Goal: Task Accomplishment & Management: Complete application form

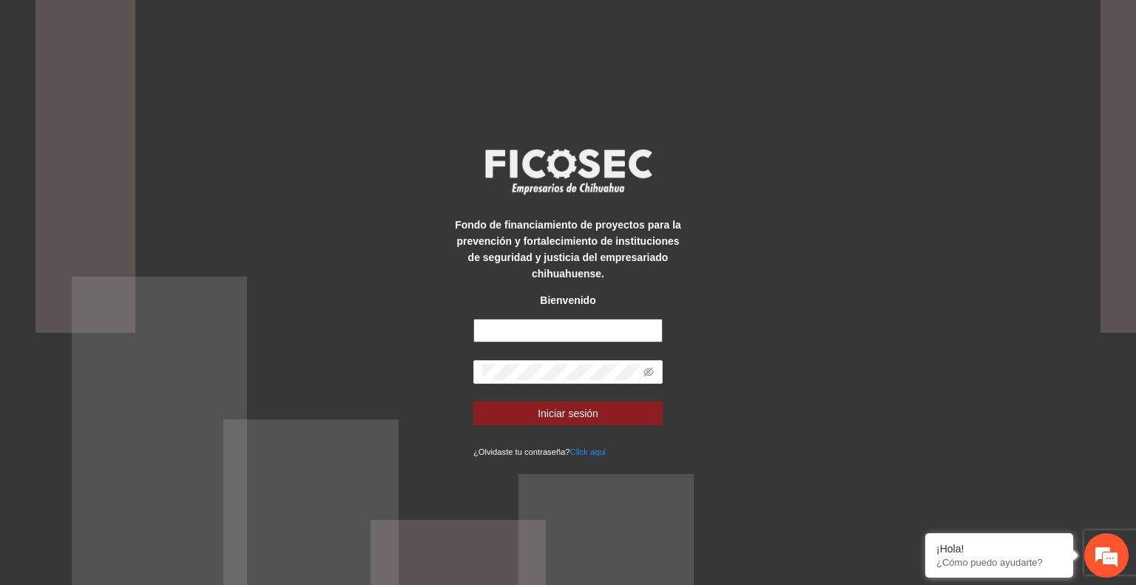
type input "**********"
click at [604, 412] on button "Iniciar sesión" at bounding box center [567, 414] width 189 height 24
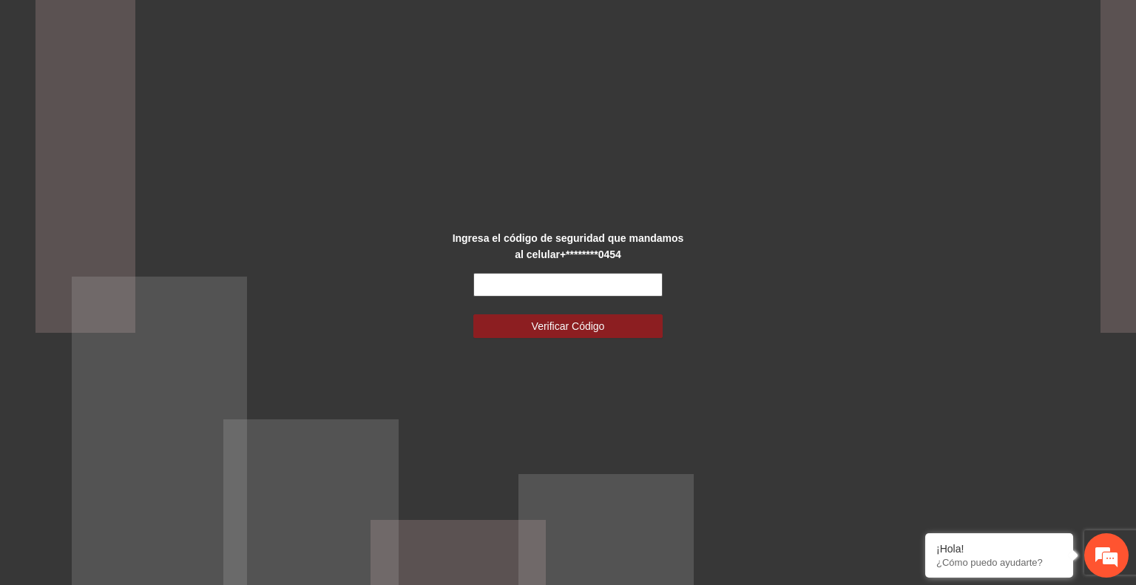
click at [553, 289] on input "text" at bounding box center [567, 285] width 189 height 24
type input "******"
click at [473, 314] on button "Verificar Código" at bounding box center [567, 326] width 189 height 24
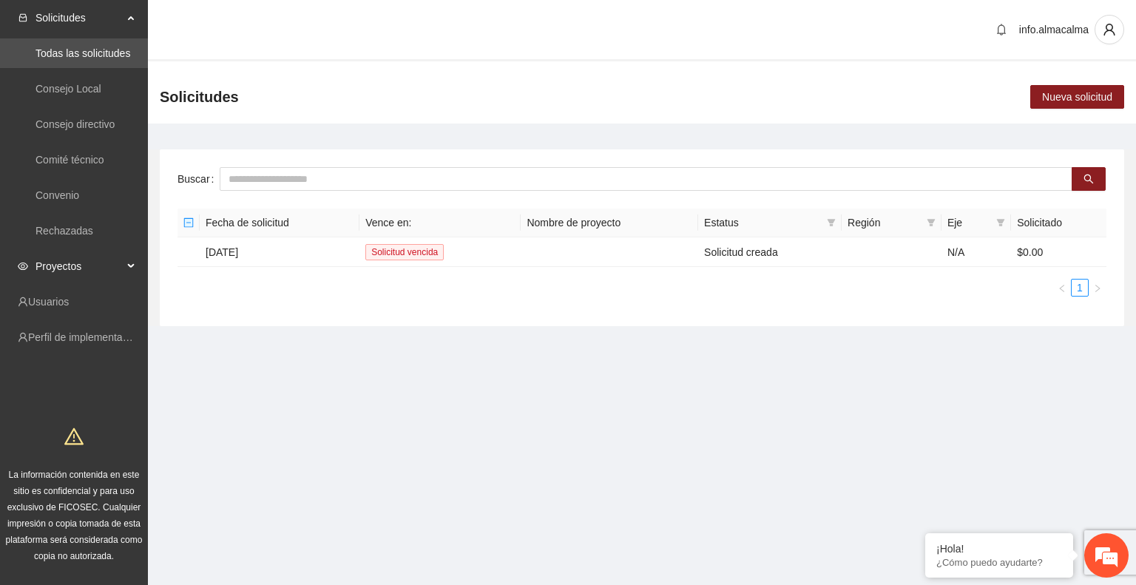
click at [81, 265] on span "Proyectos" at bounding box center [78, 266] width 87 height 30
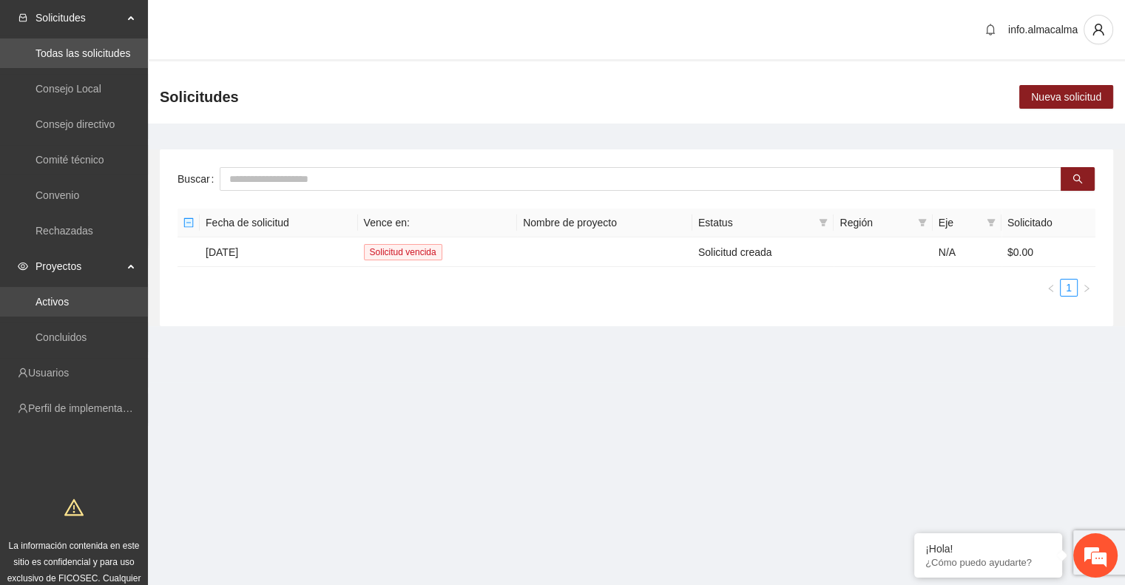
click at [52, 302] on link "Activos" at bounding box center [51, 302] width 33 height 12
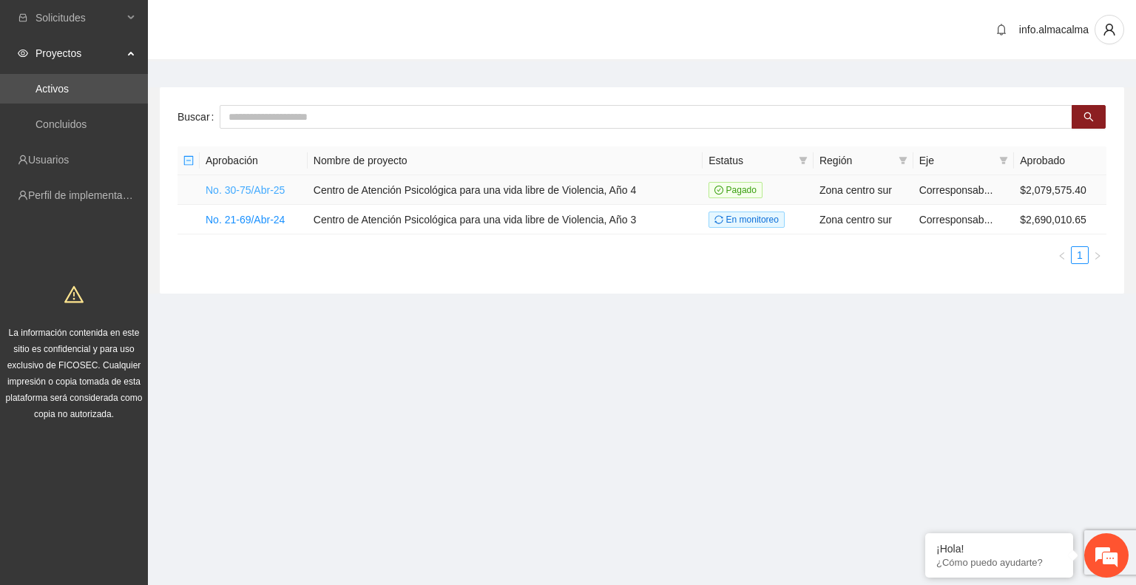
click at [253, 189] on link "No. 30-75/Abr-25" at bounding box center [245, 190] width 79 height 12
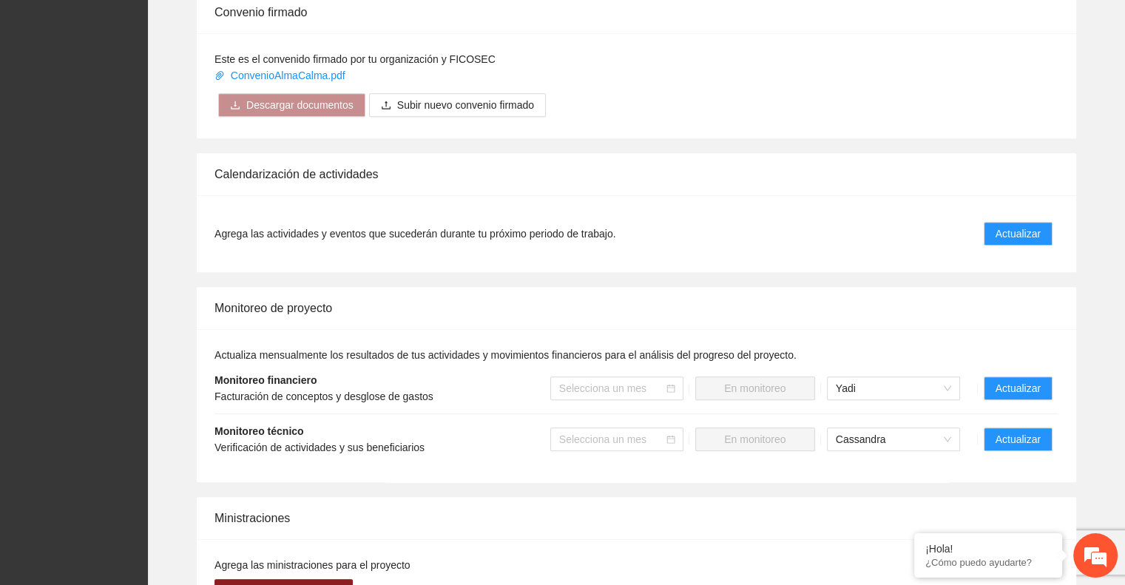
scroll to position [929, 0]
click at [1018, 226] on span "Actualizar" at bounding box center [1017, 234] width 45 height 16
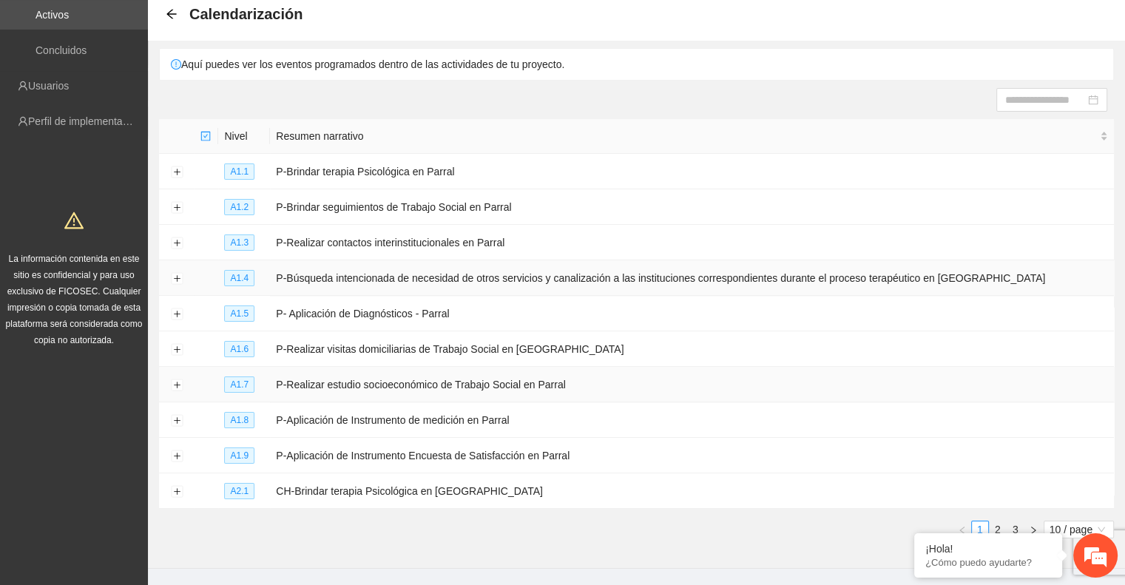
scroll to position [61, 0]
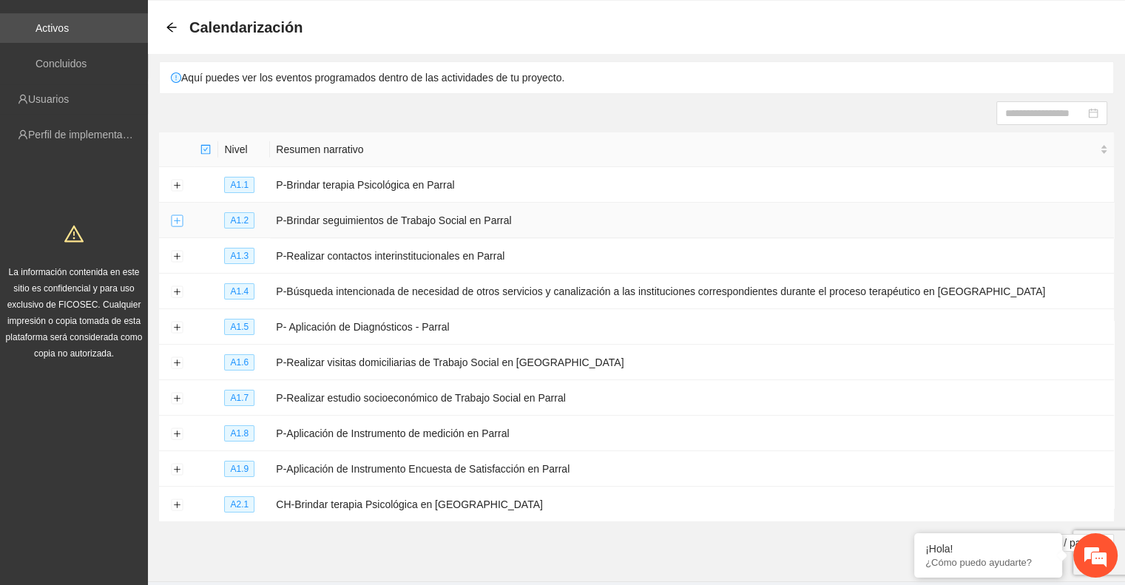
click at [177, 220] on button "Expand row" at bounding box center [177, 221] width 12 height 12
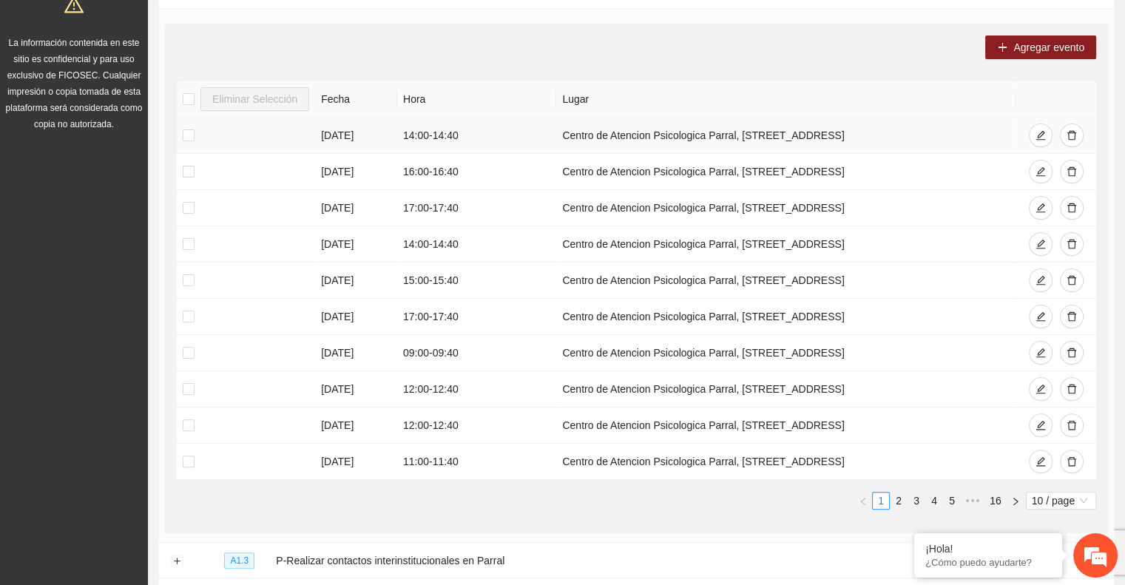
scroll to position [291, 0]
click at [899, 498] on link "2" at bounding box center [898, 499] width 16 height 16
click at [916, 494] on link "3" at bounding box center [916, 499] width 16 height 16
click at [934, 498] on link "4" at bounding box center [934, 499] width 16 height 16
click at [933, 497] on link "5" at bounding box center [934, 499] width 16 height 16
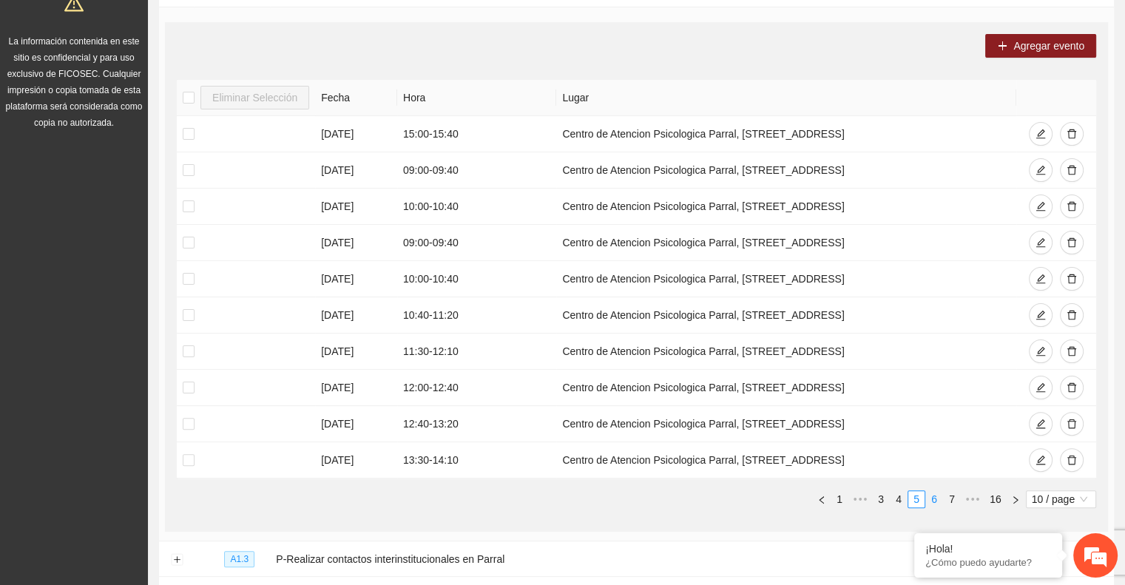
click at [935, 498] on link "6" at bounding box center [934, 499] width 16 height 16
click at [931, 498] on link "7" at bounding box center [934, 499] width 16 height 16
click at [935, 500] on link "8" at bounding box center [934, 499] width 16 height 16
click at [893, 496] on link "7" at bounding box center [894, 499] width 16 height 16
click at [899, 493] on link "6" at bounding box center [898, 499] width 16 height 16
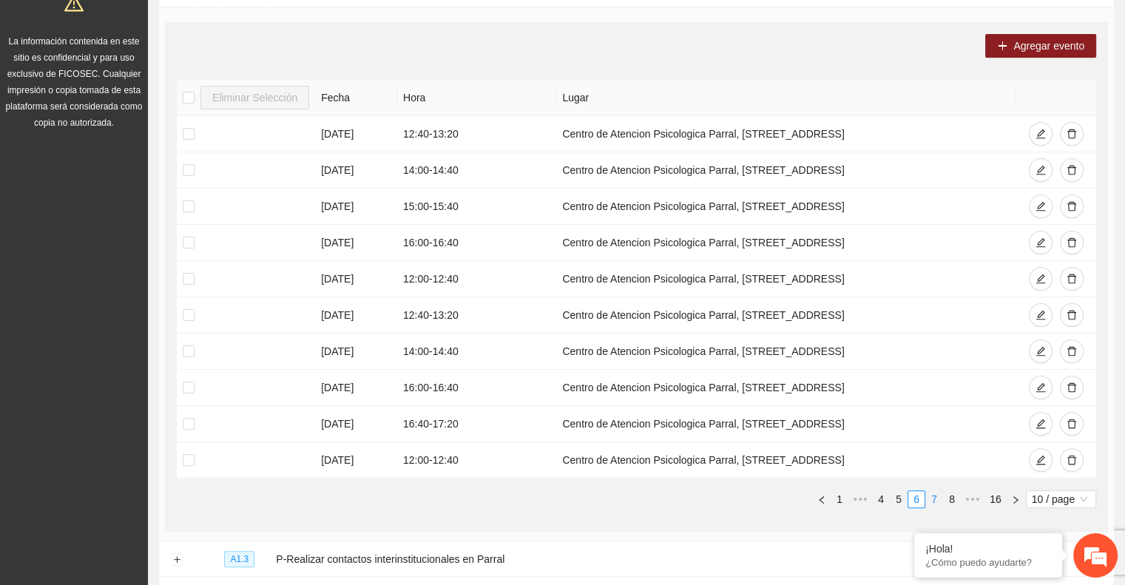
click at [929, 495] on link "7" at bounding box center [934, 499] width 16 height 16
click at [883, 496] on link "5" at bounding box center [881, 499] width 16 height 16
click at [901, 494] on link "4" at bounding box center [898, 499] width 16 height 16
click at [933, 494] on link "5" at bounding box center [934, 499] width 16 height 16
click at [898, 495] on link "4" at bounding box center [898, 499] width 16 height 16
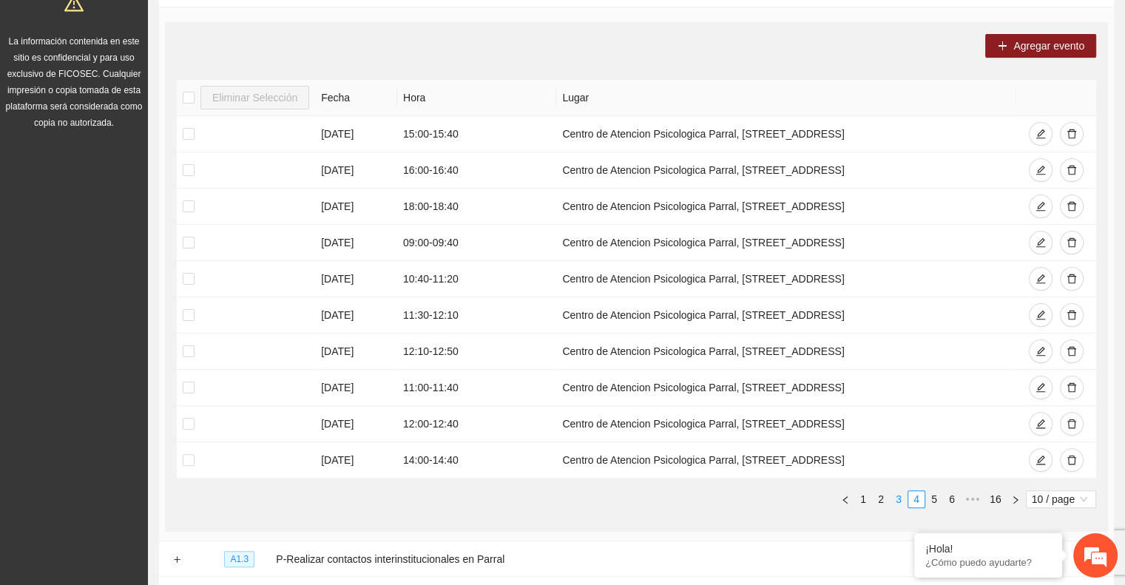
click at [900, 493] on link "3" at bounding box center [898, 499] width 16 height 16
click at [902, 495] on link "2" at bounding box center [898, 499] width 16 height 16
click at [929, 496] on link "4" at bounding box center [934, 499] width 16 height 16
click at [898, 496] on link "3" at bounding box center [898, 499] width 16 height 16
click at [935, 496] on link "4" at bounding box center [934, 499] width 16 height 16
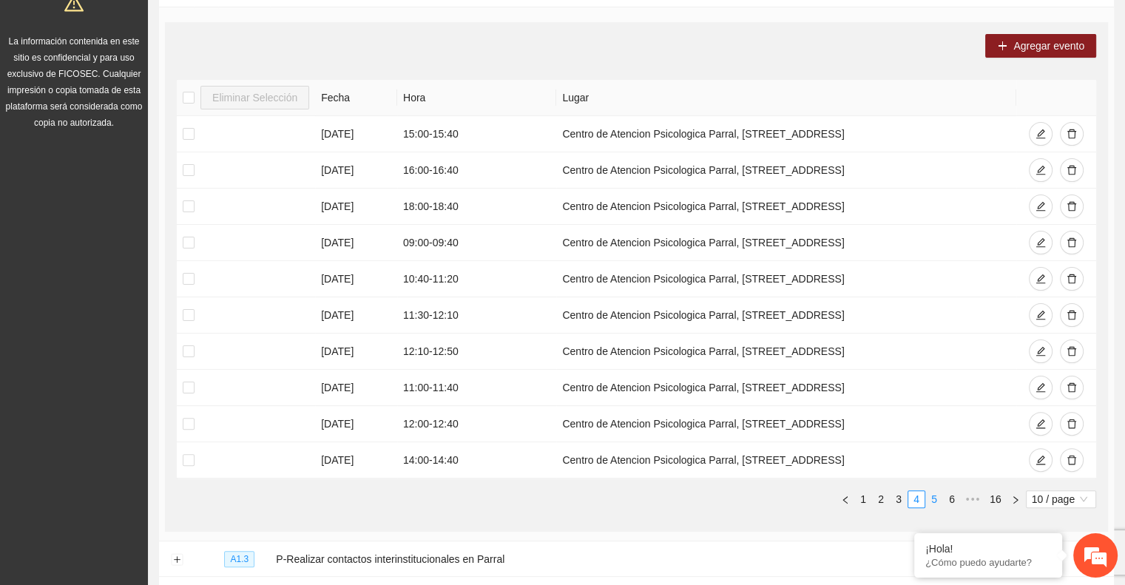
click at [931, 496] on link "5" at bounding box center [934, 499] width 16 height 16
click at [933, 498] on link "6" at bounding box center [934, 499] width 16 height 16
click at [937, 498] on link "7" at bounding box center [934, 499] width 16 height 16
click at [933, 502] on link "8" at bounding box center [934, 499] width 16 height 16
click at [890, 497] on link "7" at bounding box center [894, 499] width 16 height 16
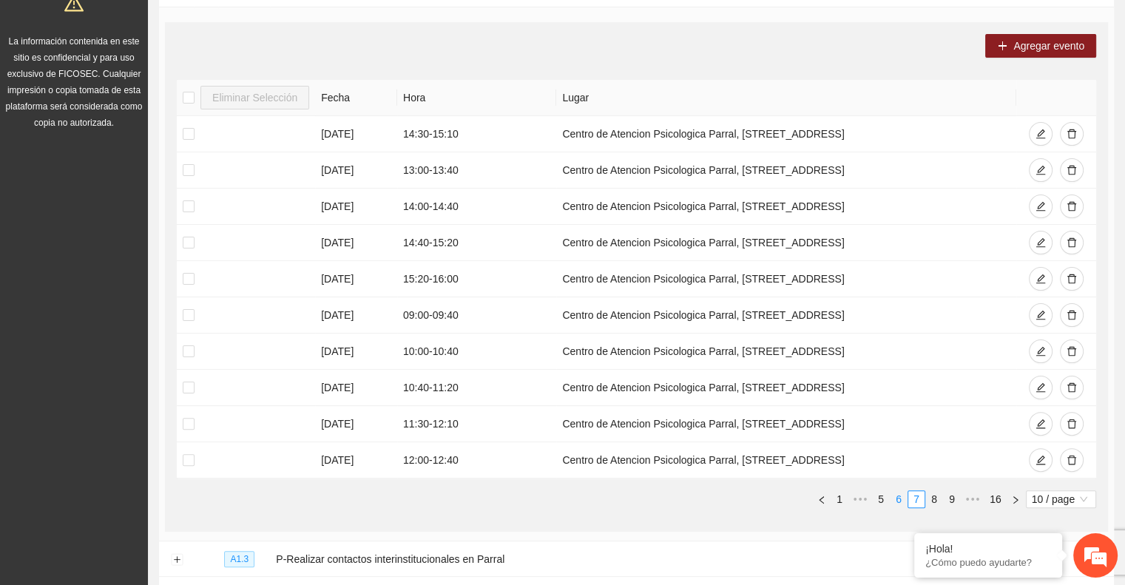
click at [896, 499] on link "6" at bounding box center [898, 499] width 16 height 16
click at [896, 499] on link "5" at bounding box center [898, 499] width 16 height 16
click at [896, 499] on link "4" at bounding box center [898, 499] width 16 height 16
click at [896, 499] on link "3" at bounding box center [898, 499] width 16 height 16
click at [896, 499] on link "2" at bounding box center [898, 499] width 16 height 16
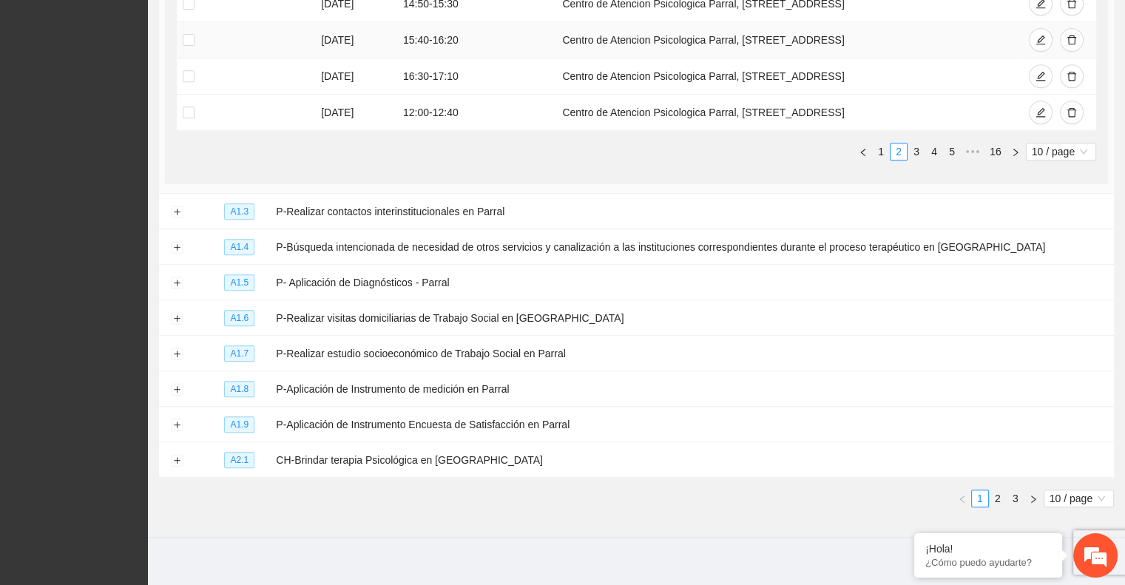
scroll to position [648, 0]
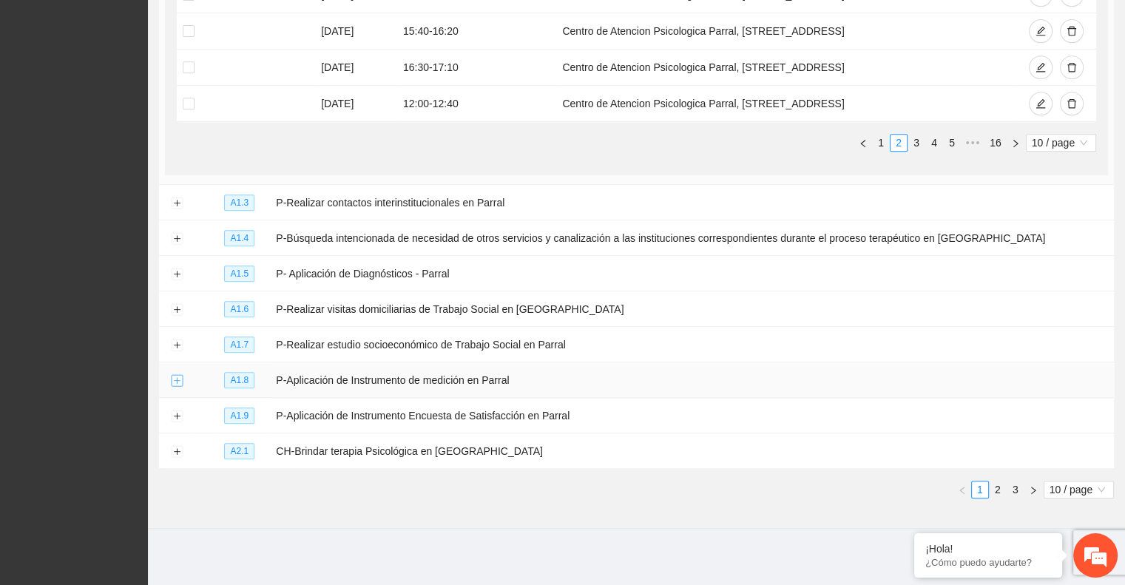
click at [175, 381] on button "Expand row" at bounding box center [177, 381] width 12 height 12
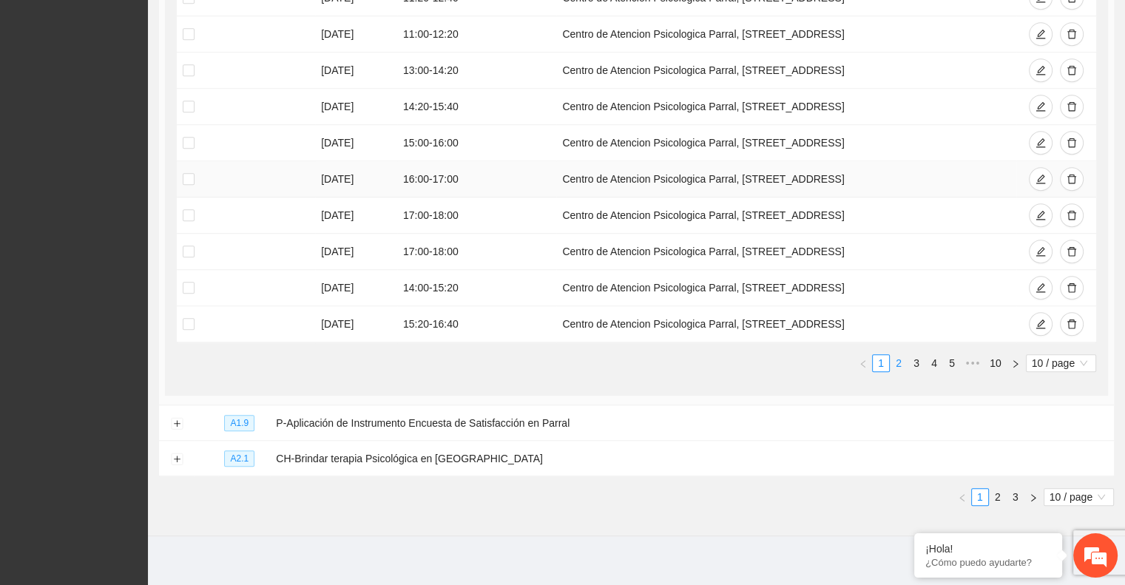
scroll to position [1174, 0]
click at [896, 355] on link "2" at bounding box center [898, 363] width 16 height 16
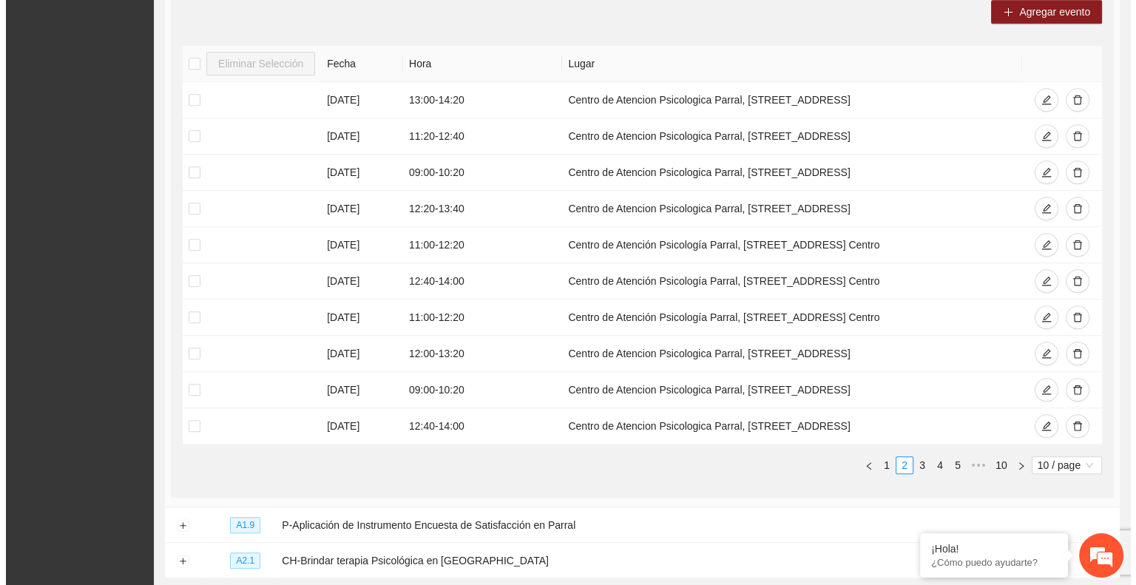
scroll to position [1071, 0]
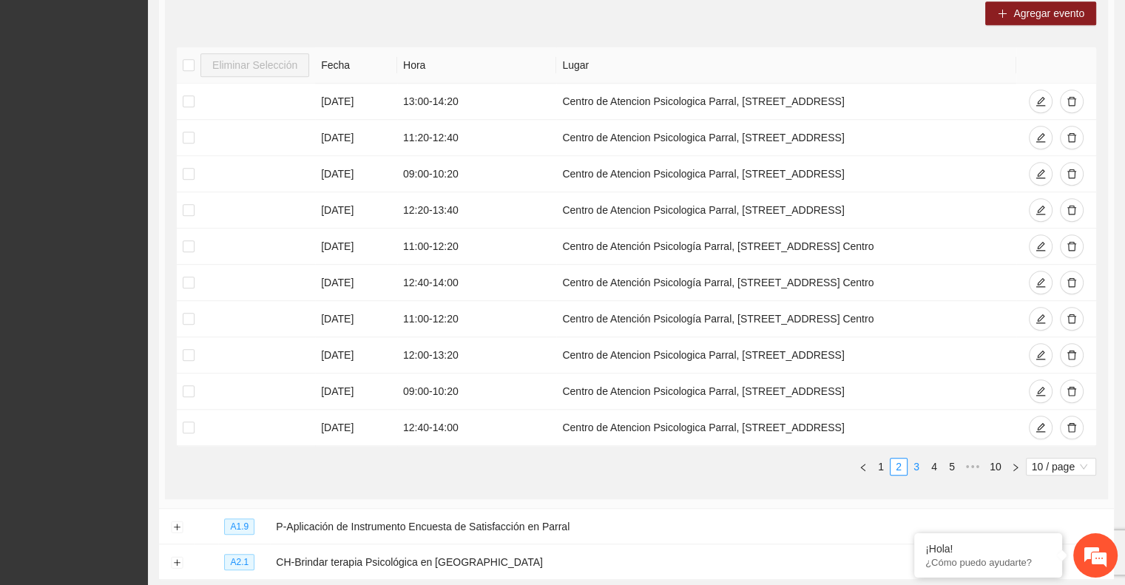
click at [917, 462] on link "3" at bounding box center [916, 467] width 16 height 16
click at [879, 459] on link "1" at bounding box center [881, 467] width 16 height 16
click at [1041, 104] on button "button" at bounding box center [1041, 101] width 24 height 24
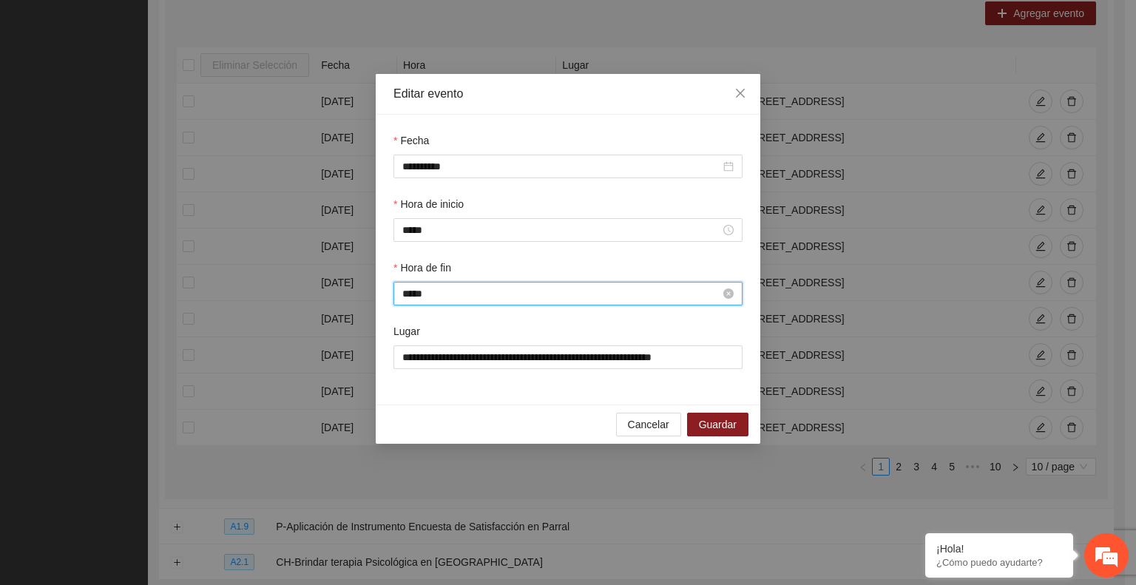
click at [498, 298] on input "*****" at bounding box center [561, 293] width 318 height 16
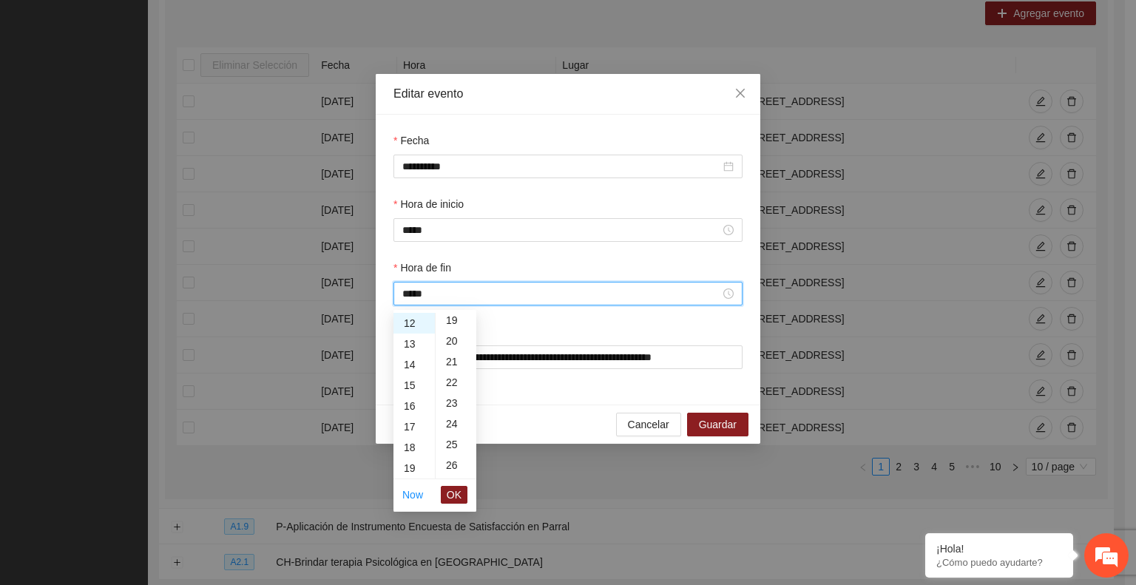
scroll to position [387, 0]
click at [452, 354] on div "20" at bounding box center [456, 350] width 41 height 21
type input "*****"
click at [456, 495] on span "OK" at bounding box center [454, 495] width 15 height 16
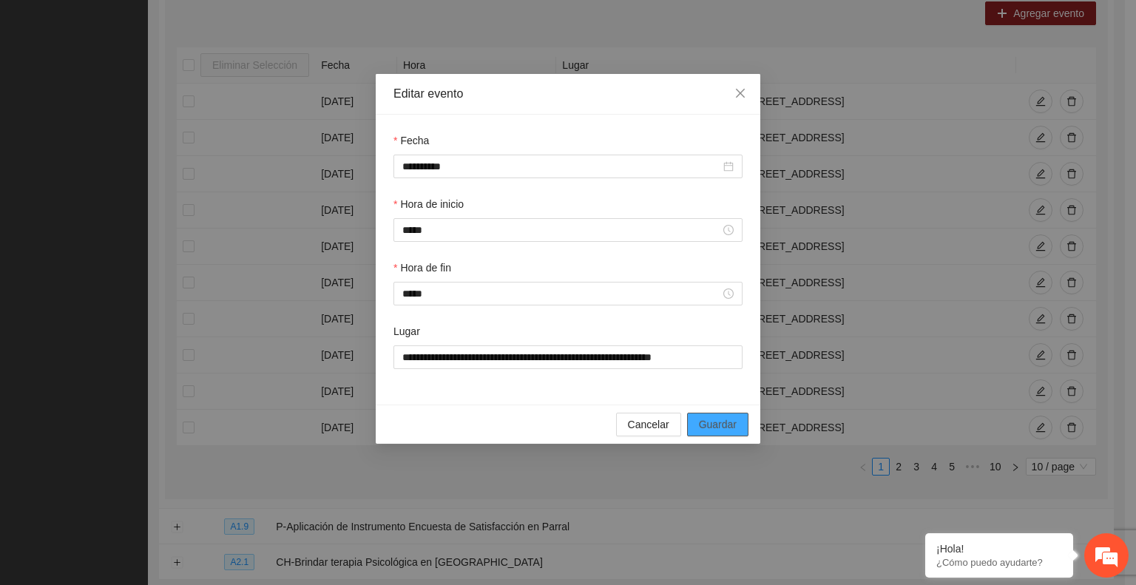
click at [706, 425] on span "Guardar" at bounding box center [718, 424] width 38 height 16
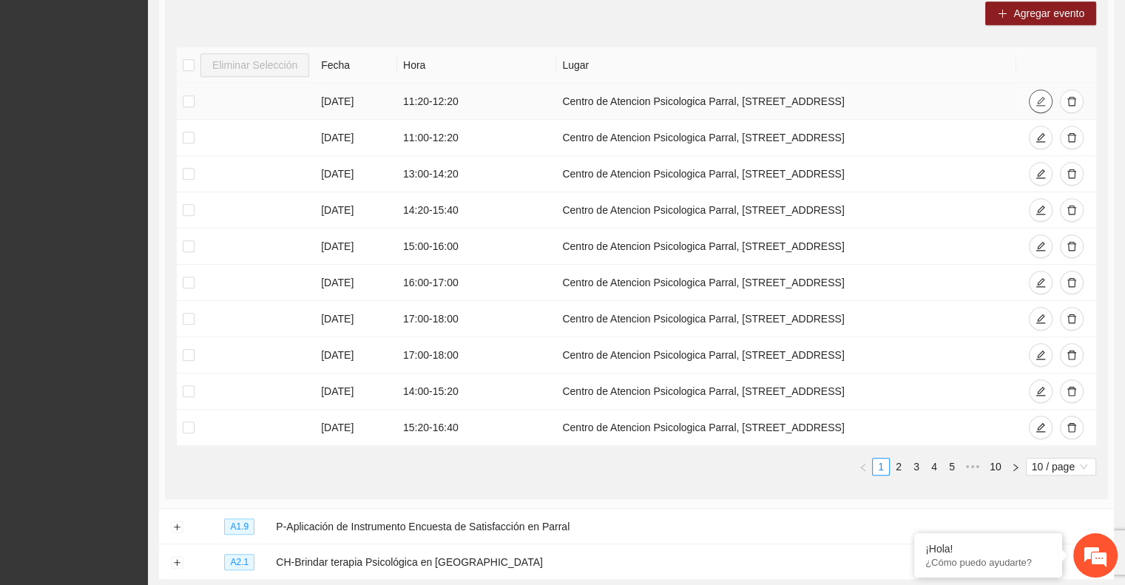
click at [1035, 99] on icon "edit" at bounding box center [1040, 101] width 10 height 10
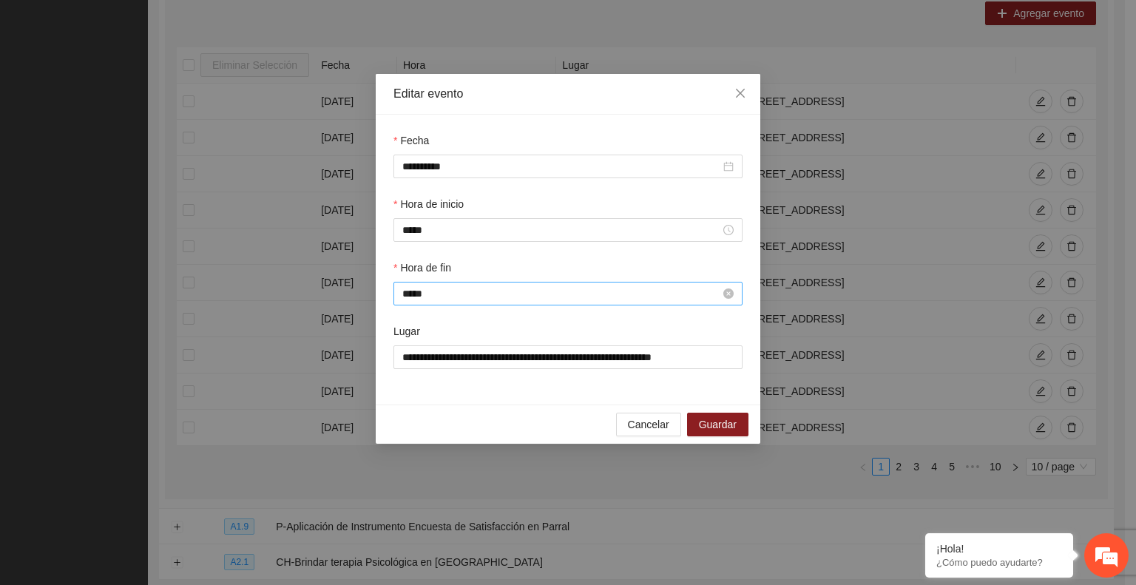
click at [539, 292] on input "*****" at bounding box center [561, 293] width 318 height 16
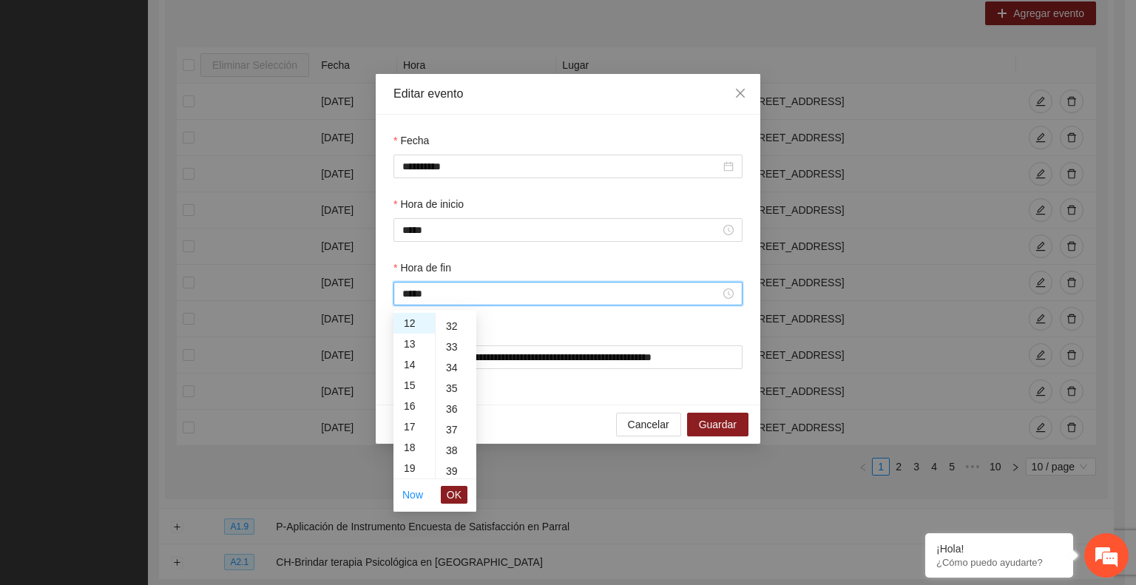
scroll to position [683, 0]
click at [450, 467] on div "40" at bounding box center [456, 469] width 41 height 21
type input "*****"
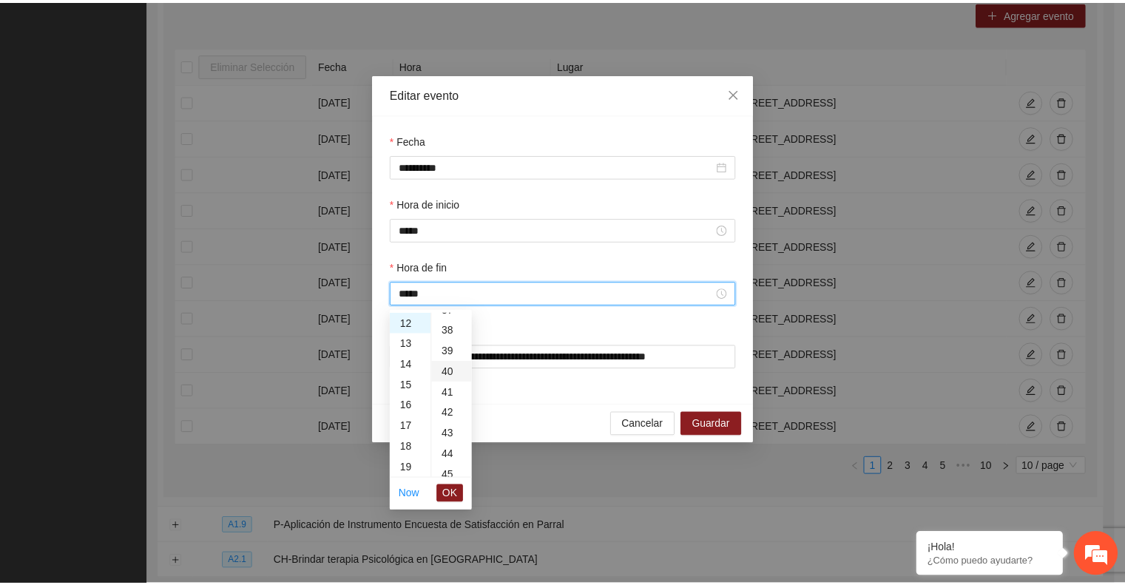
scroll to position [828, 0]
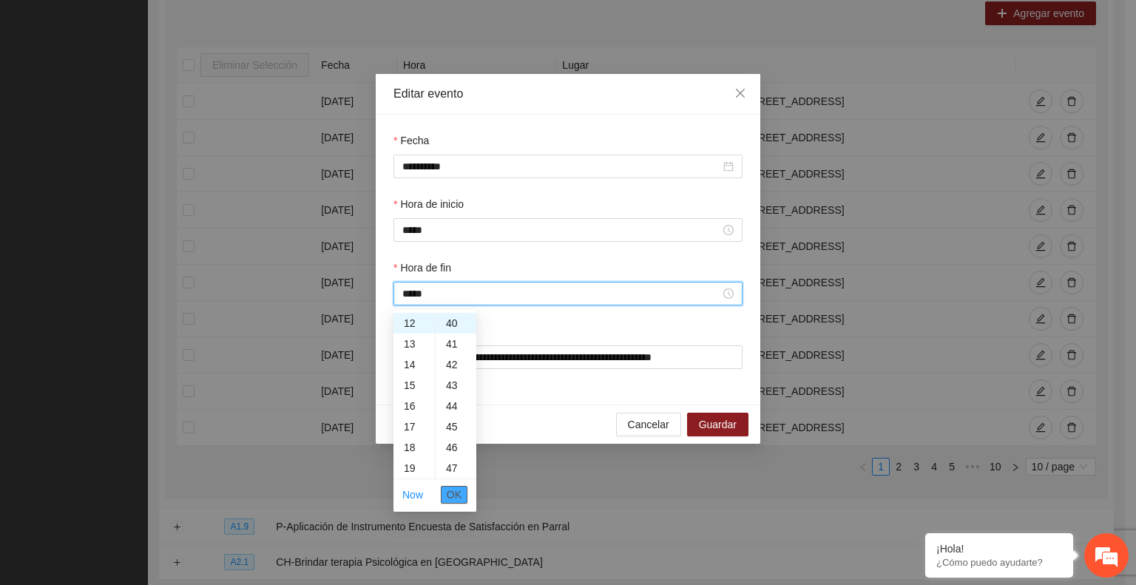
click at [455, 490] on span "OK" at bounding box center [454, 495] width 15 height 16
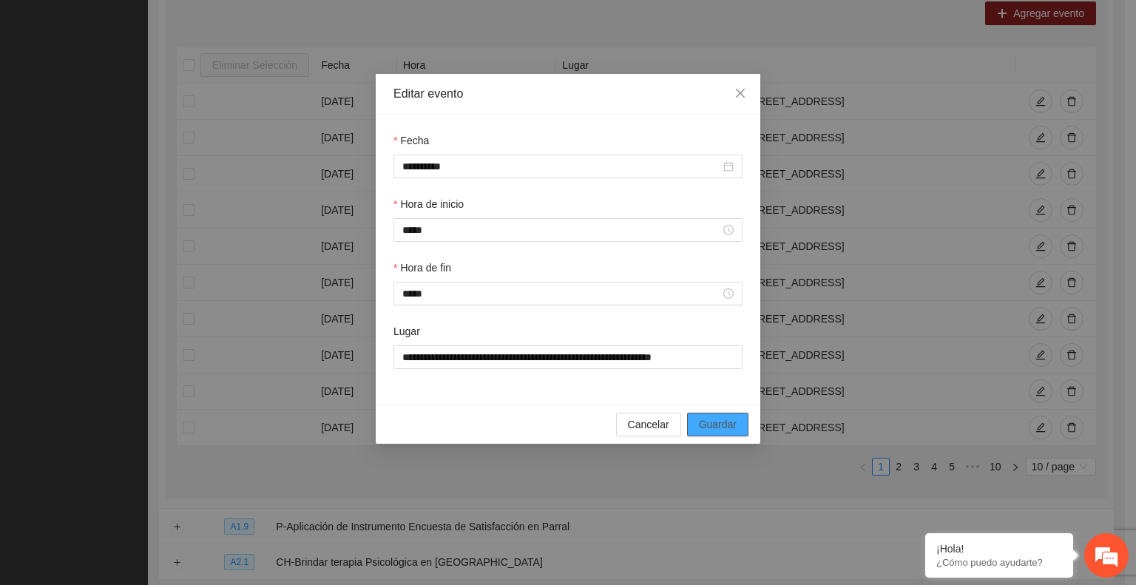
click at [697, 420] on button "Guardar" at bounding box center [717, 425] width 61 height 24
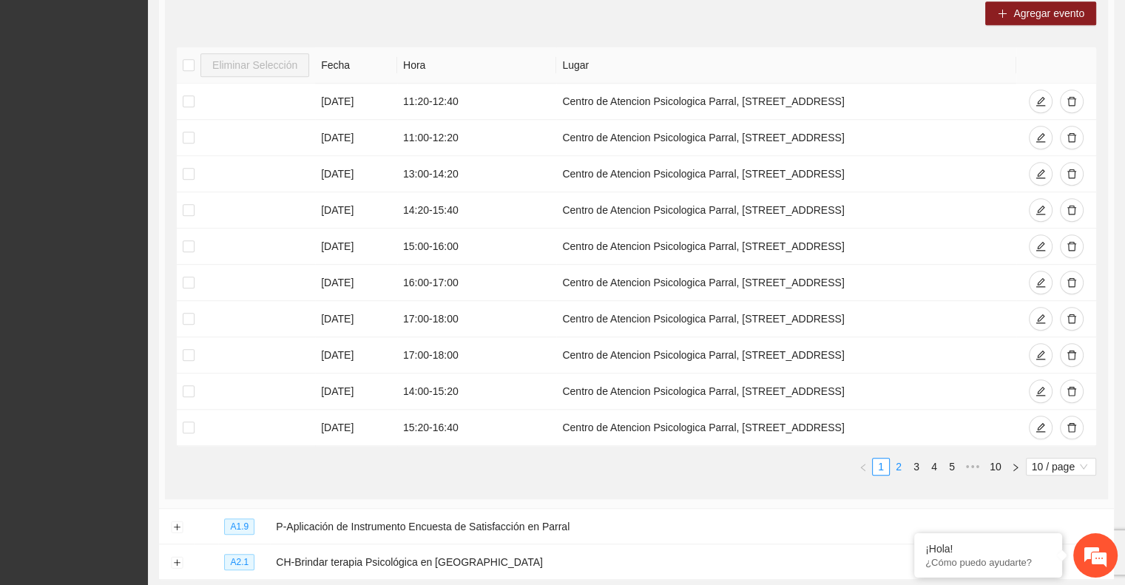
click at [899, 463] on link "2" at bounding box center [898, 467] width 16 height 16
click at [917, 462] on link "3" at bounding box center [916, 467] width 16 height 16
click at [896, 462] on link "2" at bounding box center [898, 467] width 16 height 16
click at [883, 462] on link "1" at bounding box center [881, 467] width 16 height 16
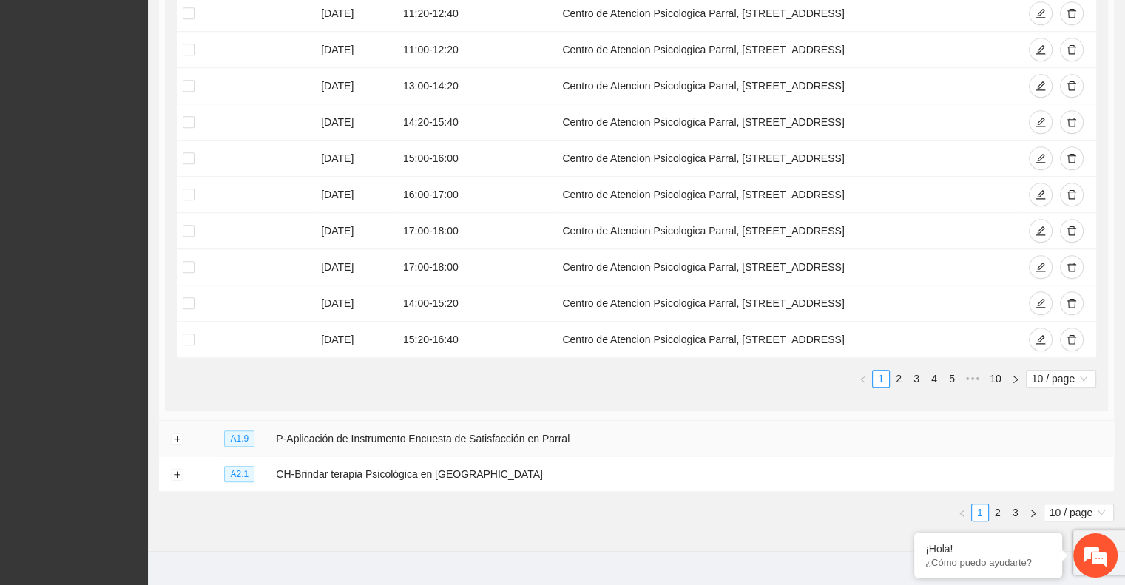
scroll to position [1160, 0]
click at [175, 433] on button "Expand row" at bounding box center [177, 439] width 12 height 12
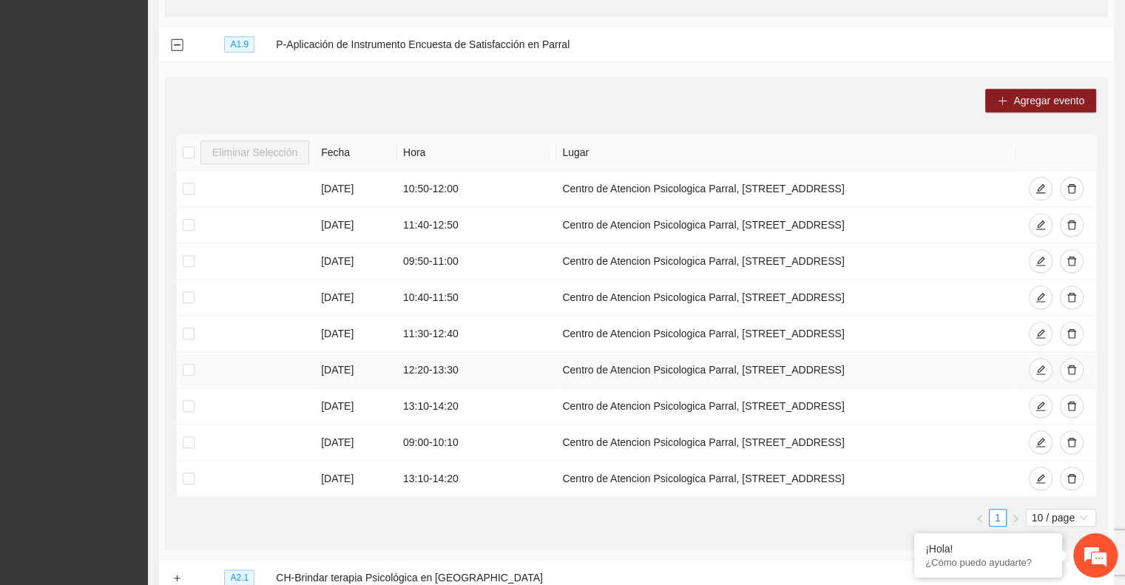
scroll to position [1556, 0]
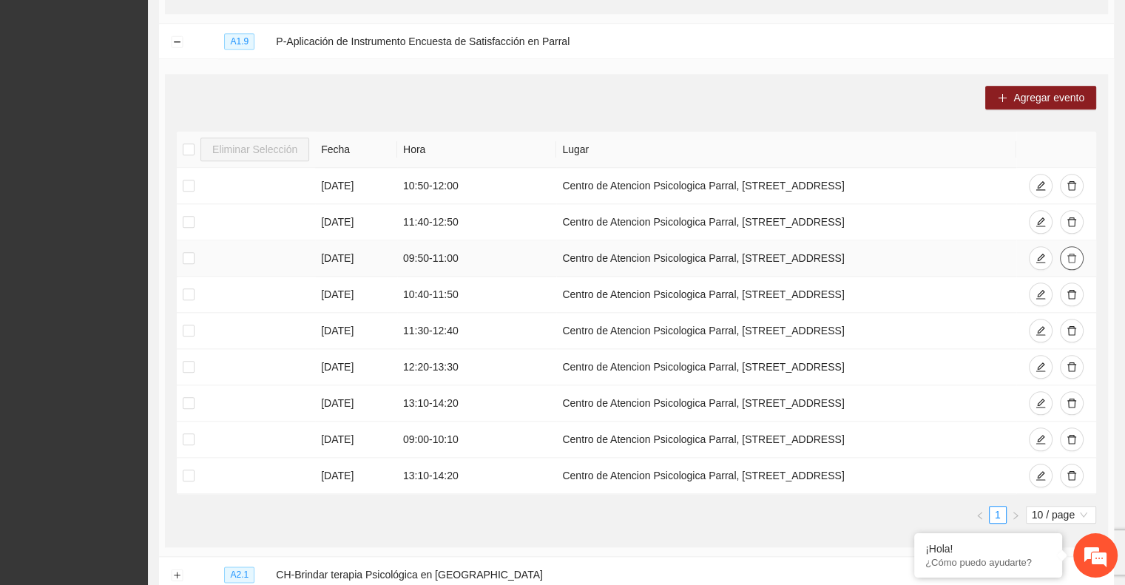
click at [1073, 253] on icon "delete" at bounding box center [1071, 258] width 10 height 10
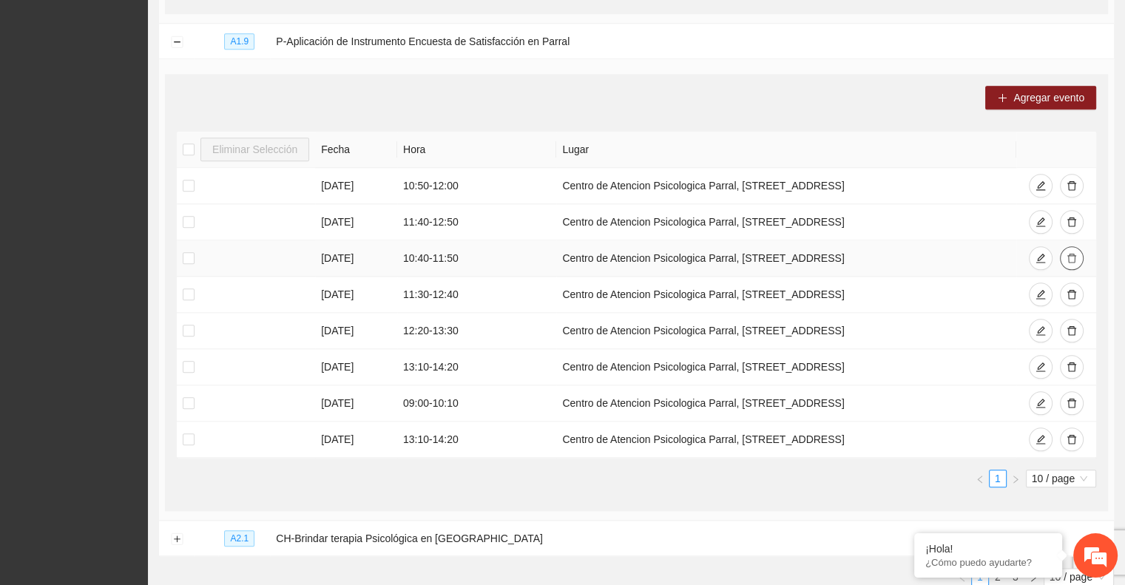
click at [1068, 254] on icon "delete" at bounding box center [1071, 259] width 9 height 10
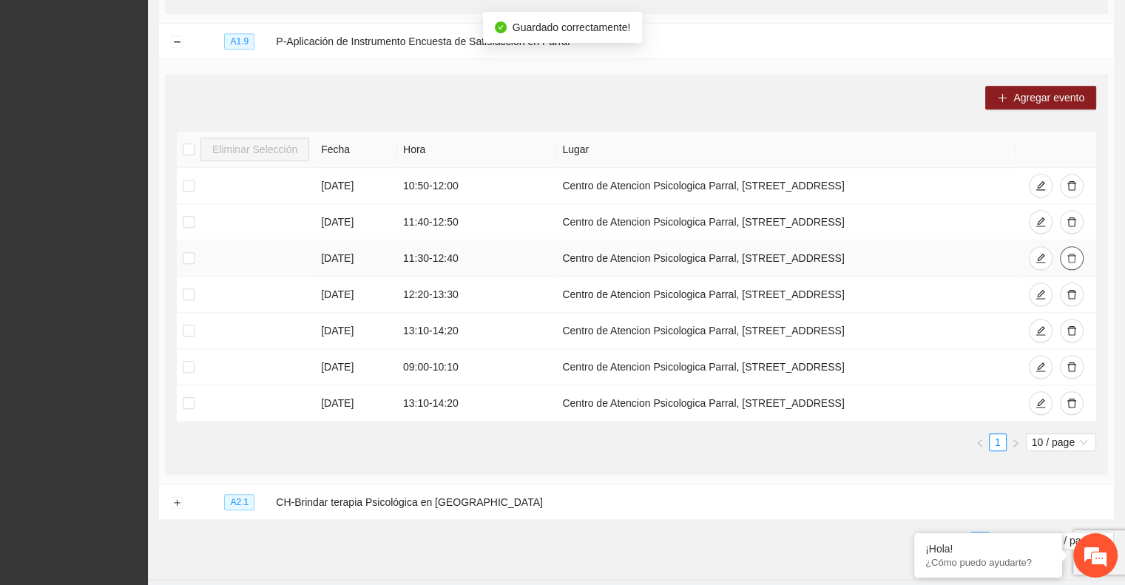
click at [1068, 254] on icon "delete" at bounding box center [1071, 259] width 9 height 10
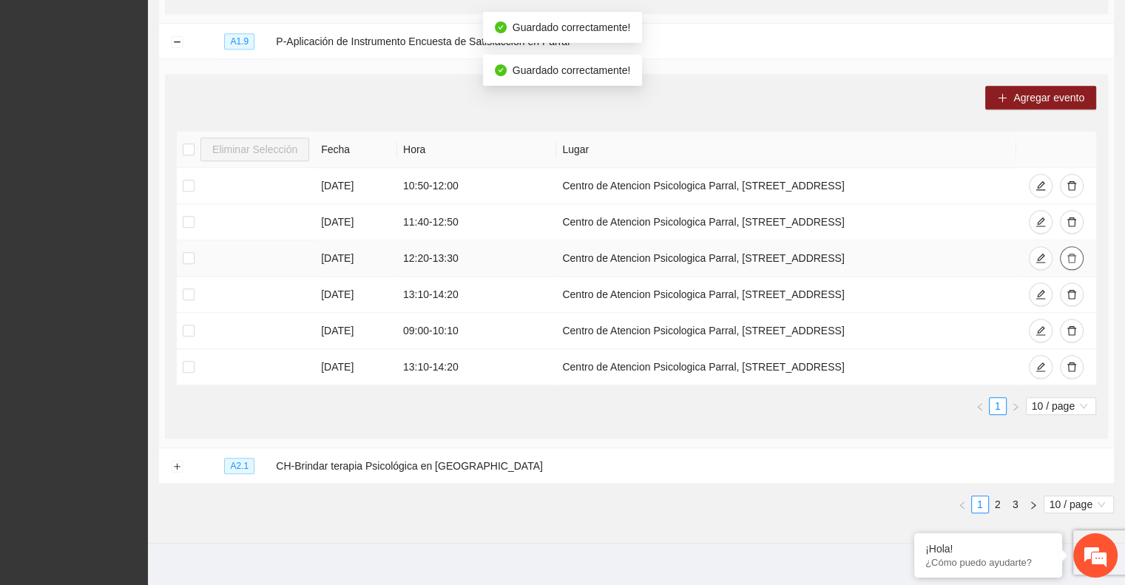
click at [1068, 254] on icon "delete" at bounding box center [1071, 259] width 9 height 10
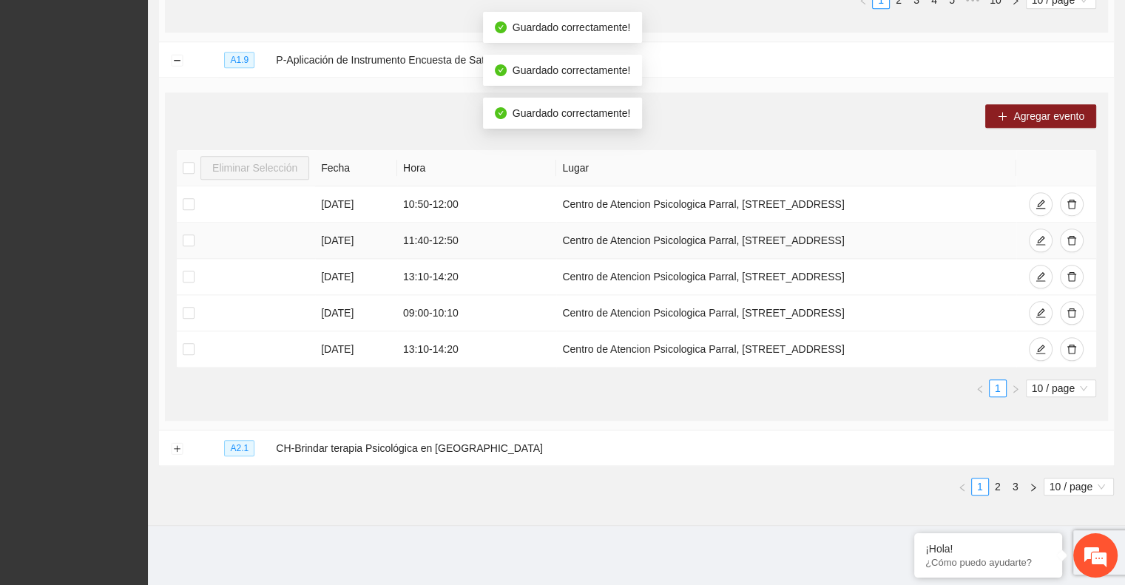
scroll to position [1532, 0]
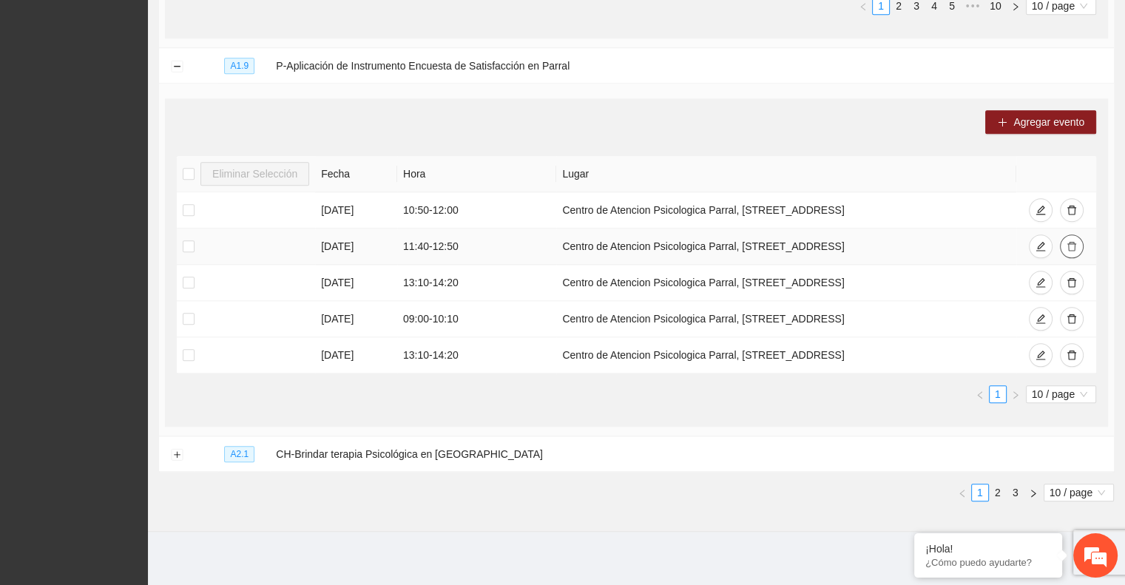
click at [1068, 250] on button "button" at bounding box center [1072, 246] width 24 height 24
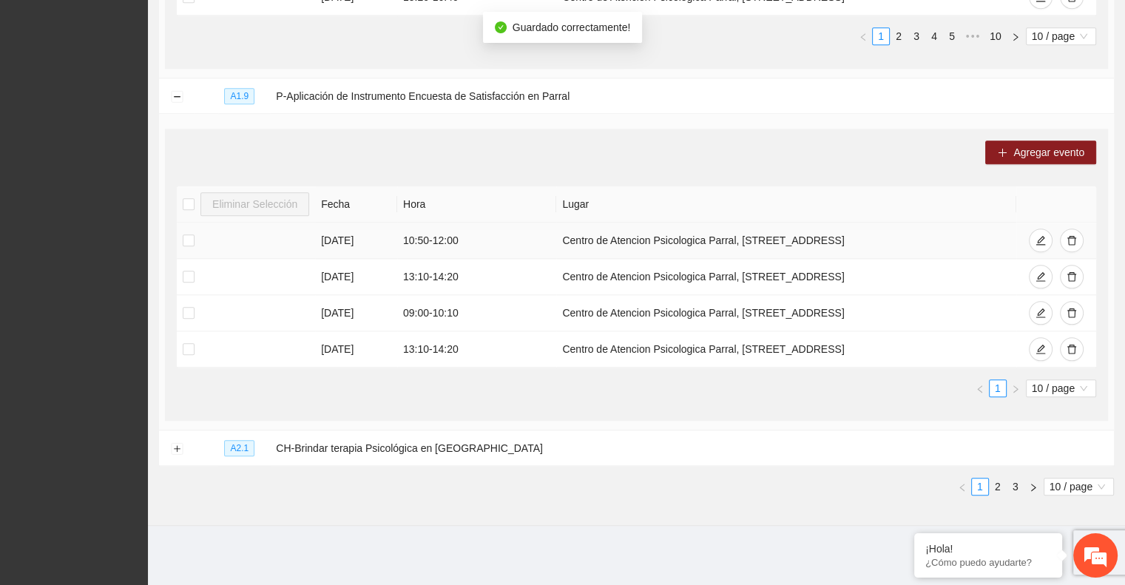
scroll to position [1495, 0]
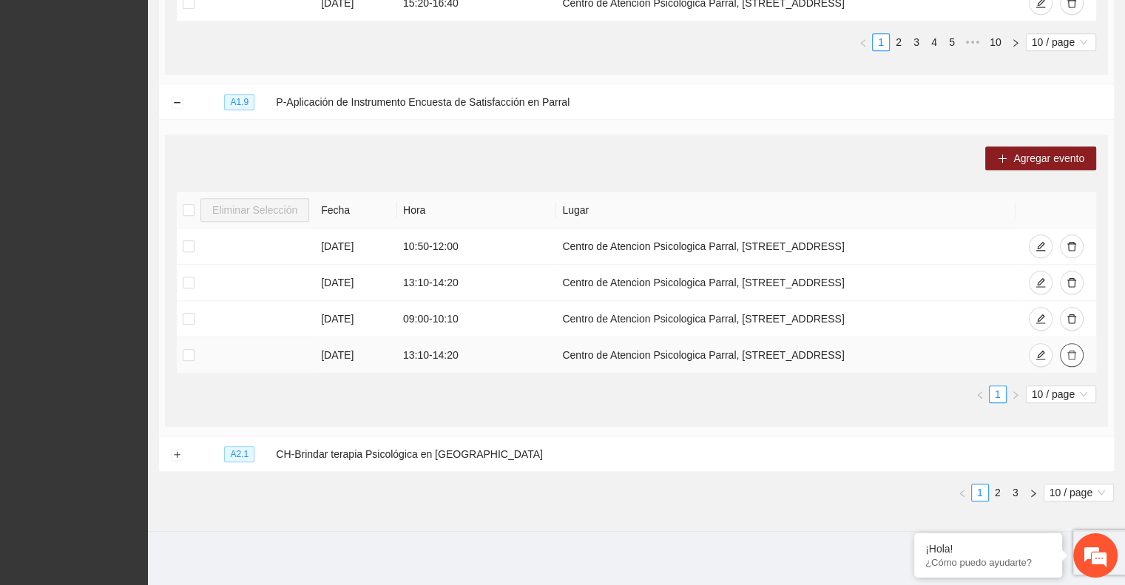
click at [1070, 350] on icon "delete" at bounding box center [1071, 355] width 10 height 10
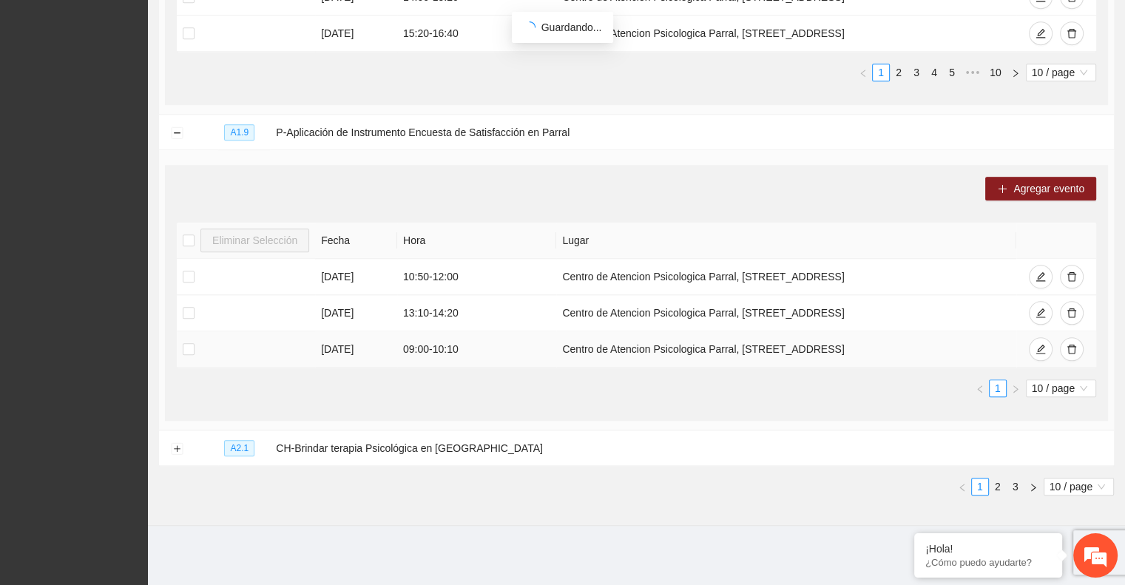
scroll to position [1459, 0]
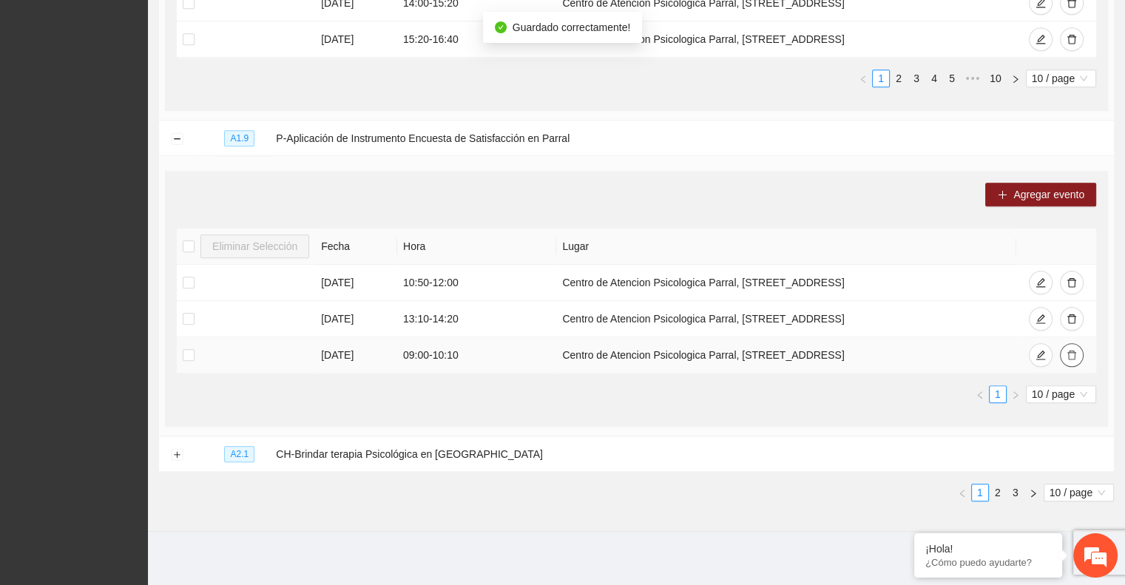
click at [1070, 350] on icon "delete" at bounding box center [1071, 355] width 10 height 10
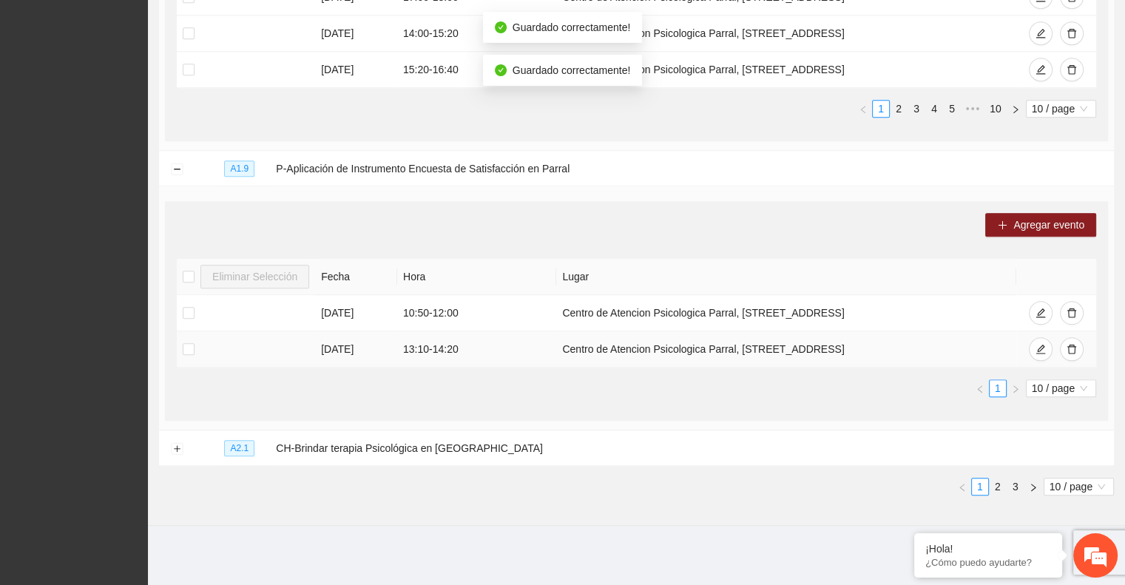
scroll to position [1423, 0]
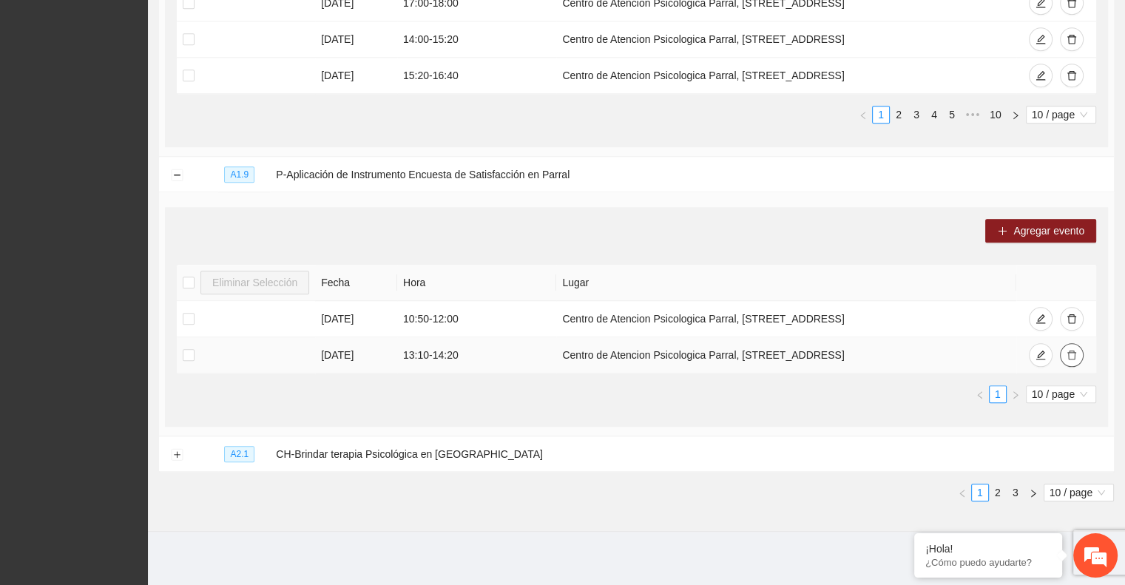
click at [1070, 350] on icon "delete" at bounding box center [1071, 355] width 10 height 10
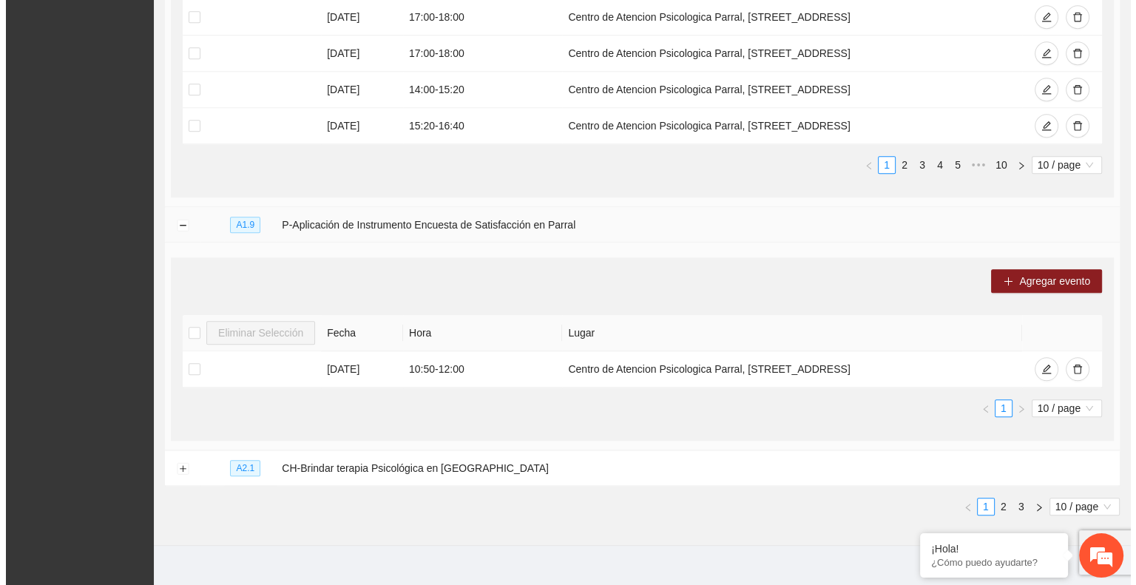
scroll to position [1371, 0]
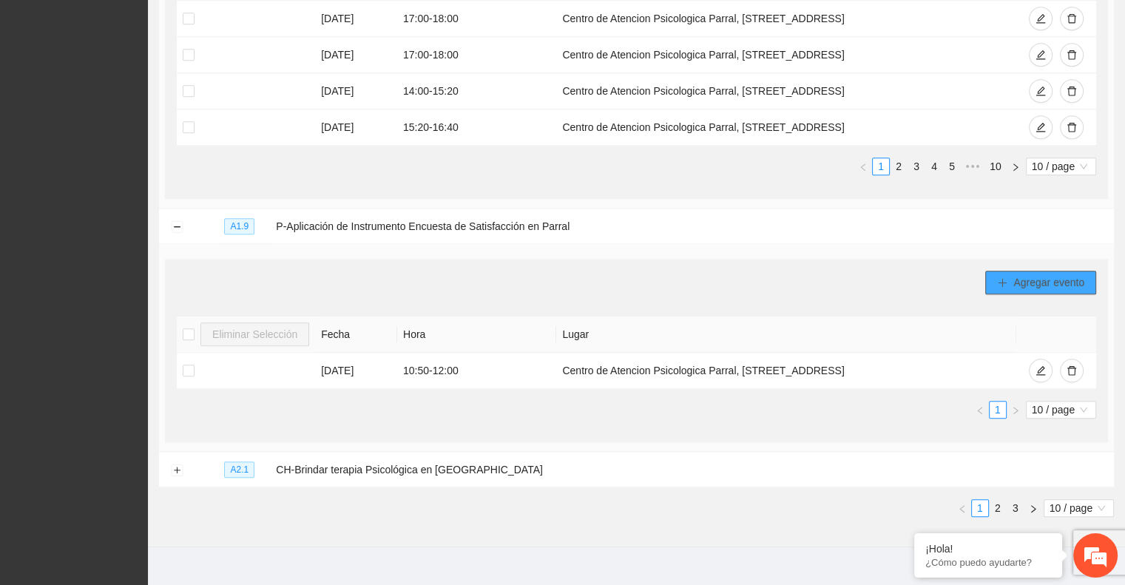
click at [1013, 274] on span "Agregar evento" at bounding box center [1048, 282] width 71 height 16
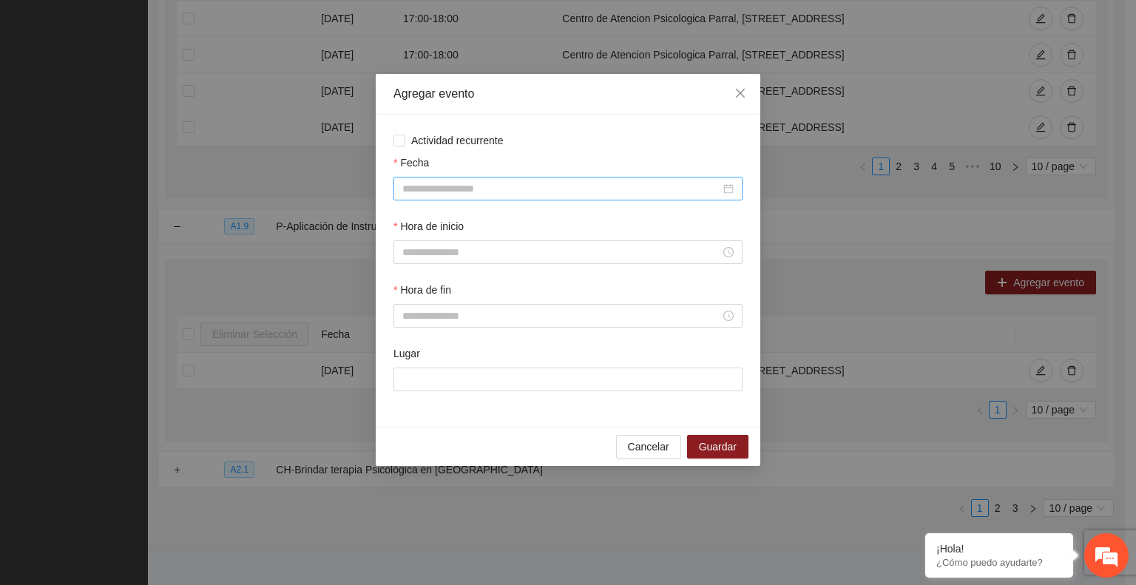
click at [512, 192] on input "Fecha" at bounding box center [561, 188] width 318 height 16
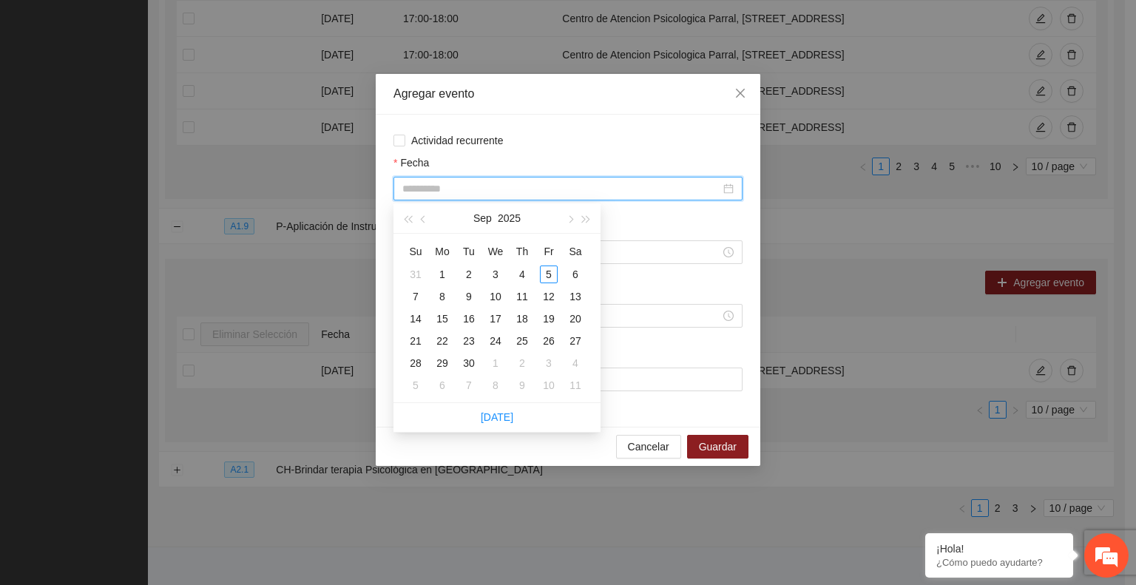
type input "**********"
click at [421, 220] on button "button" at bounding box center [424, 218] width 16 height 30
type input "**********"
click at [520, 299] on div "7" at bounding box center [522, 297] width 18 height 18
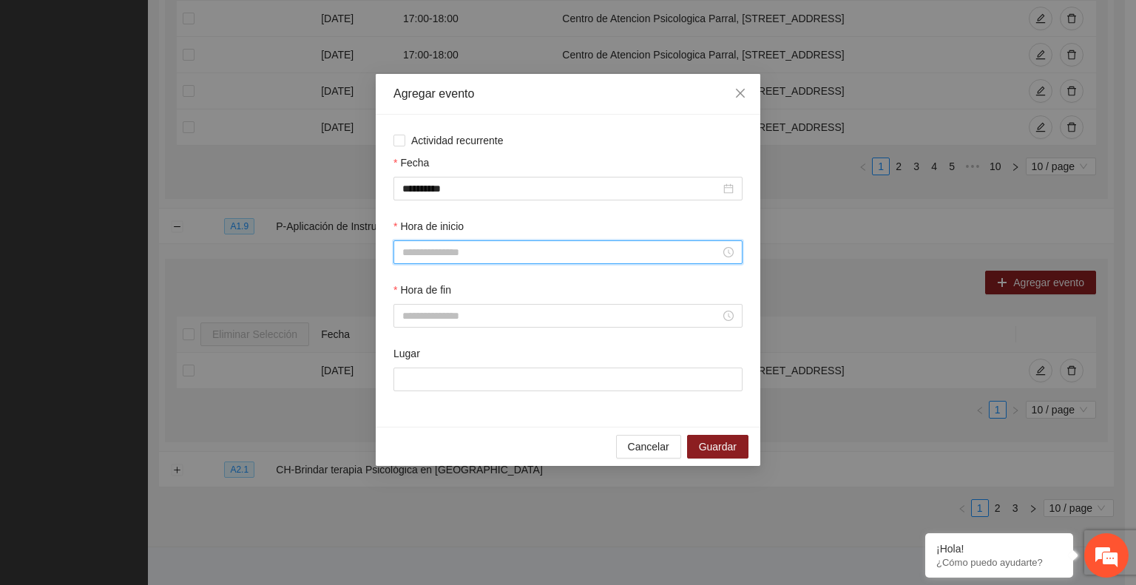
click at [454, 256] on input "Hora de inicio" at bounding box center [561, 252] width 318 height 16
click at [411, 338] on div "10" at bounding box center [413, 337] width 41 height 21
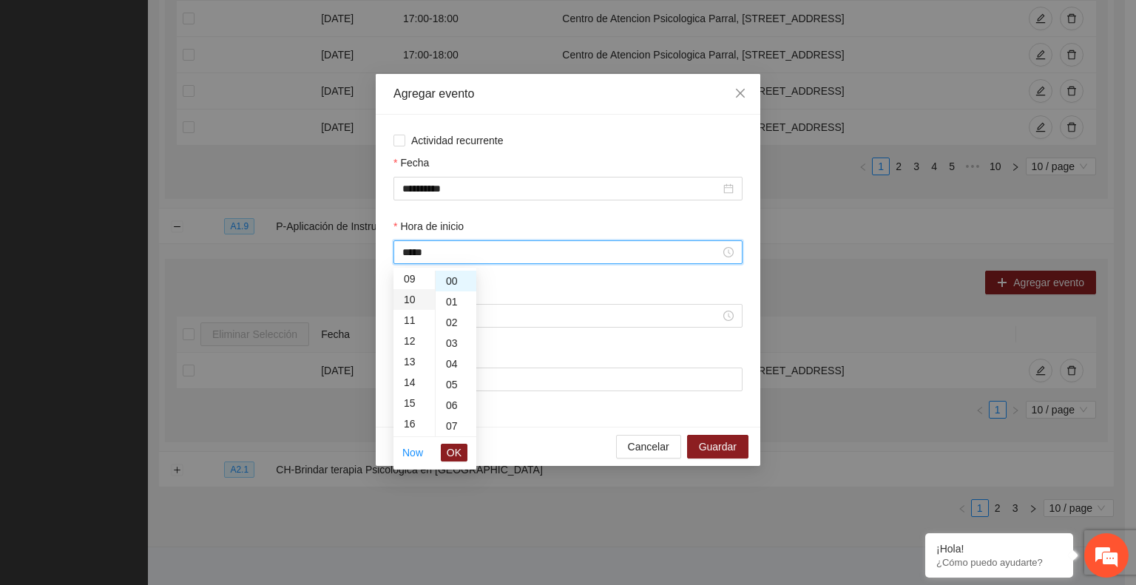
scroll to position [207, 0]
click at [453, 375] on div "50" at bounding box center [456, 373] width 41 height 21
type input "*****"
click at [458, 452] on span "OK" at bounding box center [454, 452] width 15 height 16
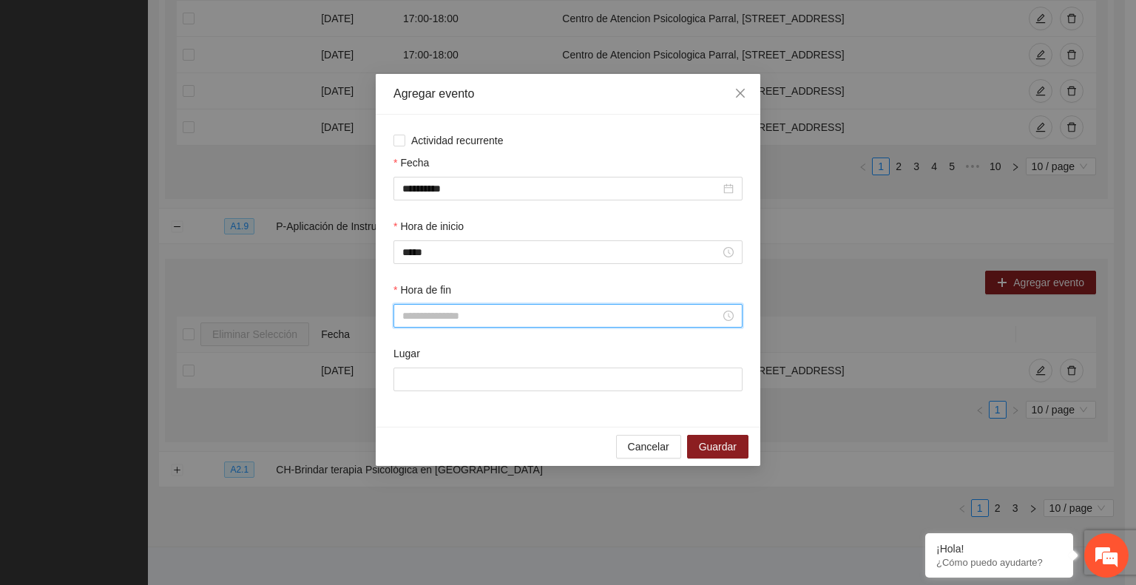
click at [434, 316] on input "Hora de fin" at bounding box center [561, 316] width 318 height 16
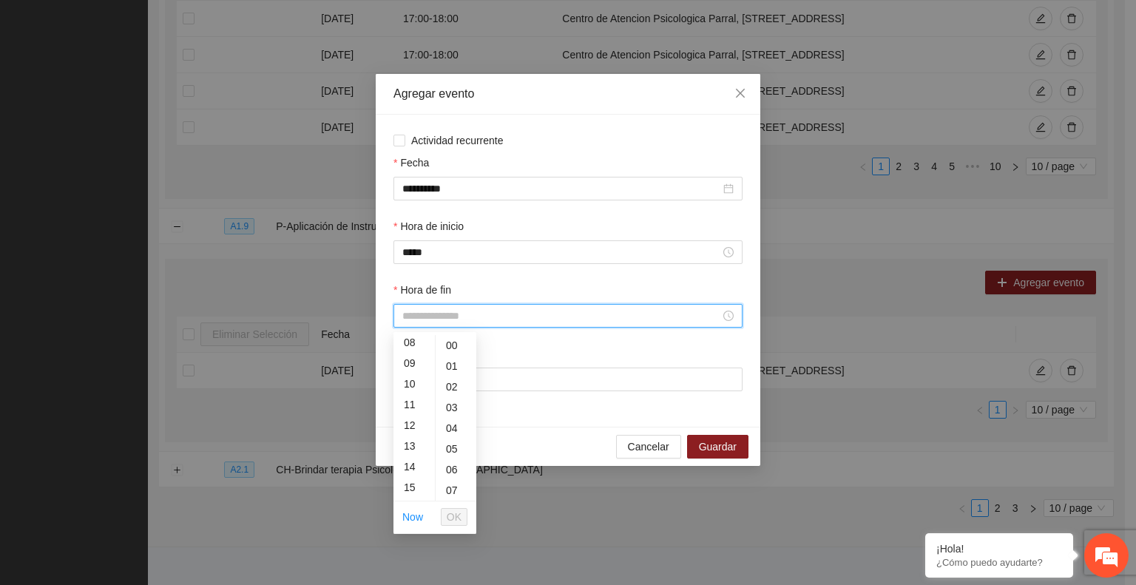
scroll to position [135, 0]
click at [409, 459] on div "12" at bounding box center [413, 459] width 41 height 21
type input "*****"
click at [455, 516] on span "OK" at bounding box center [454, 517] width 15 height 16
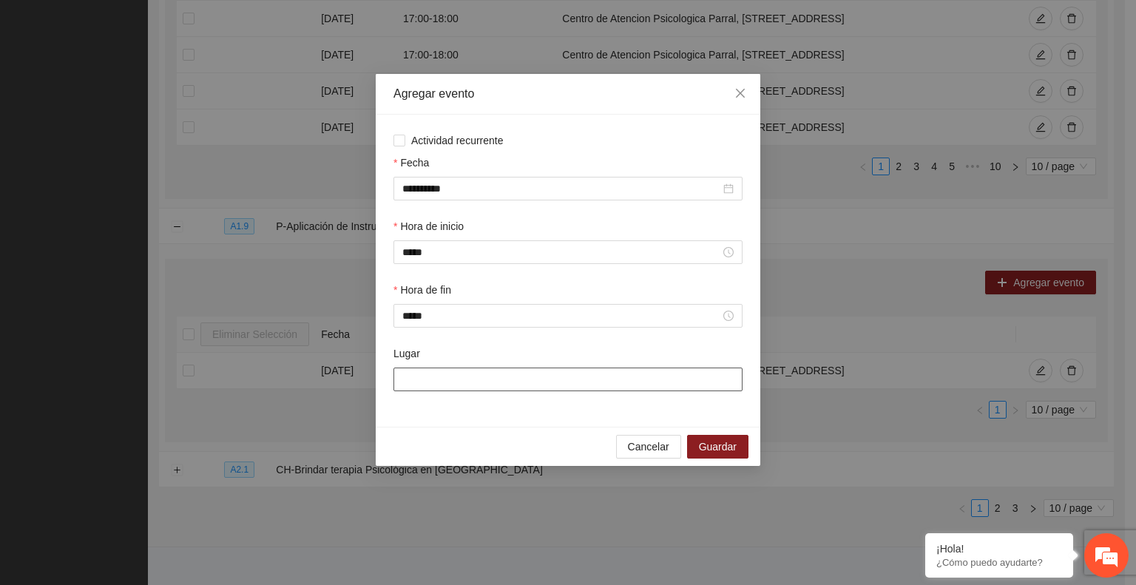
click at [423, 381] on input "Lugar" at bounding box center [567, 380] width 349 height 24
drag, startPoint x: 707, startPoint y: 384, endPoint x: 368, endPoint y: 390, distance: 338.8
click at [368, 390] on div "**********" at bounding box center [568, 292] width 1136 height 585
type input "**********"
click at [713, 452] on span "Guardar" at bounding box center [718, 447] width 38 height 16
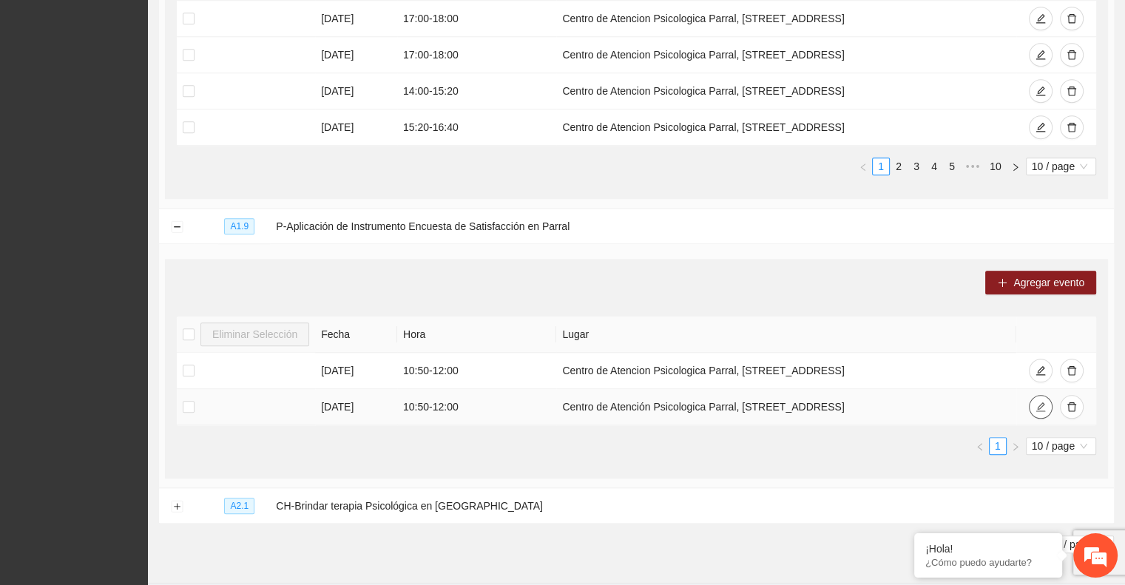
click at [1035, 402] on icon "edit" at bounding box center [1040, 407] width 10 height 10
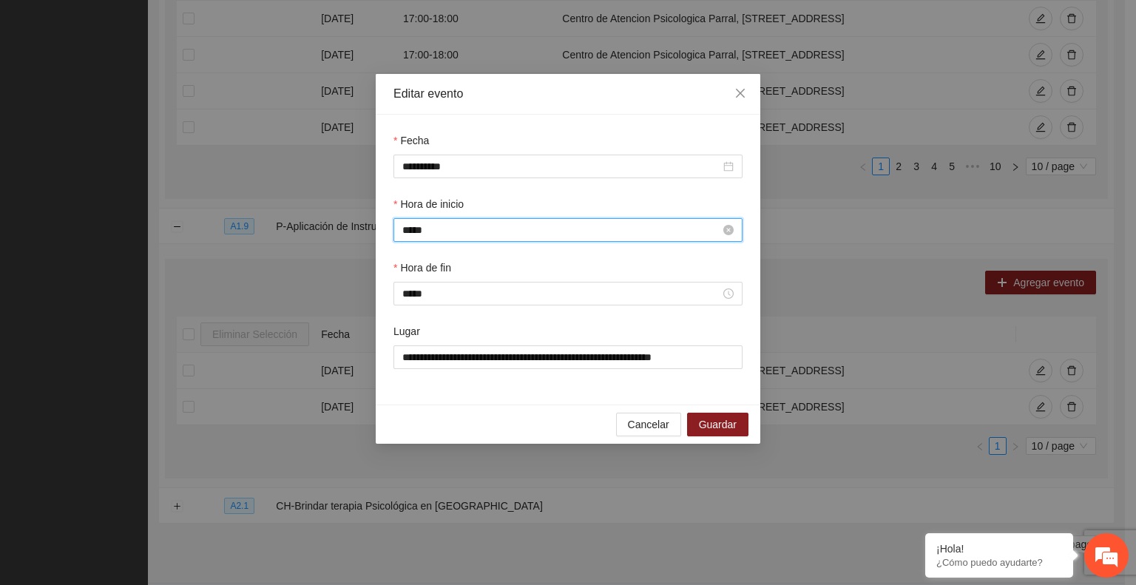
click at [439, 234] on input "*****" at bounding box center [561, 230] width 318 height 16
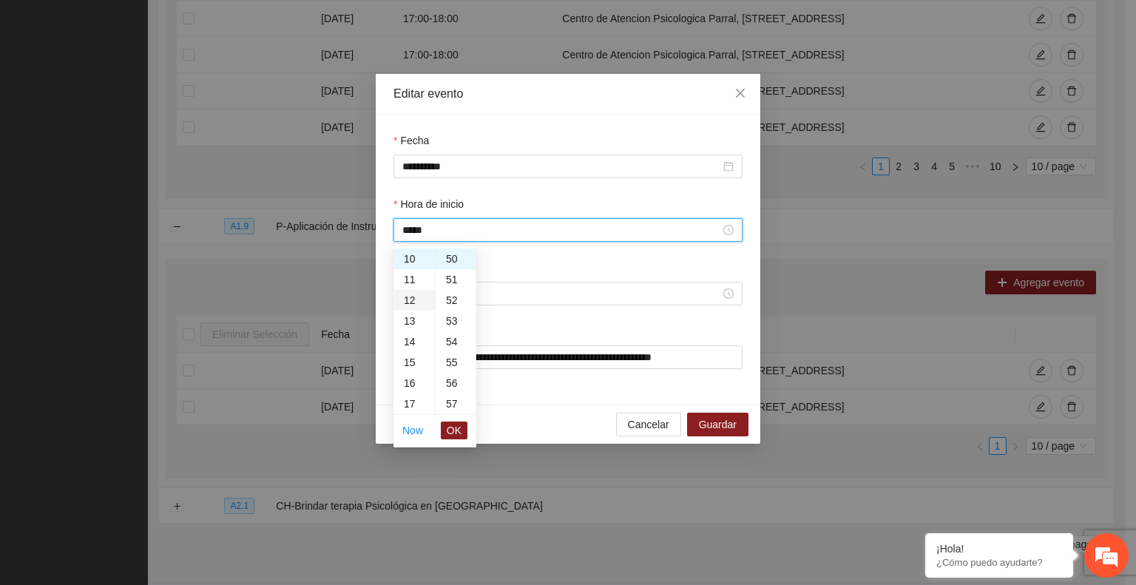
click at [410, 298] on div "12" at bounding box center [413, 300] width 41 height 21
click at [455, 425] on span "OK" at bounding box center [454, 430] width 15 height 16
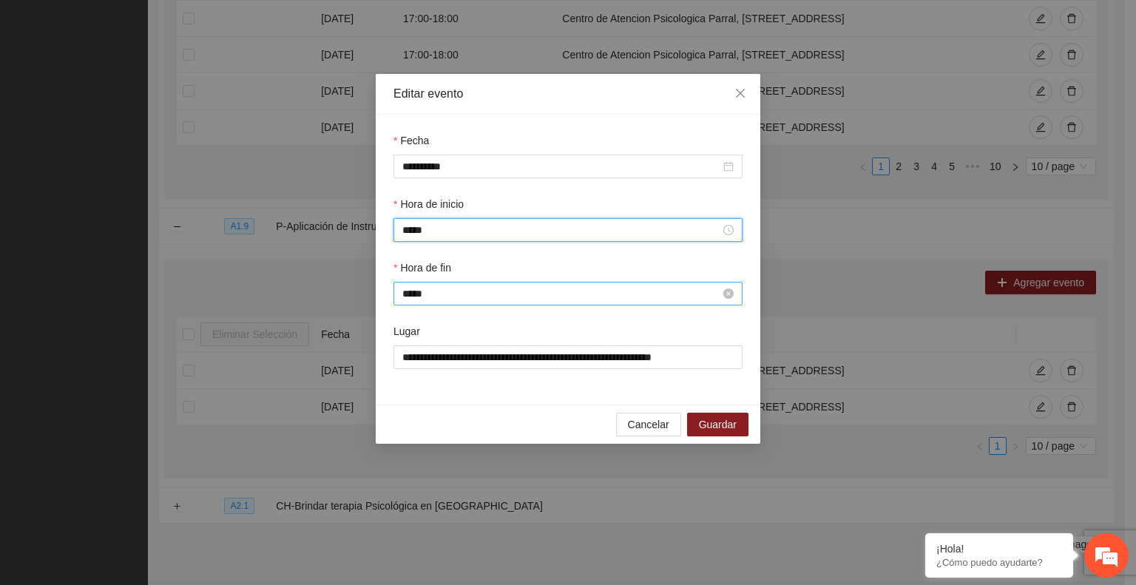
click at [429, 292] on input "*****" at bounding box center [561, 293] width 318 height 16
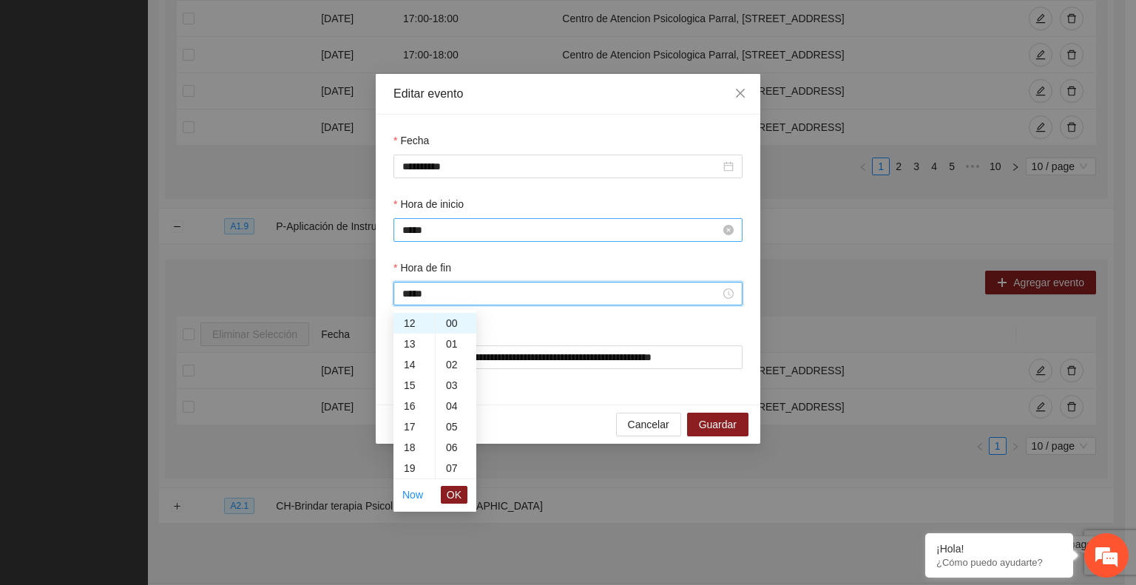
click at [435, 233] on input "*****" at bounding box center [561, 230] width 318 height 16
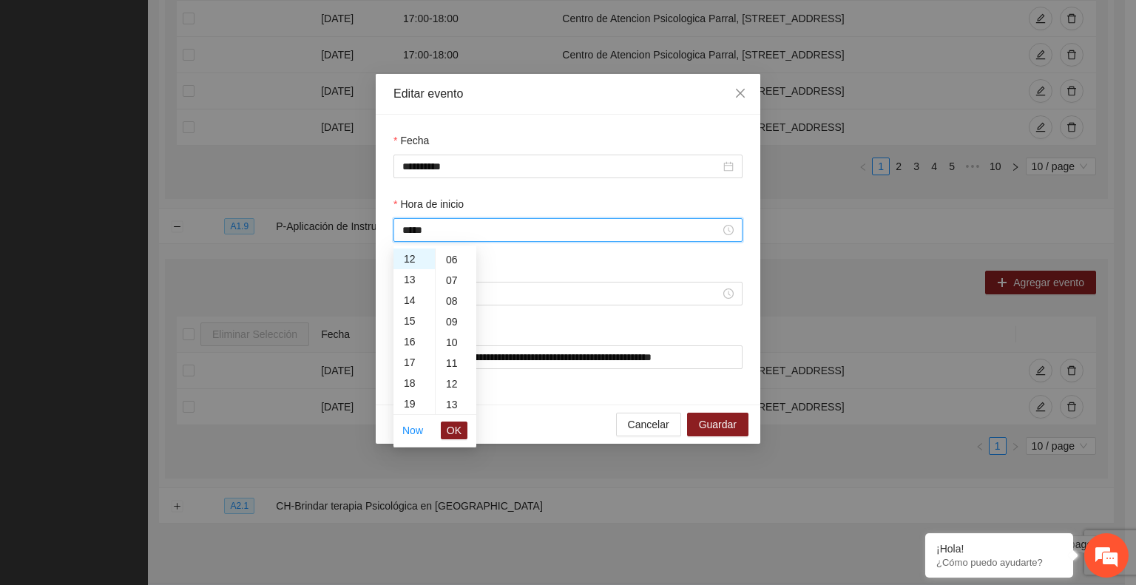
scroll to position [0, 0]
click at [449, 257] on div "00" at bounding box center [456, 258] width 41 height 21
type input "*****"
click at [461, 427] on span "OK" at bounding box center [454, 430] width 15 height 16
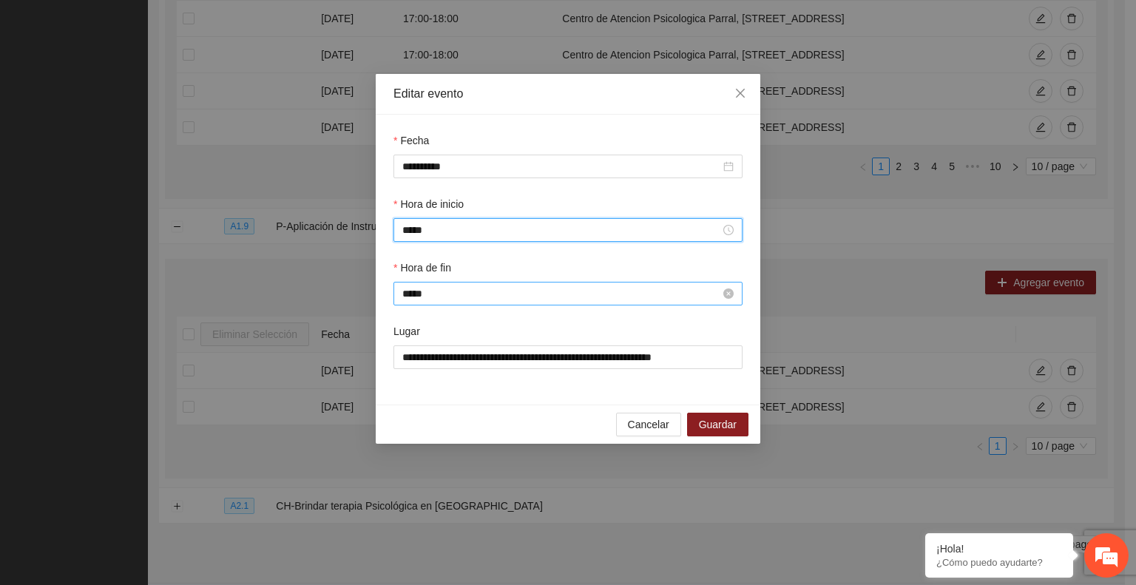
click at [428, 294] on input "*****" at bounding box center [561, 293] width 318 height 16
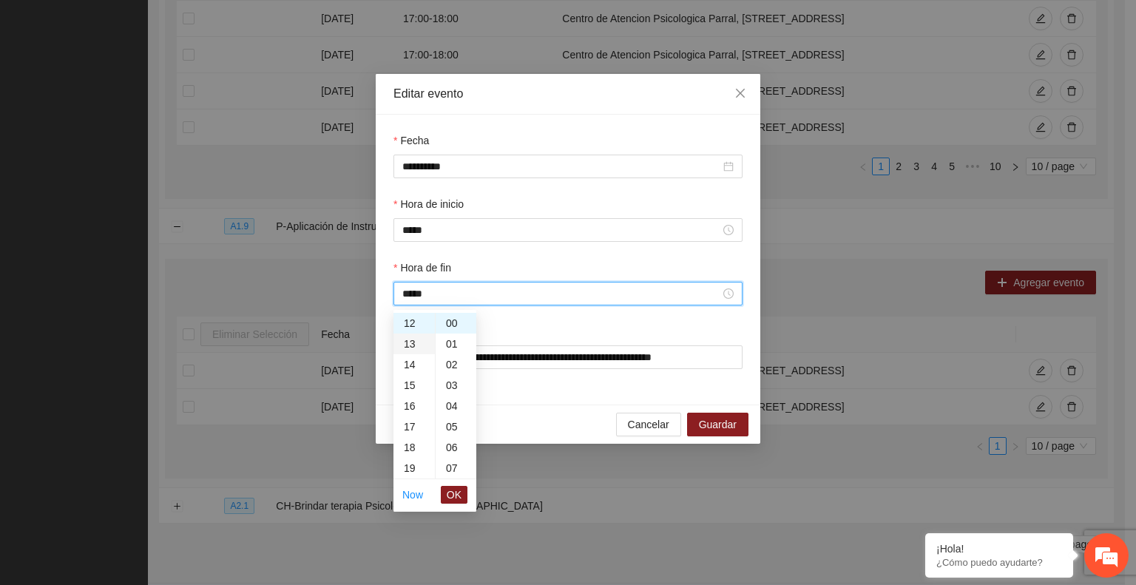
click at [408, 342] on div "13" at bounding box center [413, 344] width 41 height 21
click at [452, 427] on div "10" at bounding box center [456, 423] width 41 height 21
type input "*****"
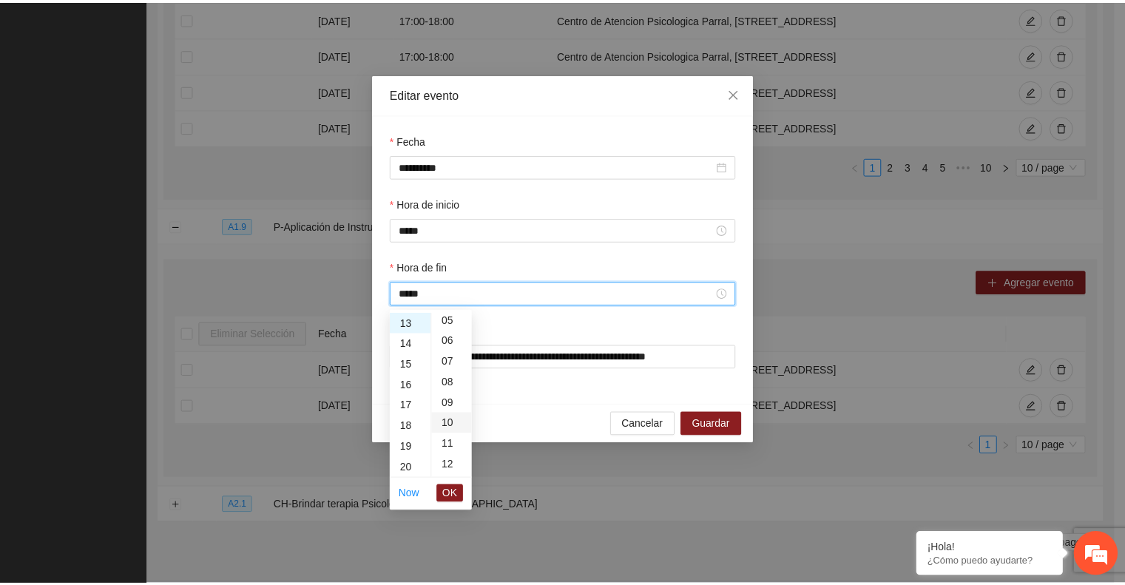
scroll to position [207, 0]
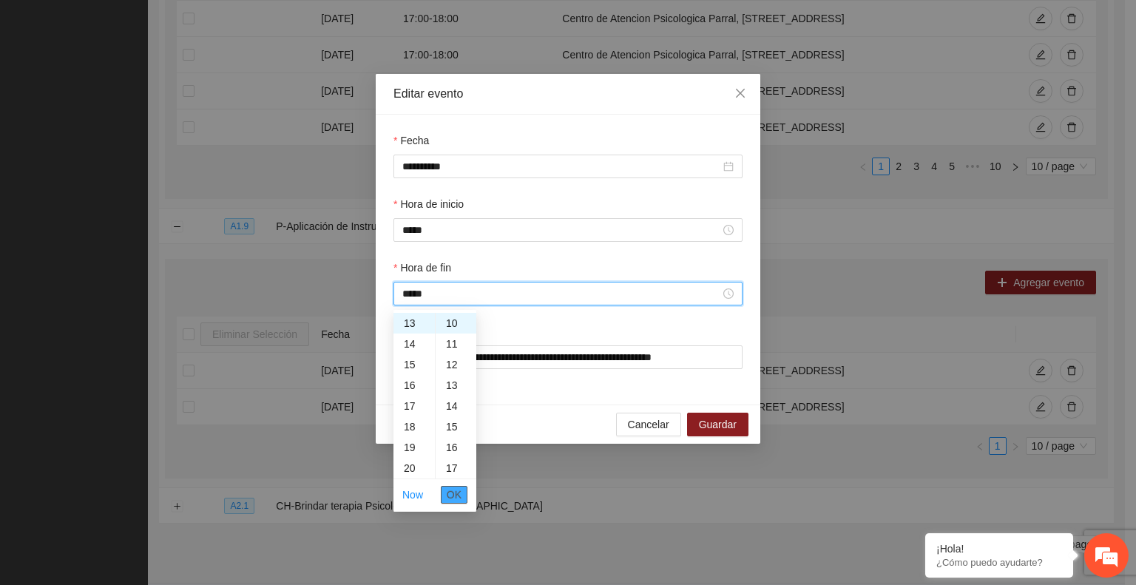
click at [456, 493] on span "OK" at bounding box center [454, 495] width 15 height 16
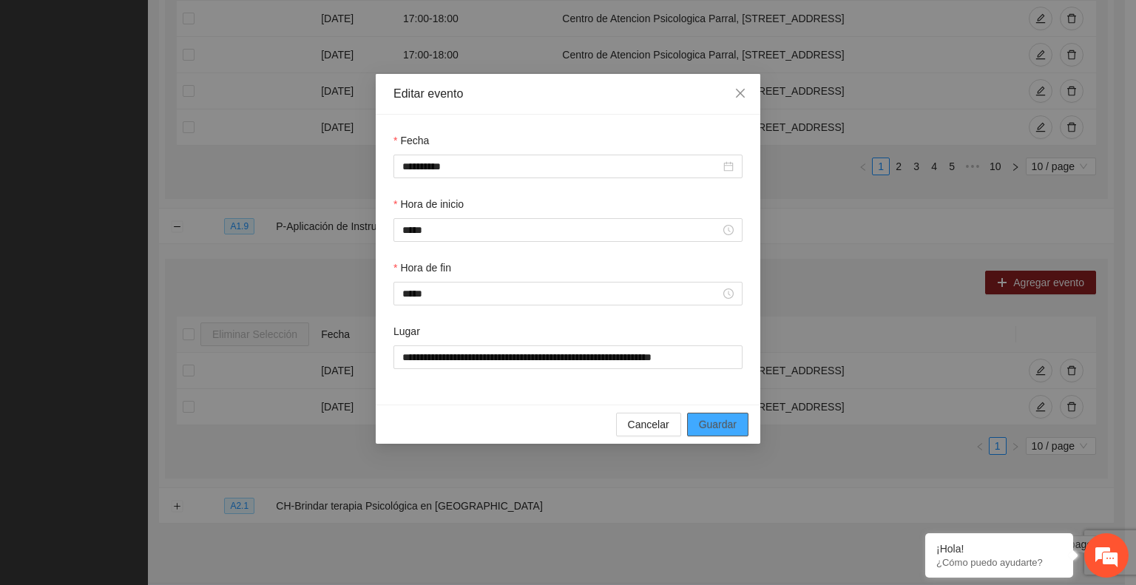
click at [710, 422] on span "Guardar" at bounding box center [718, 424] width 38 height 16
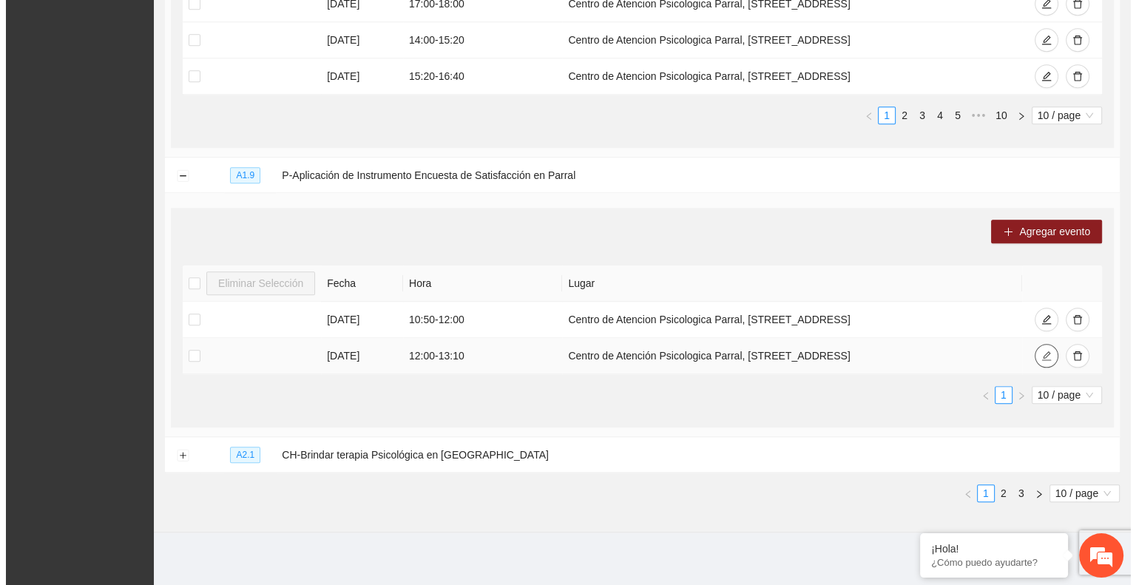
scroll to position [1423, 0]
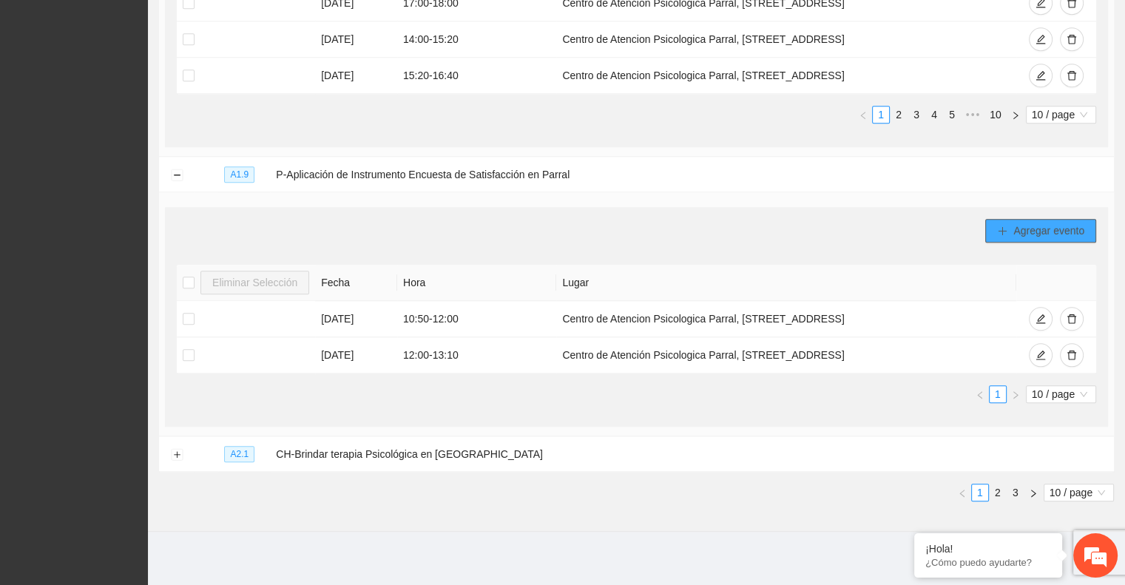
click at [1015, 227] on span "Agregar evento" at bounding box center [1048, 231] width 71 height 16
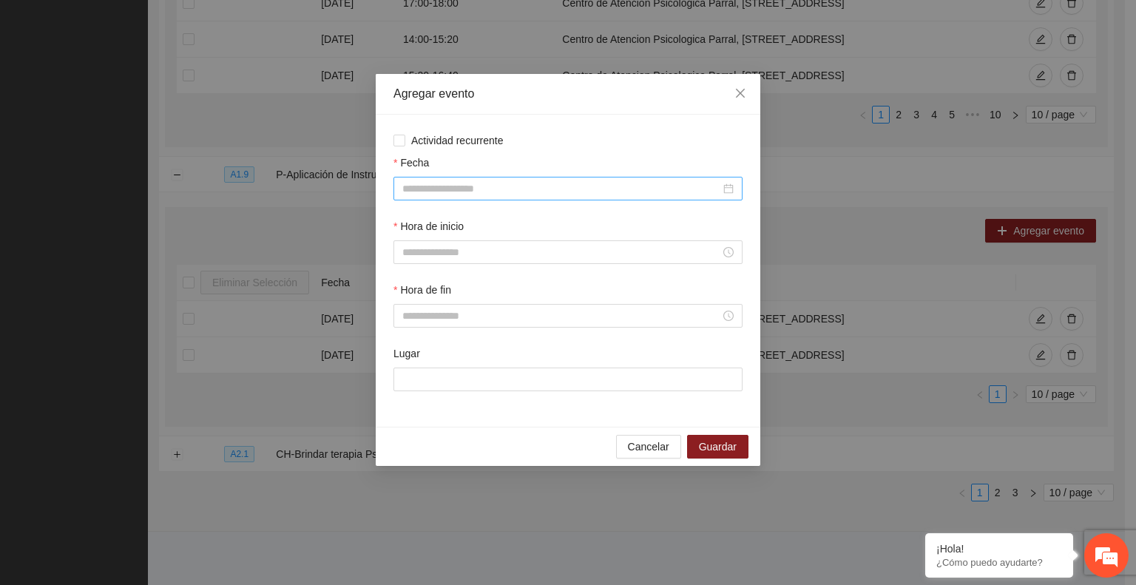
click at [501, 186] on input "Fecha" at bounding box center [561, 188] width 318 height 16
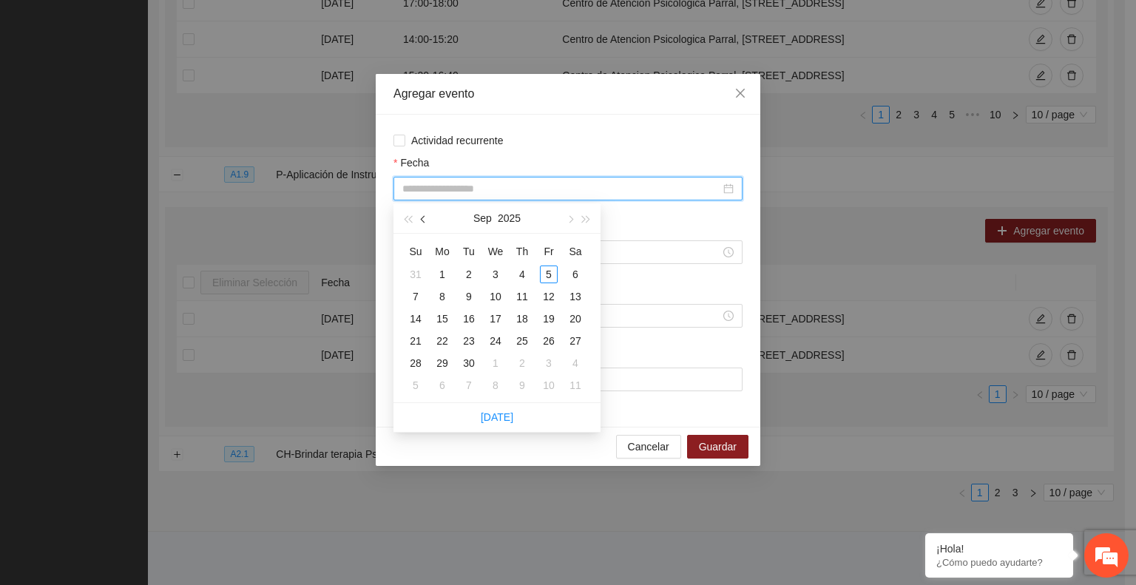
click at [426, 220] on span "button" at bounding box center [424, 219] width 7 height 7
type input "**********"
click at [547, 339] on div "22" at bounding box center [549, 341] width 18 height 18
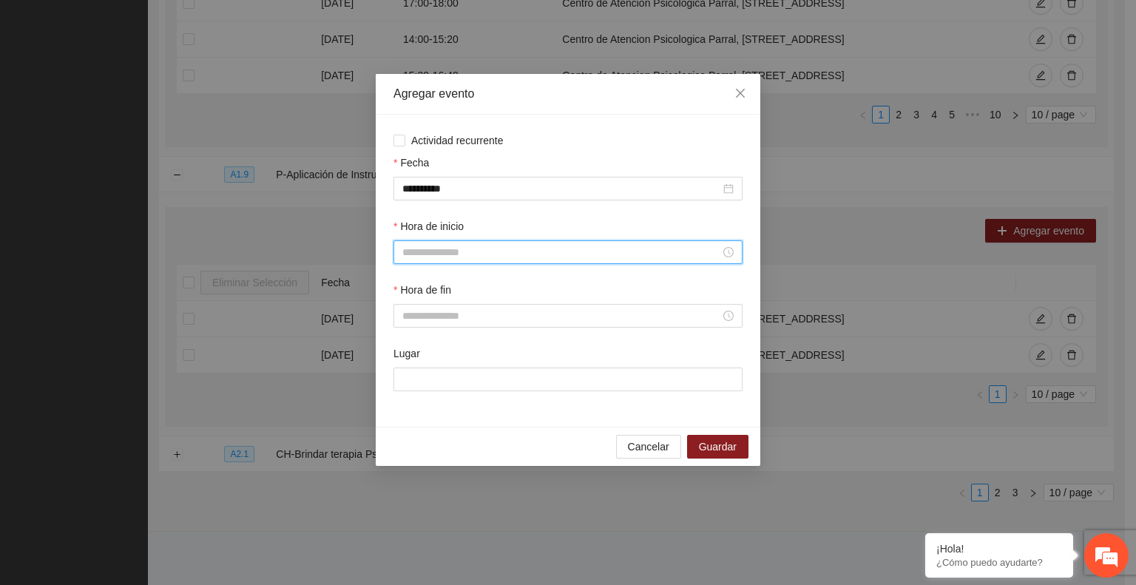
click at [441, 255] on input "Hora de inicio" at bounding box center [561, 252] width 318 height 16
click at [411, 416] on div "09" at bounding box center [413, 414] width 41 height 21
type input "*****"
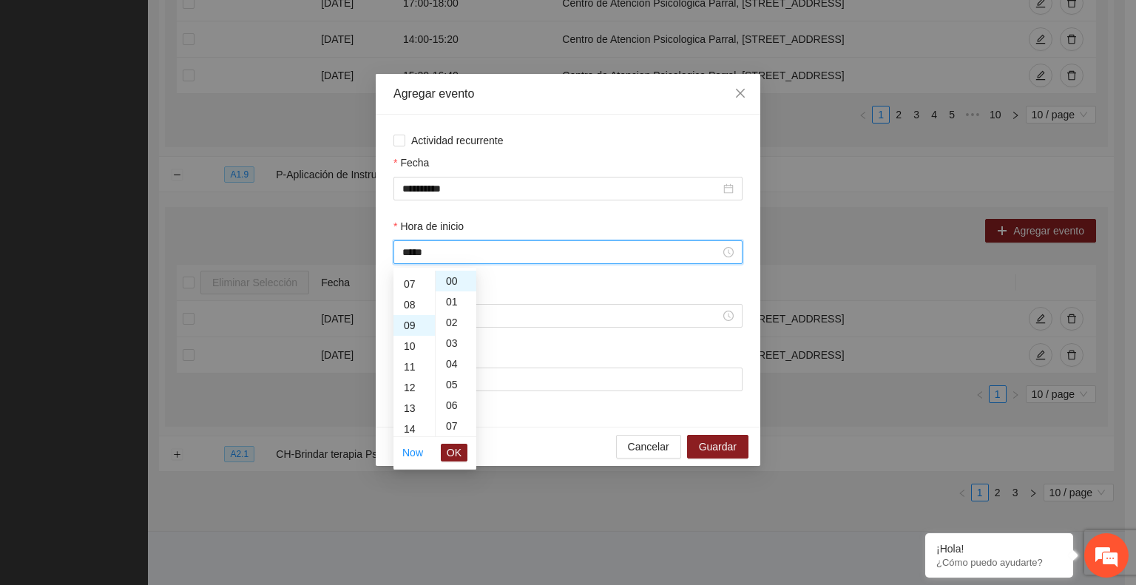
scroll to position [186, 0]
click at [453, 453] on span "OK" at bounding box center [454, 452] width 15 height 16
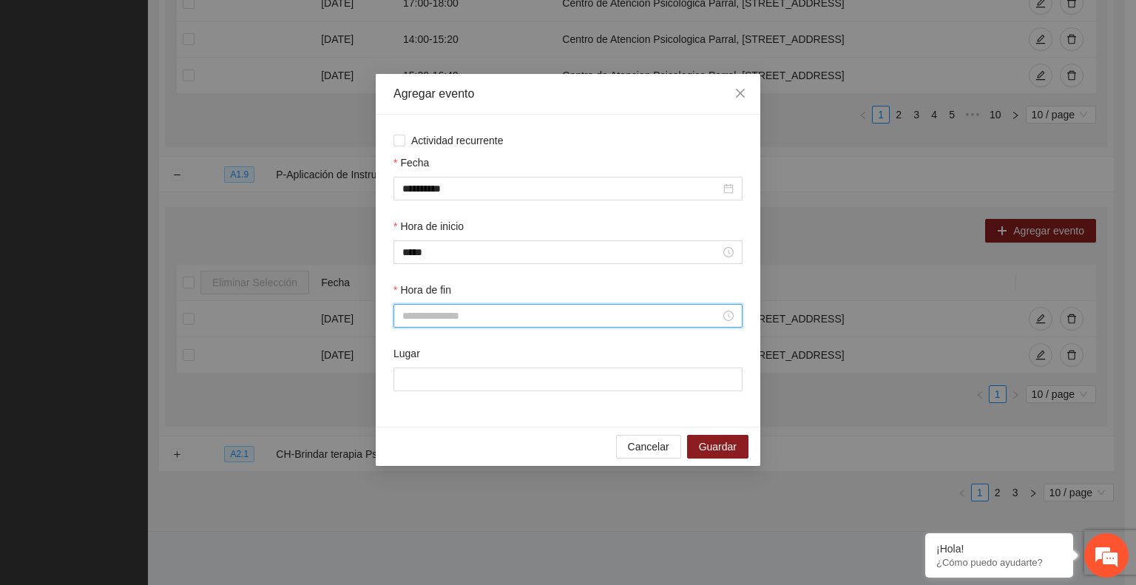
click at [426, 319] on input "Hora de fin" at bounding box center [561, 316] width 318 height 16
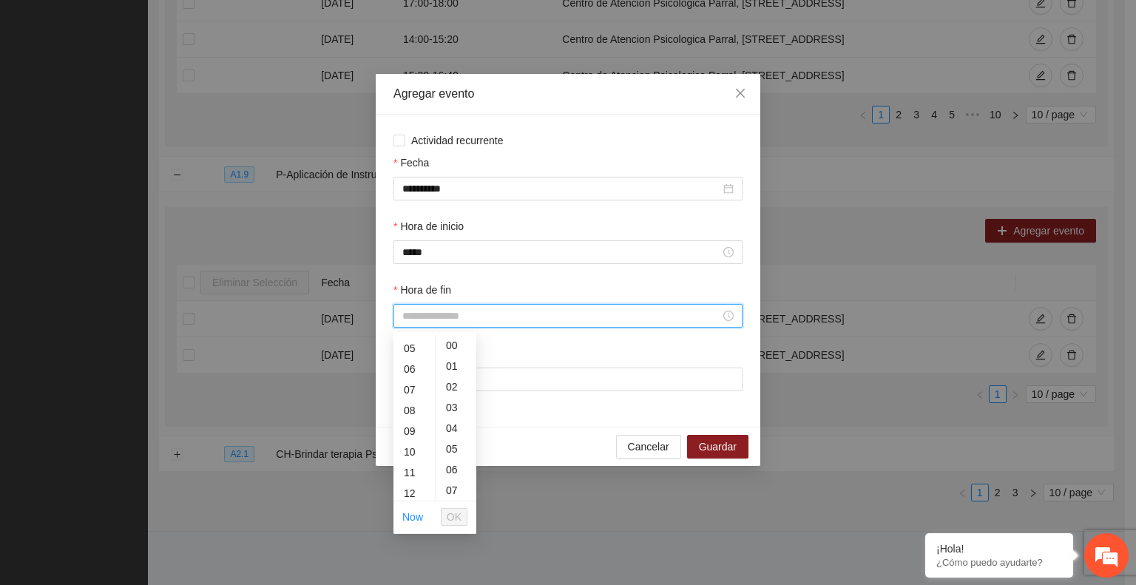
scroll to position [101, 0]
click at [407, 399] on div "10" at bounding box center [413, 401] width 41 height 21
click at [453, 443] on div "10" at bounding box center [456, 443] width 41 height 21
type input "*****"
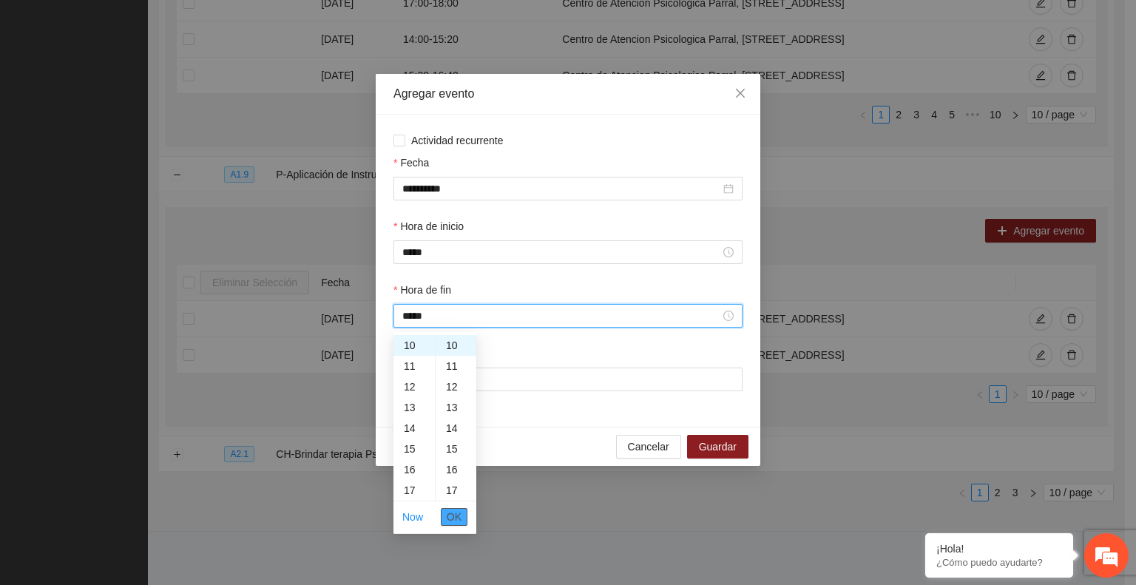
click at [455, 517] on span "OK" at bounding box center [454, 517] width 15 height 16
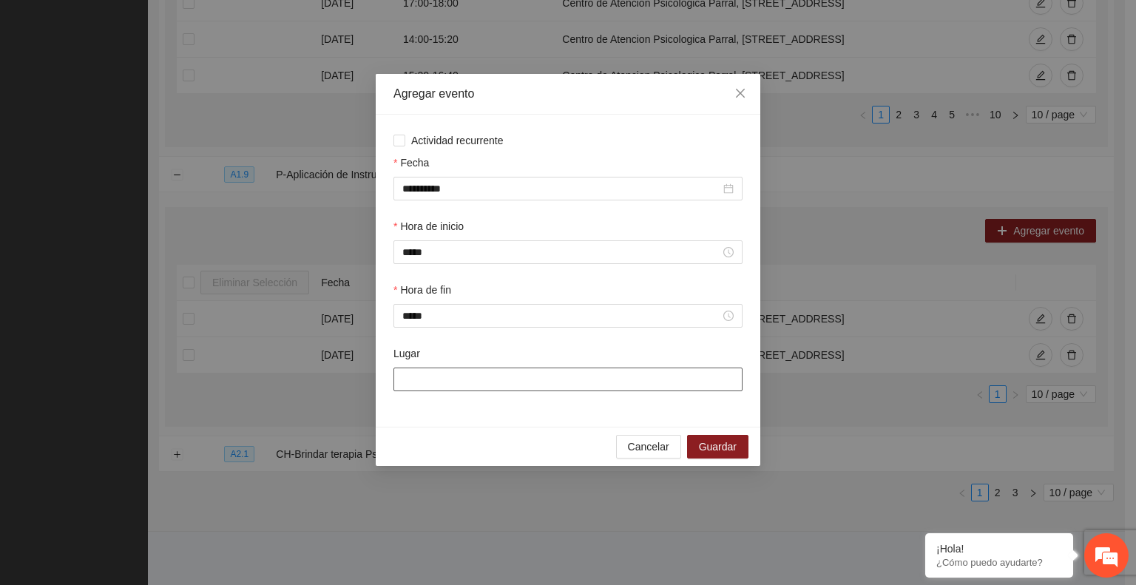
click at [405, 383] on input "Lugar" at bounding box center [567, 380] width 349 height 24
paste input "**********"
type input "**********"
click at [729, 448] on span "Guardar" at bounding box center [718, 447] width 38 height 16
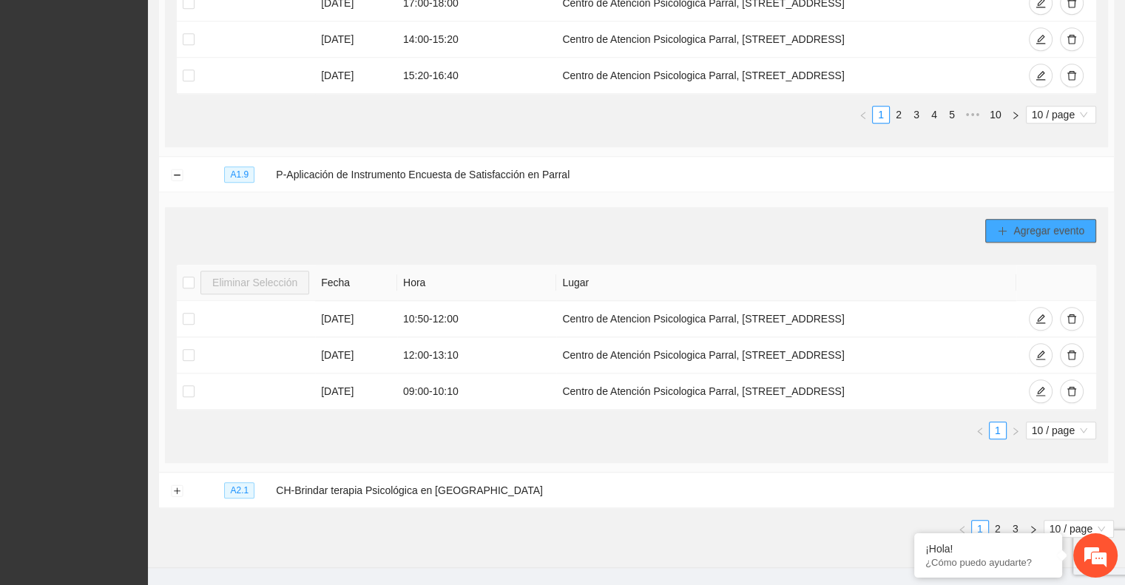
click at [1032, 230] on span "Agregar evento" at bounding box center [1048, 231] width 71 height 16
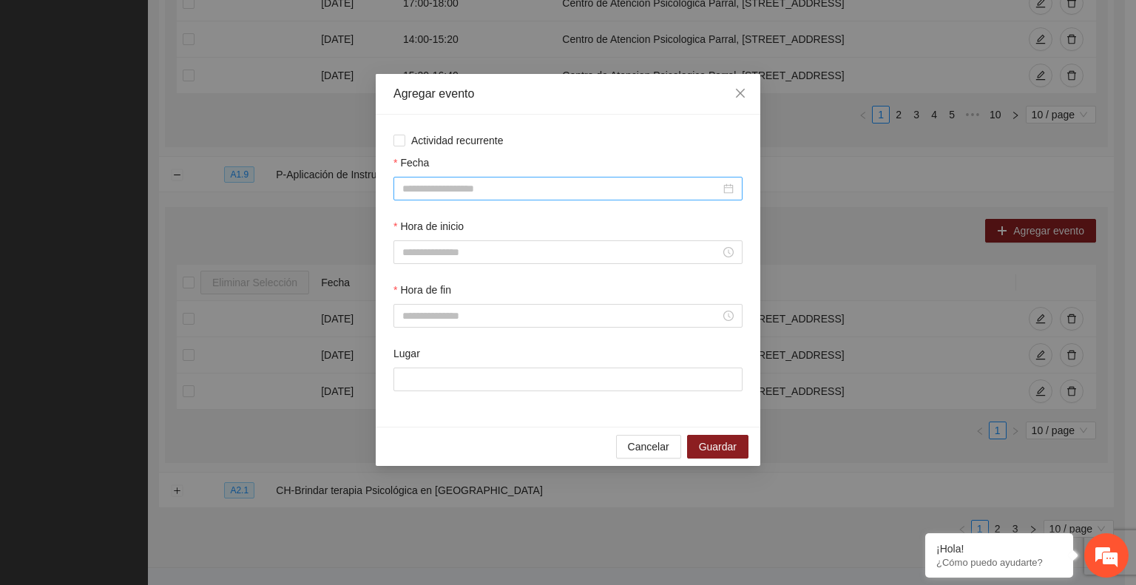
click at [416, 189] on input "Fecha" at bounding box center [561, 188] width 318 height 16
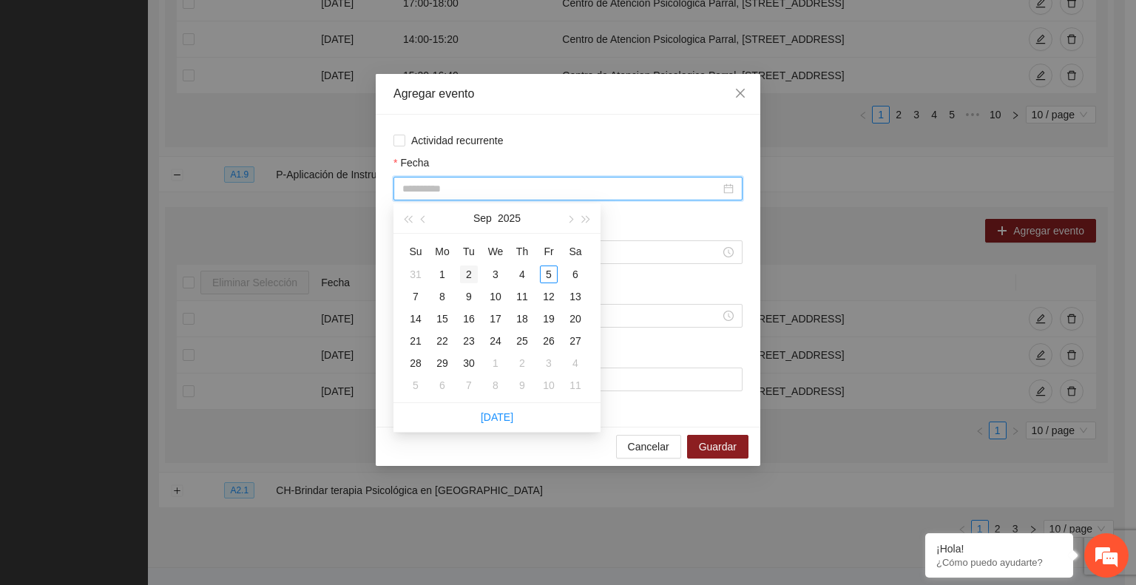
type input "**********"
click at [423, 223] on button "button" at bounding box center [424, 218] width 16 height 30
type input "**********"
click at [549, 341] on div "22" at bounding box center [549, 341] width 18 height 18
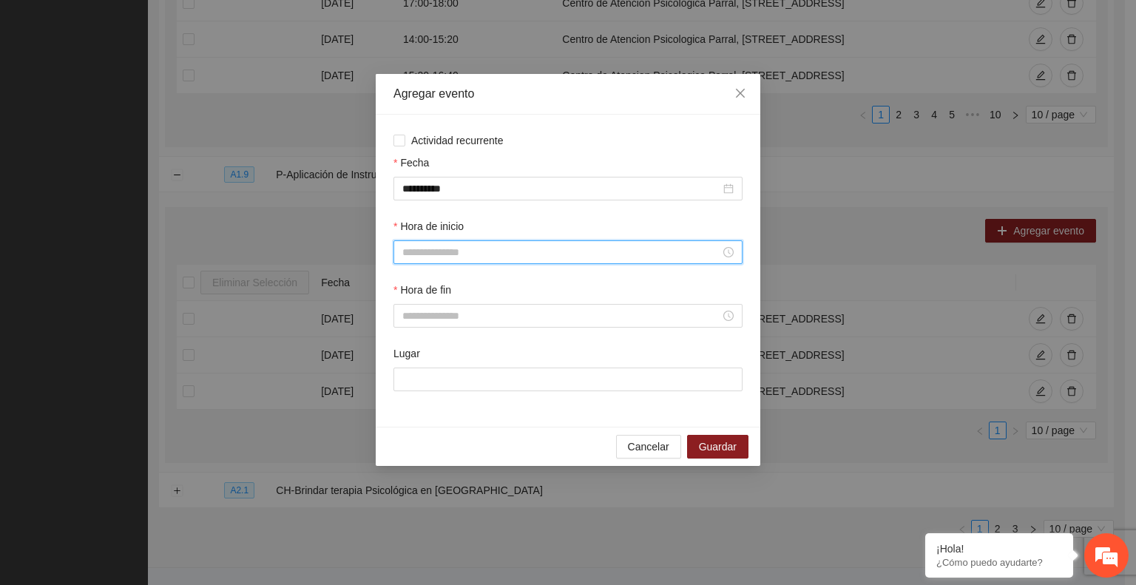
click at [465, 251] on input "Hora de inicio" at bounding box center [561, 252] width 318 height 16
click at [409, 393] on div "10" at bounding box center [413, 388] width 41 height 21
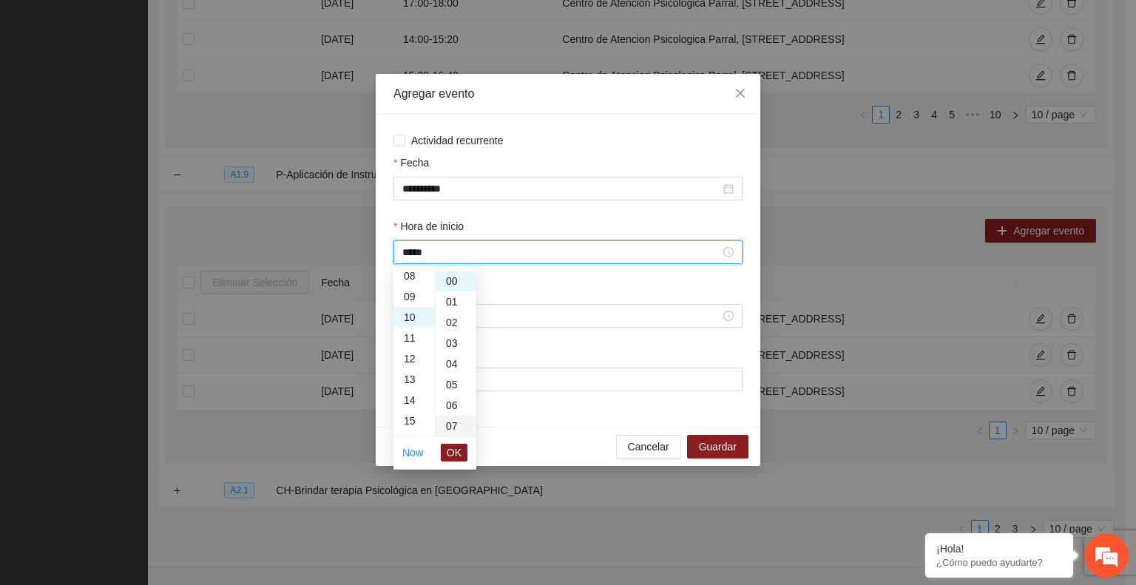
scroll to position [207, 0]
click at [450, 354] on div "10" at bounding box center [456, 349] width 41 height 21
type input "*****"
click at [453, 450] on span "OK" at bounding box center [454, 452] width 15 height 16
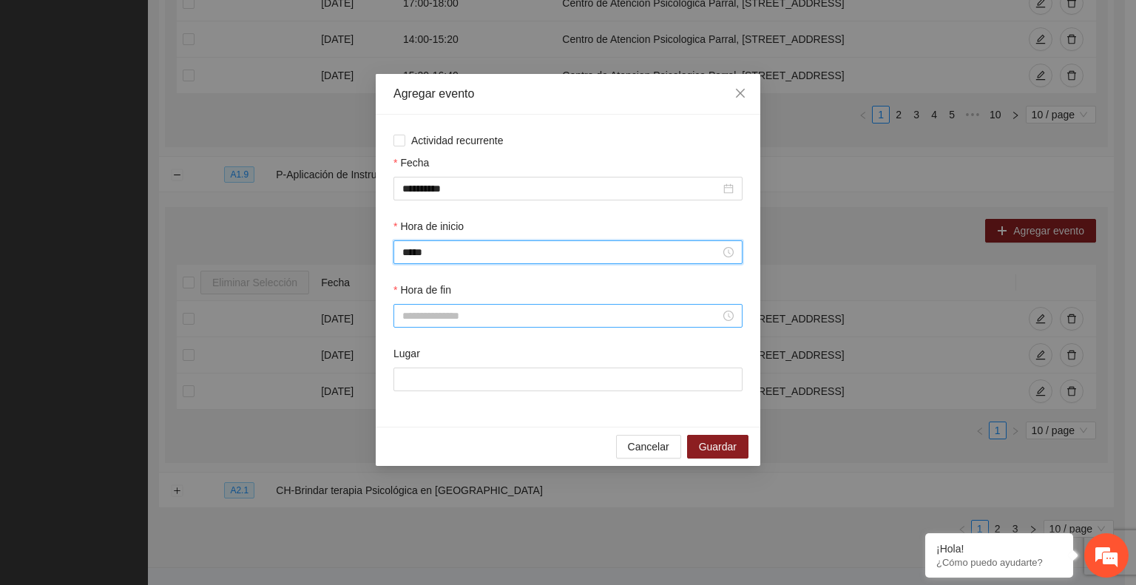
click at [449, 317] on input "Hora de fin" at bounding box center [561, 316] width 318 height 16
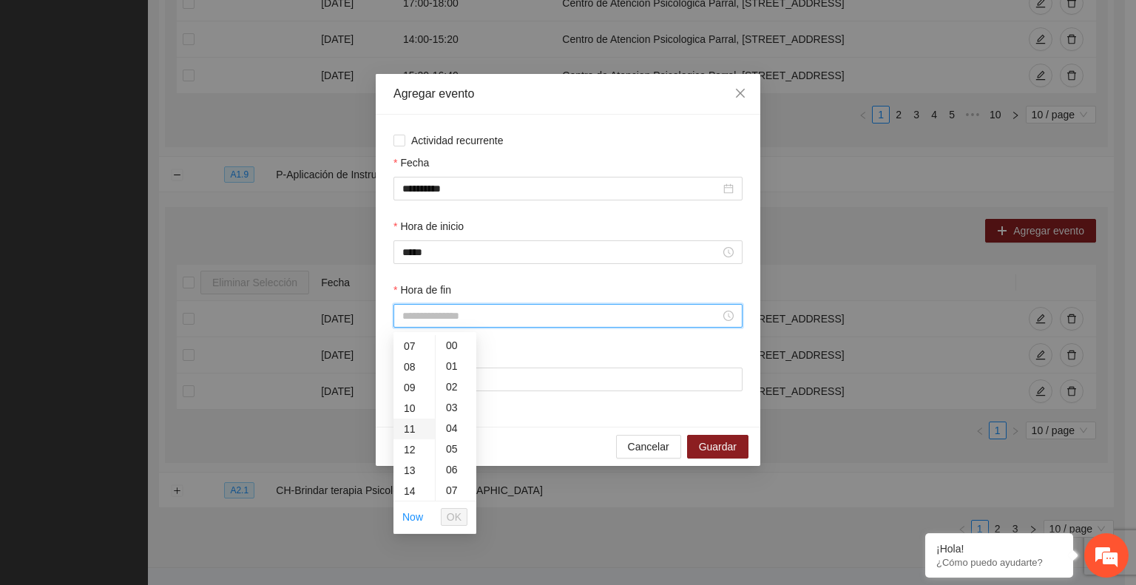
click at [406, 428] on div "11" at bounding box center [413, 429] width 41 height 21
click at [450, 413] on div "20" at bounding box center [456, 409] width 41 height 21
type input "*****"
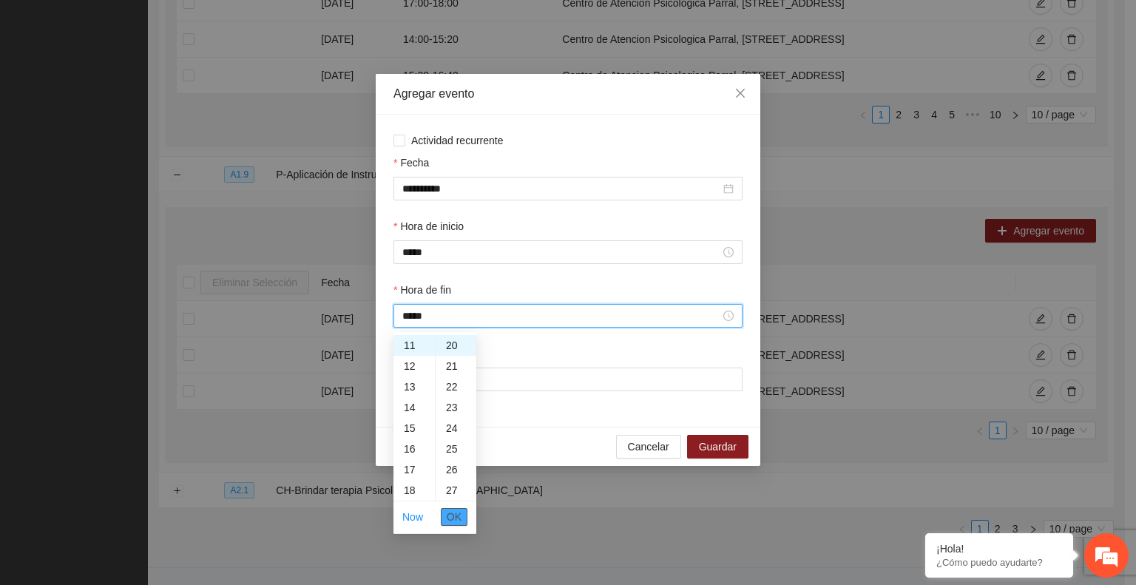
click at [458, 518] on span "OK" at bounding box center [454, 517] width 15 height 16
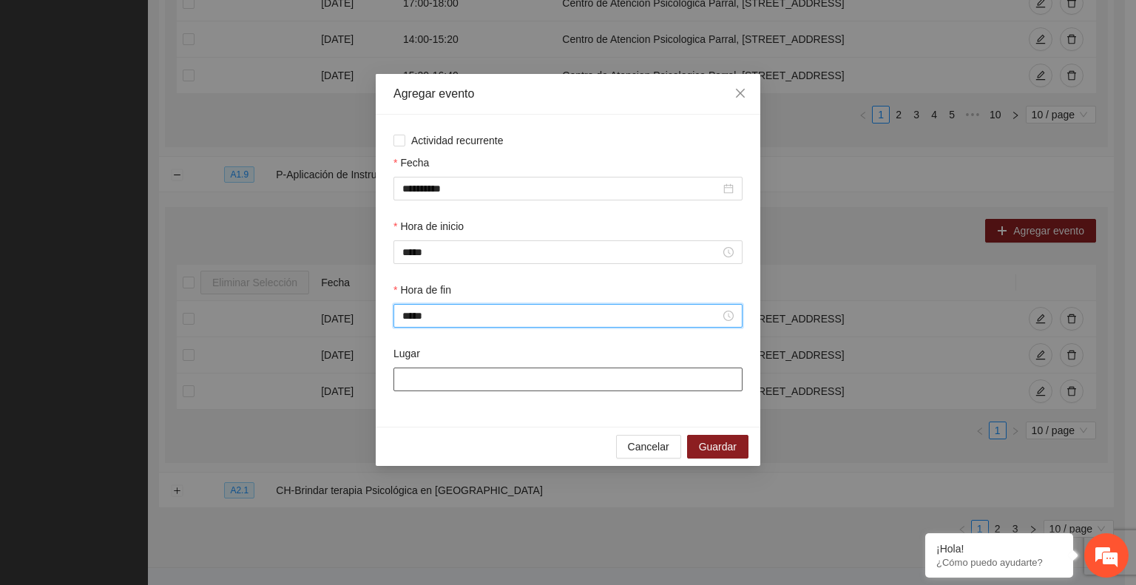
click at [444, 381] on input "Lugar" at bounding box center [567, 380] width 349 height 24
paste input "**********"
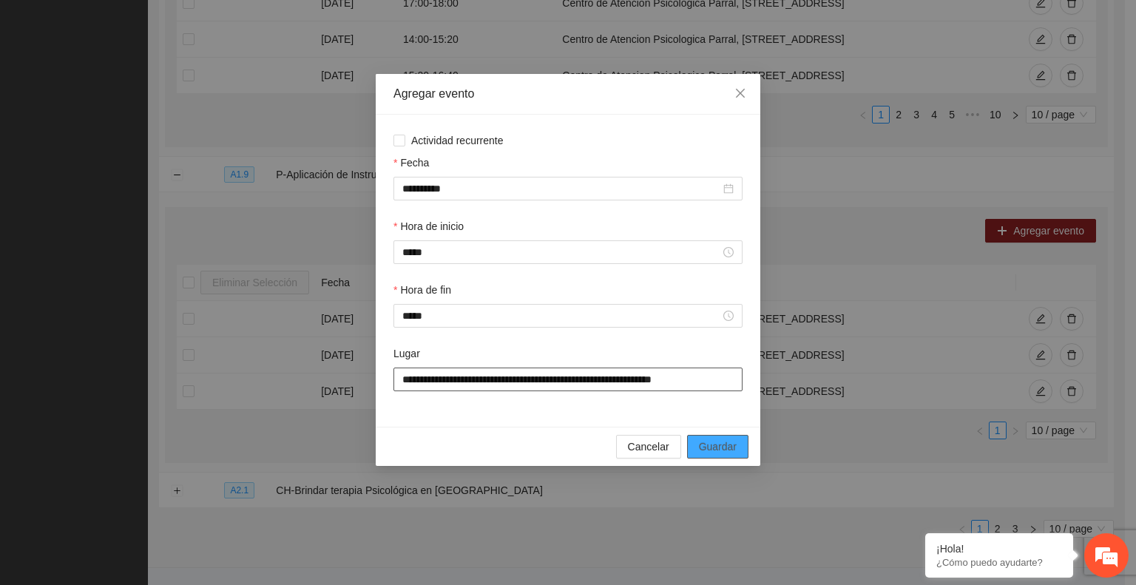
type input "**********"
click at [714, 444] on span "Guardar" at bounding box center [718, 447] width 38 height 16
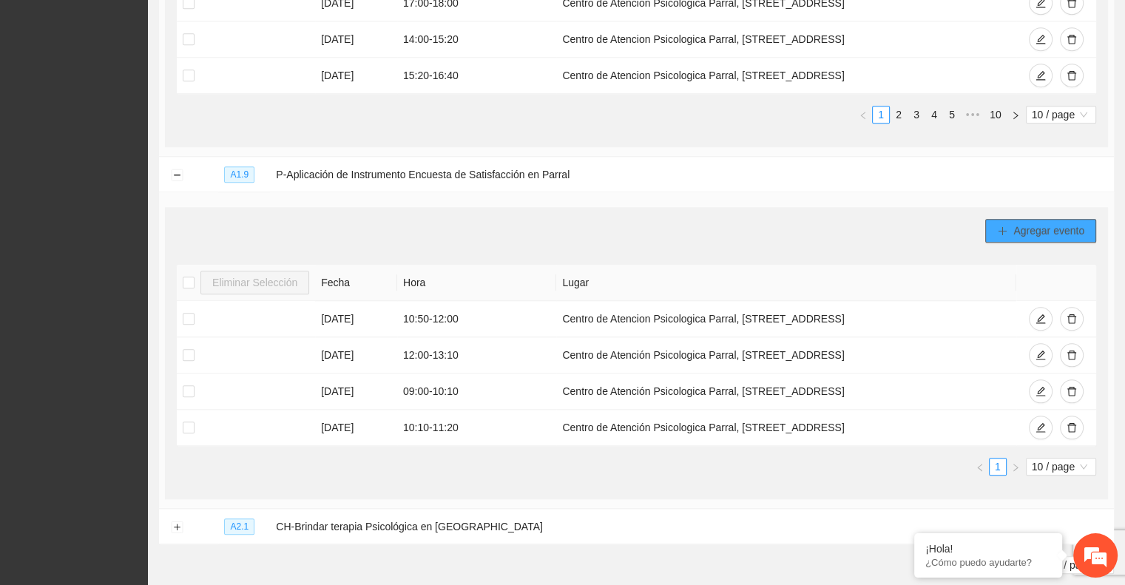
click at [1002, 226] on icon "plus" at bounding box center [1002, 230] width 1 height 8
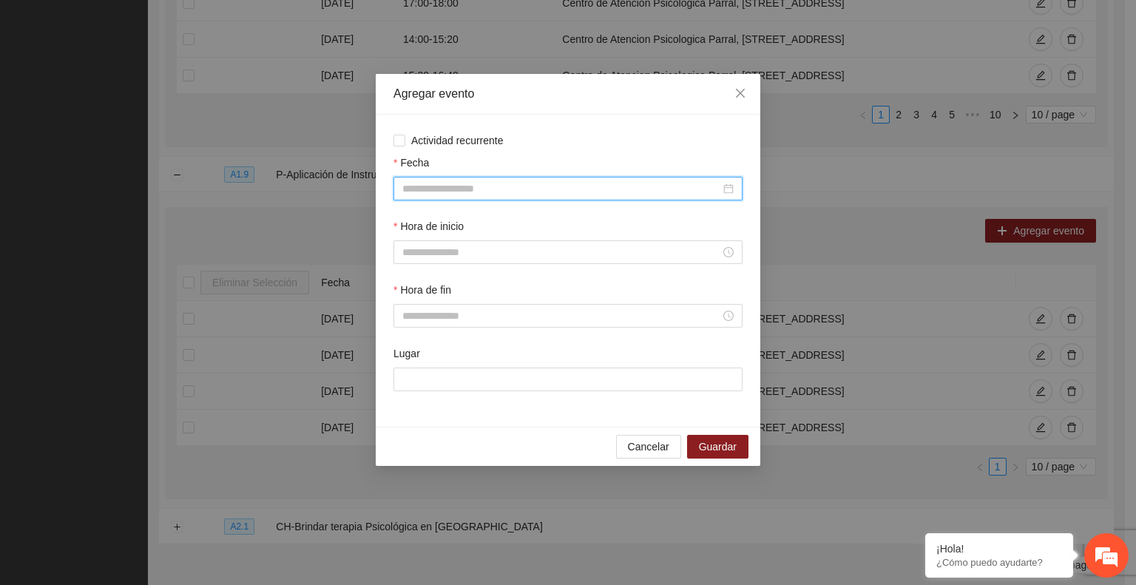
click at [475, 192] on input "Fecha" at bounding box center [561, 188] width 318 height 16
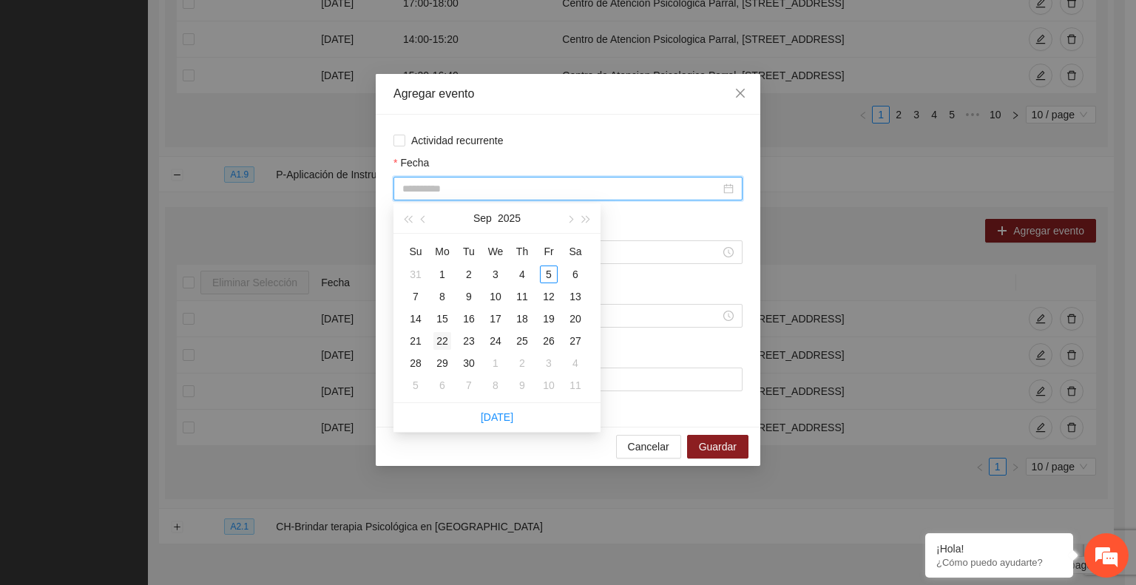
type input "**********"
click at [445, 339] on div "22" at bounding box center [442, 341] width 18 height 18
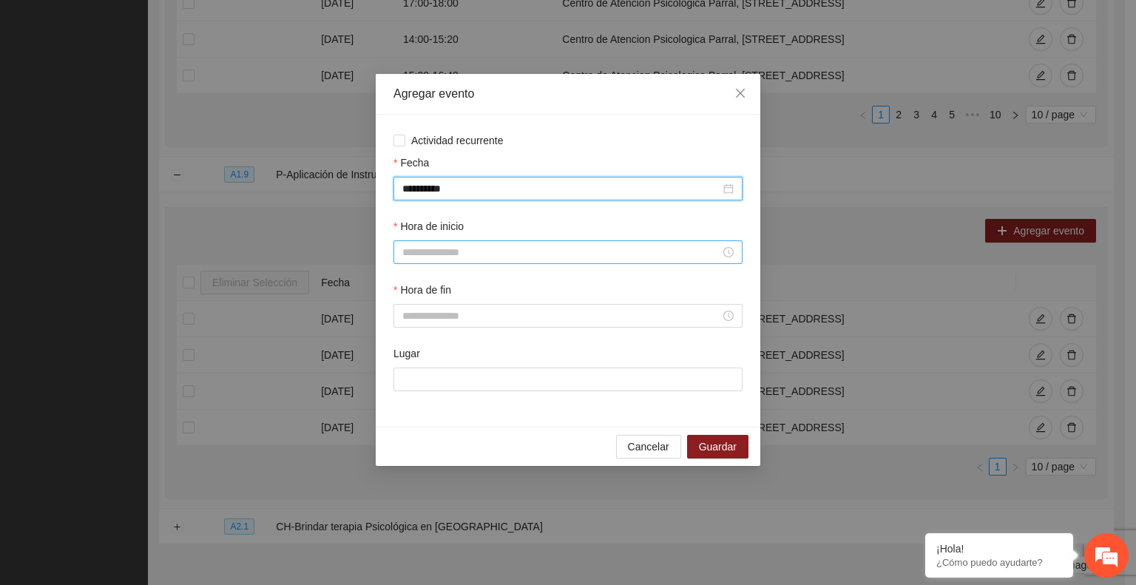
click at [410, 259] on input "Hora de inicio" at bounding box center [561, 252] width 318 height 16
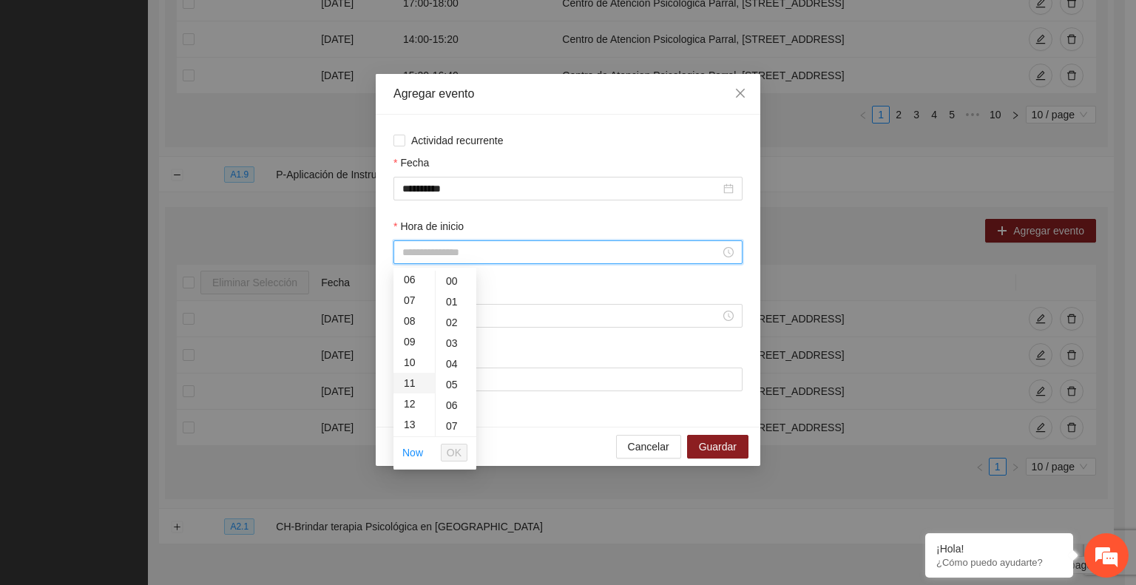
click at [411, 379] on div "11" at bounding box center [413, 383] width 41 height 21
click at [456, 416] on div "20" at bounding box center [456, 417] width 41 height 21
type input "*****"
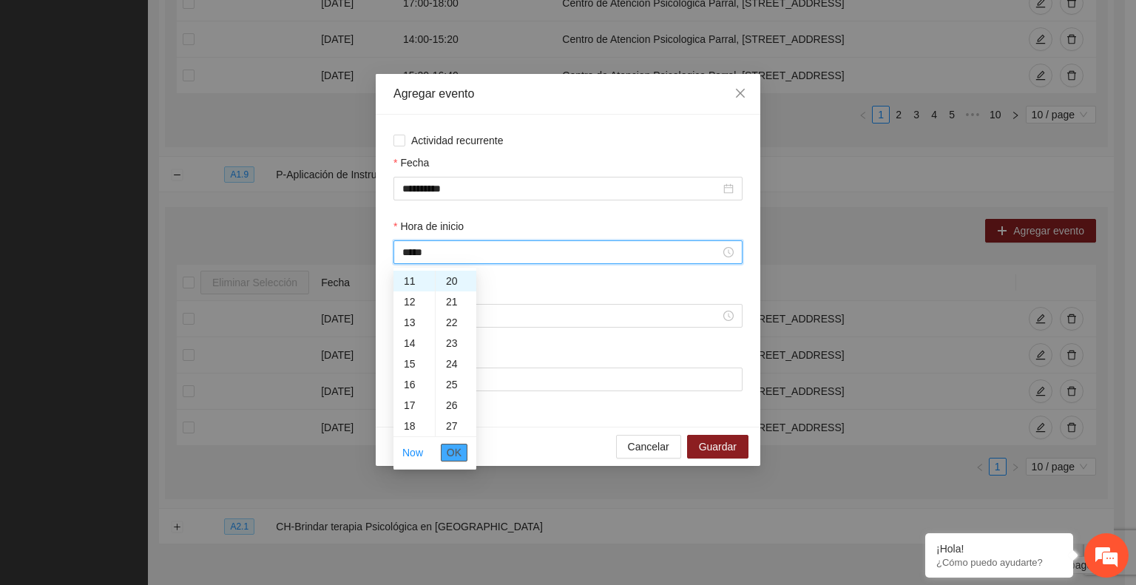
click at [453, 452] on span "OK" at bounding box center [454, 452] width 15 height 16
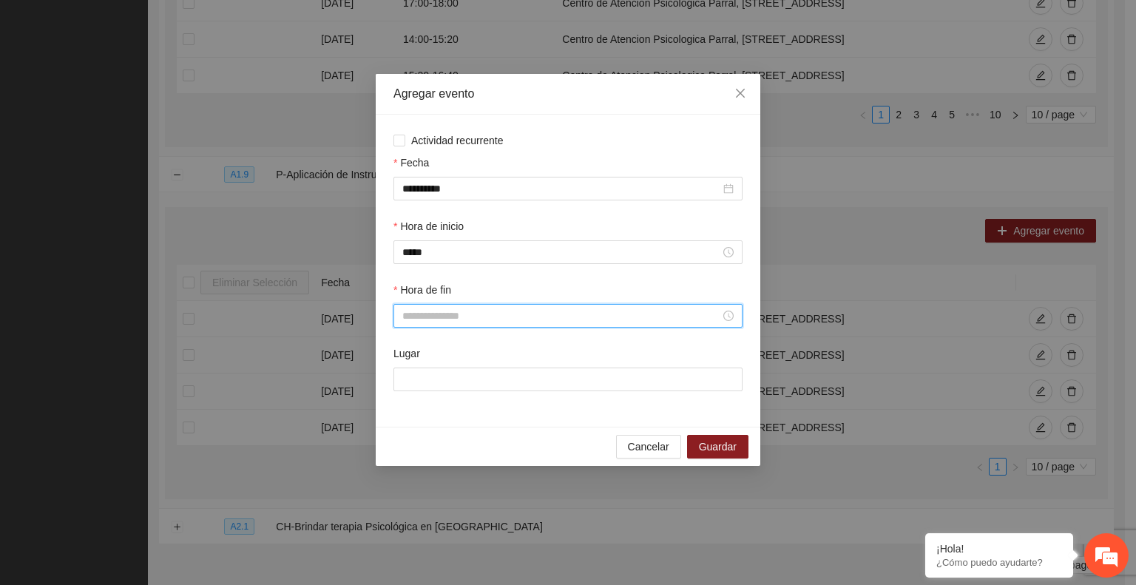
click at [428, 319] on input "Hora de fin" at bounding box center [561, 316] width 318 height 16
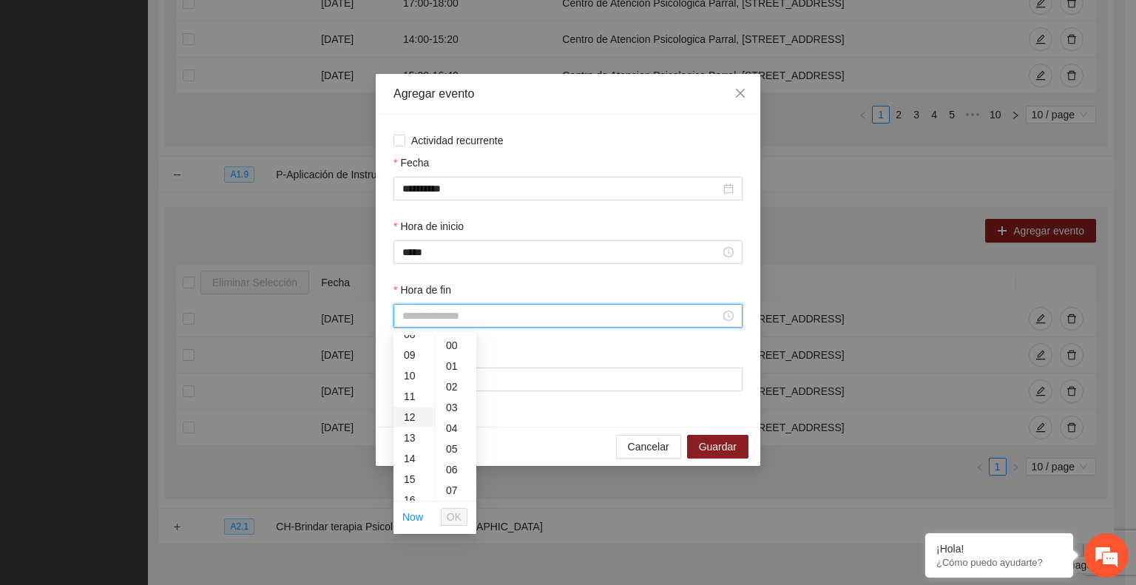
click at [409, 424] on div "12" at bounding box center [413, 417] width 41 height 21
click at [450, 476] on div "30" at bounding box center [456, 475] width 41 height 21
type input "*****"
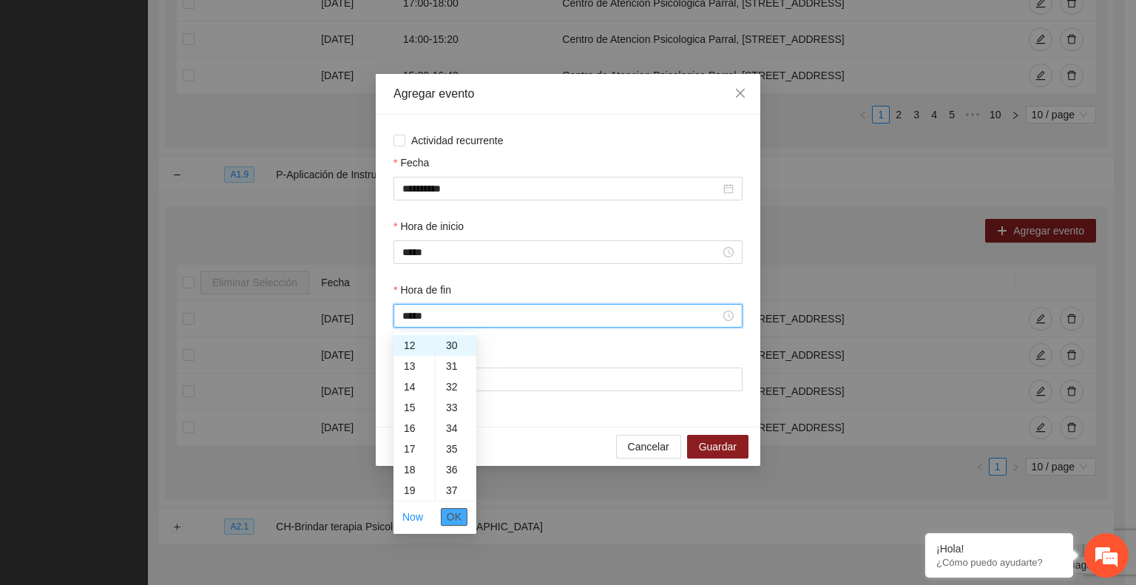
click at [453, 515] on span "OK" at bounding box center [454, 517] width 15 height 16
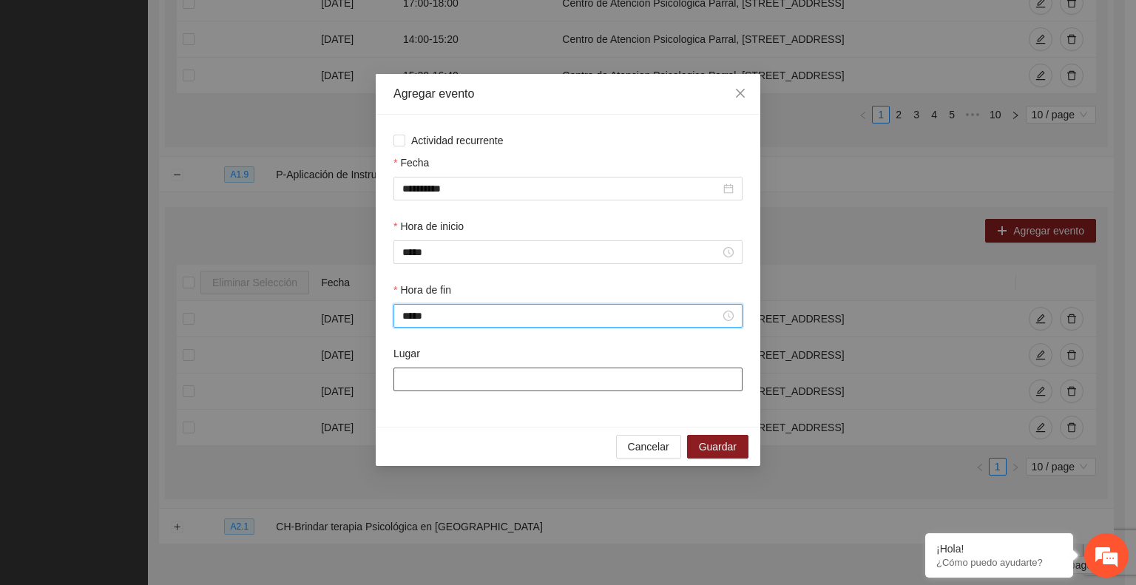
click at [430, 381] on input "Lugar" at bounding box center [567, 380] width 349 height 24
paste input "**********"
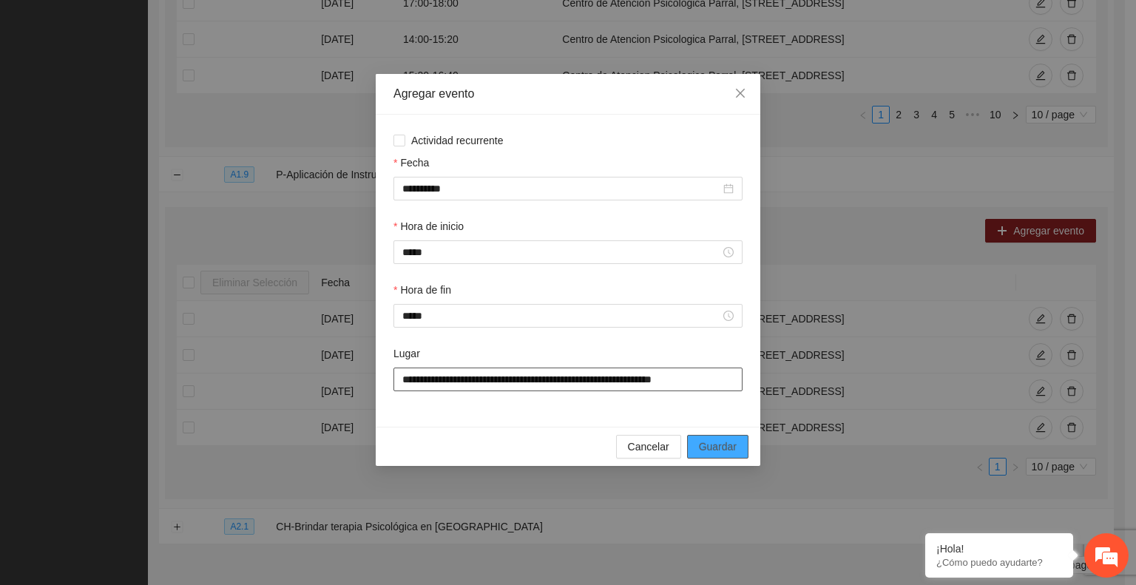
type input "**********"
click at [726, 439] on button "Guardar" at bounding box center [717, 447] width 61 height 24
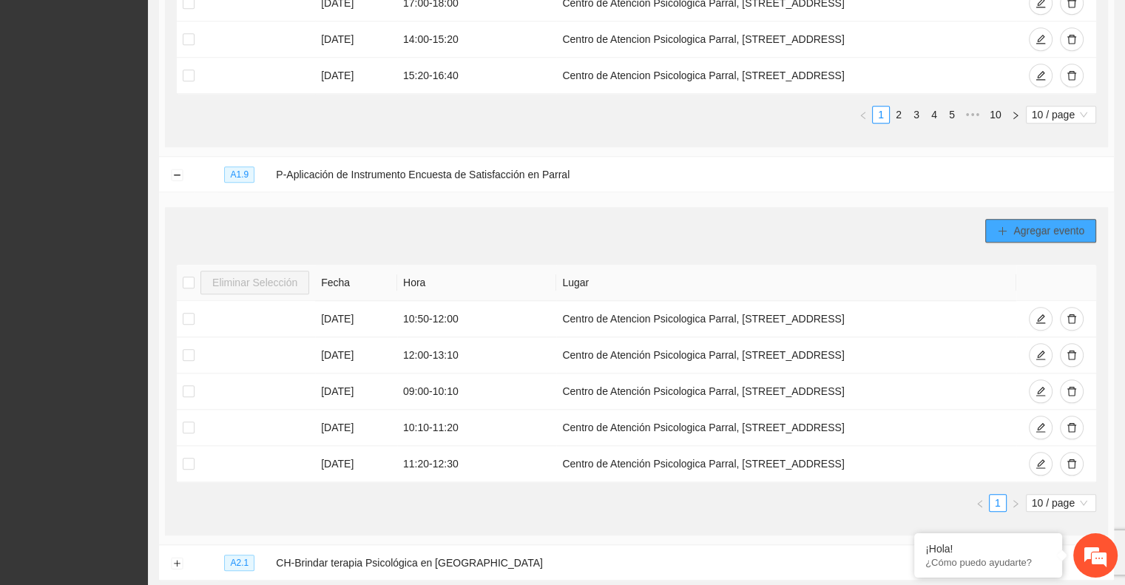
click at [1005, 227] on icon "plus" at bounding box center [1002, 231] width 10 height 10
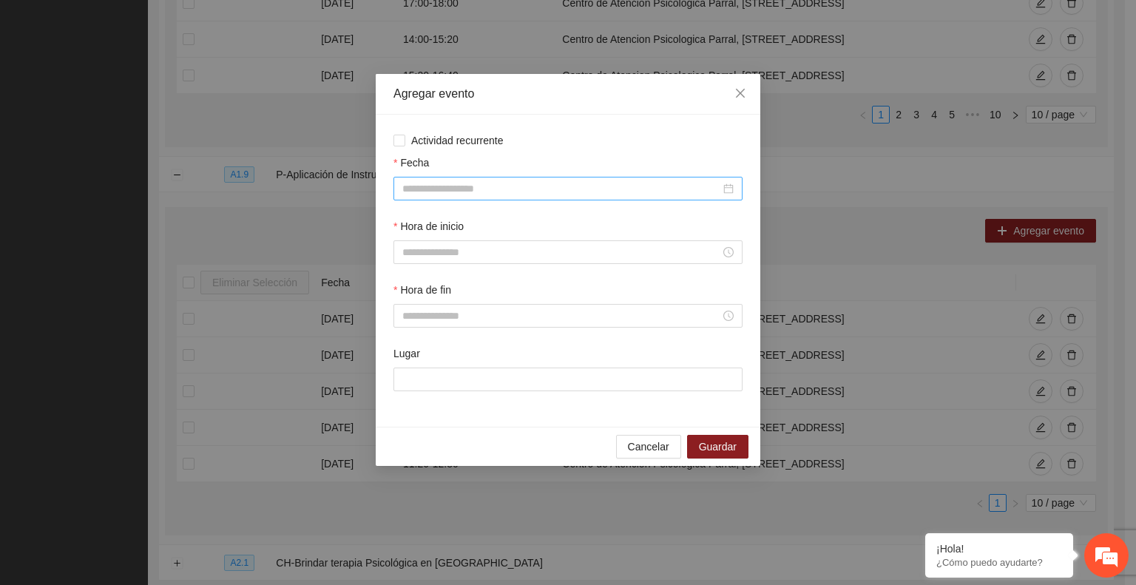
click at [507, 195] on input "Fecha" at bounding box center [561, 188] width 318 height 16
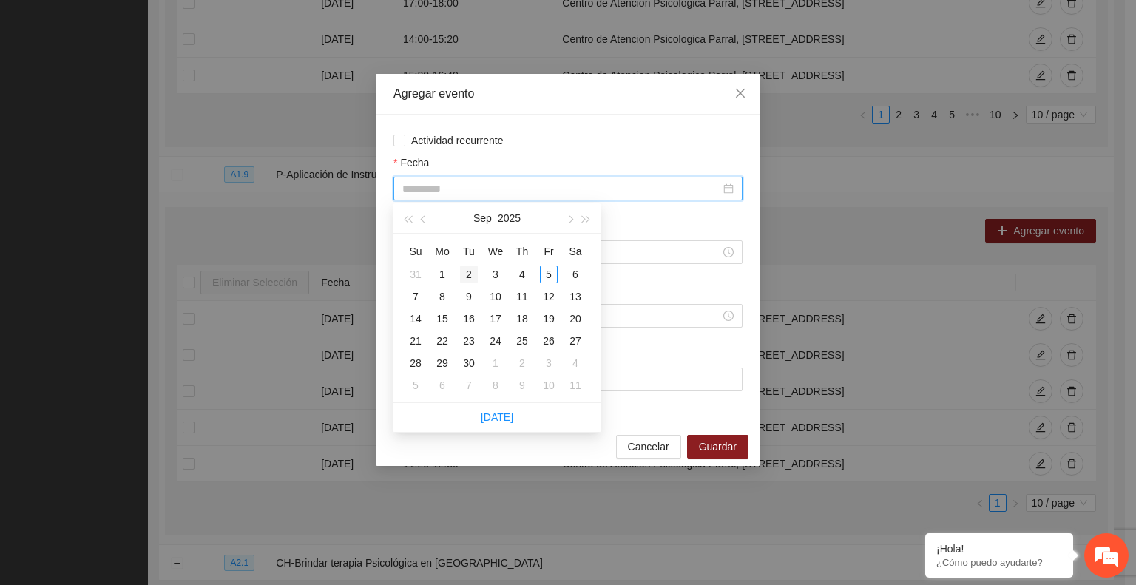
type input "**********"
click at [422, 215] on button "button" at bounding box center [424, 218] width 16 height 30
type input "**********"
drag, startPoint x: 549, startPoint y: 345, endPoint x: 541, endPoint y: 345, distance: 8.2
click at [541, 345] on div "22" at bounding box center [549, 341] width 18 height 18
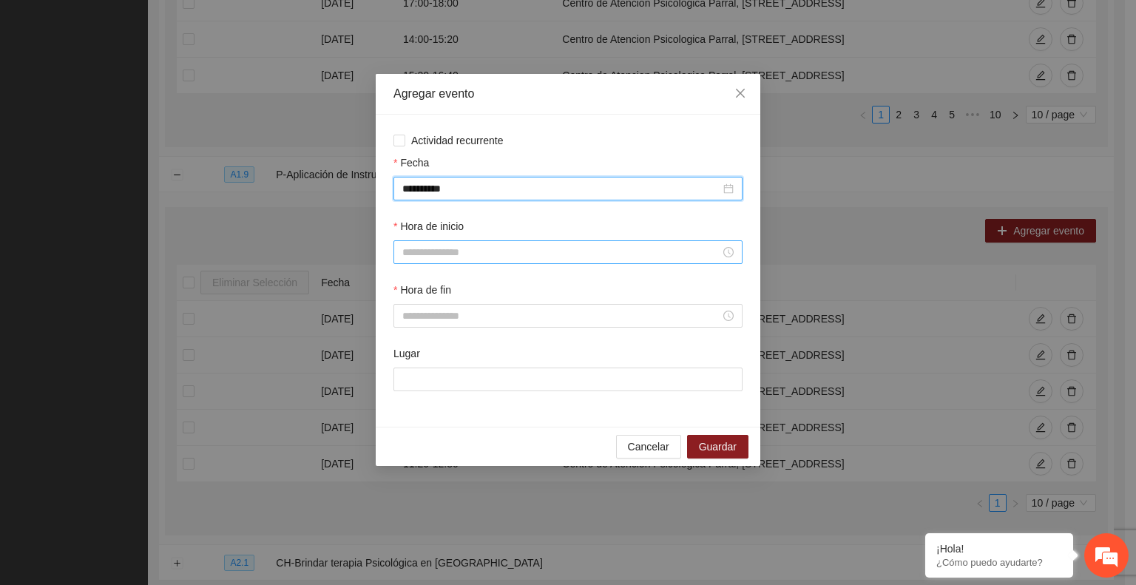
click at [435, 249] on input "Hora de inicio" at bounding box center [561, 252] width 318 height 16
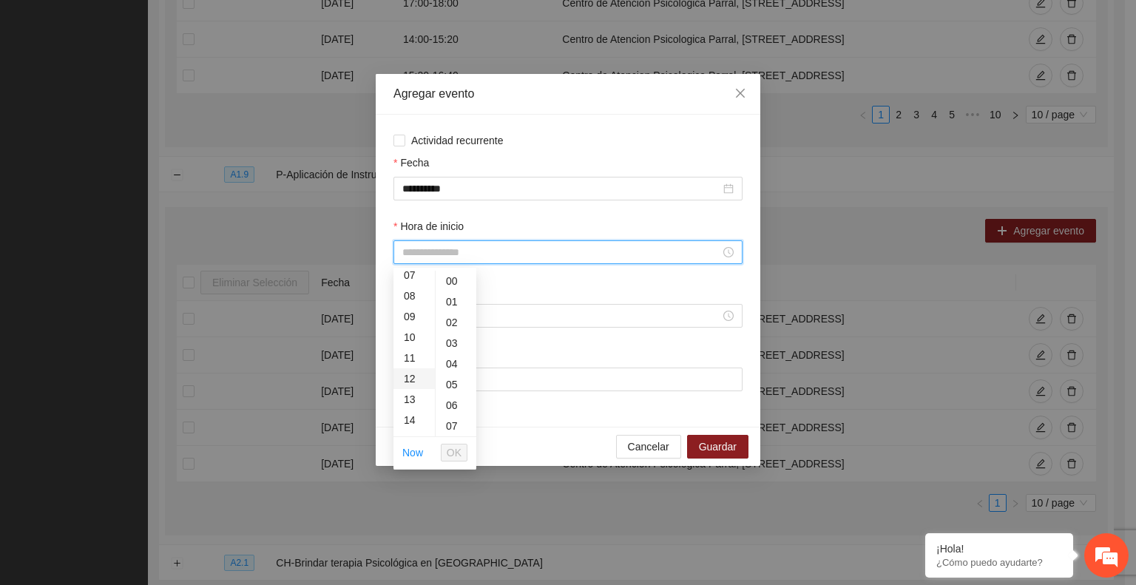
click at [410, 379] on div "12" at bounding box center [413, 378] width 41 height 21
click at [455, 402] on div "30" at bounding box center [456, 403] width 41 height 21
type input "*****"
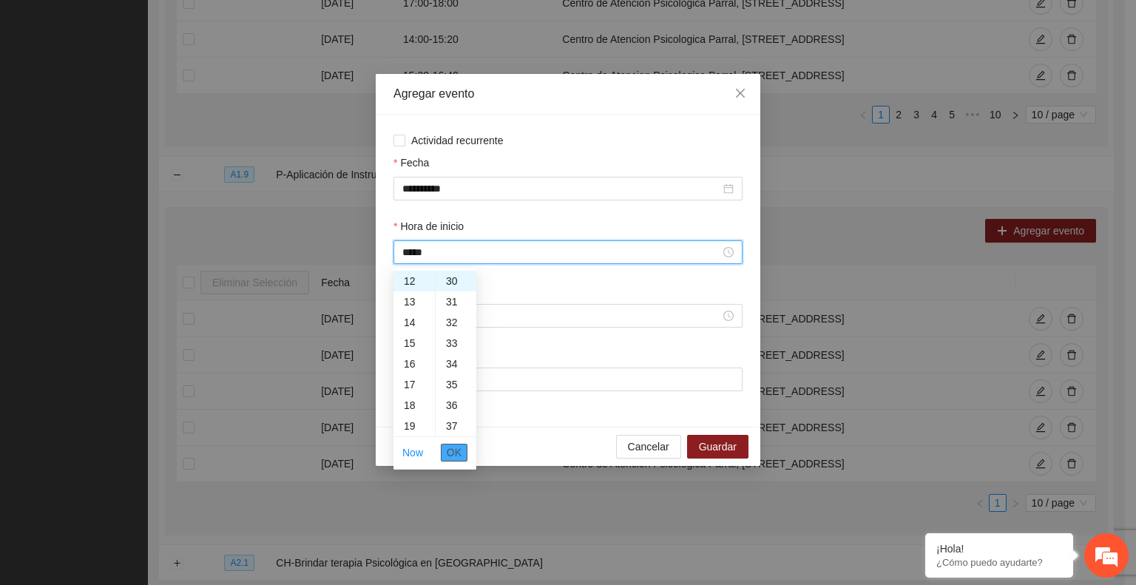
click at [454, 452] on span "OK" at bounding box center [454, 452] width 15 height 16
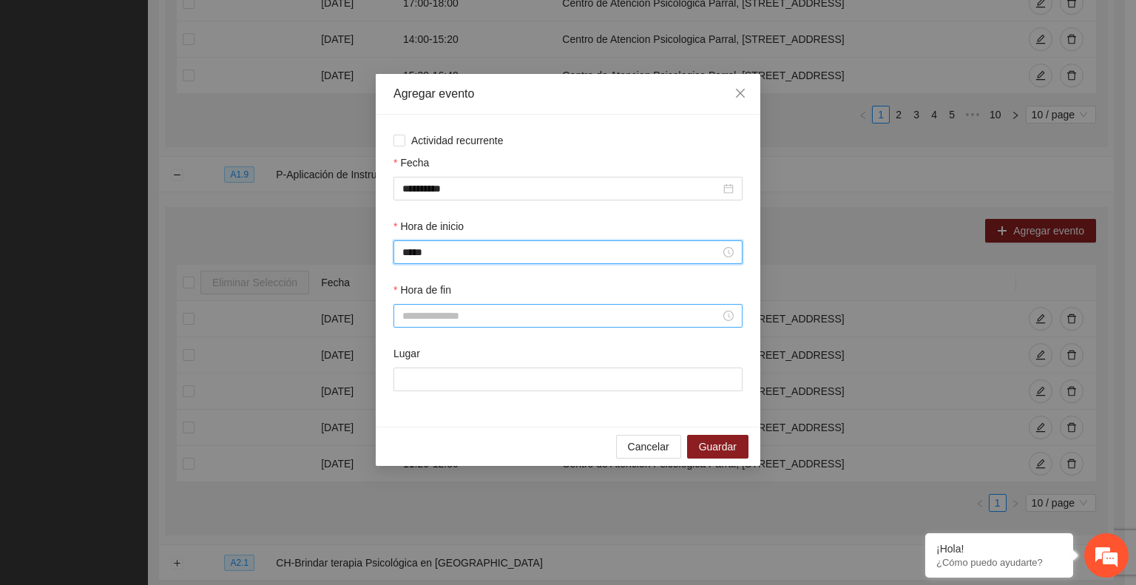
click at [413, 310] on input "Hora de fin" at bounding box center [561, 316] width 318 height 16
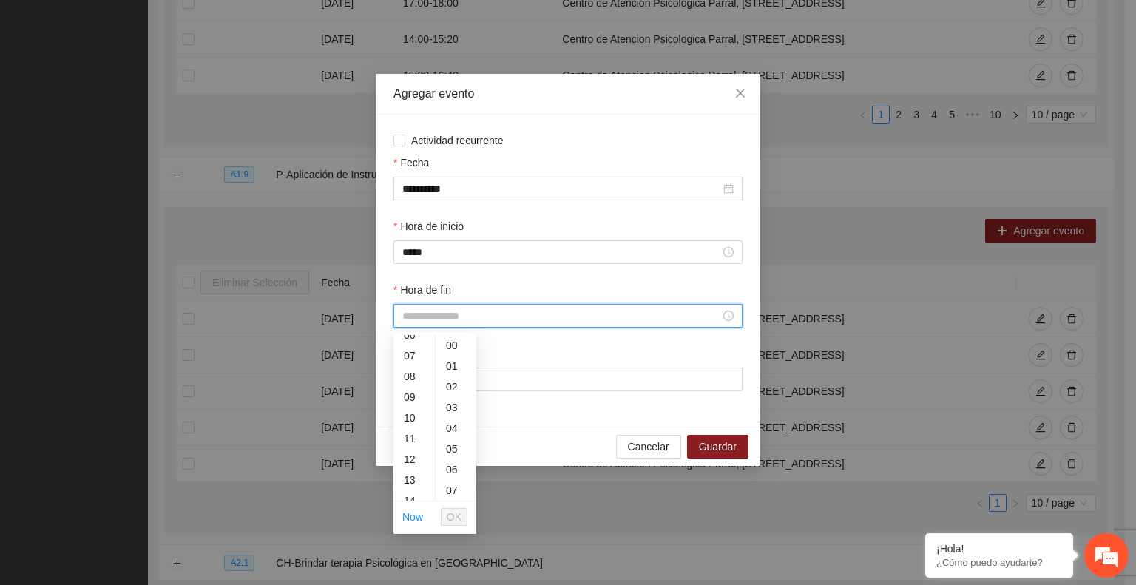
scroll to position [148, 0]
click at [409, 463] on div "13" at bounding box center [413, 466] width 41 height 21
click at [453, 432] on div "40" at bounding box center [456, 428] width 41 height 21
type input "*****"
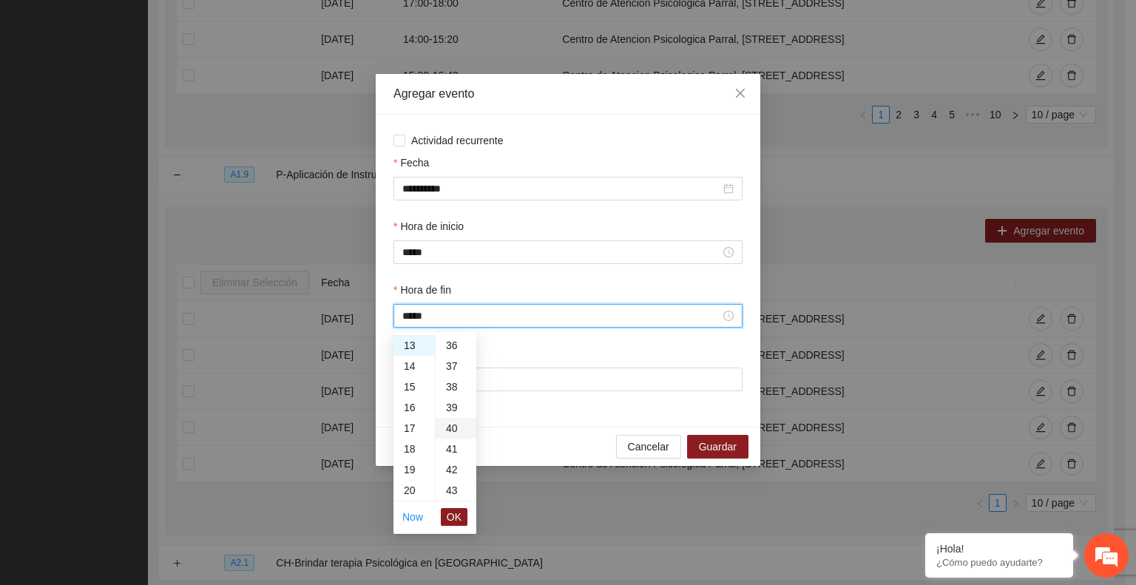
scroll to position [828, 0]
click at [454, 517] on span "OK" at bounding box center [454, 517] width 15 height 16
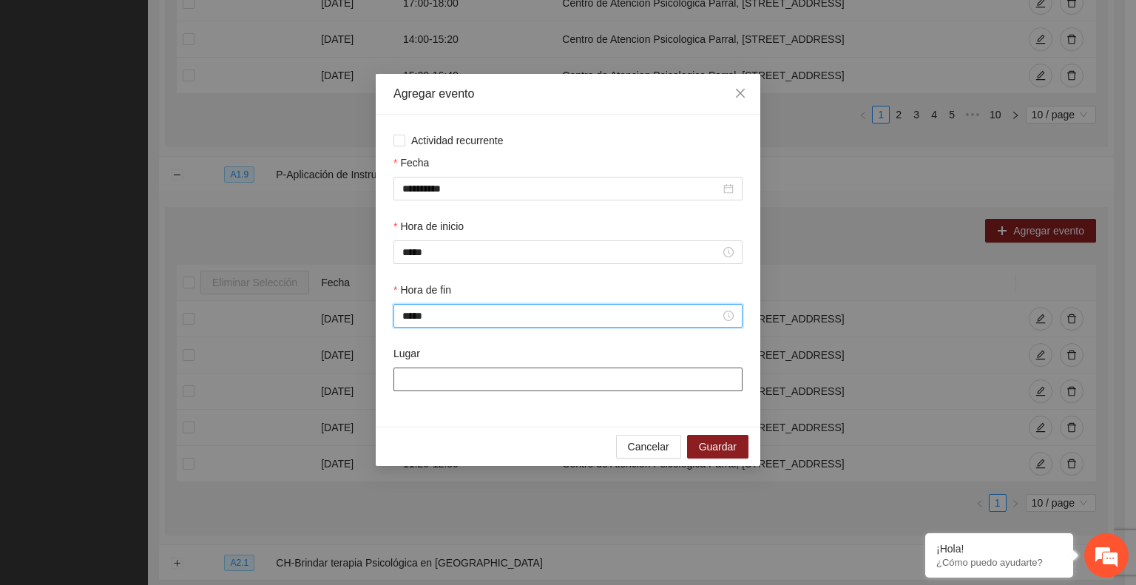
click at [449, 381] on input "Lugar" at bounding box center [567, 380] width 349 height 24
paste input "**********"
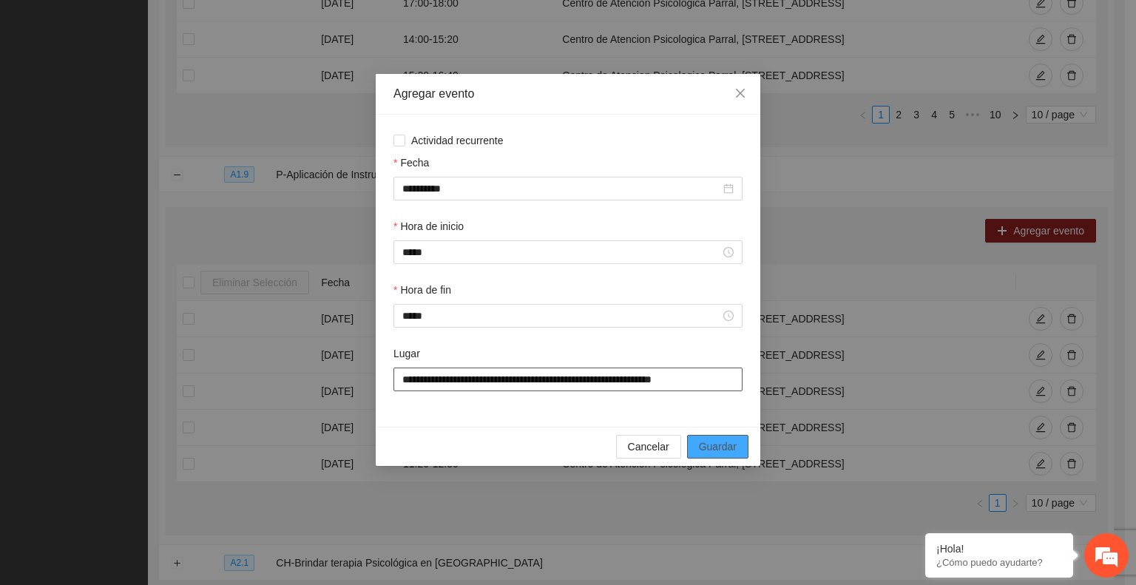
type input "**********"
click at [710, 445] on span "Guardar" at bounding box center [718, 447] width 38 height 16
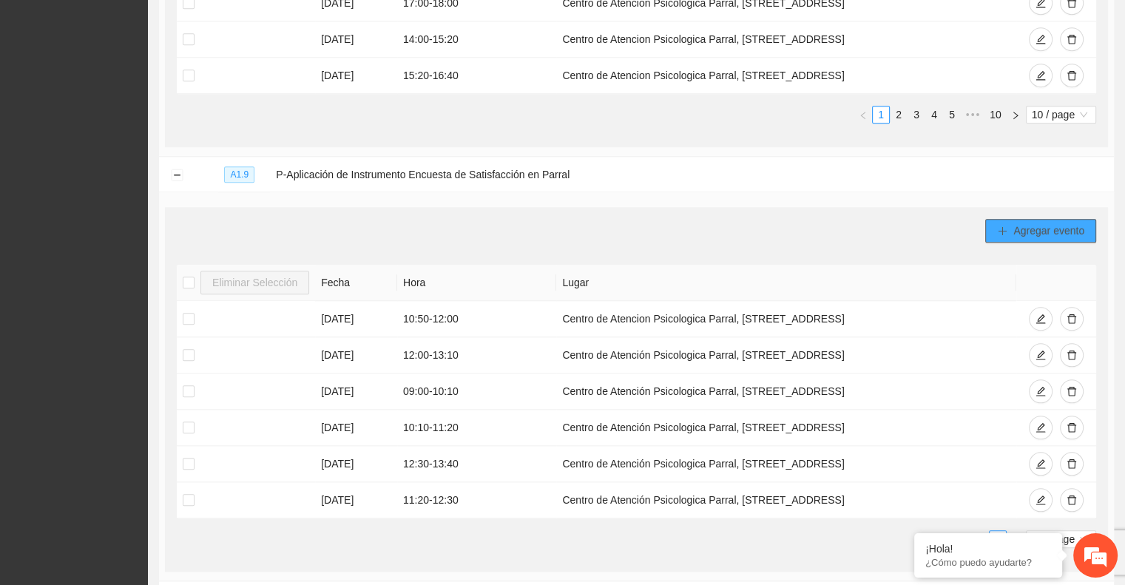
click at [1021, 223] on span "Agregar evento" at bounding box center [1048, 231] width 71 height 16
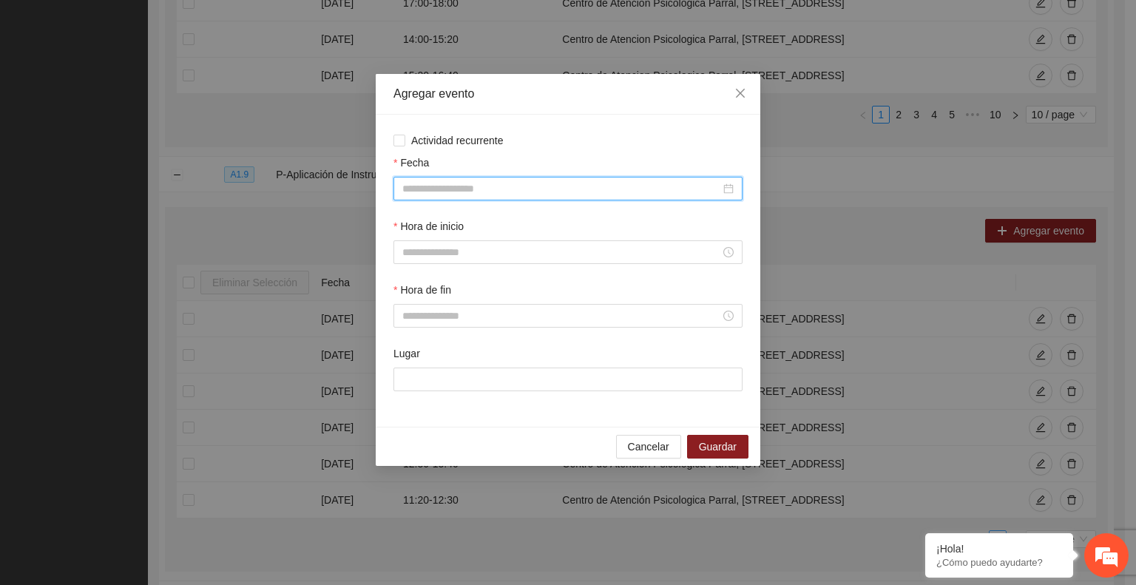
click at [432, 192] on input "Fecha" at bounding box center [561, 188] width 318 height 16
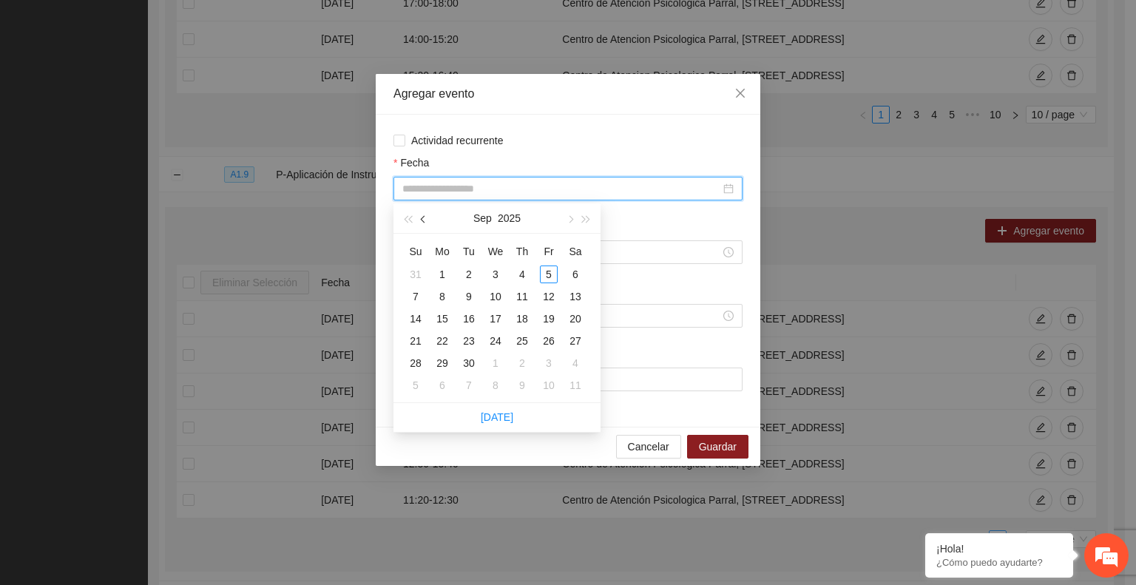
click at [423, 221] on span "button" at bounding box center [424, 219] width 7 height 7
type input "**********"
click at [545, 337] on div "22" at bounding box center [549, 341] width 18 height 18
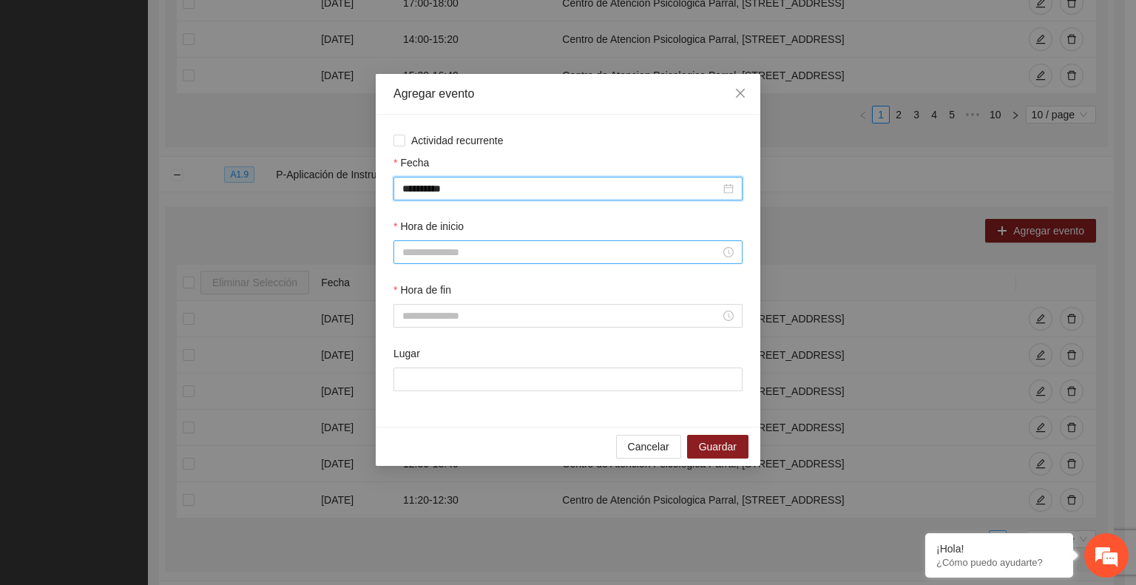
click at [438, 260] on input "Hora de inicio" at bounding box center [561, 252] width 318 height 16
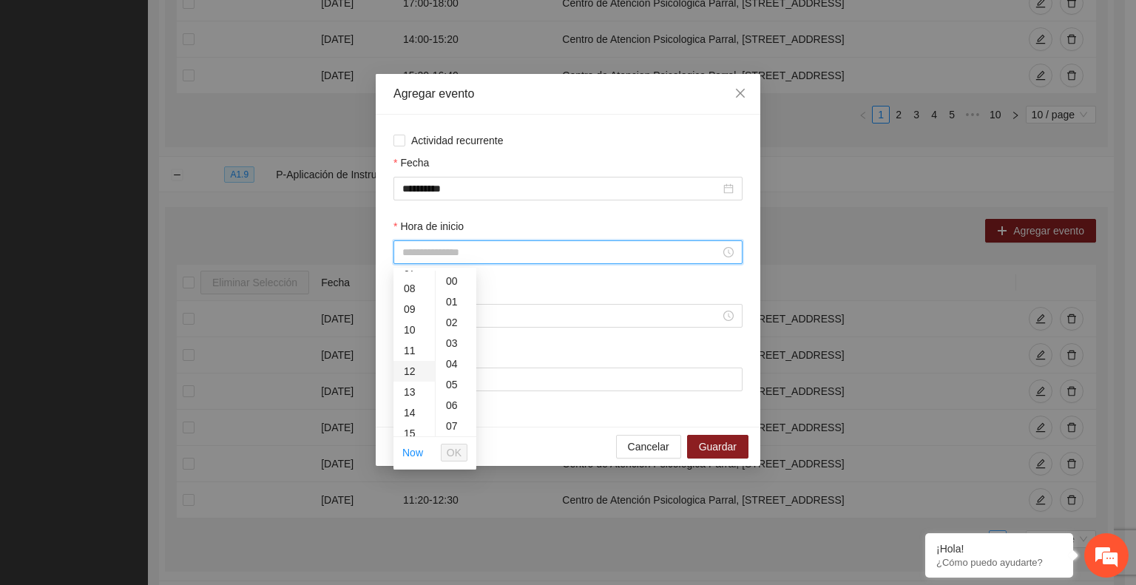
click at [410, 372] on div "12" at bounding box center [413, 371] width 41 height 21
click at [453, 421] on div "30" at bounding box center [456, 420] width 41 height 21
type input "*****"
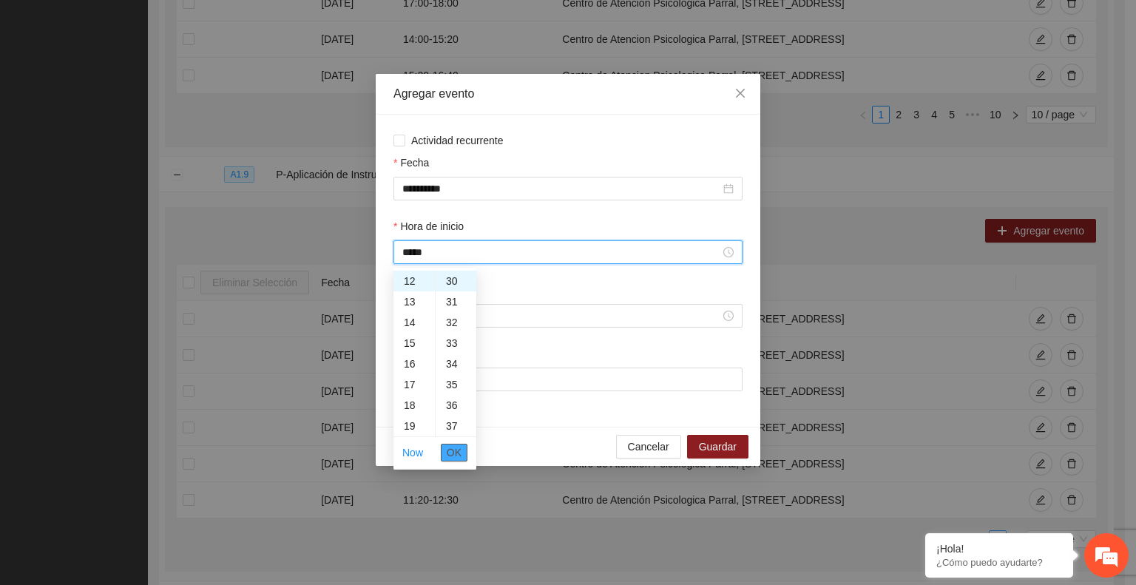
click at [456, 452] on span "OK" at bounding box center [454, 452] width 15 height 16
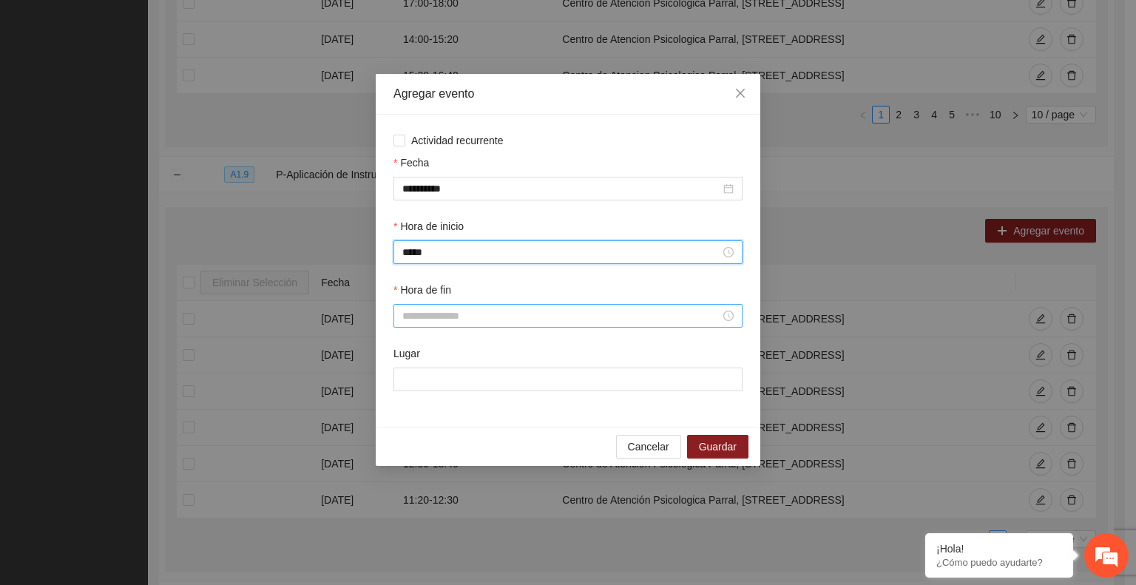
click at [465, 318] on input "Hora de fin" at bounding box center [561, 316] width 318 height 16
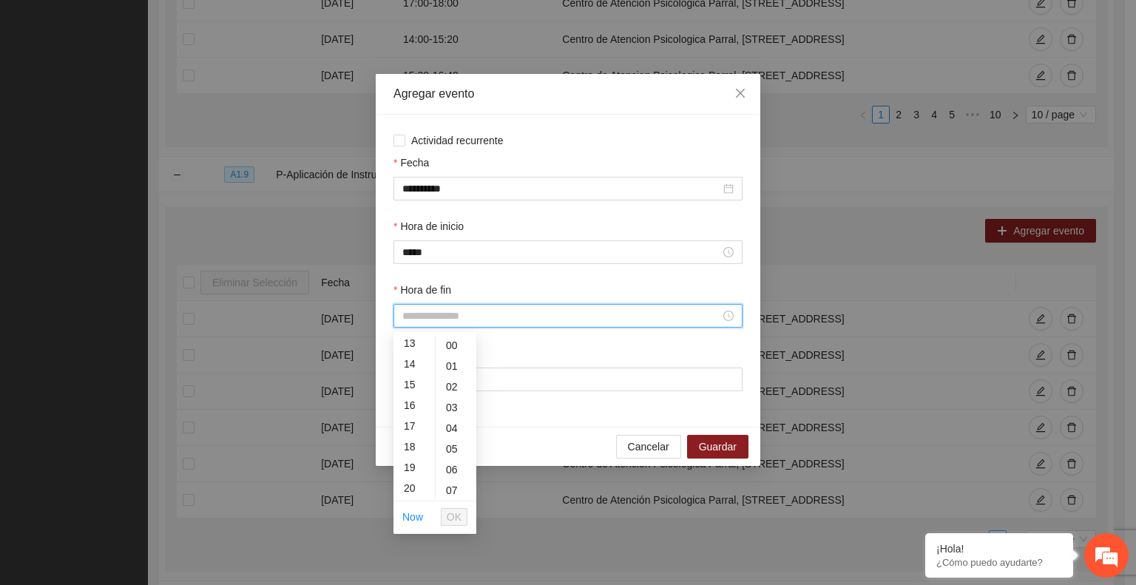
scroll to position [271, 0]
click at [405, 346] on div "13" at bounding box center [413, 344] width 41 height 21
click at [450, 457] on div "40" at bounding box center [456, 459] width 41 height 21
type input "*****"
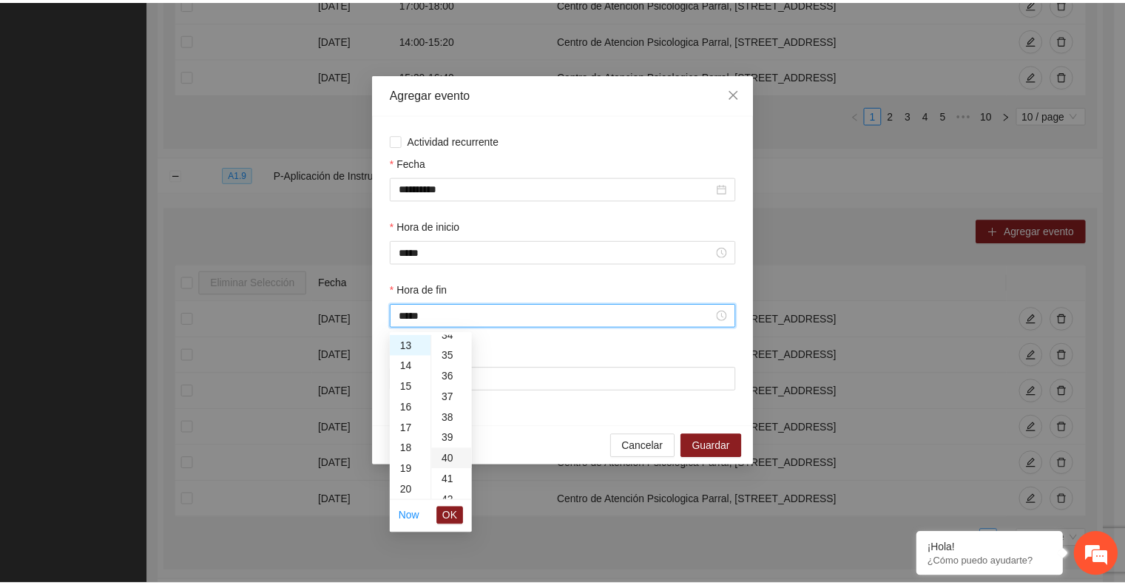
scroll to position [828, 0]
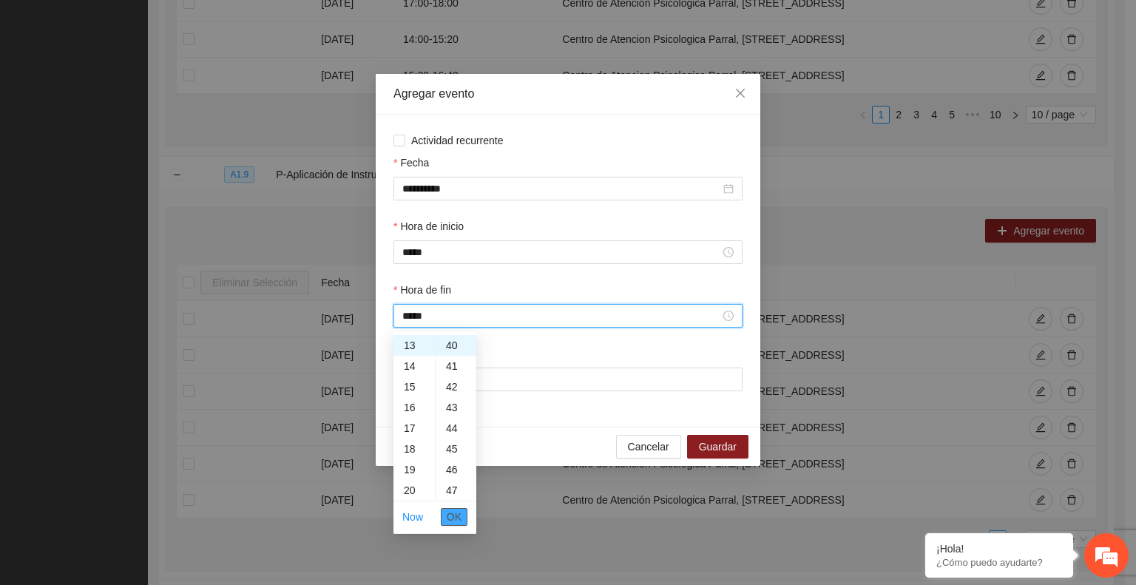
click at [458, 517] on span "OK" at bounding box center [454, 517] width 15 height 16
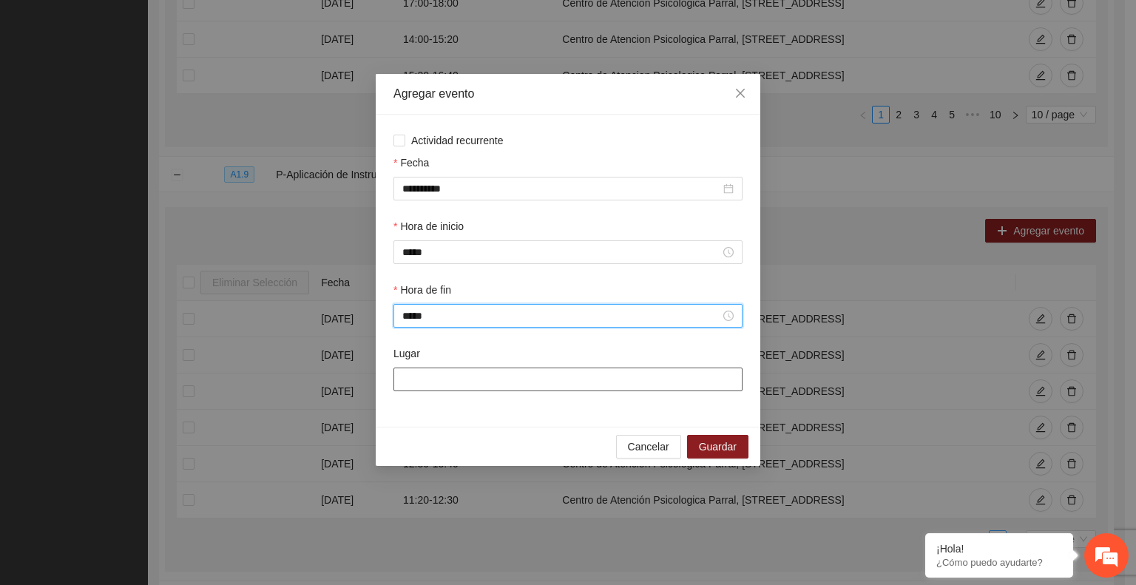
click at [627, 375] on input "Lugar" at bounding box center [567, 380] width 349 height 24
paste input "**********"
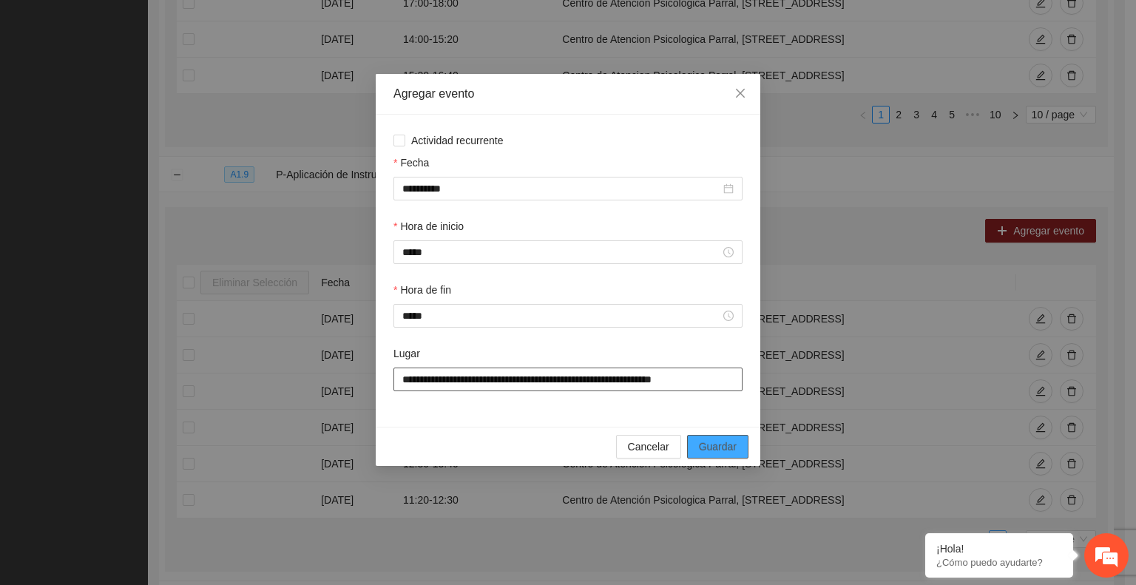
type input "**********"
click at [716, 446] on span "Guardar" at bounding box center [718, 447] width 38 height 16
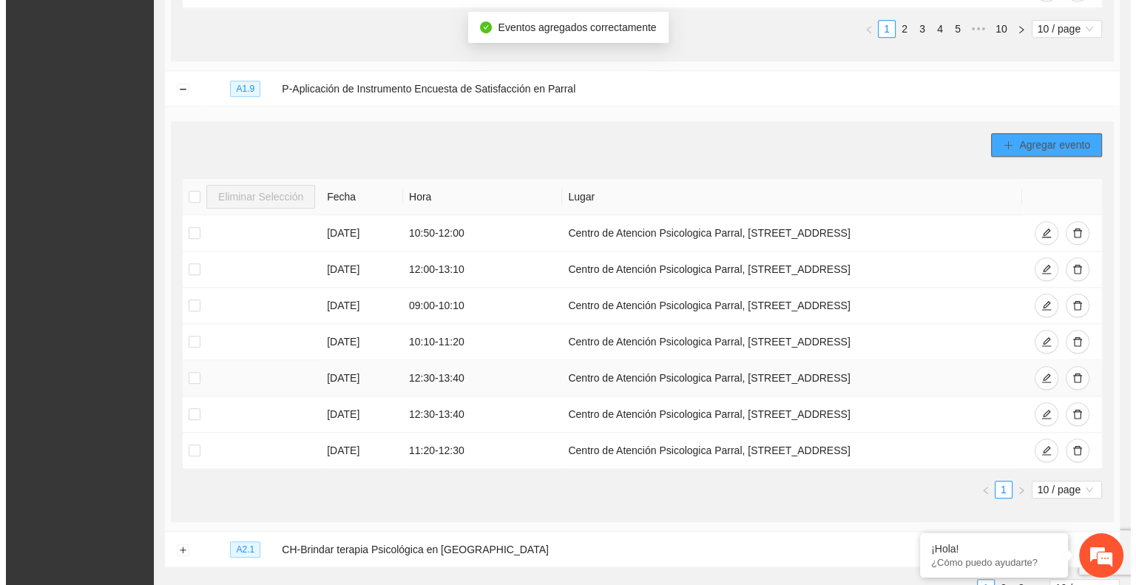
scroll to position [1509, 0]
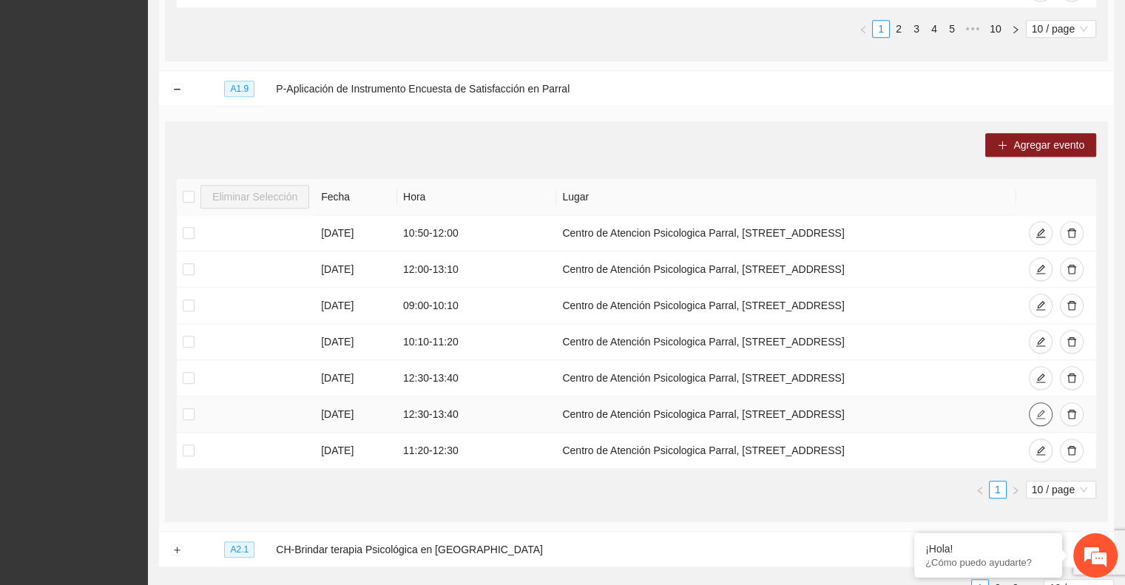
click at [1043, 409] on icon "edit" at bounding box center [1040, 414] width 10 height 10
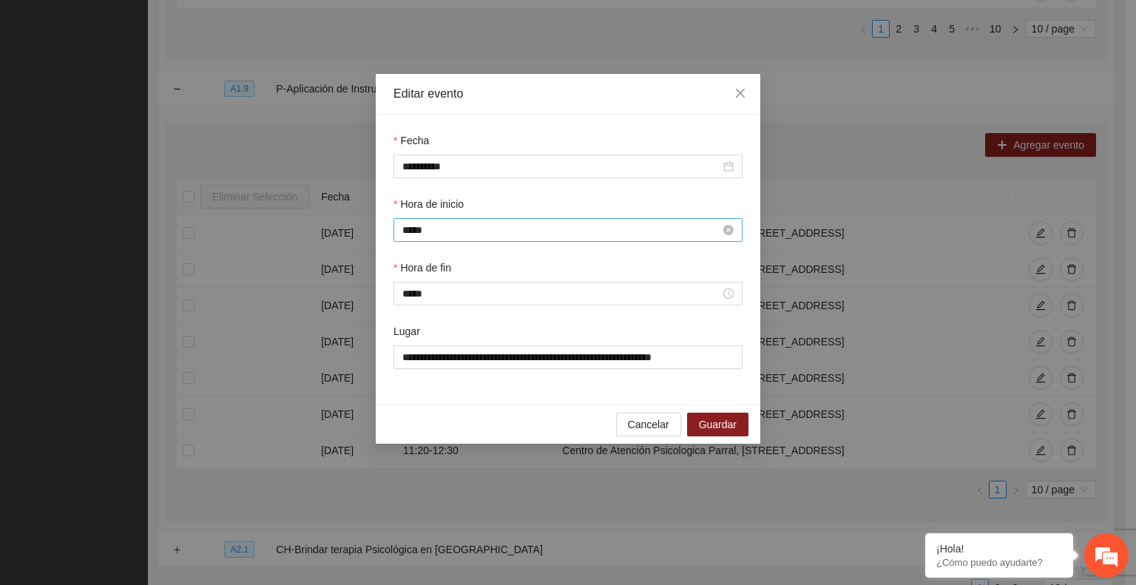
click at [438, 235] on input "*****" at bounding box center [561, 230] width 318 height 16
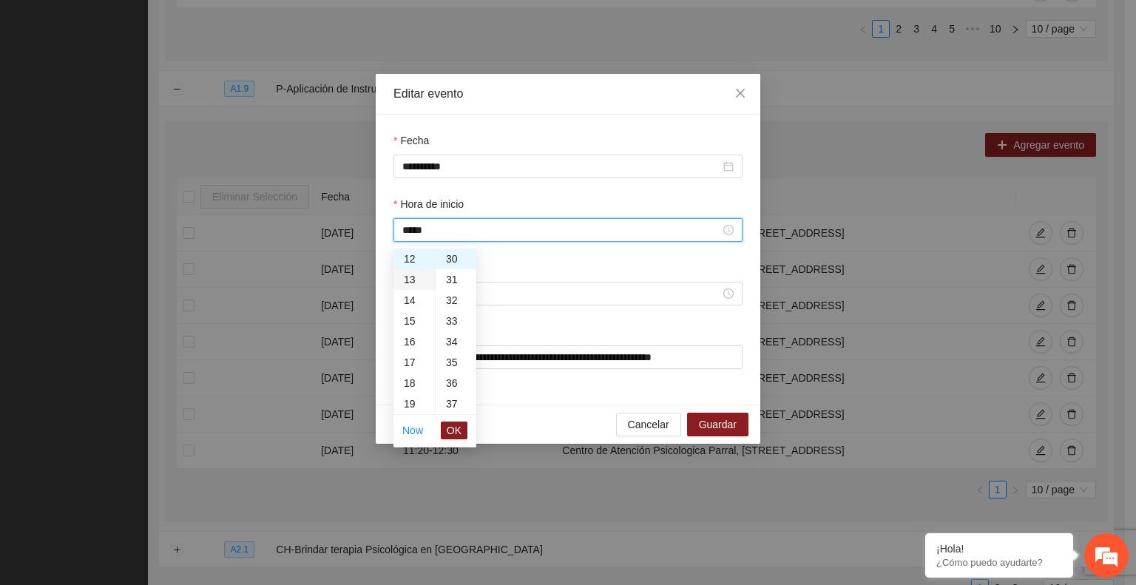
click at [406, 280] on div "13" at bounding box center [413, 279] width 41 height 21
click at [444, 286] on div "40" at bounding box center [456, 288] width 41 height 21
type input "*****"
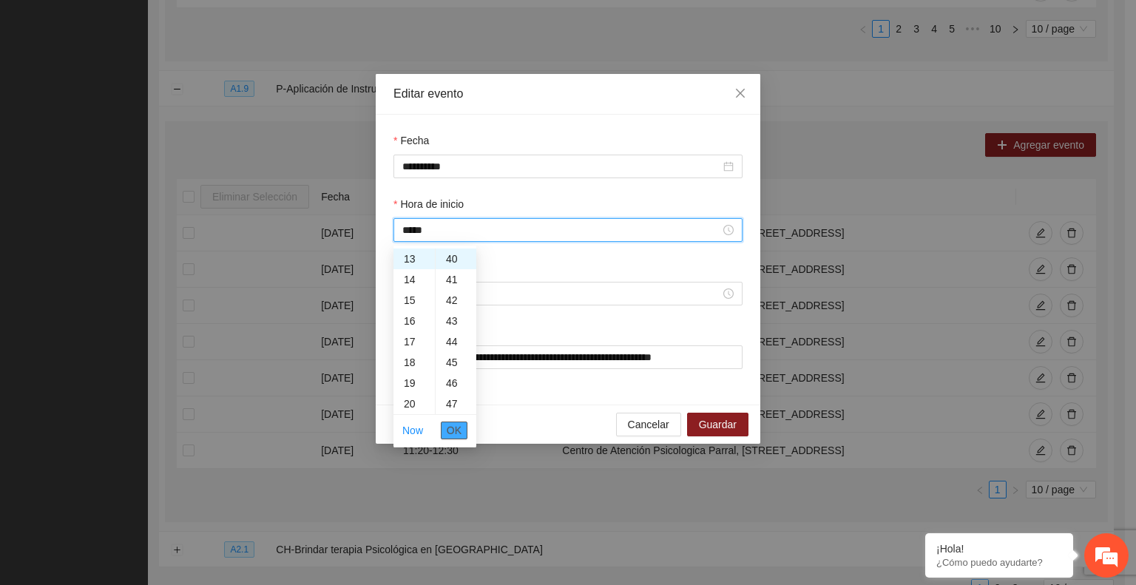
click at [453, 431] on span "OK" at bounding box center [454, 430] width 15 height 16
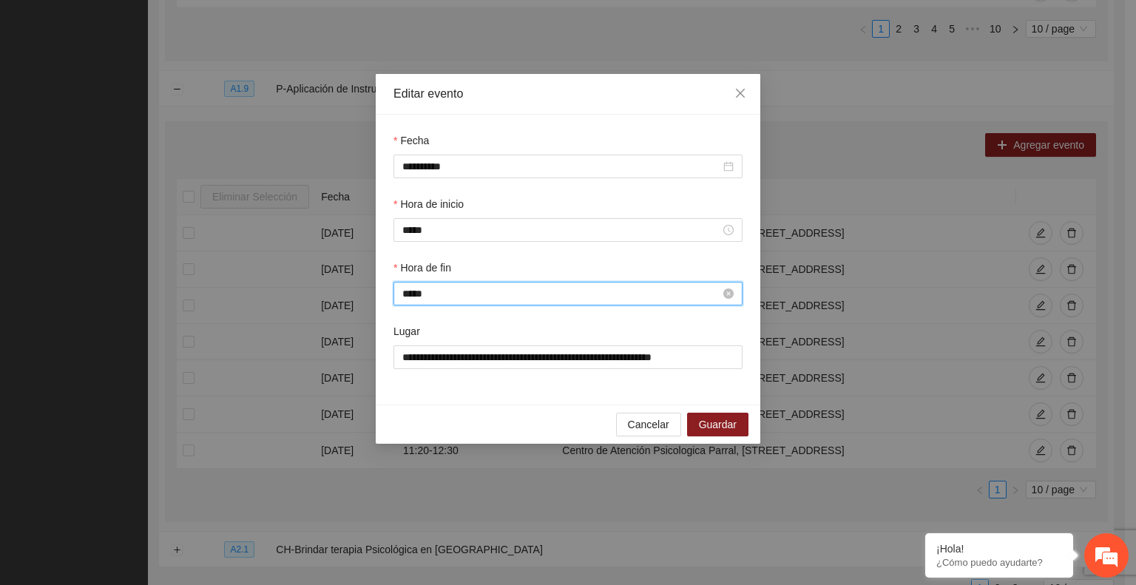
click at [419, 289] on input "*****" at bounding box center [561, 293] width 318 height 16
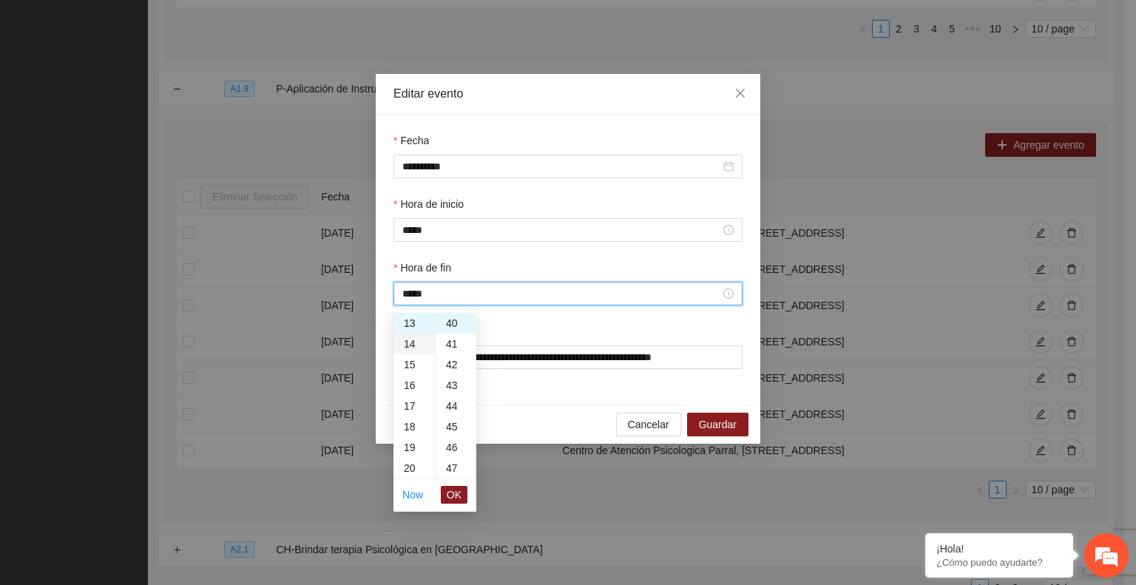
click at [408, 343] on div "14" at bounding box center [413, 344] width 41 height 21
click at [449, 381] on div "50" at bounding box center [456, 379] width 41 height 21
type input "*****"
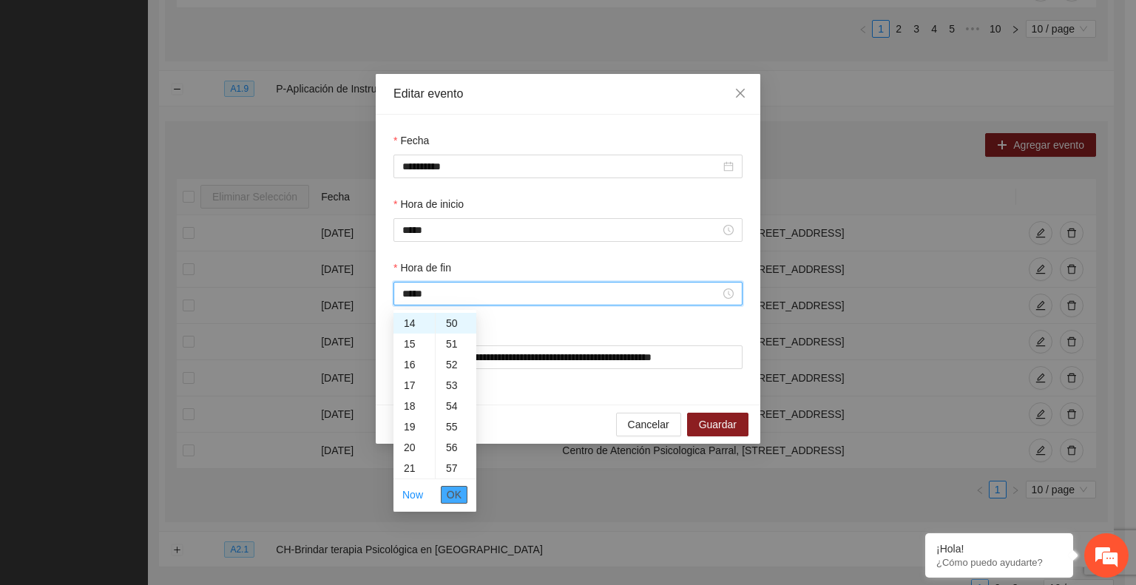
click at [456, 489] on span "OK" at bounding box center [454, 495] width 15 height 16
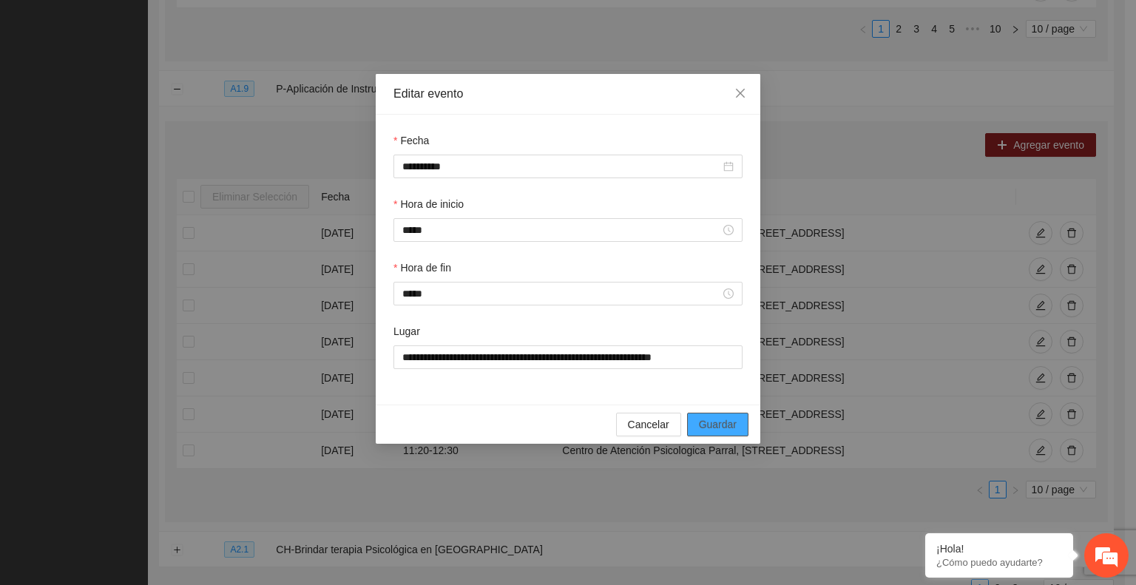
click at [706, 419] on span "Guardar" at bounding box center [718, 424] width 38 height 16
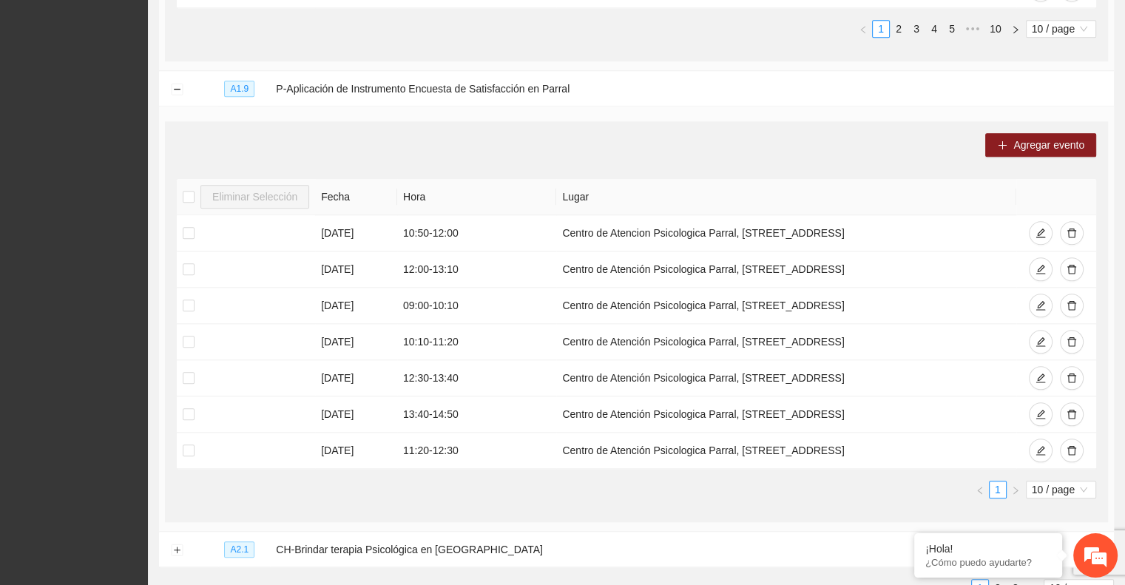
click at [1018, 152] on div "Agregar evento Eliminar Selección Fecha Hora Lugar 07/08/2025 10:50 - 12:00 Cen…" at bounding box center [636, 321] width 943 height 401
click at [1032, 137] on span "Agregar evento" at bounding box center [1048, 145] width 71 height 16
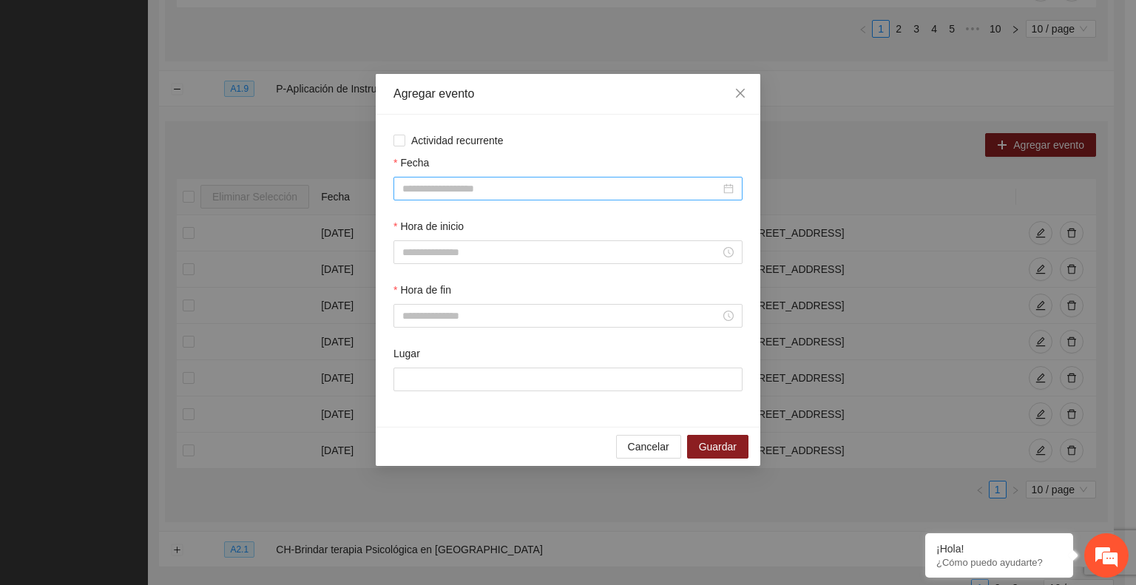
click at [453, 195] on input "Fecha" at bounding box center [561, 188] width 318 height 16
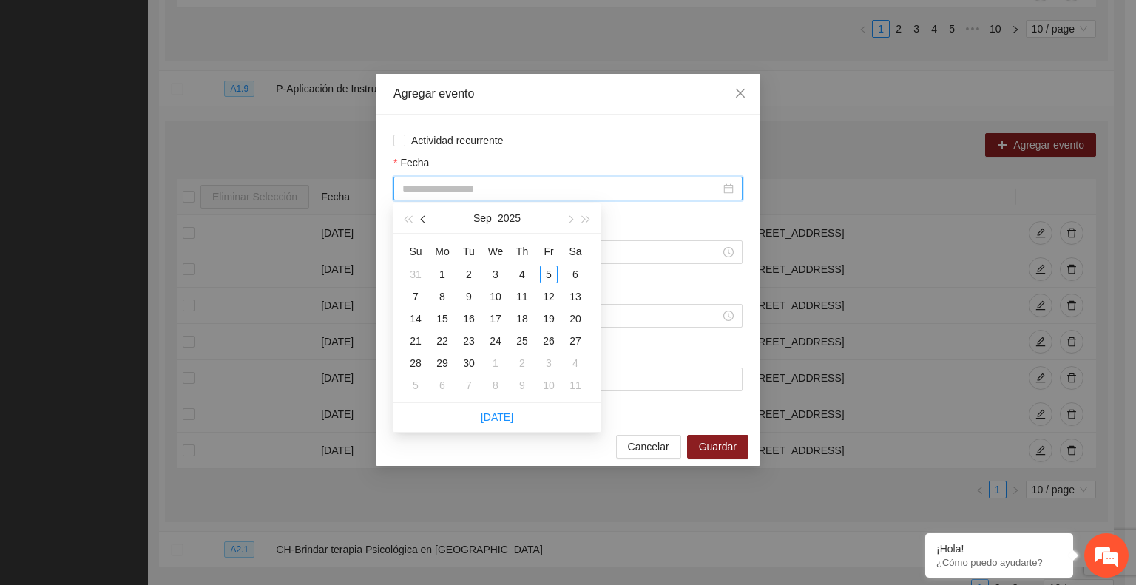
click at [423, 223] on button "button" at bounding box center [424, 218] width 16 height 30
type input "**********"
click at [545, 336] on div "22" at bounding box center [549, 341] width 18 height 18
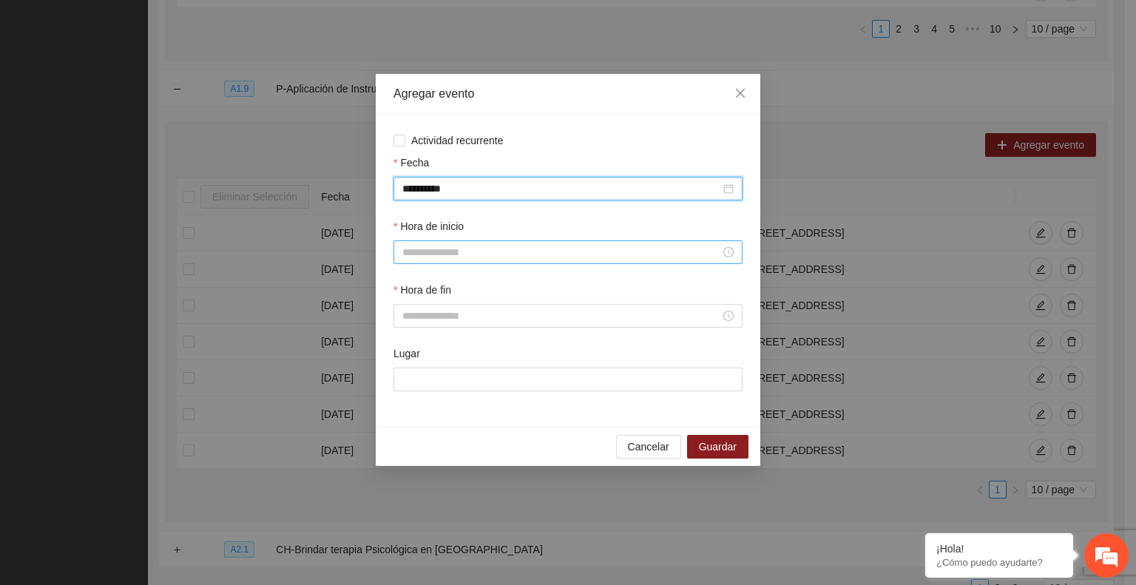
click at [455, 254] on input "Hora de inicio" at bounding box center [561, 252] width 318 height 16
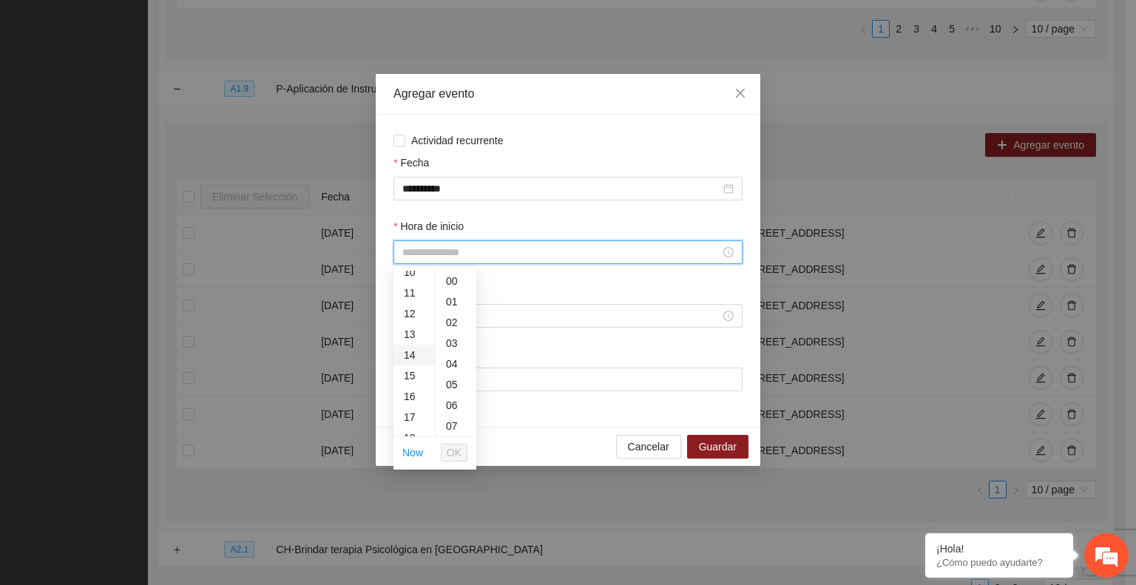
click at [412, 357] on div "14" at bounding box center [413, 355] width 41 height 21
click at [450, 387] on div "50" at bounding box center [456, 385] width 41 height 21
type input "*****"
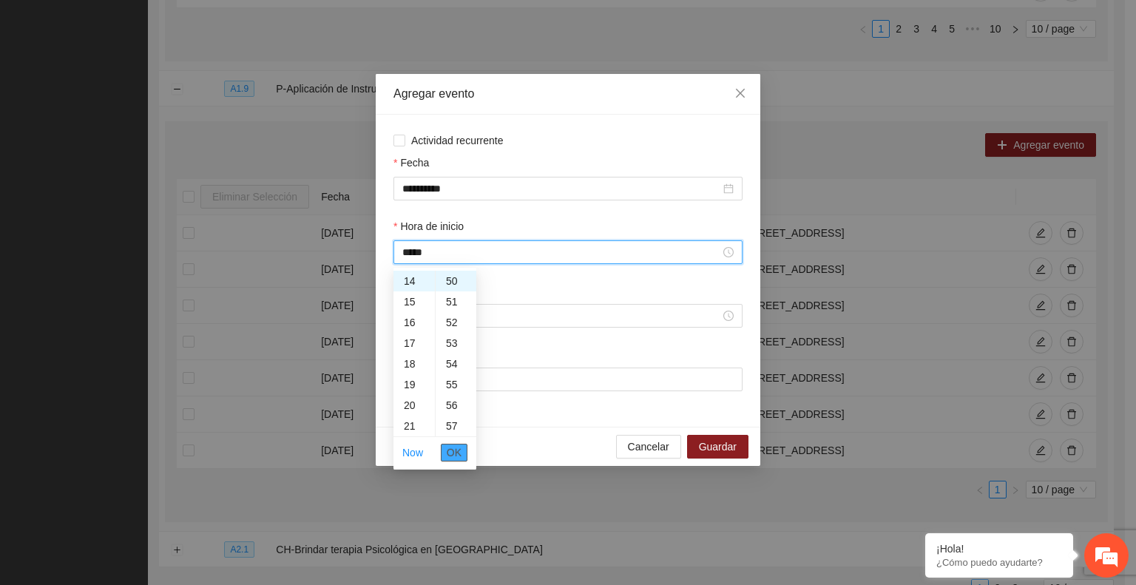
click at [454, 452] on span "OK" at bounding box center [454, 452] width 15 height 16
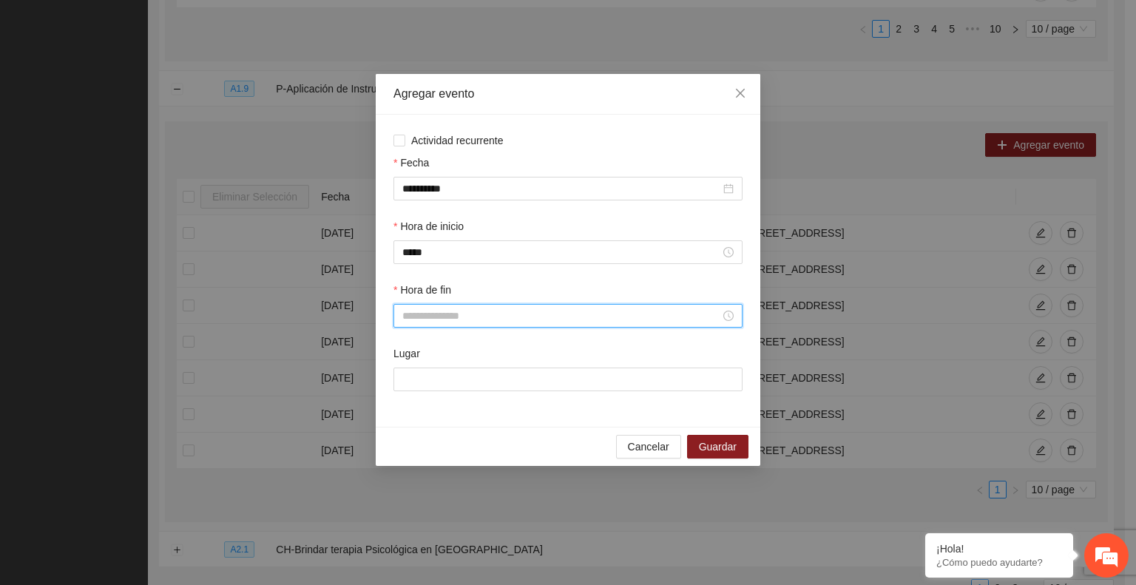
click at [491, 316] on input "Hora de fin" at bounding box center [561, 316] width 318 height 16
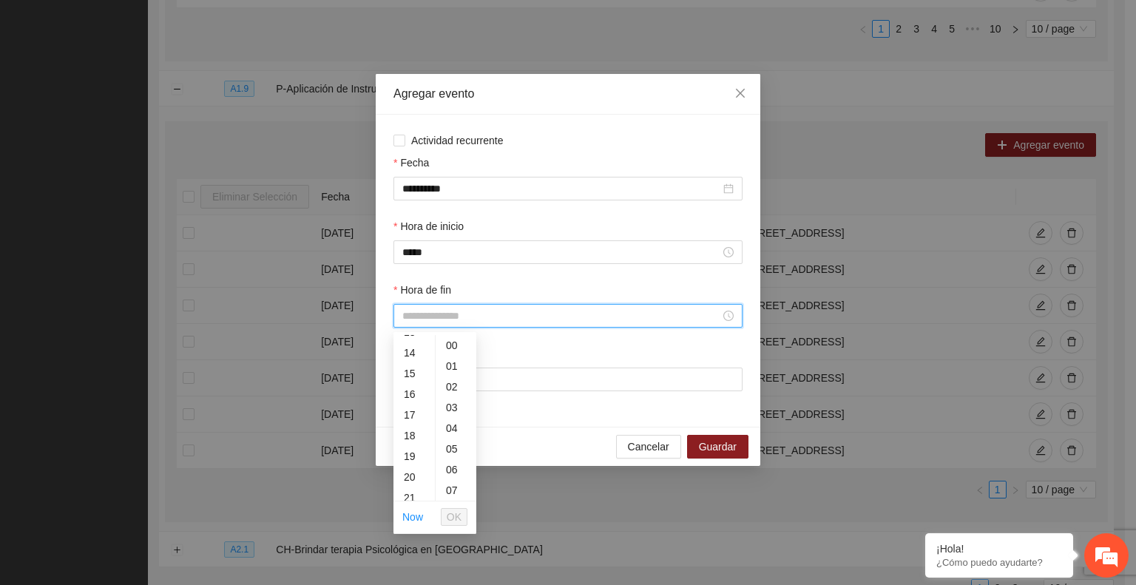
scroll to position [283, 0]
click at [411, 396] on div "16" at bounding box center [413, 393] width 41 height 21
type input "*****"
click at [455, 511] on span "OK" at bounding box center [454, 517] width 15 height 16
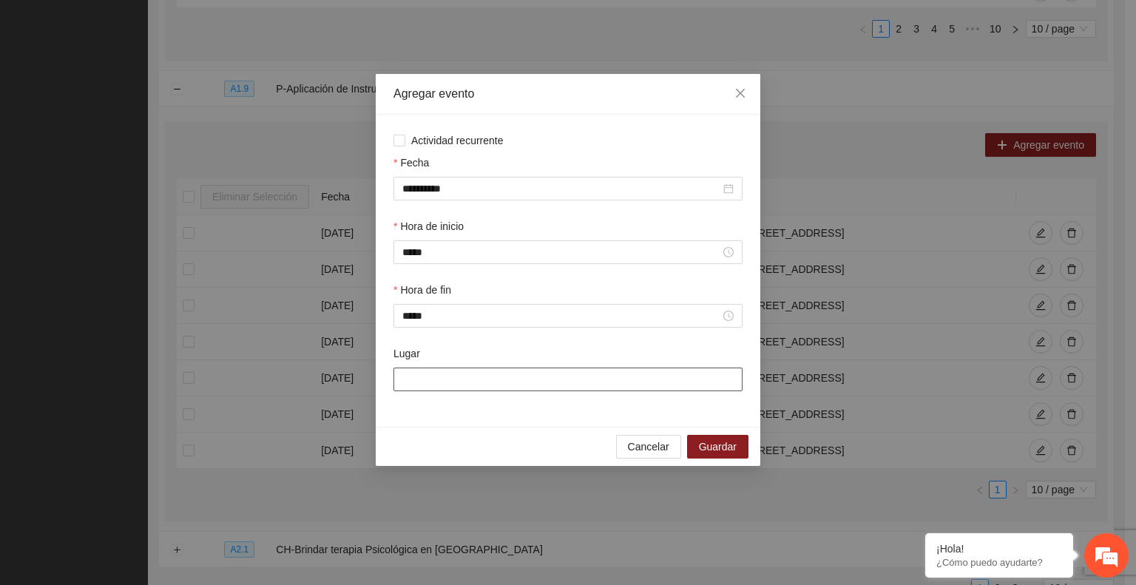
click at [445, 384] on input "Lugar" at bounding box center [567, 380] width 349 height 24
paste input "**********"
type input "**********"
click at [719, 444] on span "Guardar" at bounding box center [718, 447] width 38 height 16
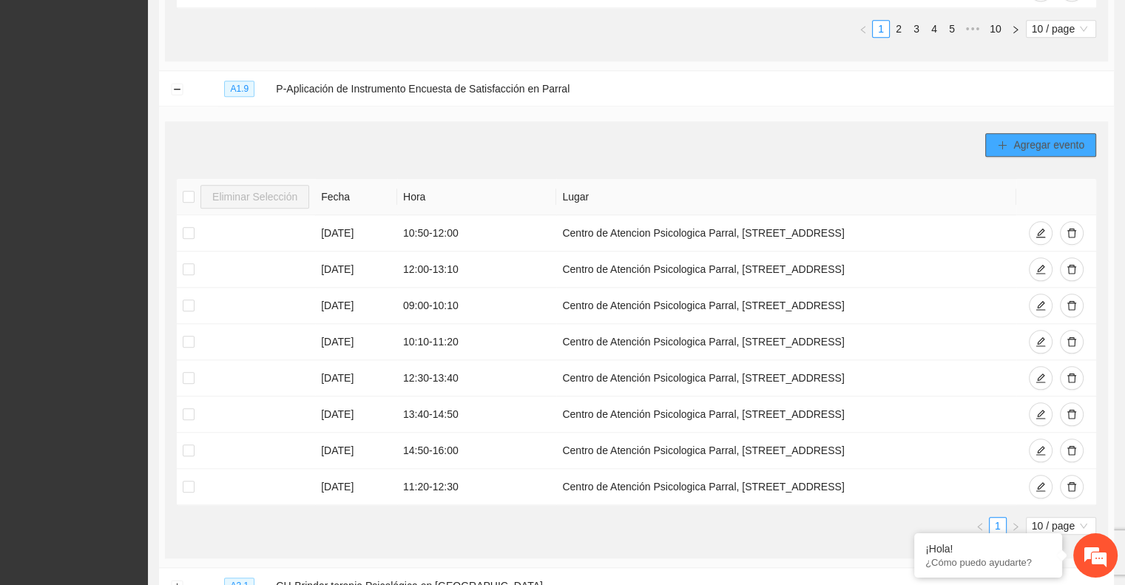
click at [1061, 140] on span "Agregar evento" at bounding box center [1048, 145] width 71 height 16
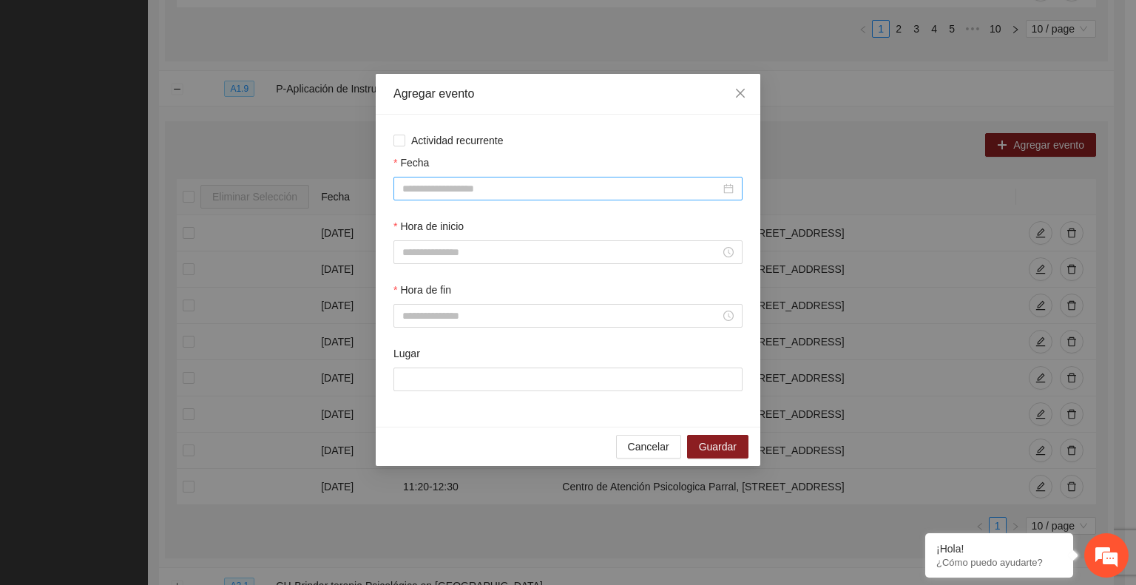
click at [502, 183] on input "Fecha" at bounding box center [561, 188] width 318 height 16
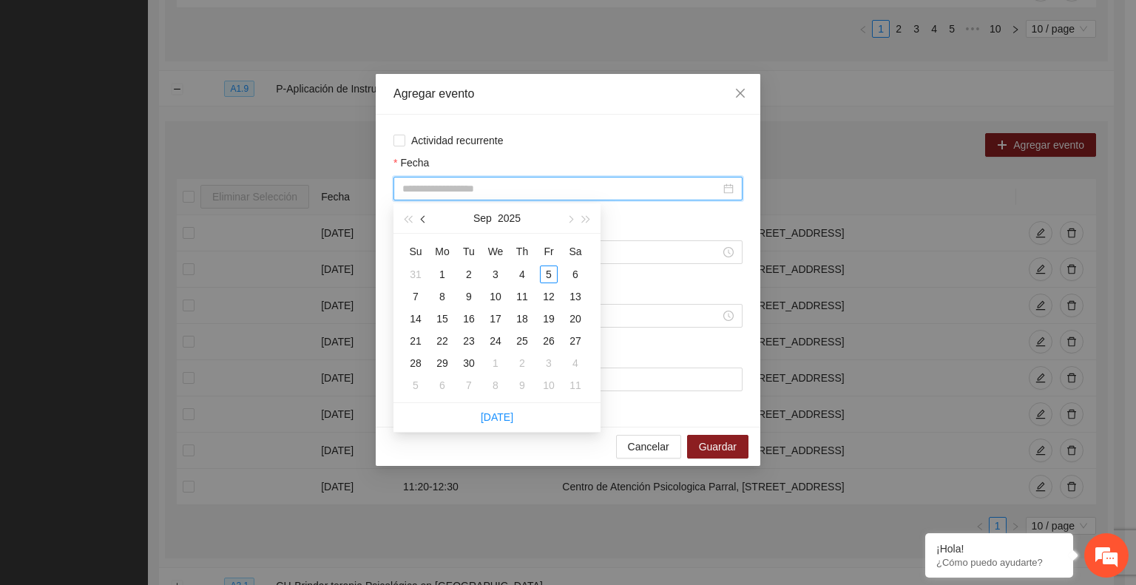
click at [425, 221] on span "button" at bounding box center [424, 219] width 7 height 7
type input "**********"
click at [441, 362] on div "25" at bounding box center [442, 363] width 18 height 18
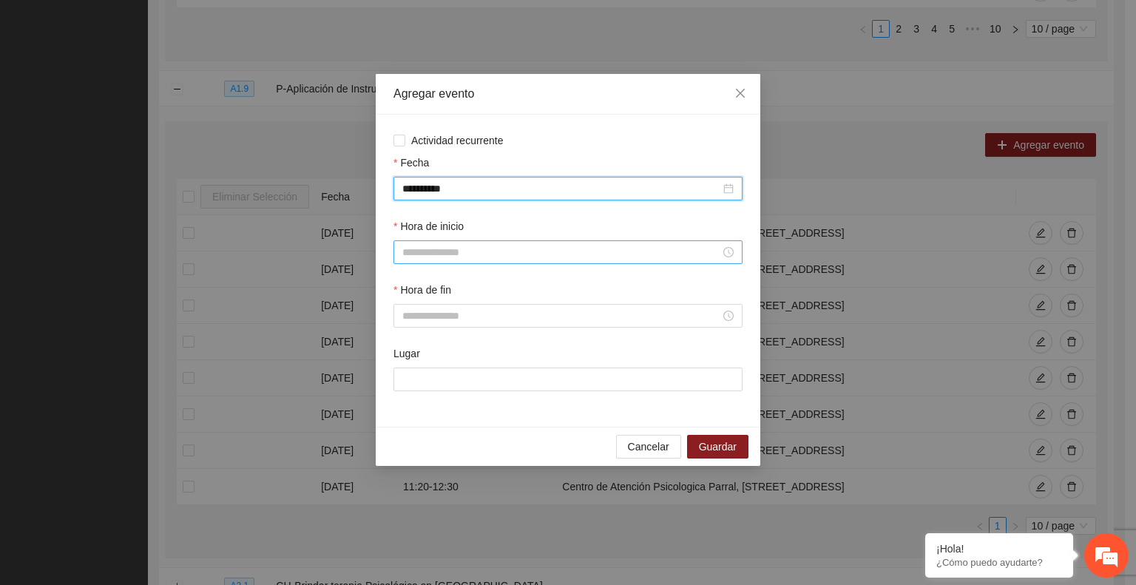
click at [488, 254] on input "Hora de inicio" at bounding box center [561, 252] width 318 height 16
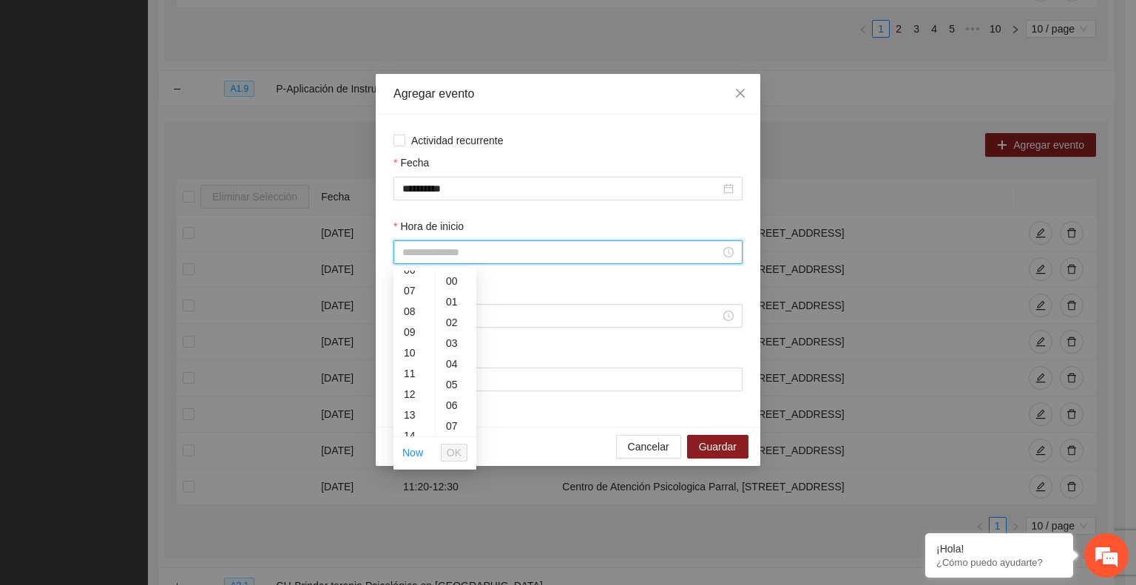
scroll to position [148, 0]
click at [407, 365] on div "11" at bounding box center [413, 361] width 41 height 21
click at [408, 308] on div "12" at bounding box center [413, 301] width 41 height 21
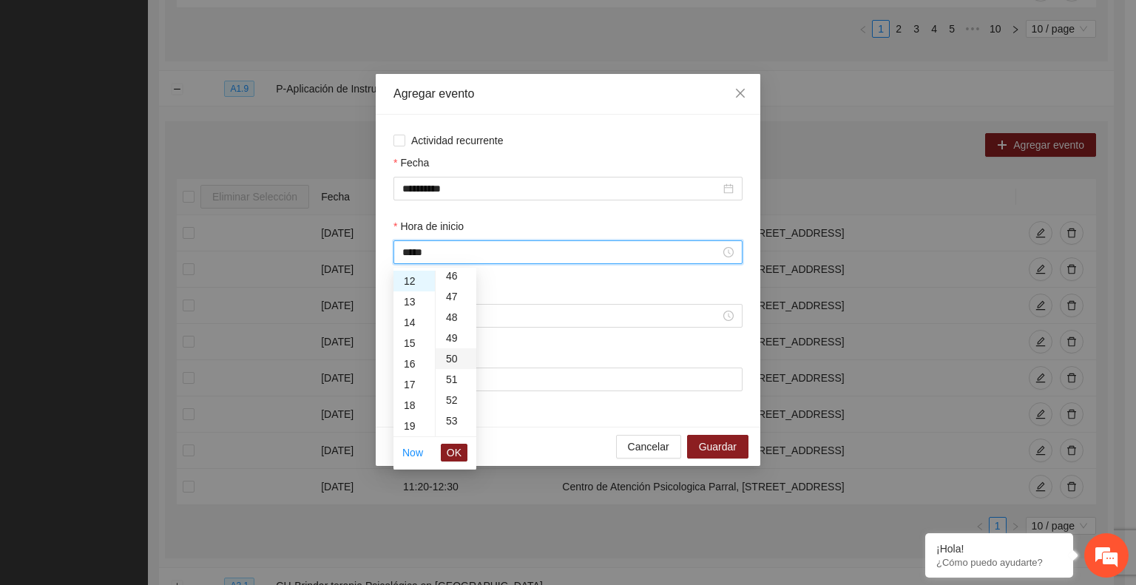
click at [453, 364] on div "50" at bounding box center [456, 358] width 41 height 21
type input "*****"
click at [459, 450] on span "OK" at bounding box center [454, 452] width 15 height 16
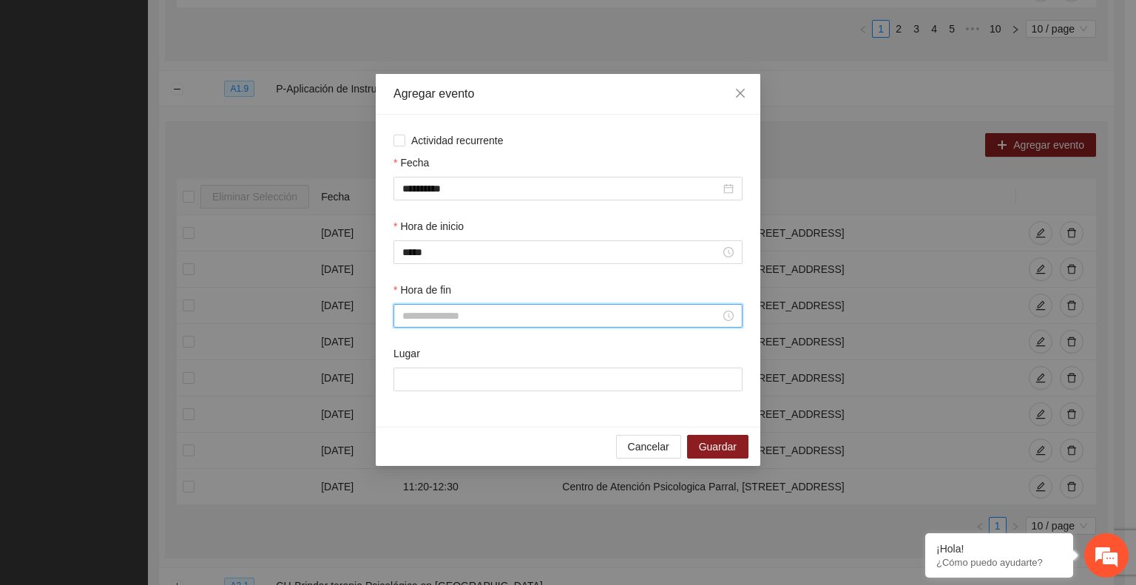
click at [493, 322] on input "Hora de fin" at bounding box center [561, 316] width 318 height 16
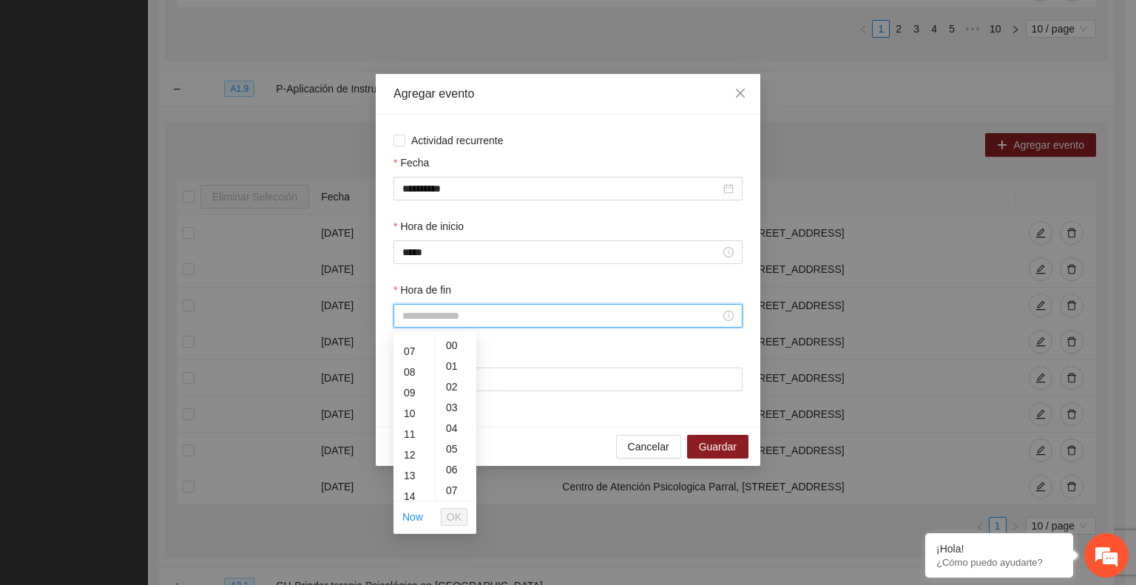
scroll to position [177, 0]
click at [411, 453] on div "14" at bounding box center [413, 457] width 41 height 21
type input "*****"
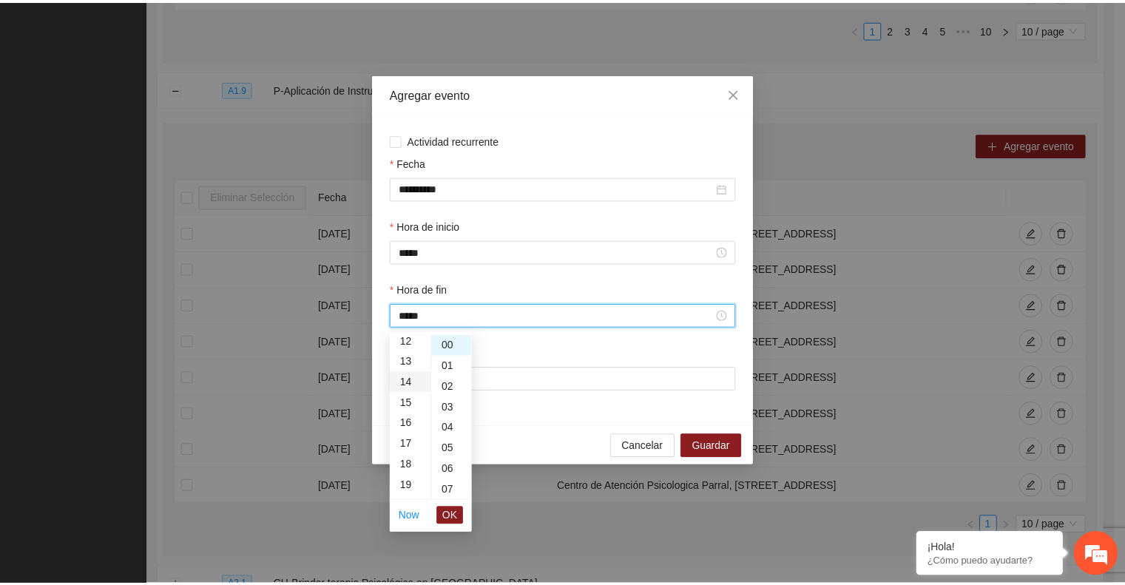
scroll to position [290, 0]
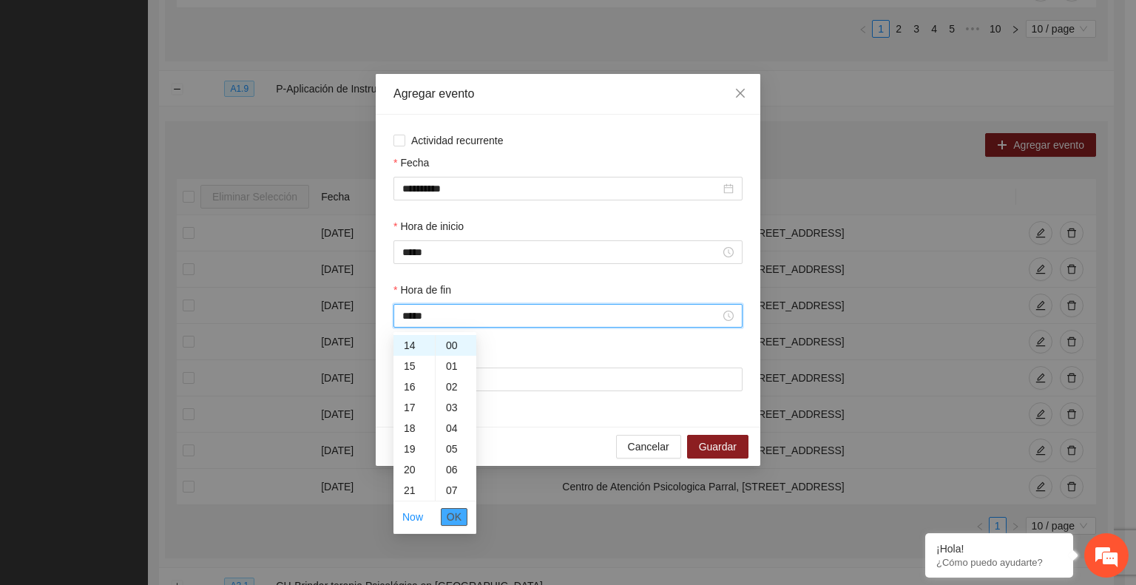
click at [456, 516] on span "OK" at bounding box center [454, 517] width 15 height 16
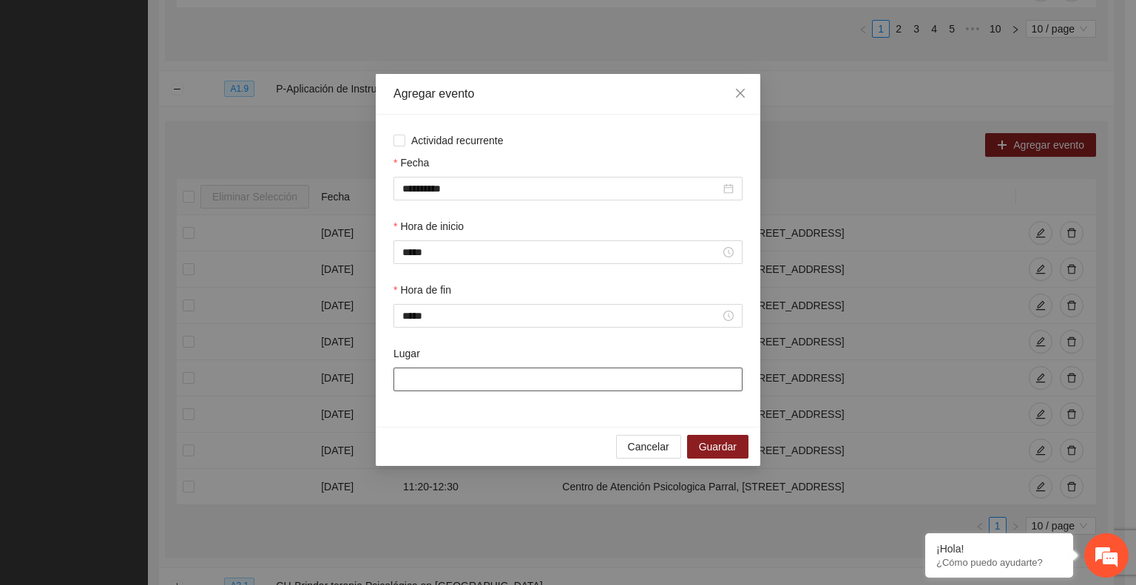
click at [429, 381] on input "Lugar" at bounding box center [567, 380] width 349 height 24
paste input "**********"
type input "**********"
click at [703, 446] on span "Guardar" at bounding box center [718, 447] width 38 height 16
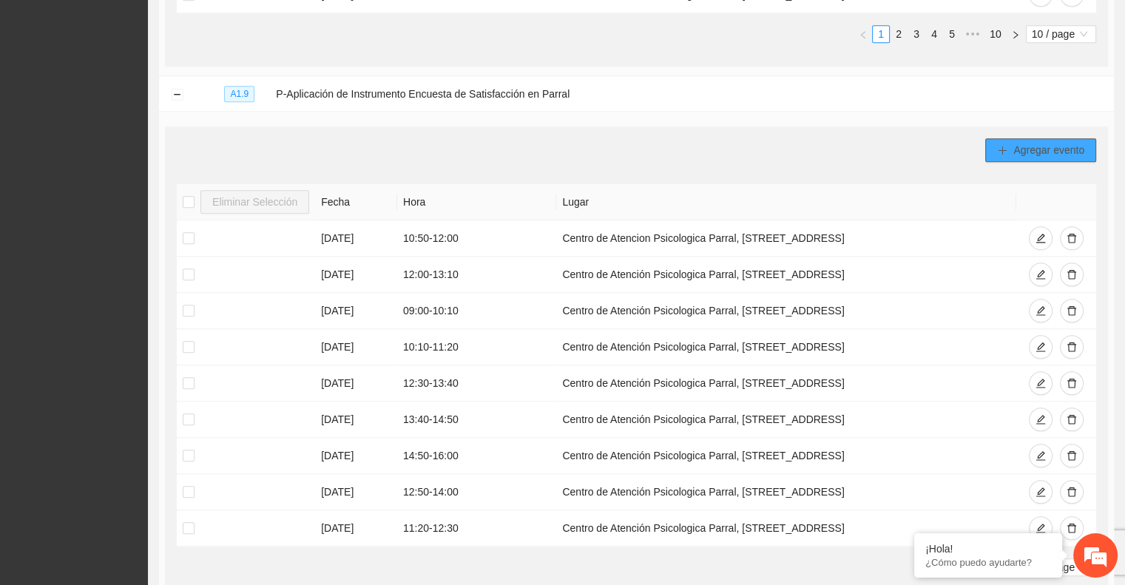
scroll to position [1506, 0]
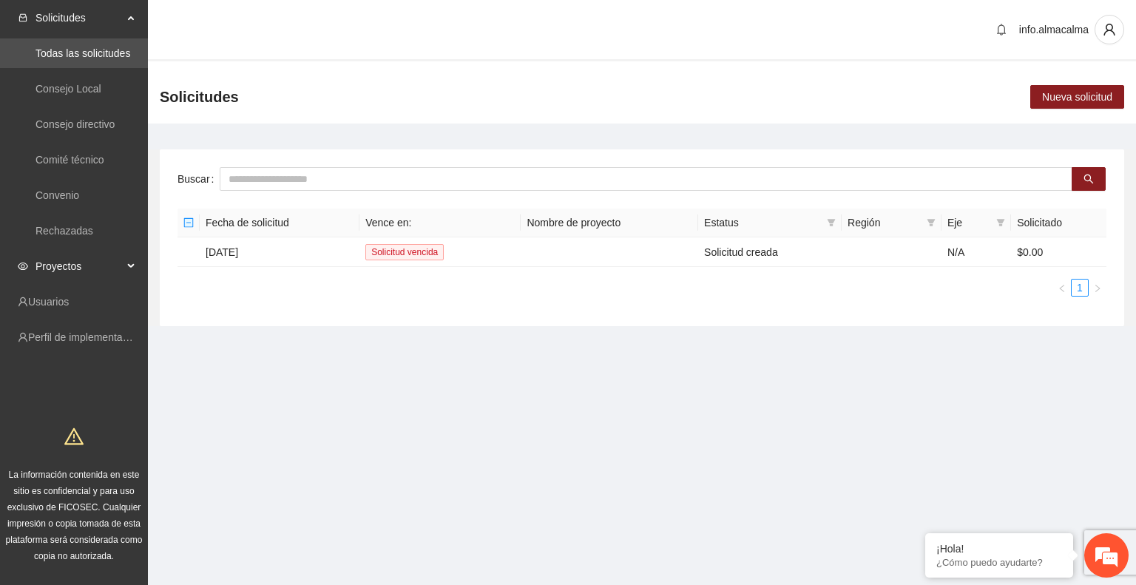
click at [92, 260] on span "Proyectos" at bounding box center [78, 266] width 87 height 30
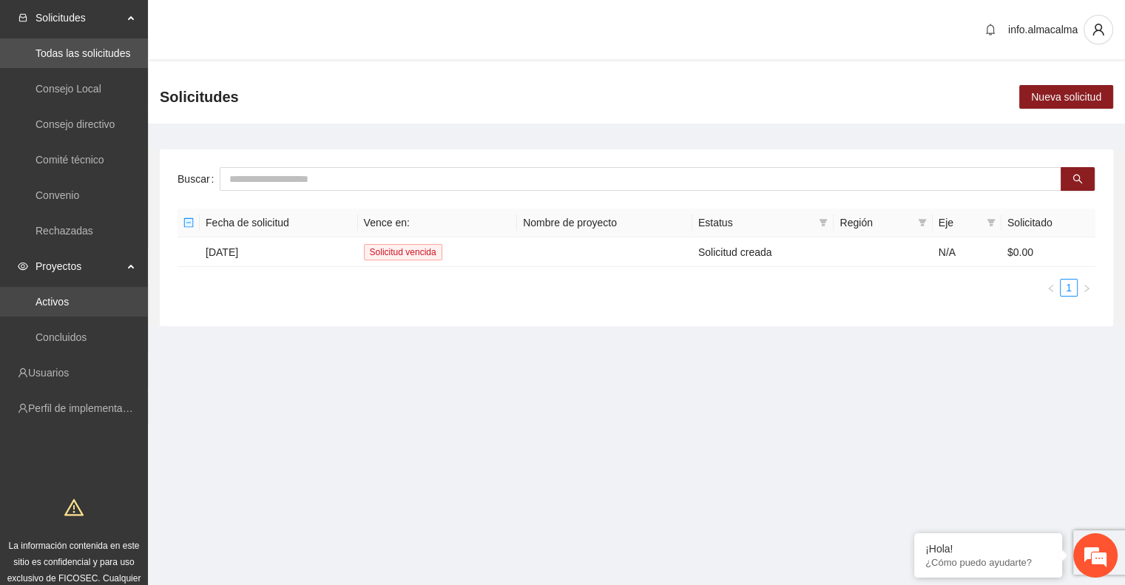
click at [69, 305] on link "Activos" at bounding box center [51, 302] width 33 height 12
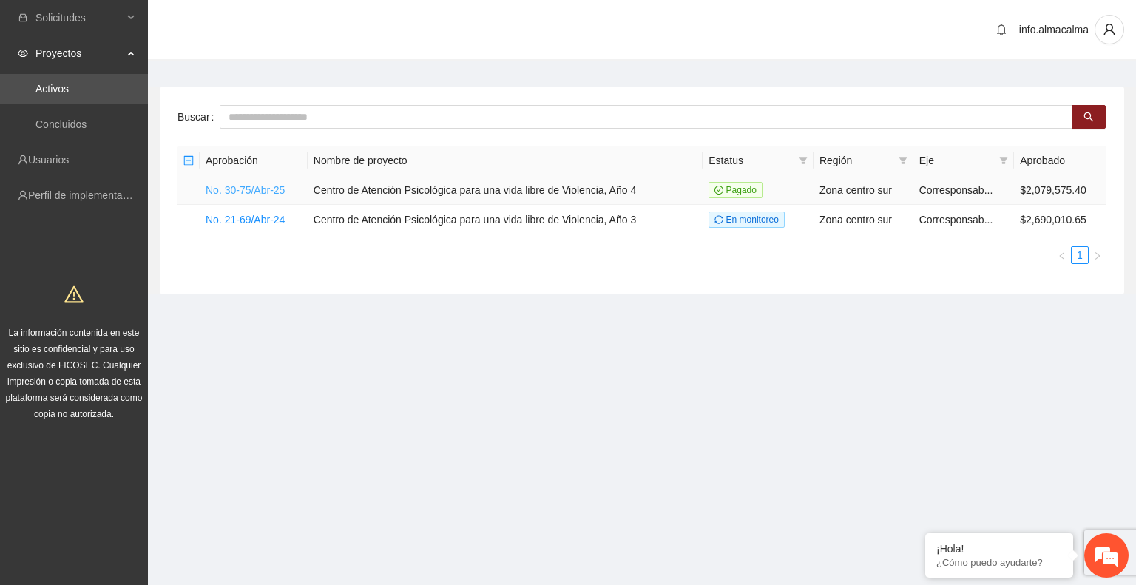
click at [267, 188] on link "No. 30-75/Abr-25" at bounding box center [245, 190] width 79 height 12
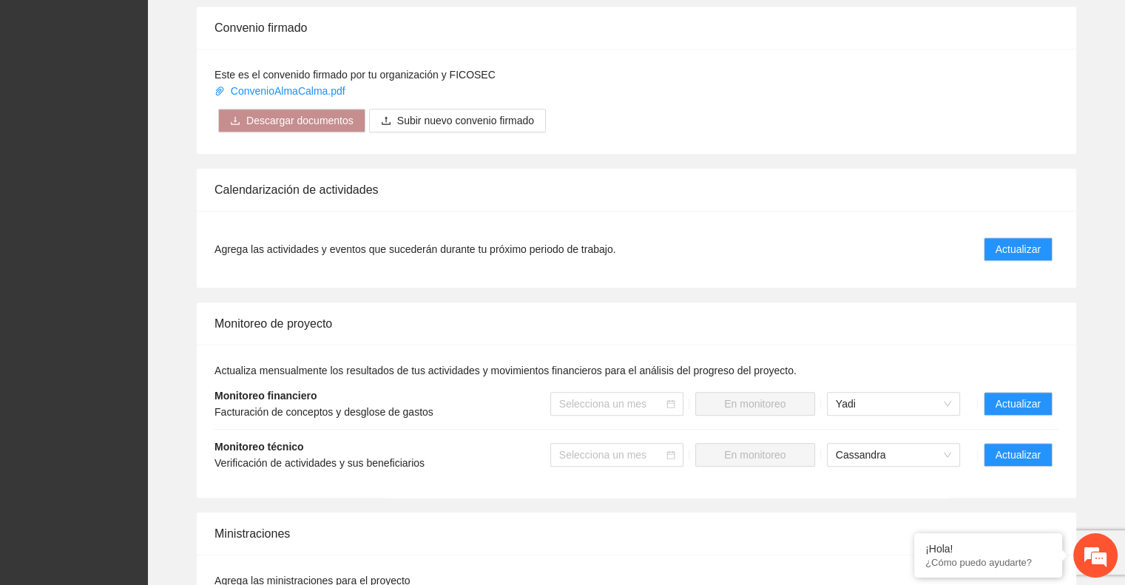
scroll to position [914, 0]
click at [1008, 446] on span "Actualizar" at bounding box center [1017, 454] width 45 height 16
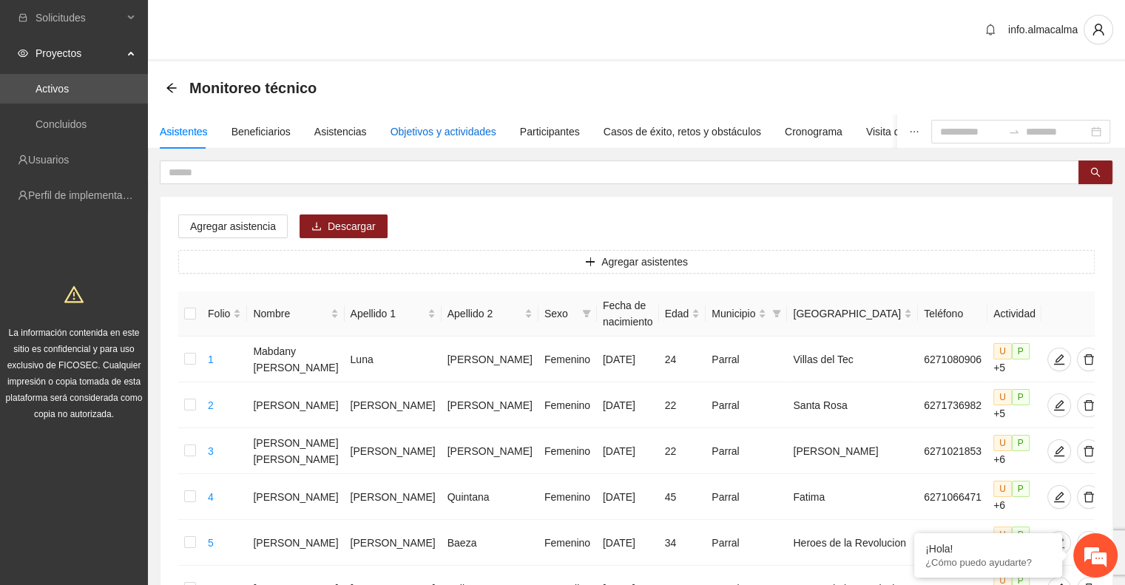
click at [442, 133] on div "Objetivos y actividades" at bounding box center [443, 132] width 106 height 16
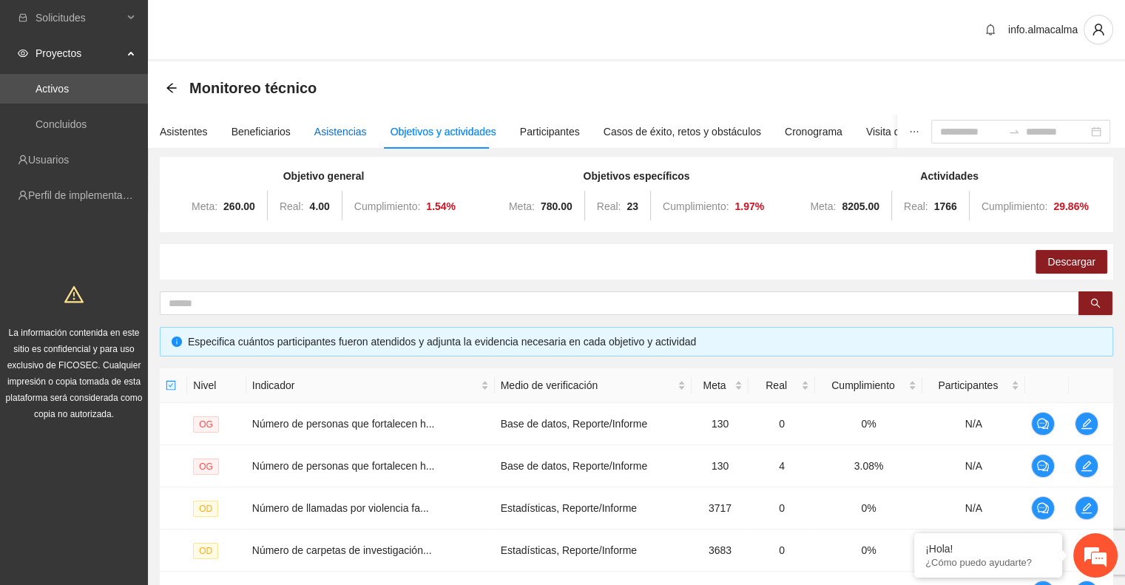
click at [351, 132] on div "Asistencias" at bounding box center [340, 132] width 53 height 16
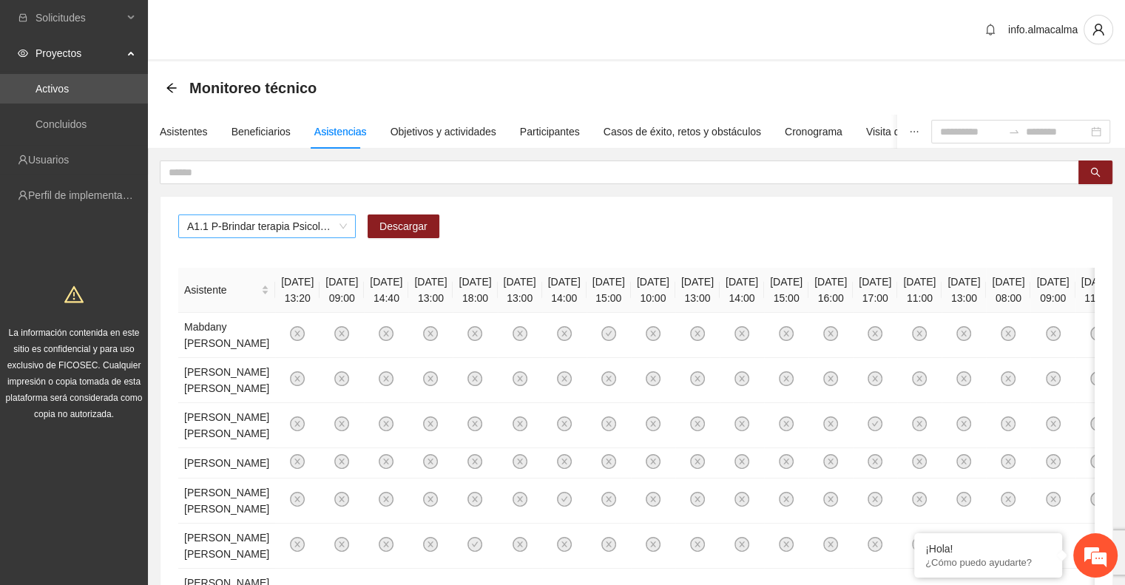
click at [302, 231] on span "A1.1 P-Brindar terapia Psicológica en Parral" at bounding box center [267, 226] width 160 height 22
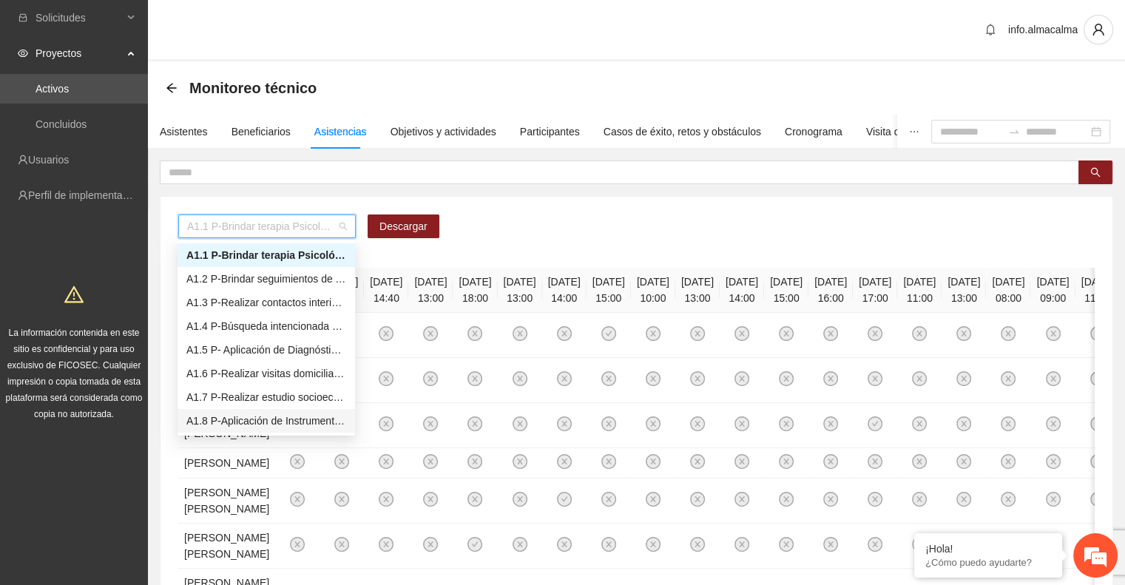
click at [284, 417] on div "A1.8 P-Aplicación de Instrumento de medición en Parral" at bounding box center [266, 421] width 160 height 16
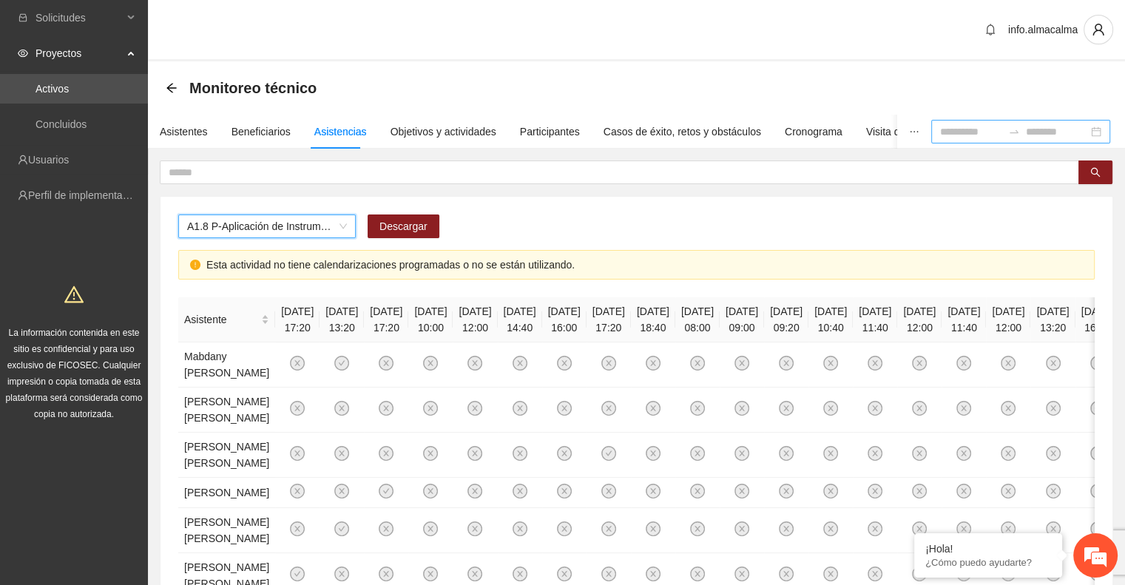
click at [953, 135] on input at bounding box center [971, 132] width 62 height 16
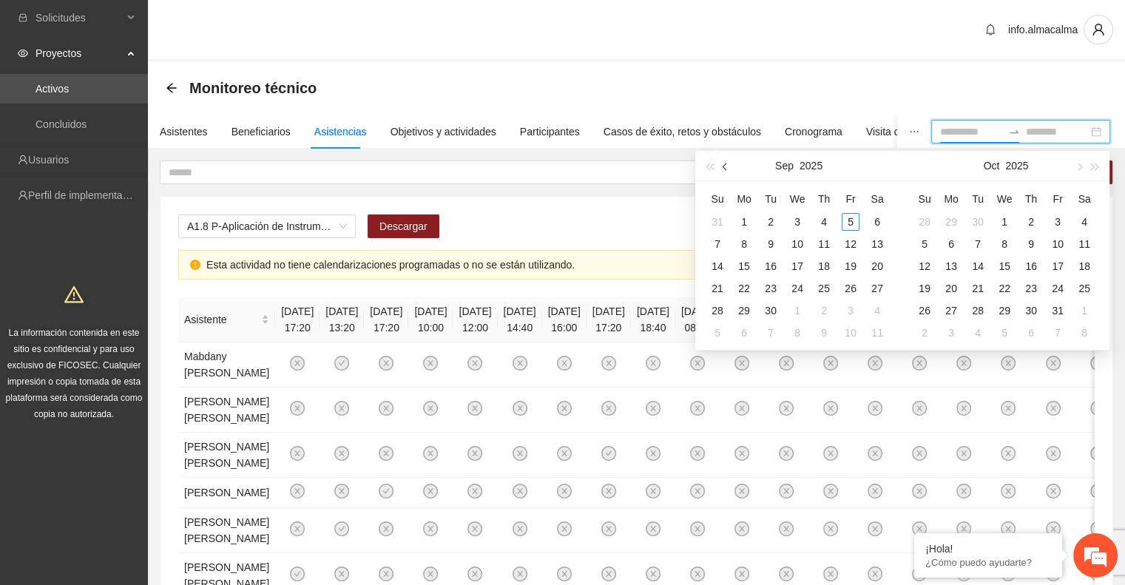
click at [731, 166] on button "button" at bounding box center [725, 166] width 16 height 30
type input "**********"
click at [849, 220] on div "1" at bounding box center [851, 222] width 18 height 18
type input "**********"
click at [717, 329] on div "31" at bounding box center [717, 333] width 18 height 18
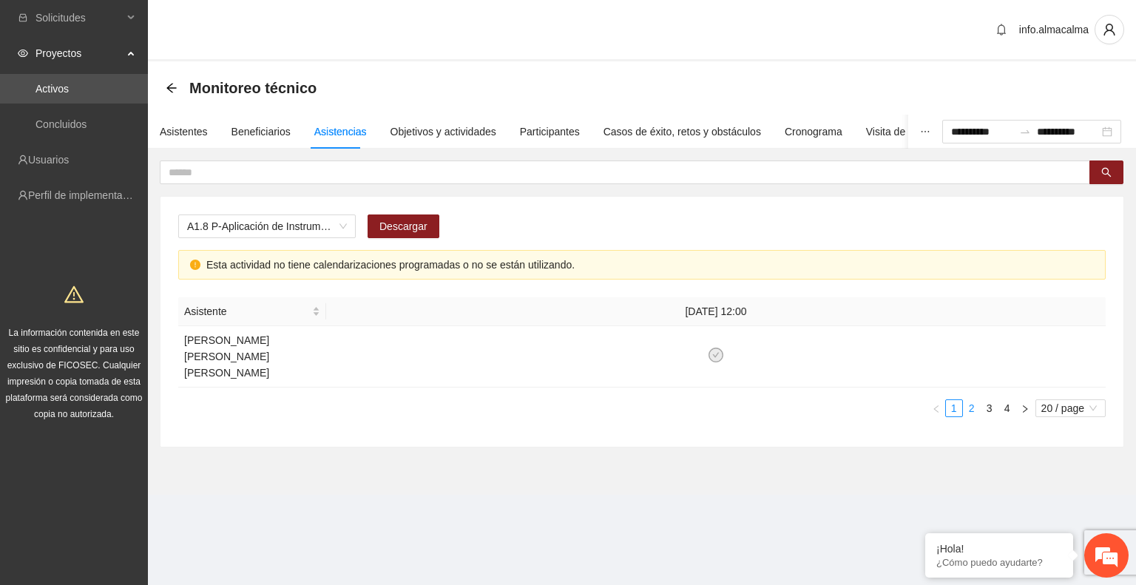
click at [973, 400] on link "2" at bounding box center [972, 408] width 16 height 16
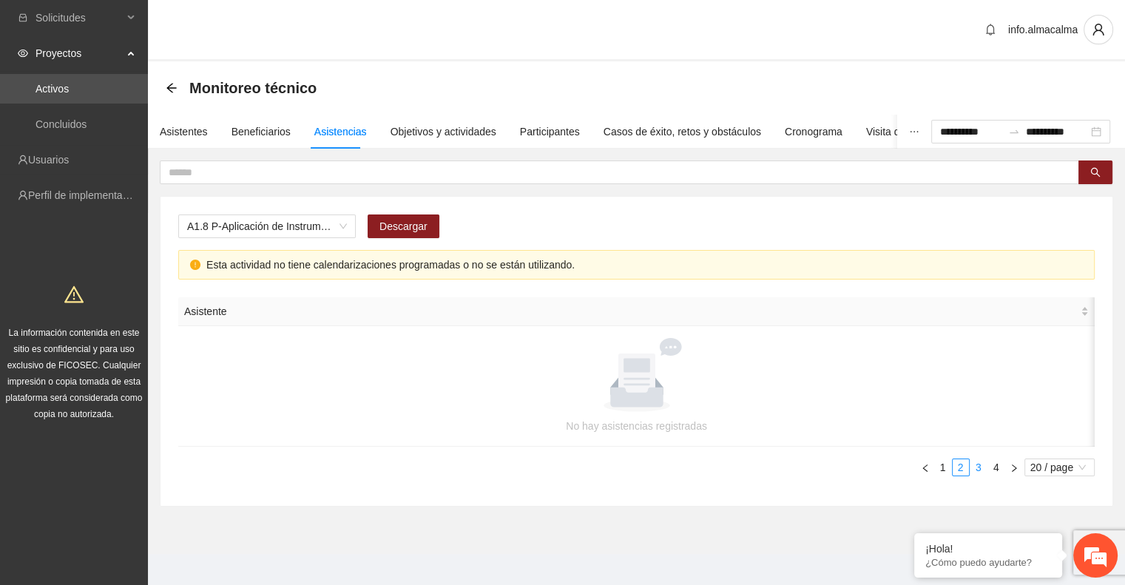
click at [979, 461] on link "3" at bounding box center [978, 467] width 16 height 16
click at [994, 470] on link "4" at bounding box center [996, 467] width 16 height 16
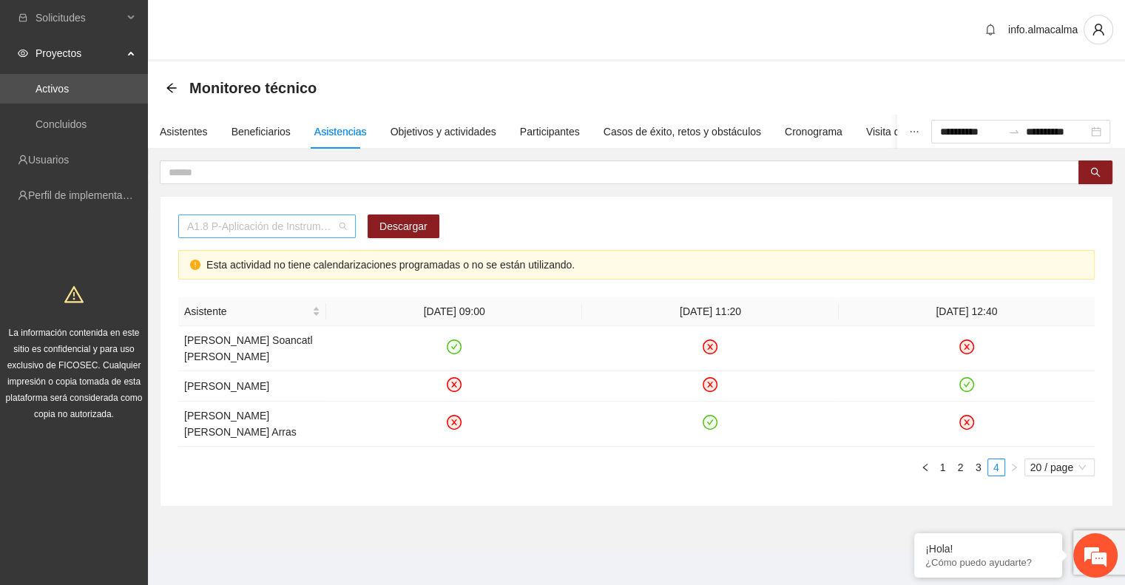
click at [334, 225] on span "A1.8 P-Aplicación de Instrumento de medición en Parral" at bounding box center [267, 226] width 160 height 22
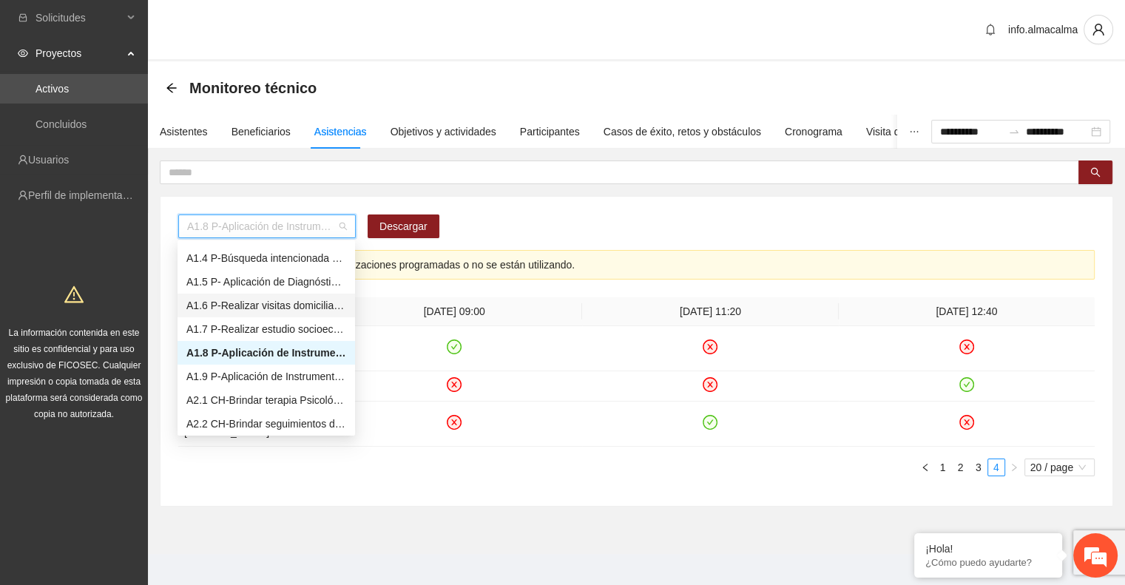
scroll to position [71, 0]
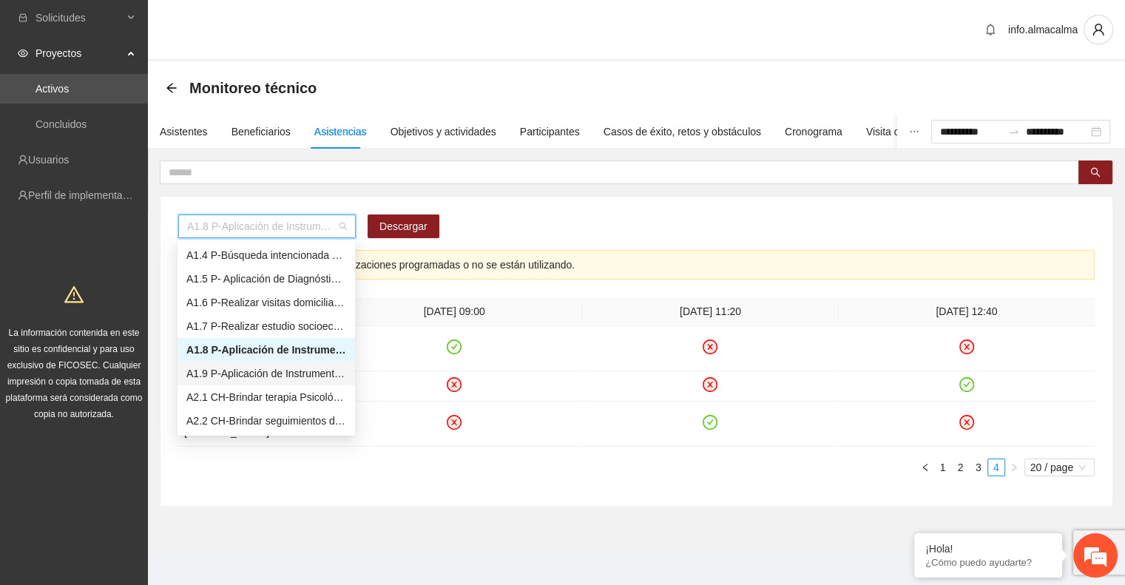
click at [305, 373] on div "A1.9 P-Aplicación de Instrumento Encuesta de Satisfacción en Parral" at bounding box center [266, 373] width 160 height 16
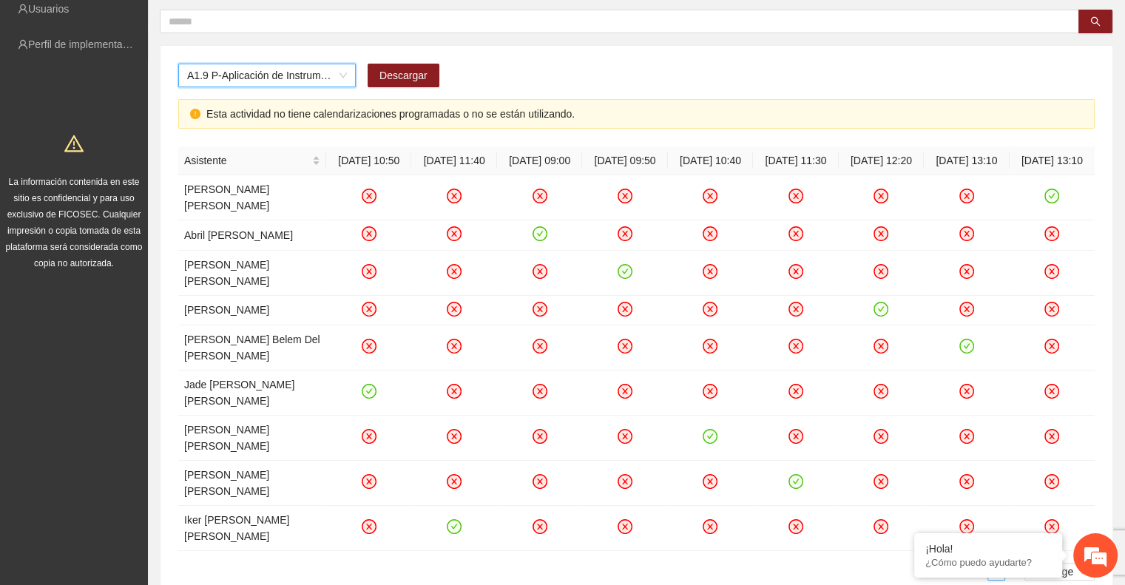
scroll to position [155, 0]
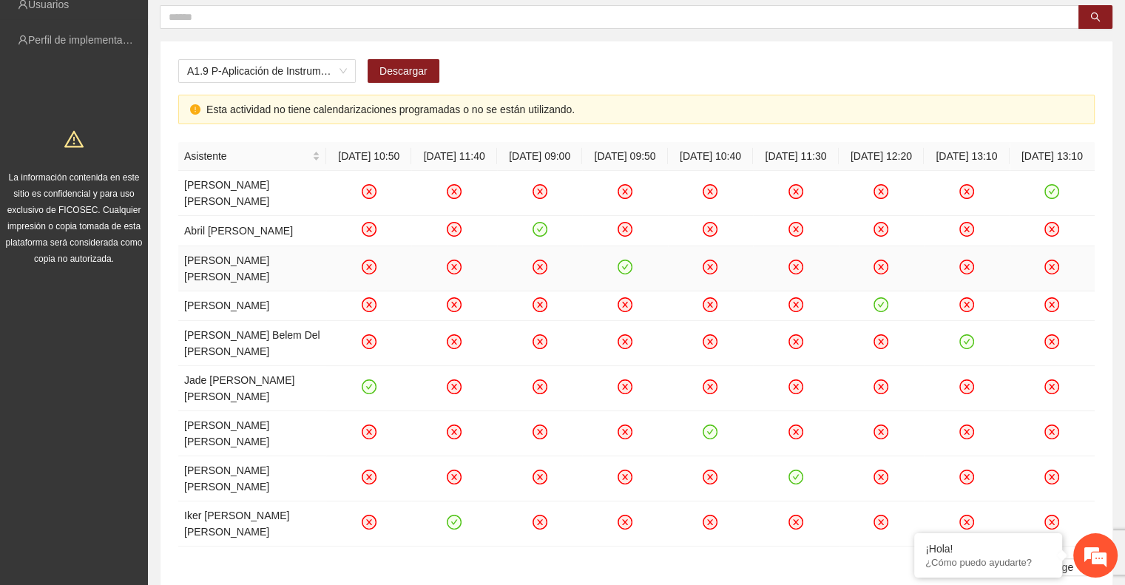
click at [622, 271] on icon "check-circle" at bounding box center [625, 266] width 13 height 13
click at [538, 231] on icon "check-circle" at bounding box center [539, 228] width 7 height 5
click at [710, 426] on icon "check-circle" at bounding box center [710, 432] width 13 height 13
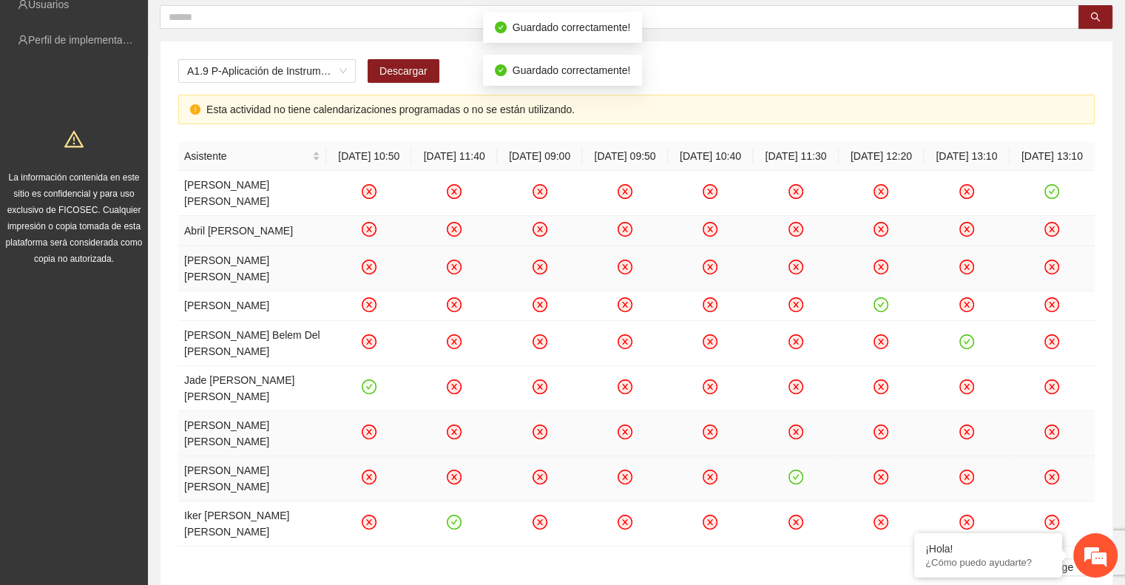
click at [796, 475] on icon "check-circle" at bounding box center [796, 477] width 7 height 5
click at [879, 305] on icon "check-circle" at bounding box center [881, 304] width 13 height 13
click at [964, 342] on icon "check-circle" at bounding box center [966, 342] width 13 height 13
click at [1055, 197] on icon "check-circle" at bounding box center [1052, 192] width 13 height 13
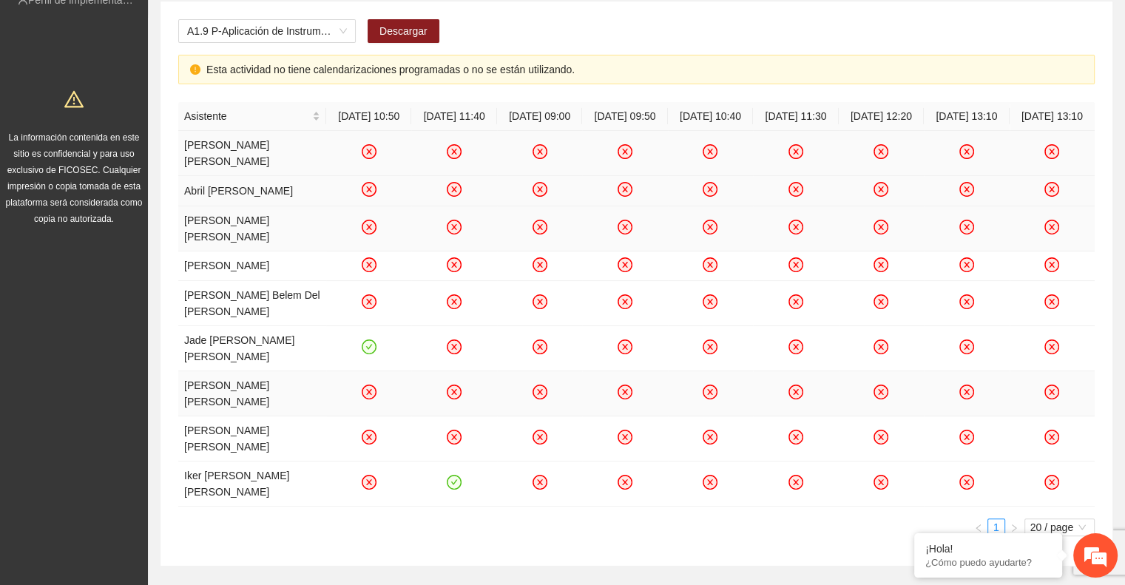
scroll to position [197, 0]
click at [451, 475] on icon "check-circle" at bounding box center [454, 481] width 13 height 13
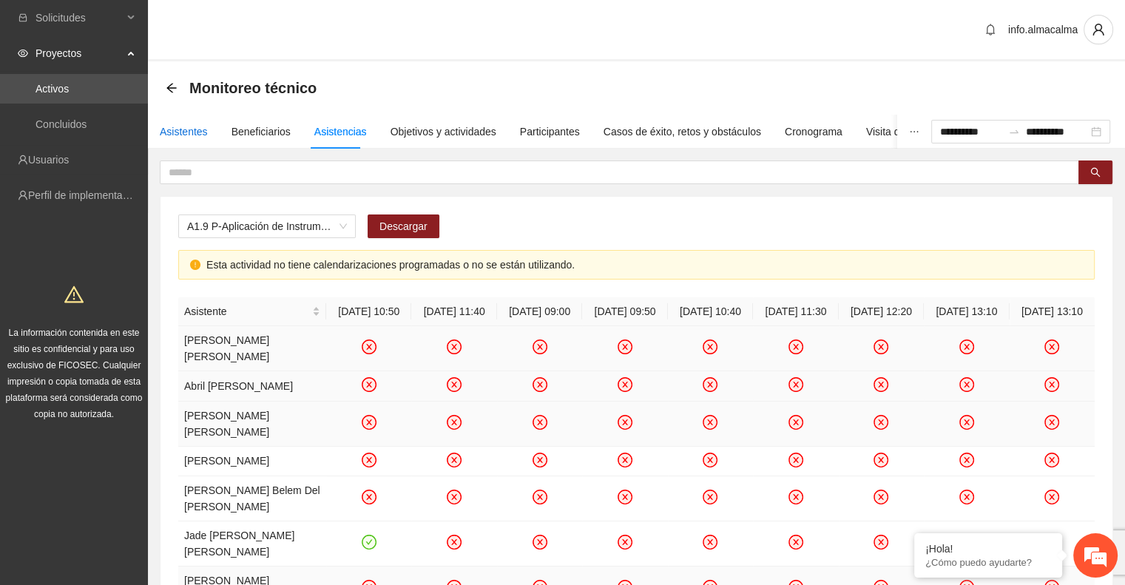
click at [181, 135] on div "Asistentes" at bounding box center [184, 132] width 48 height 16
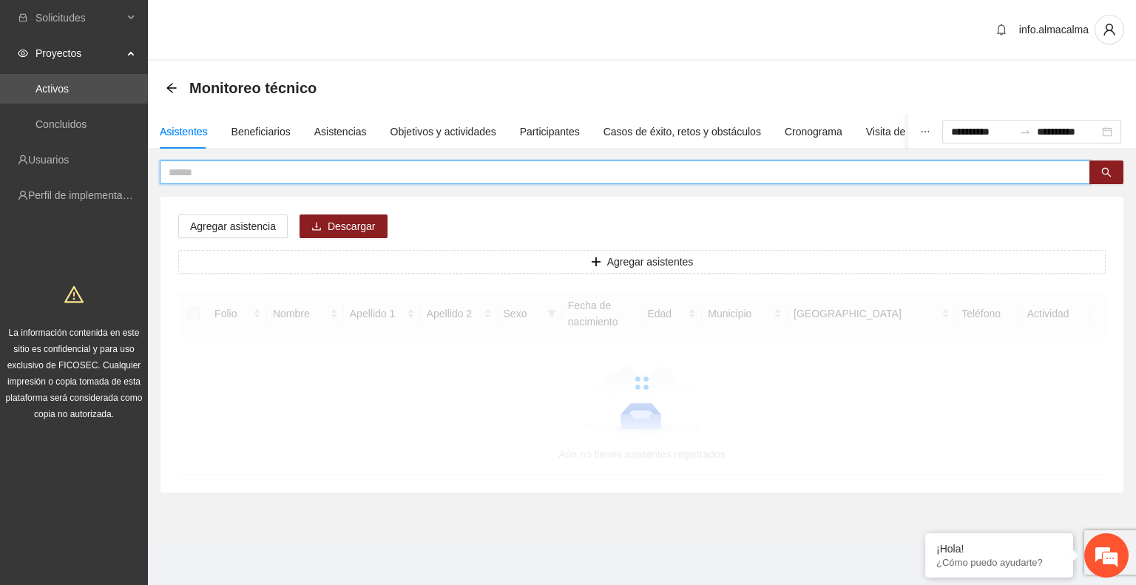
click at [249, 174] on input "text" at bounding box center [619, 172] width 901 height 16
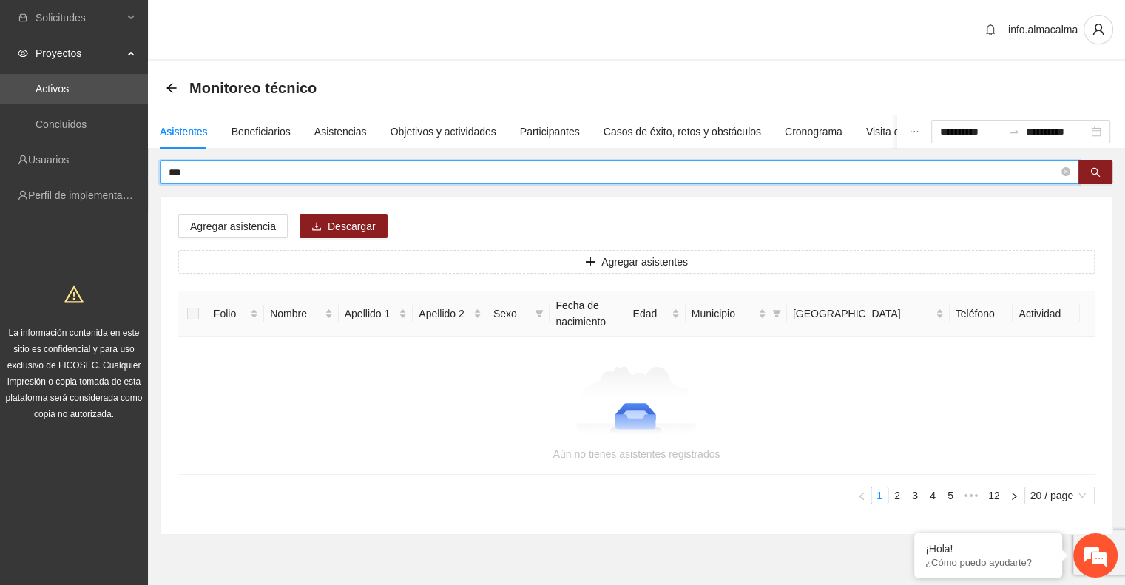
type input "****"
click at [1099, 176] on icon "search" at bounding box center [1096, 173] width 10 height 10
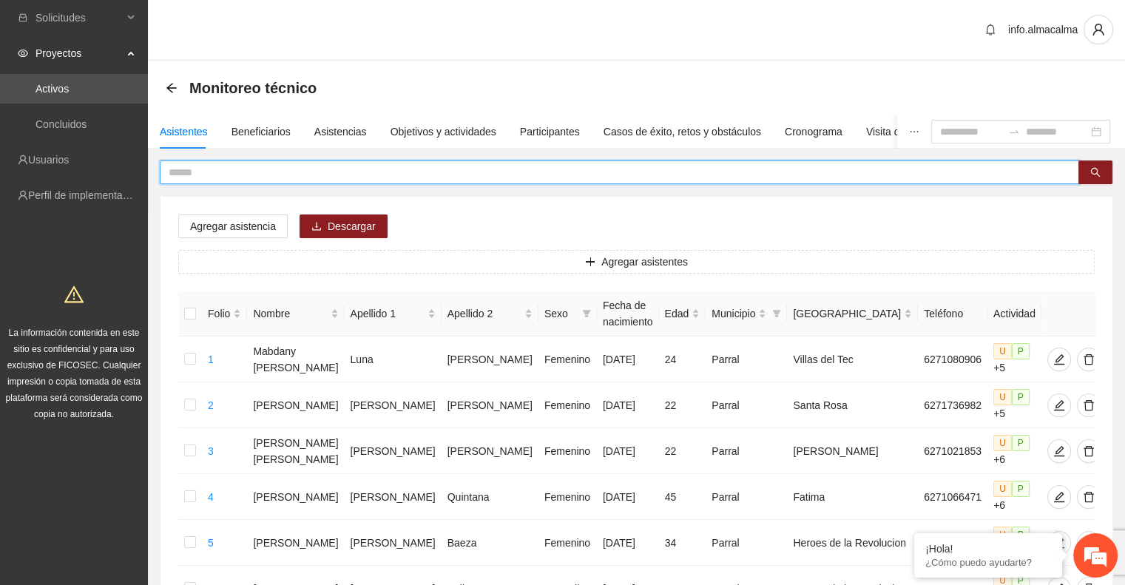
click at [269, 172] on input "text" at bounding box center [614, 172] width 890 height 16
click at [1095, 169] on icon "search" at bounding box center [1095, 172] width 10 height 10
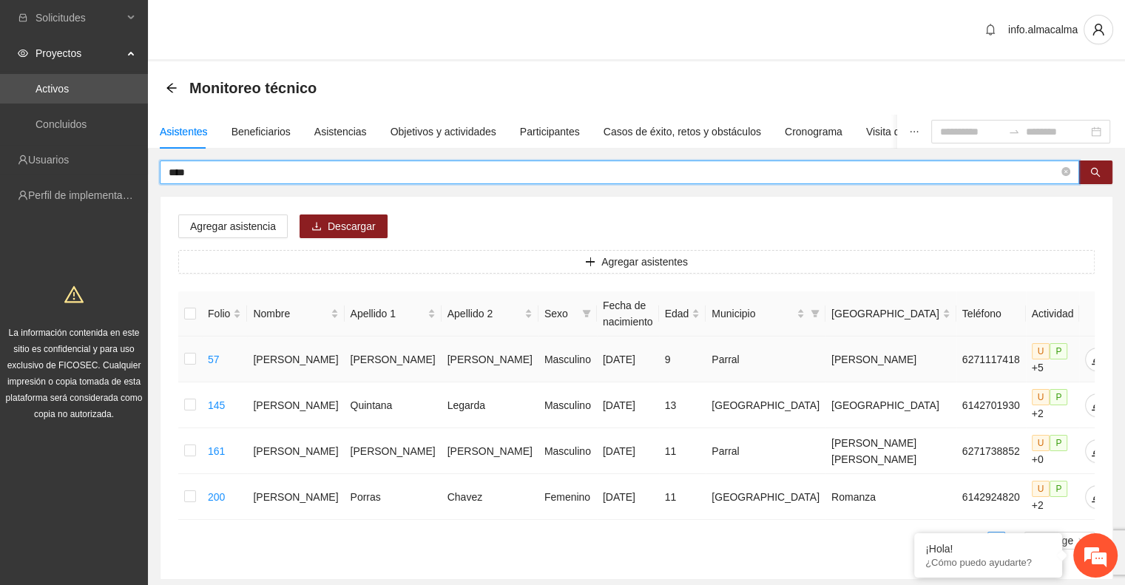
type input "****"
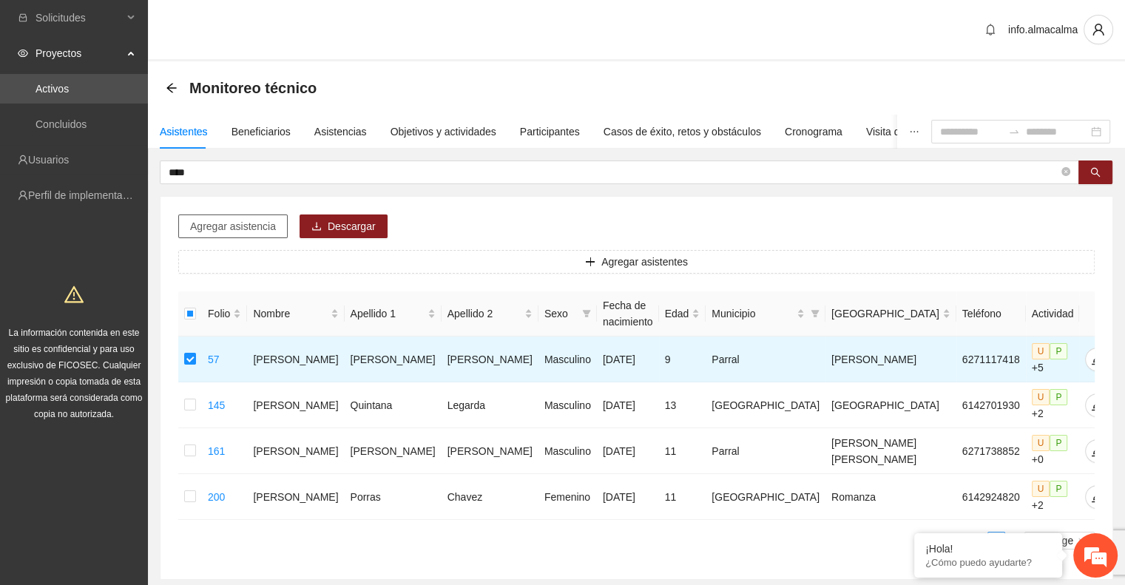
click at [246, 218] on span "Agregar asistencia" at bounding box center [233, 226] width 86 height 16
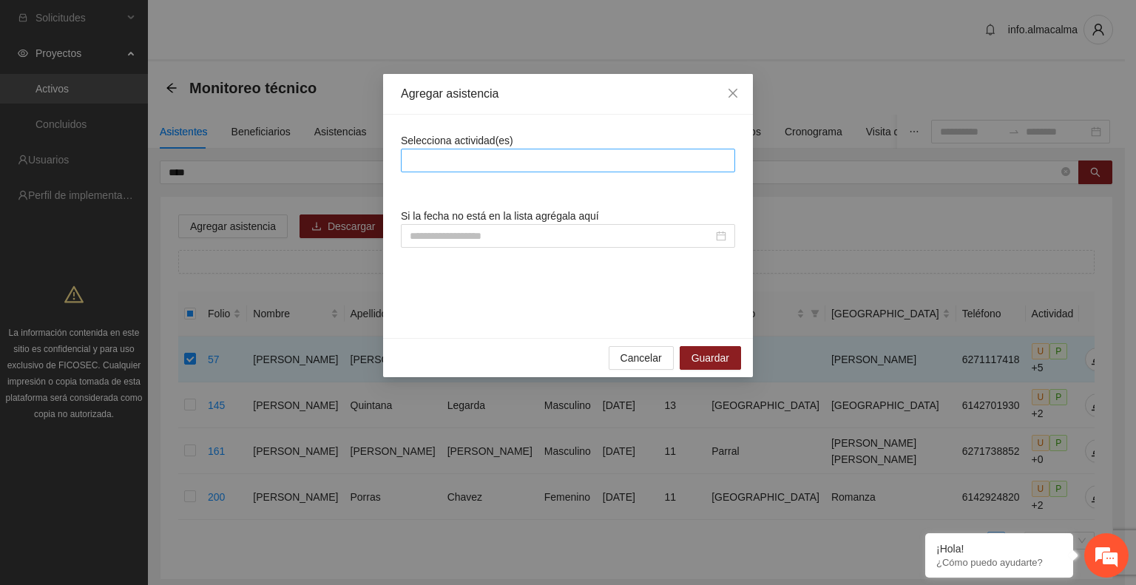
click at [422, 160] on div at bounding box center [568, 161] width 327 height 18
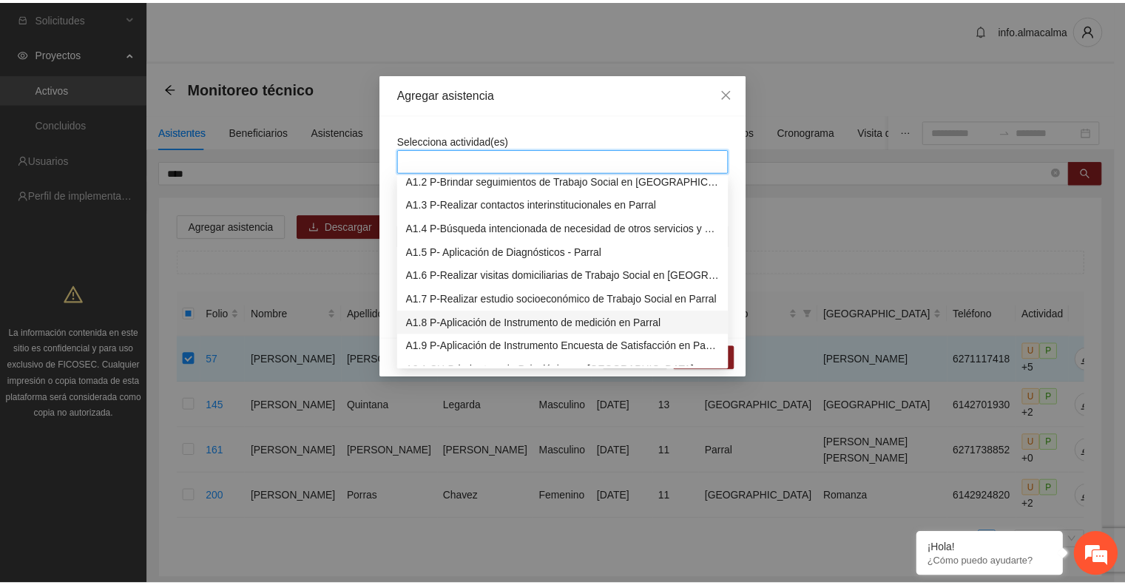
scroll to position [33, 0]
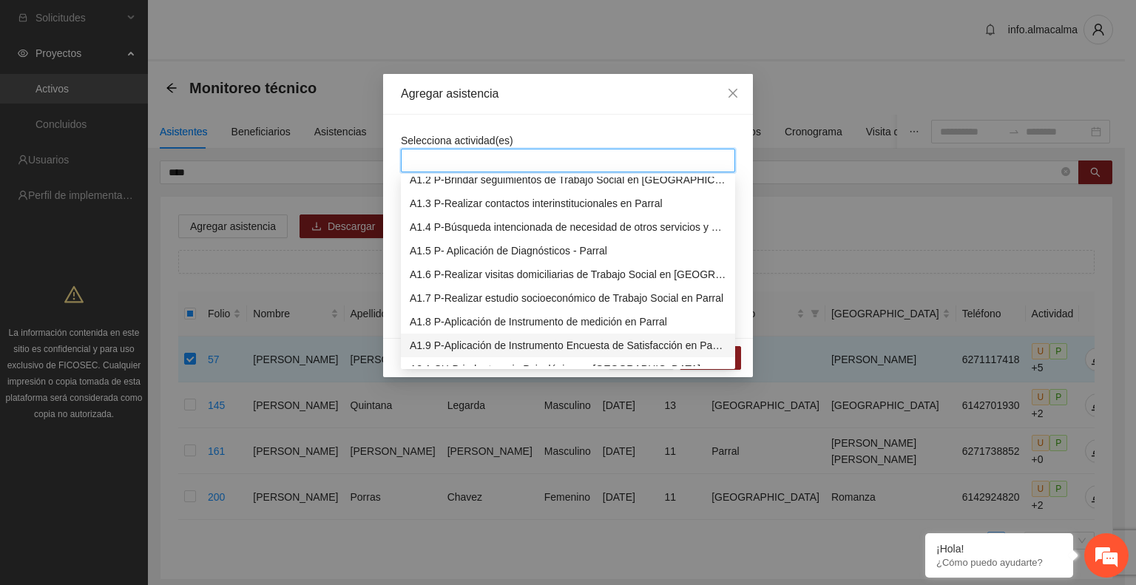
click at [488, 342] on div "A1.9 P-Aplicación de Instrumento Encuesta de Satisfacción en Parral" at bounding box center [568, 345] width 317 height 16
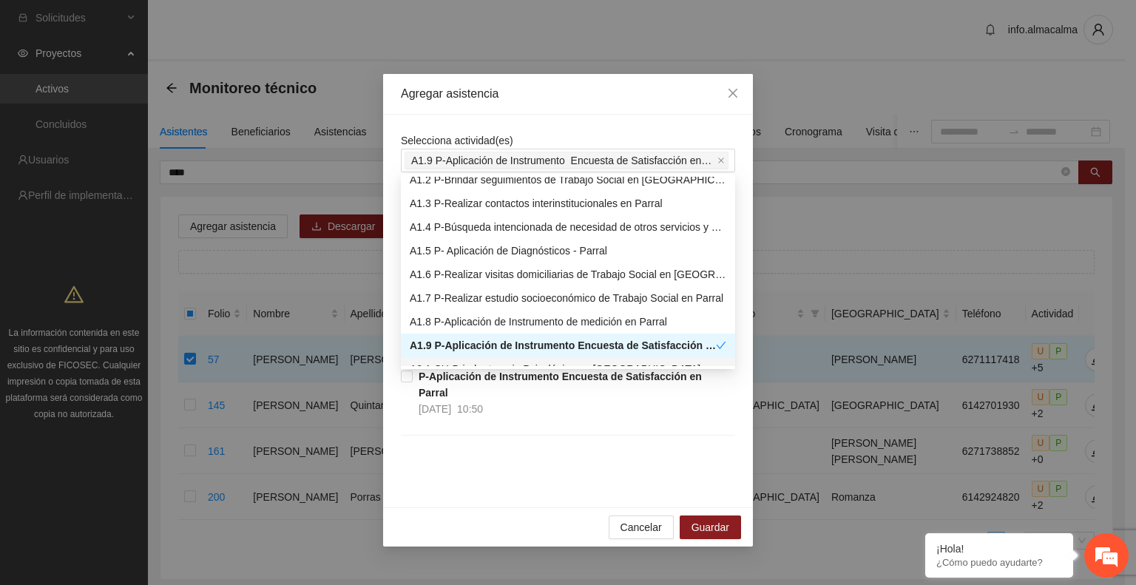
click at [393, 416] on div "Selecciona actividad(es) A1.9 P-Aplicación de Instrumento Encuesta de Satisfacc…" at bounding box center [568, 311] width 370 height 393
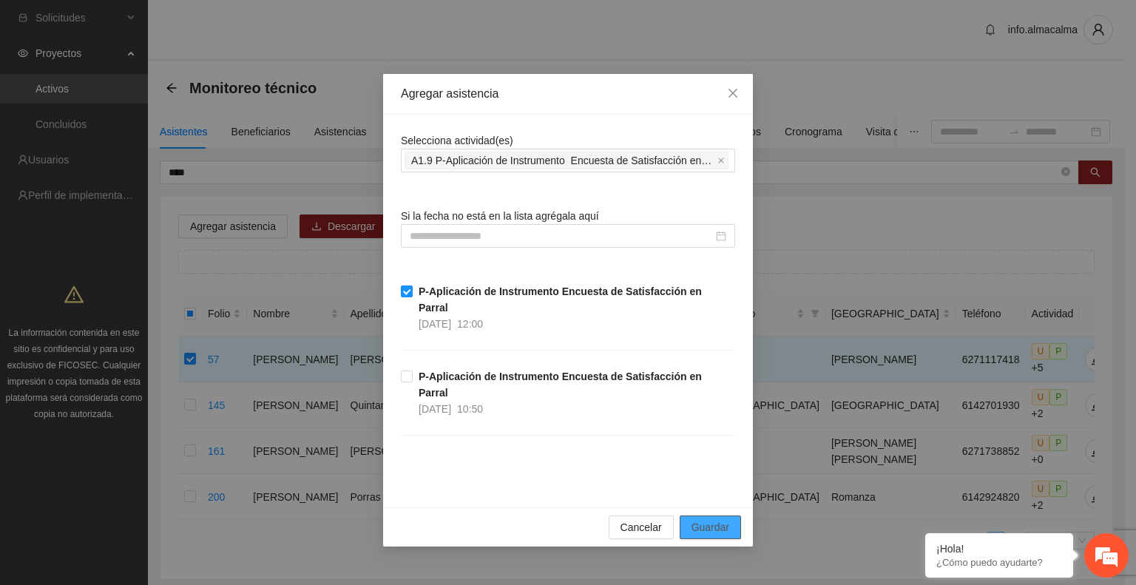
click at [713, 519] on span "Guardar" at bounding box center [710, 527] width 38 height 16
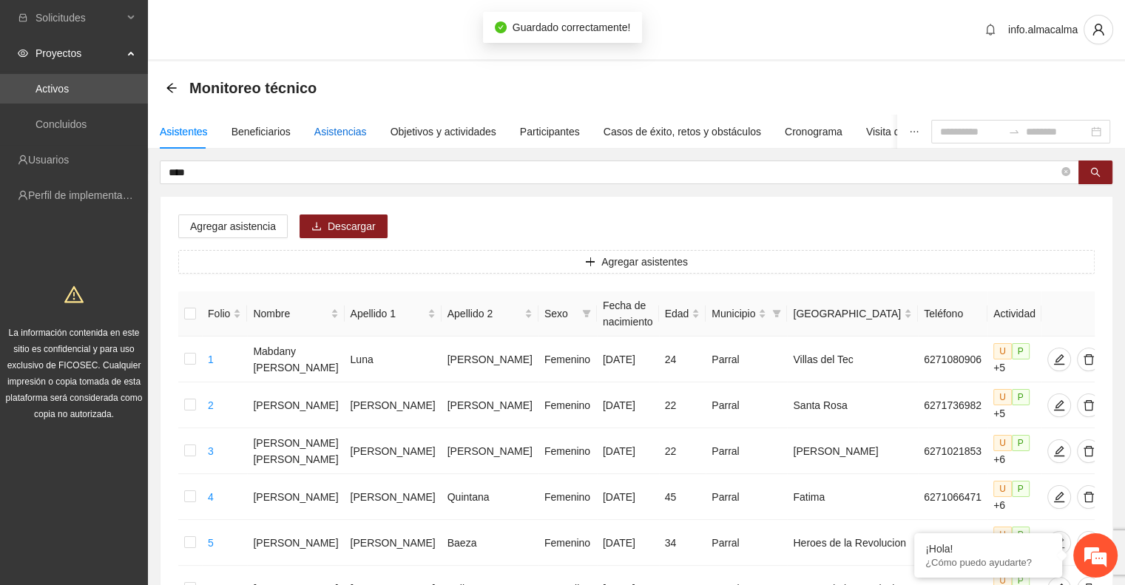
click at [343, 130] on div "Asistencias" at bounding box center [340, 132] width 53 height 16
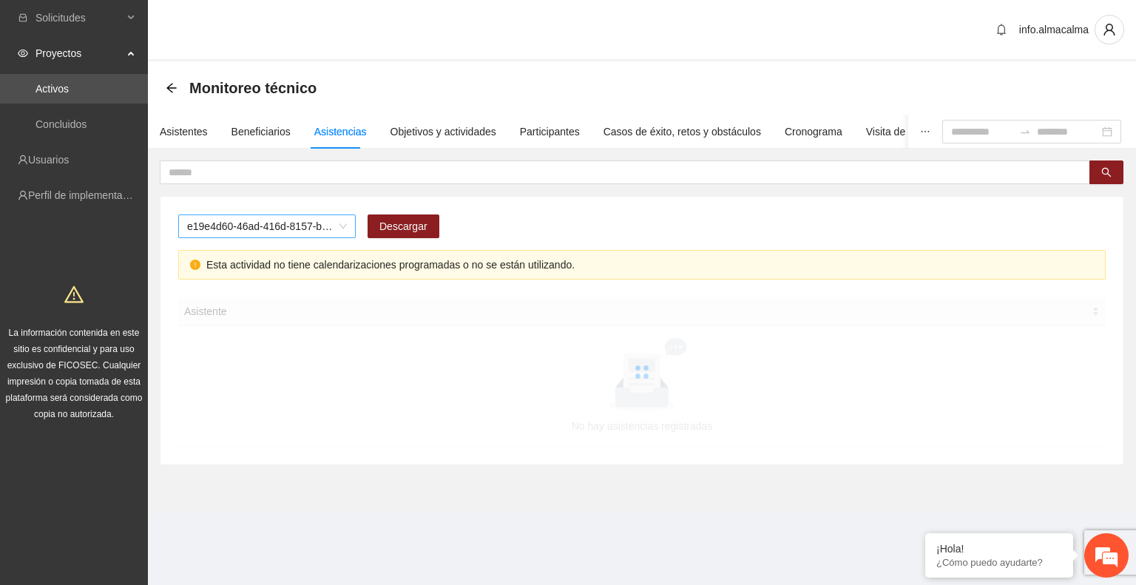
click at [337, 224] on span "e19e4d60-46ad-416d-8157-b1d80b8172e2" at bounding box center [267, 226] width 160 height 22
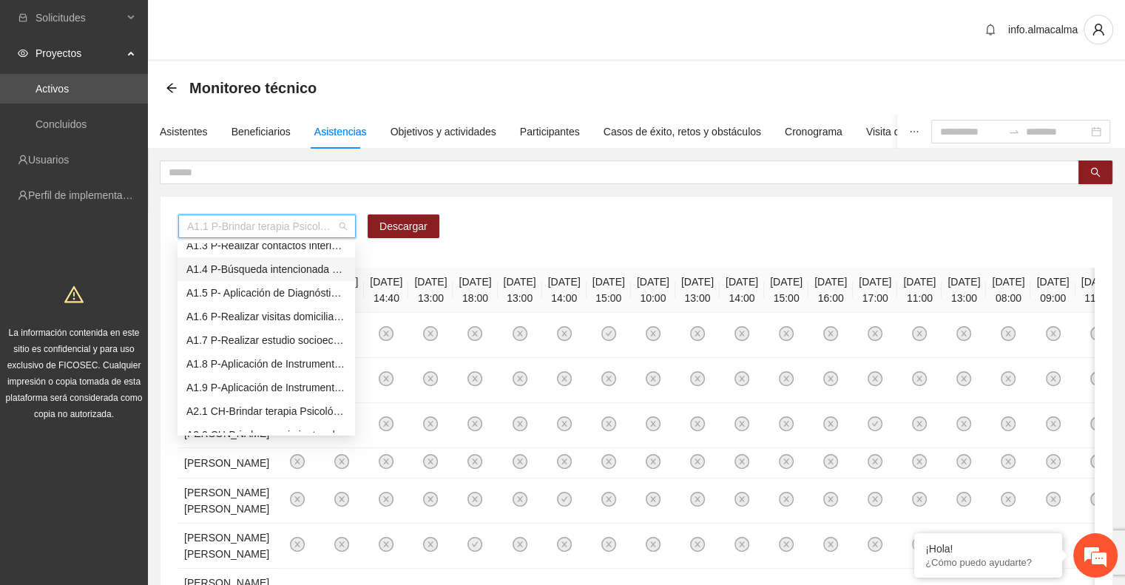
scroll to position [57, 0]
click at [269, 382] on div "A1.9 P-Aplicación de Instrumento Encuesta de Satisfacción en Parral" at bounding box center [266, 387] width 160 height 16
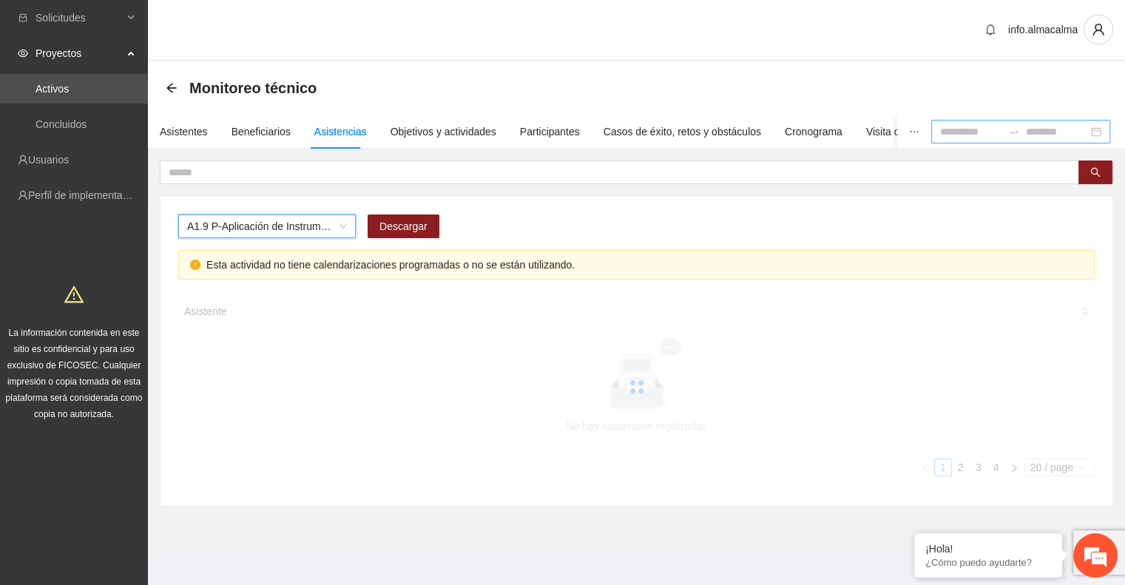
click at [1002, 135] on div at bounding box center [1014, 132] width 24 height 12
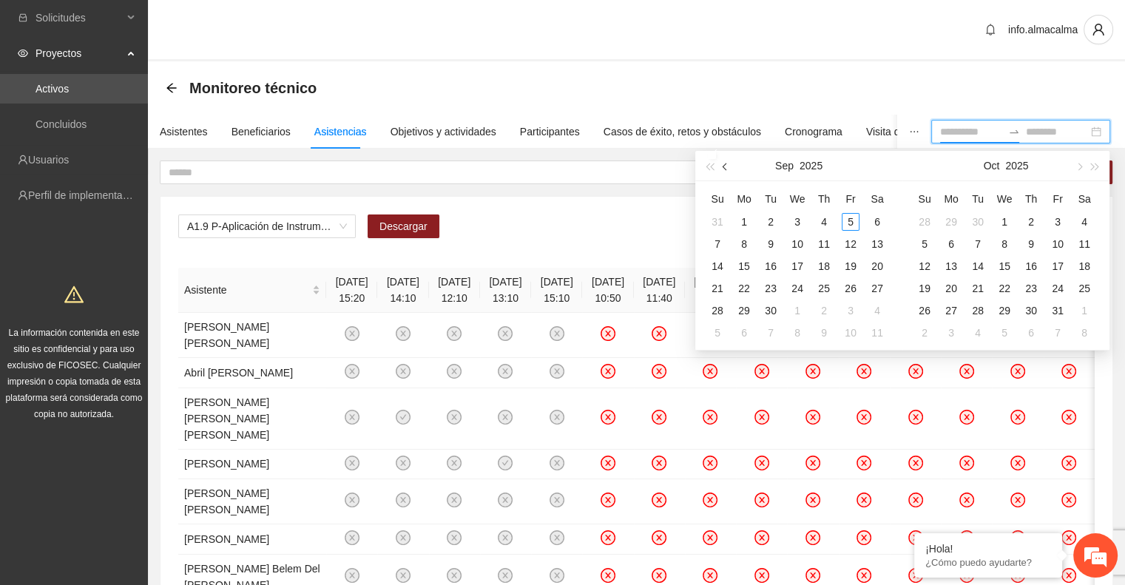
click at [725, 168] on span "button" at bounding box center [726, 166] width 7 height 7
type input "**********"
click at [850, 220] on div "1" at bounding box center [851, 222] width 18 height 18
type input "**********"
click at [721, 333] on div "31" at bounding box center [717, 333] width 18 height 18
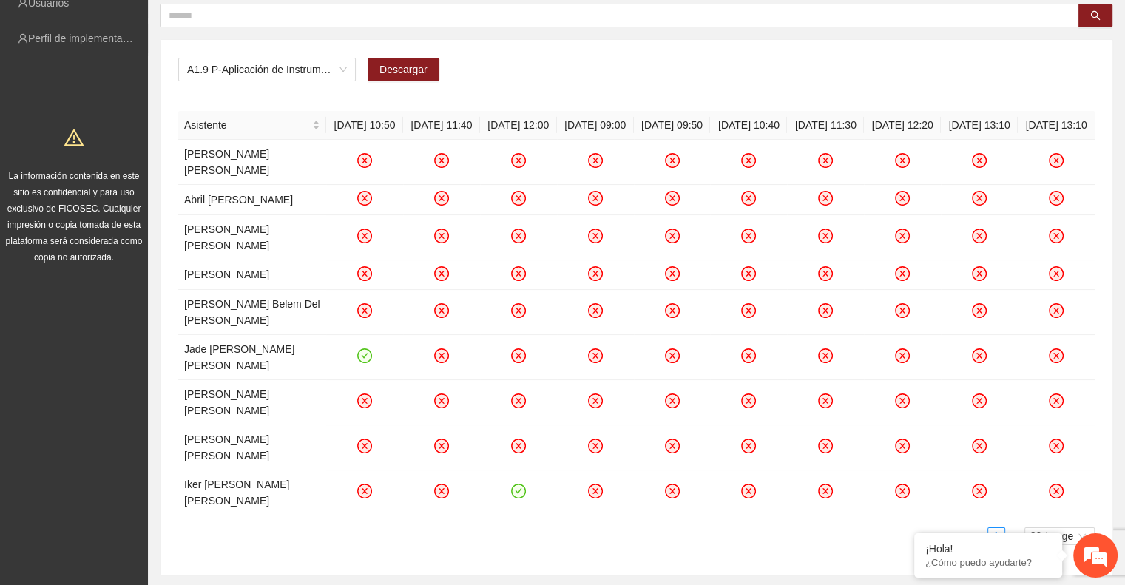
scroll to position [0, 0]
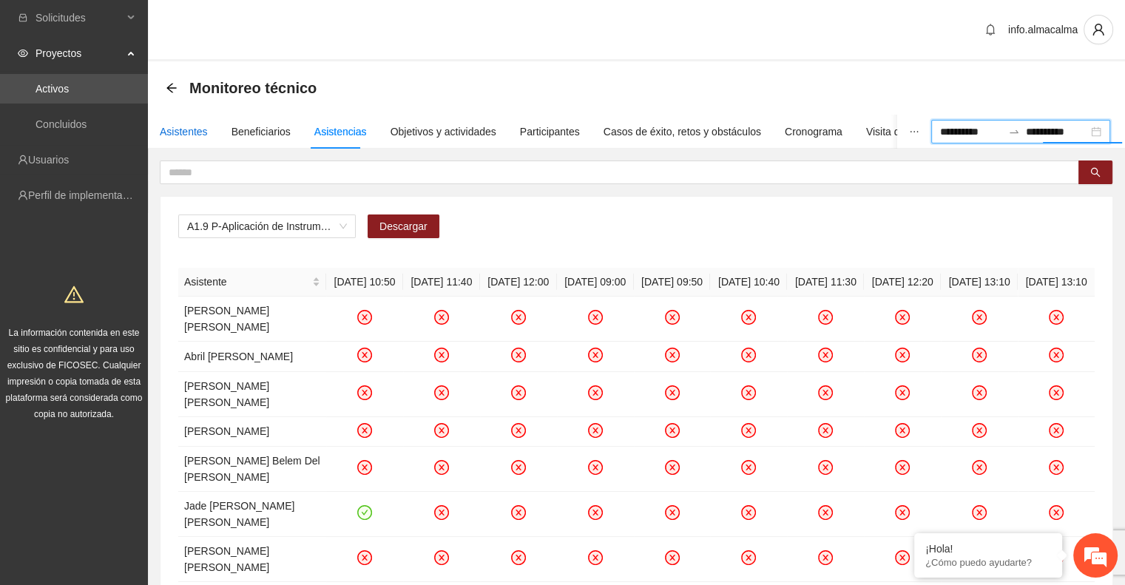
click at [198, 128] on div "Asistentes" at bounding box center [184, 132] width 48 height 16
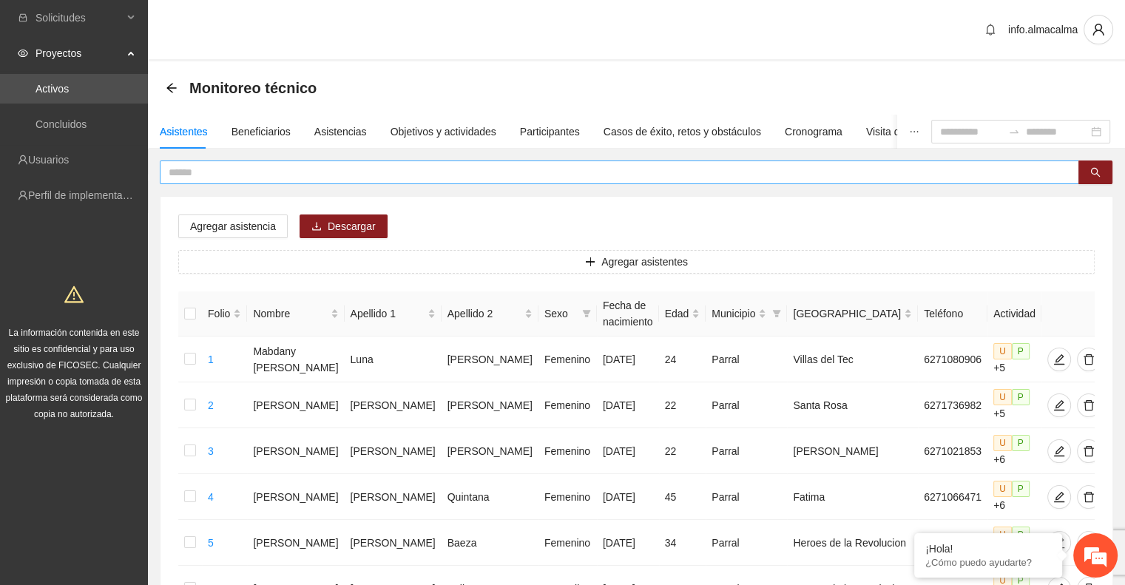
click at [258, 168] on input "text" at bounding box center [614, 172] width 890 height 16
click at [1100, 180] on button "button" at bounding box center [1095, 172] width 34 height 24
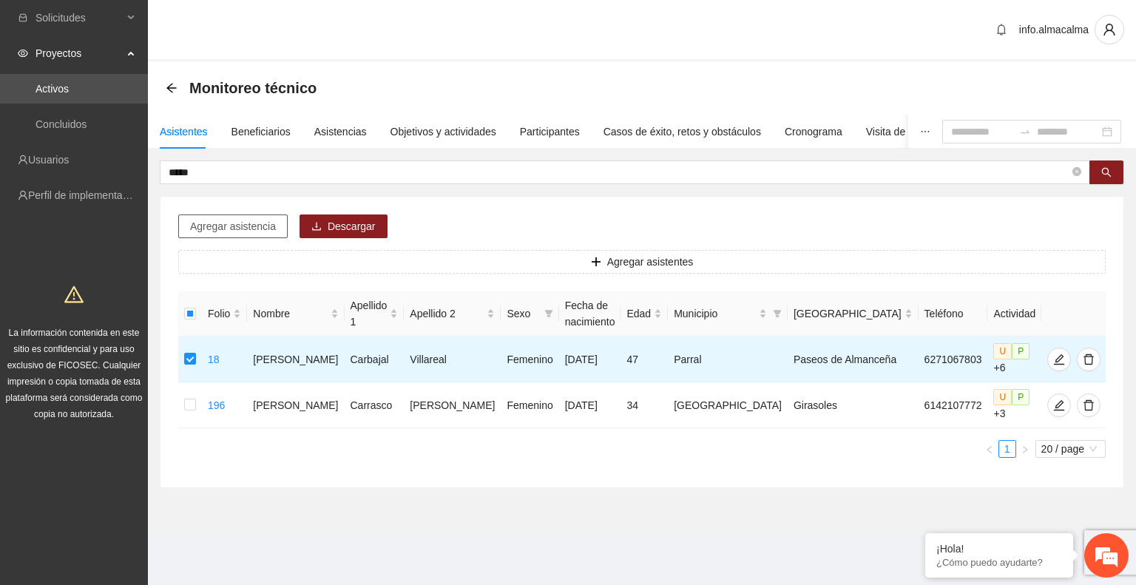
click at [240, 224] on span "Agregar asistencia" at bounding box center [233, 226] width 86 height 16
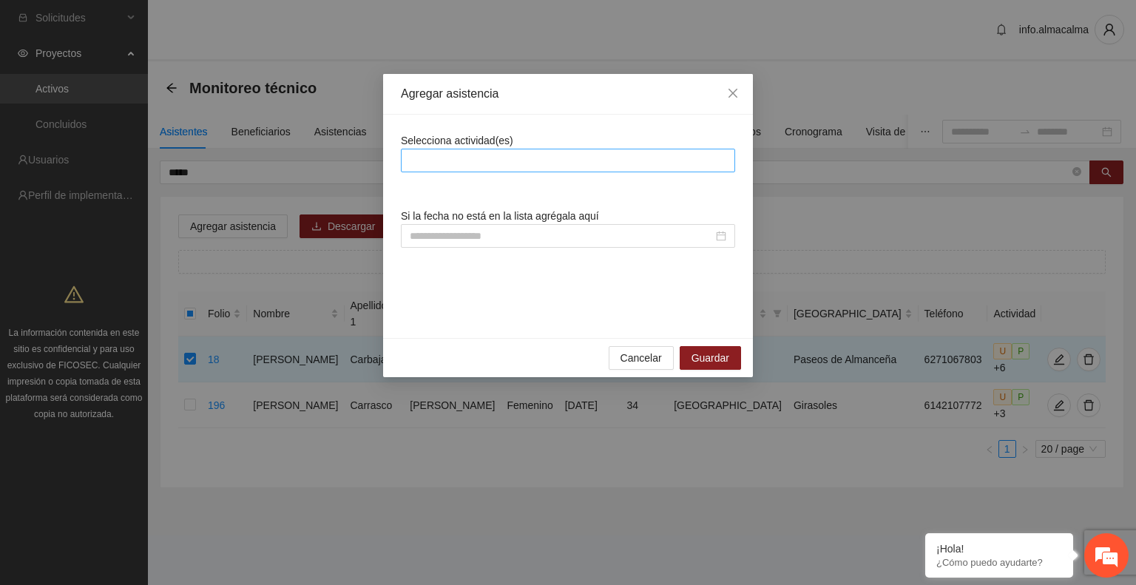
click at [439, 161] on div at bounding box center [568, 161] width 327 height 18
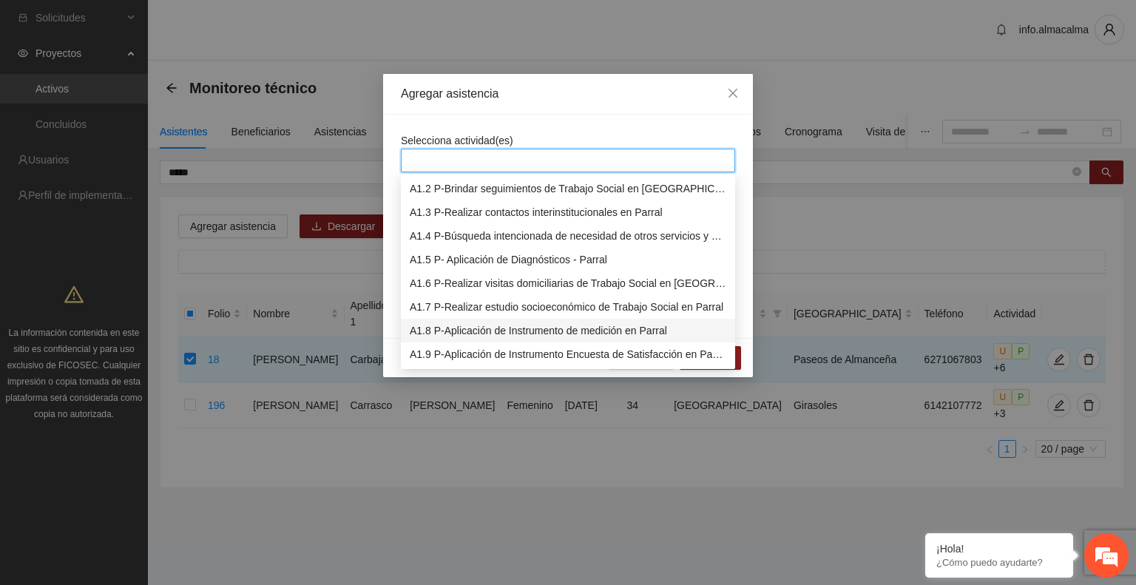
scroll to position [30, 0]
click at [478, 346] on div "A1.9 P-Aplicación de Instrumento Encuesta de Satisfacción en Parral" at bounding box center [568, 348] width 317 height 16
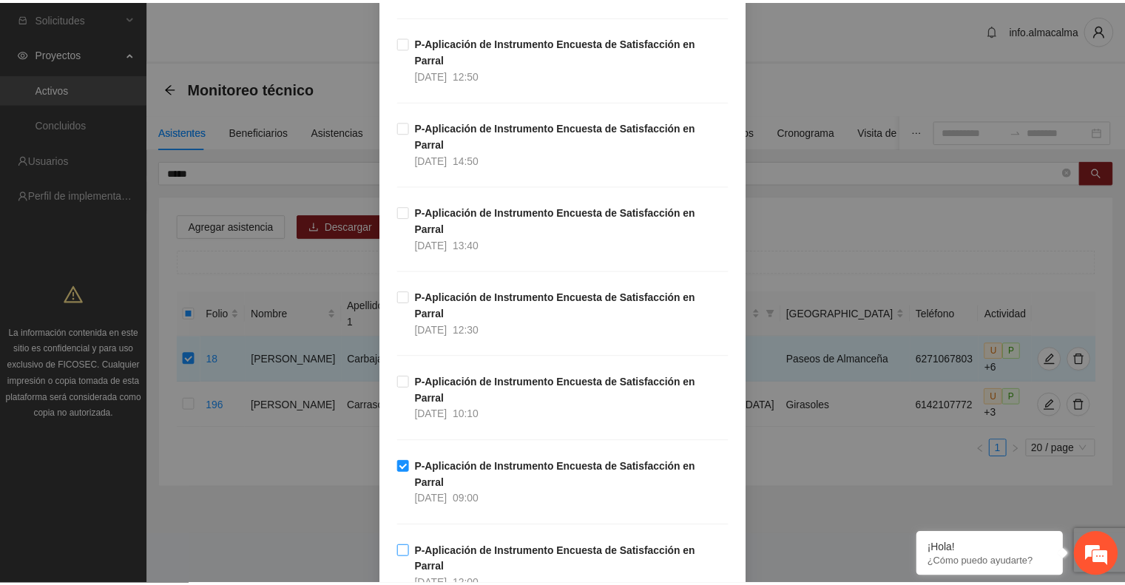
scroll to position [426, 0]
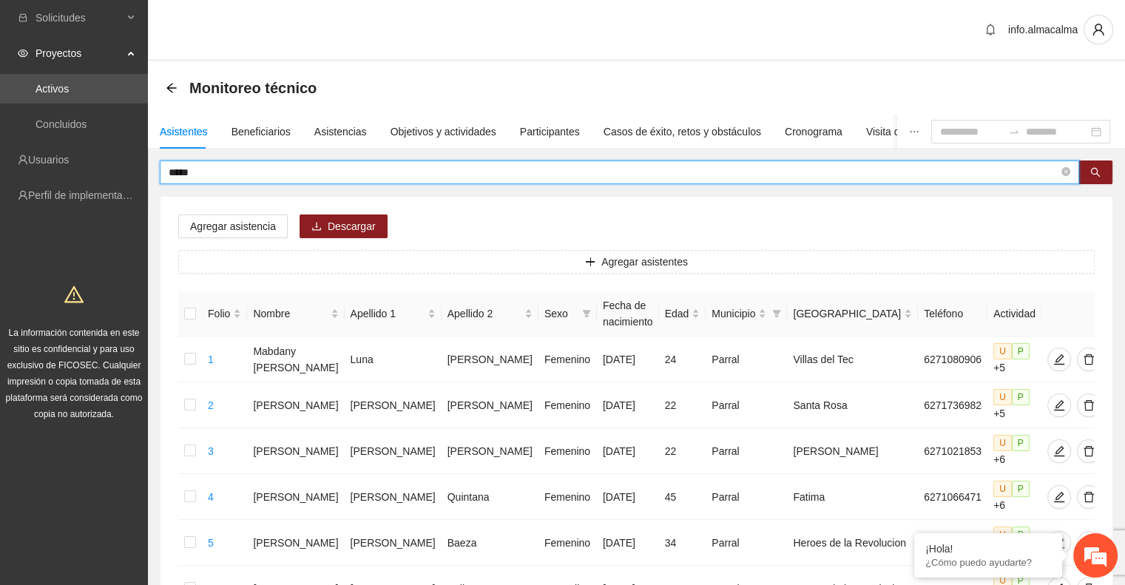
drag, startPoint x: 222, startPoint y: 174, endPoint x: 128, endPoint y: 178, distance: 94.0
click at [1092, 173] on icon "search" at bounding box center [1095, 172] width 10 height 10
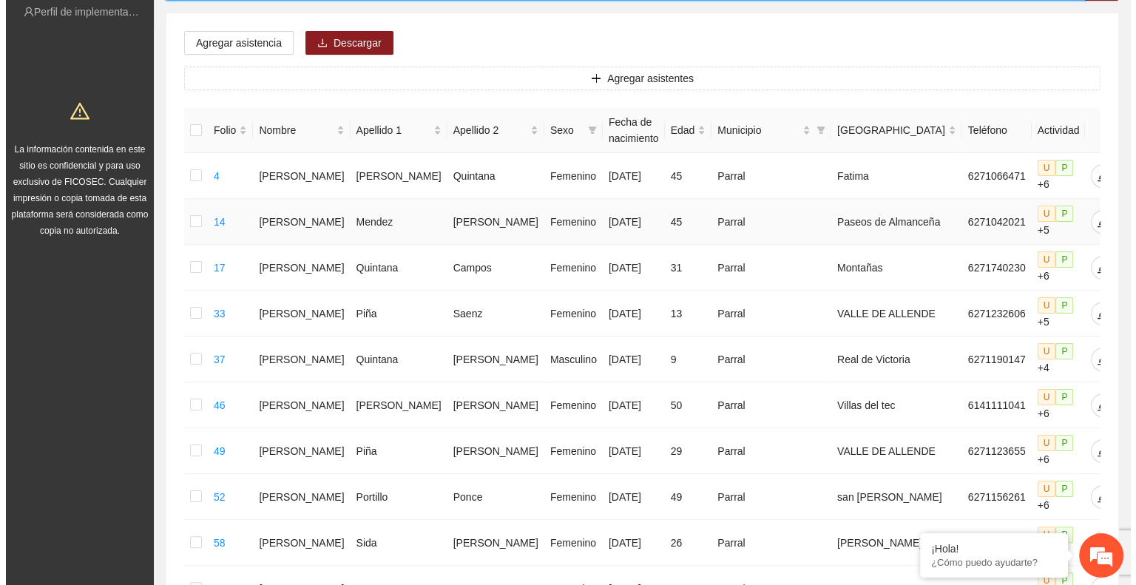
scroll to position [185, 0]
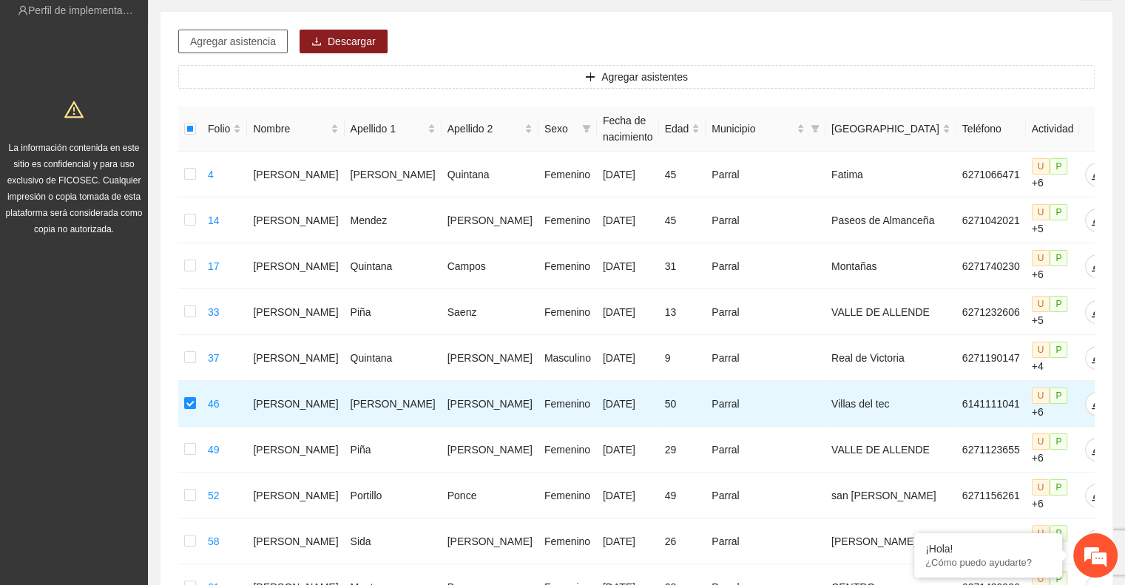
click at [226, 44] on span "Agregar asistencia" at bounding box center [233, 41] width 86 height 16
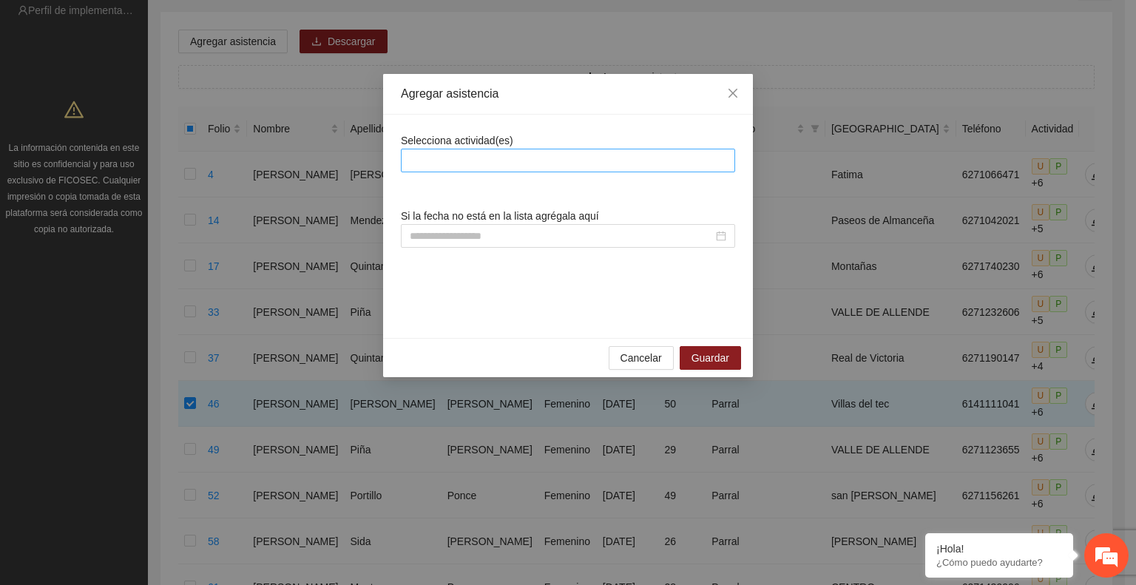
click at [430, 163] on div at bounding box center [568, 161] width 327 height 18
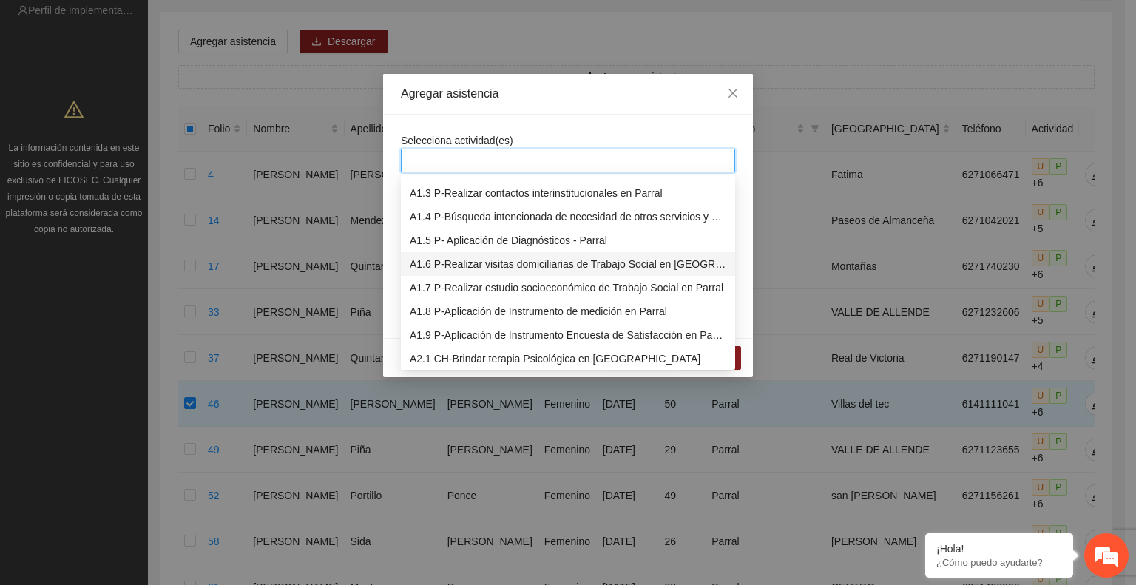
scroll to position [45, 0]
click at [491, 329] on div "A1.9 P-Aplicación de Instrumento Encuesta de Satisfacción en Parral" at bounding box center [568, 333] width 317 height 16
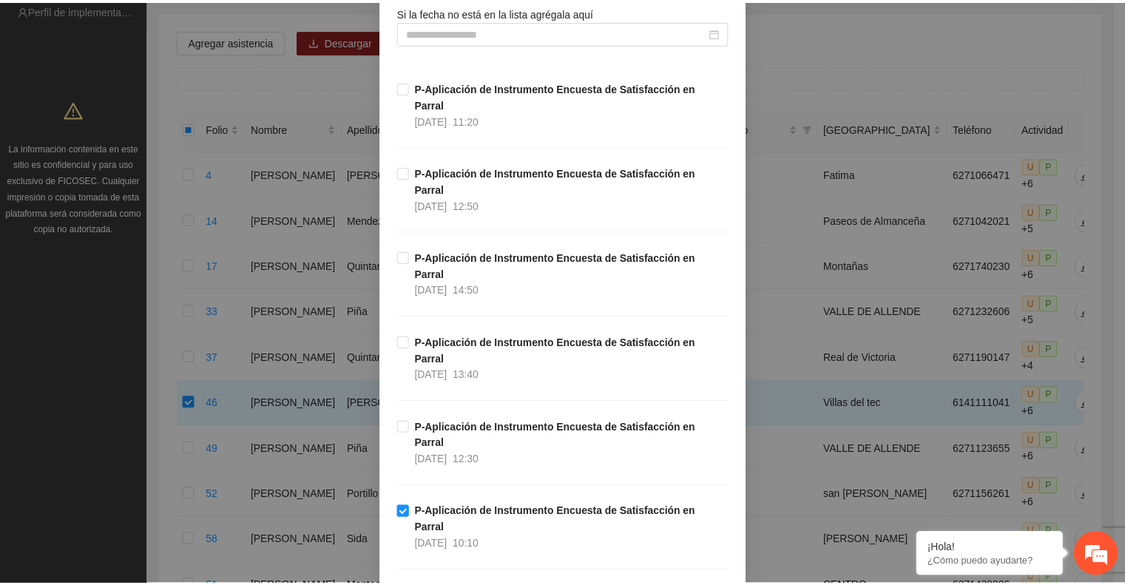
scroll to position [426, 0]
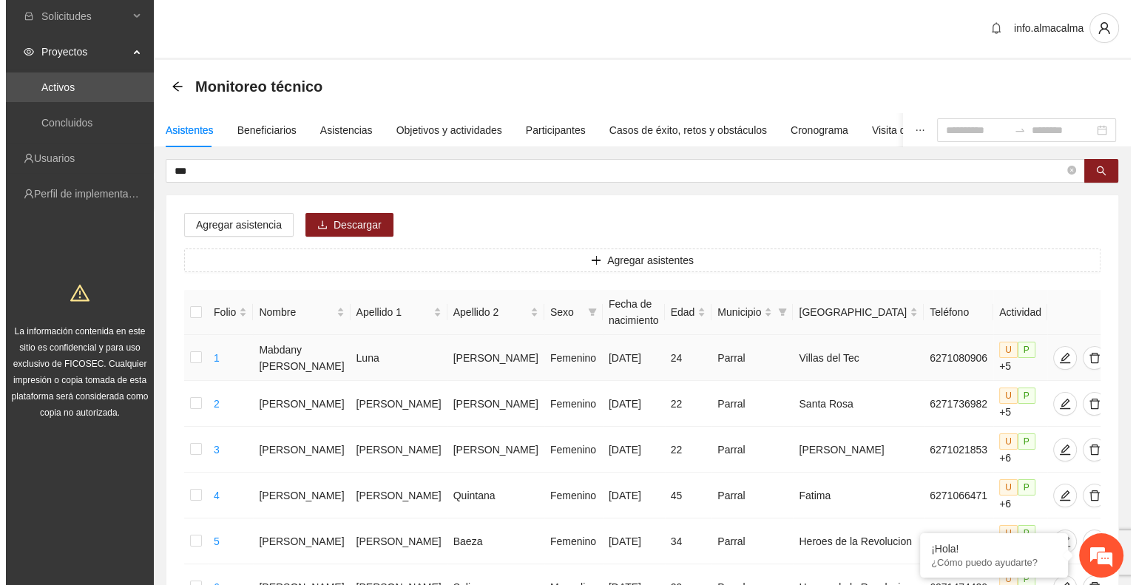
scroll to position [0, 0]
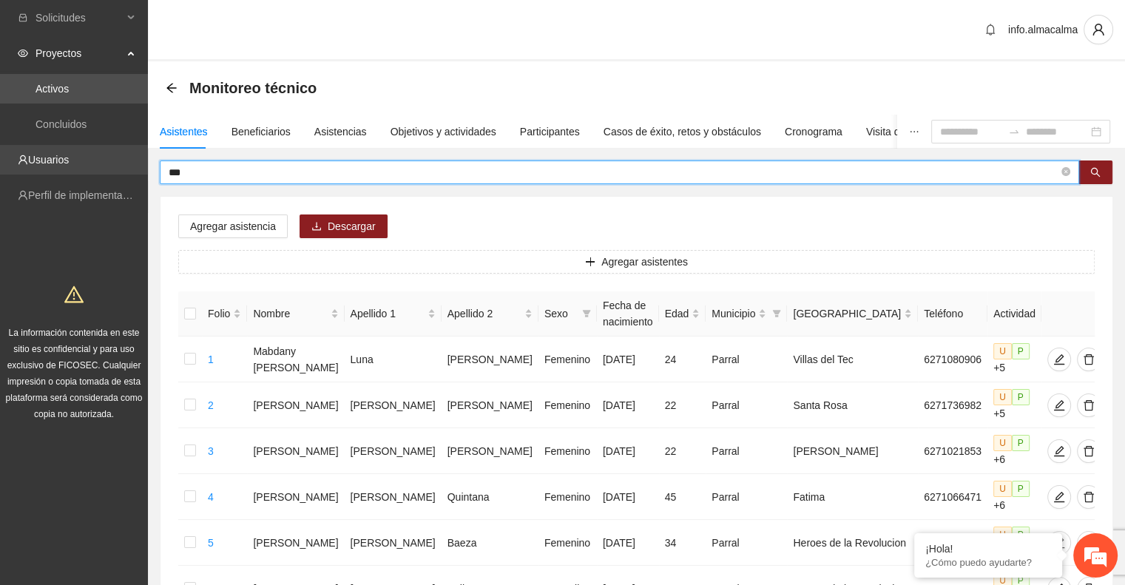
drag, startPoint x: 238, startPoint y: 175, endPoint x: 118, endPoint y: 170, distance: 119.9
click at [1095, 179] on button "button" at bounding box center [1095, 172] width 34 height 24
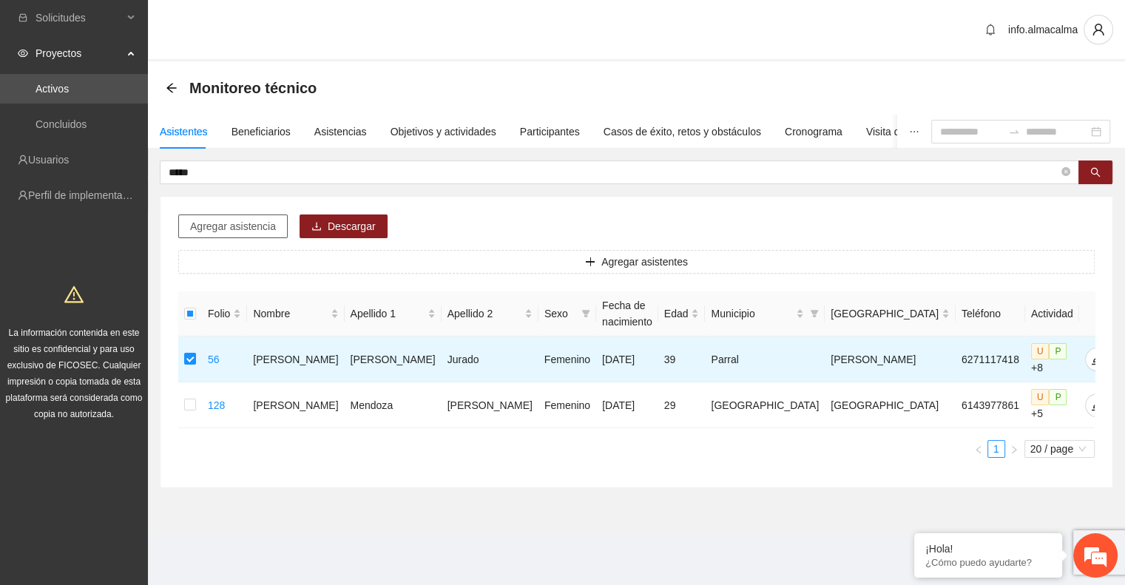
click at [224, 220] on span "Agregar asistencia" at bounding box center [233, 226] width 86 height 16
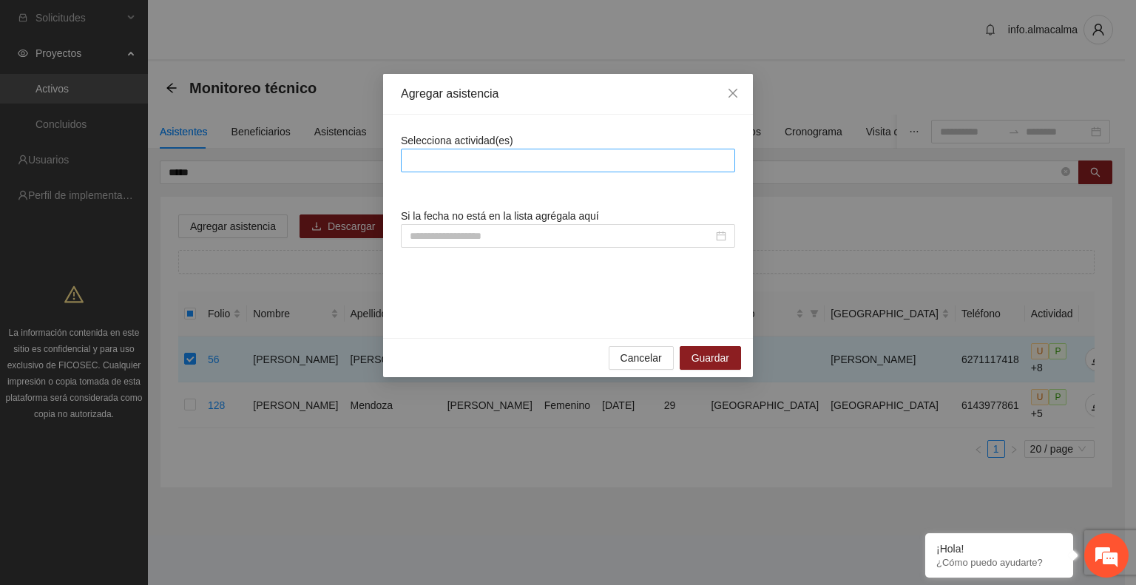
click at [439, 158] on div at bounding box center [568, 161] width 327 height 18
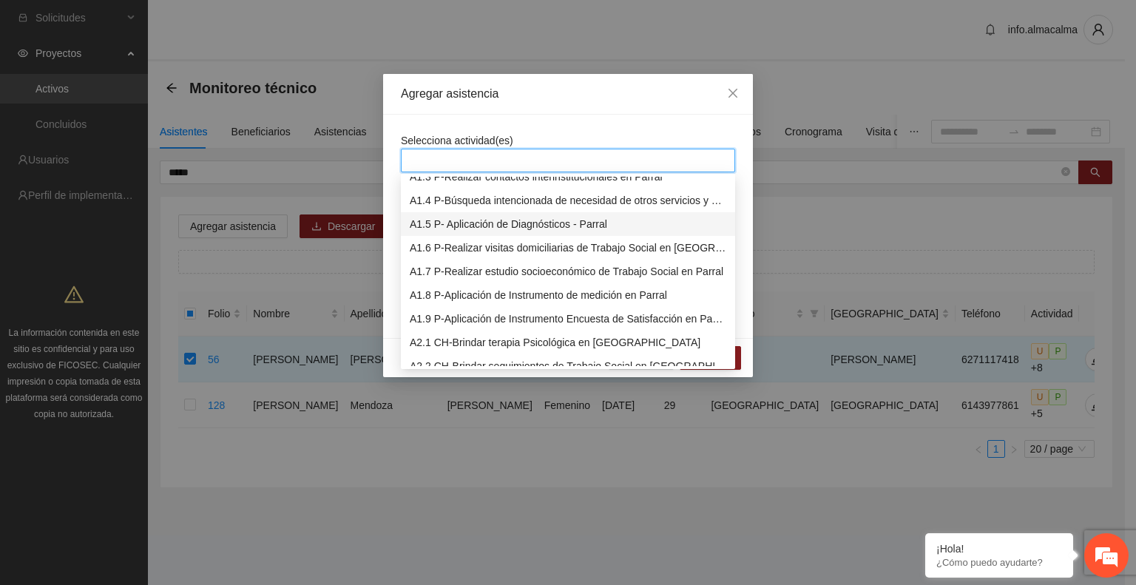
scroll to position [60, 0]
click at [485, 321] on div "A1.9 P-Aplicación de Instrumento Encuesta de Satisfacción en Parral" at bounding box center [568, 318] width 317 height 16
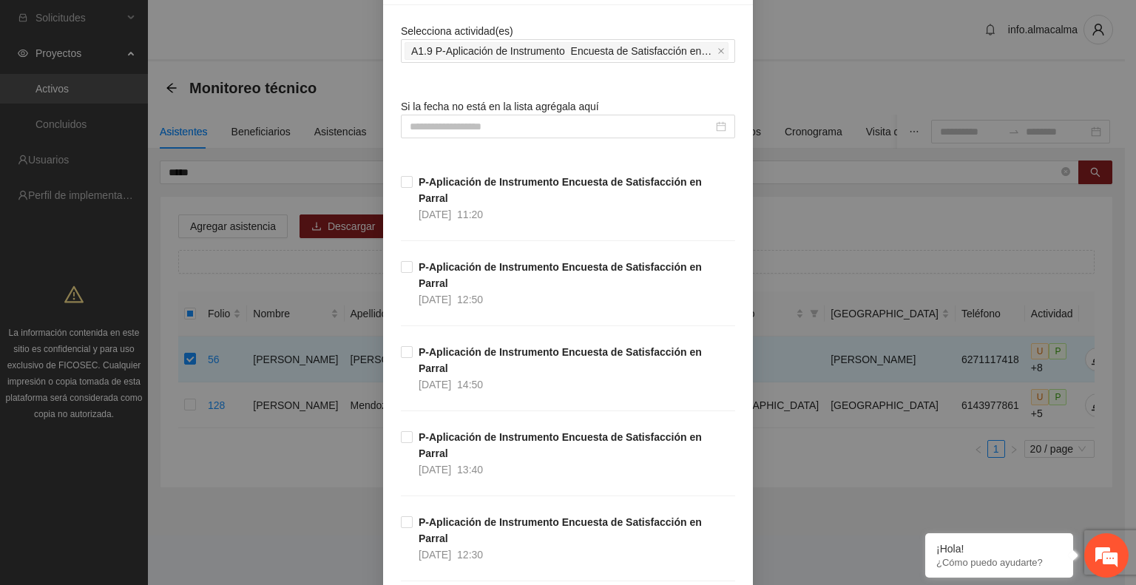
scroll to position [129, 0]
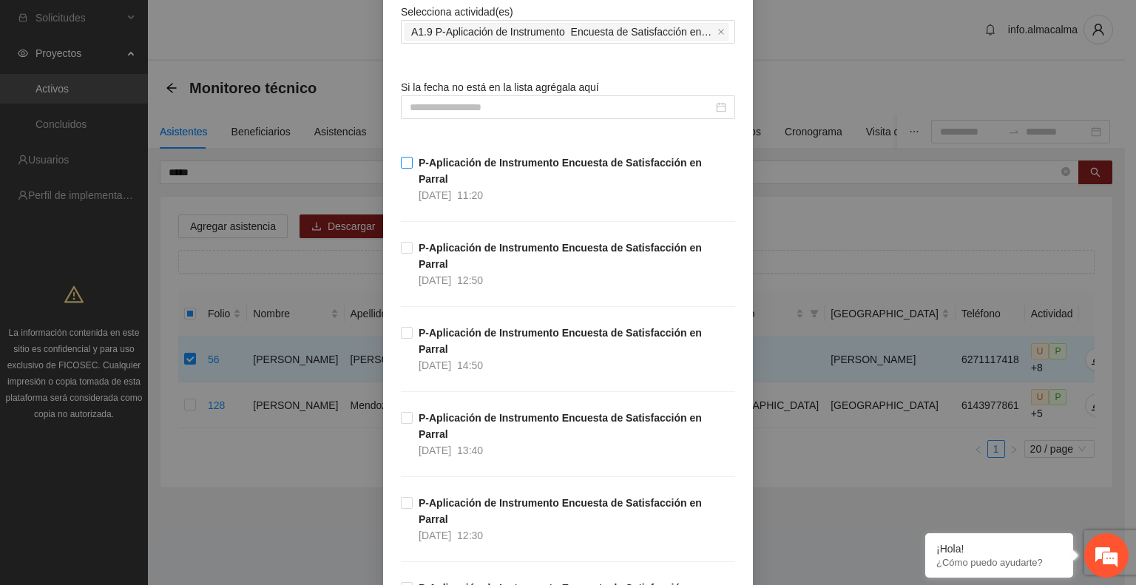
click at [413, 160] on span "P-Aplicación de Instrumento Encuesta de Satisfacción en Parral 22/09/2025 11:20" at bounding box center [574, 179] width 322 height 49
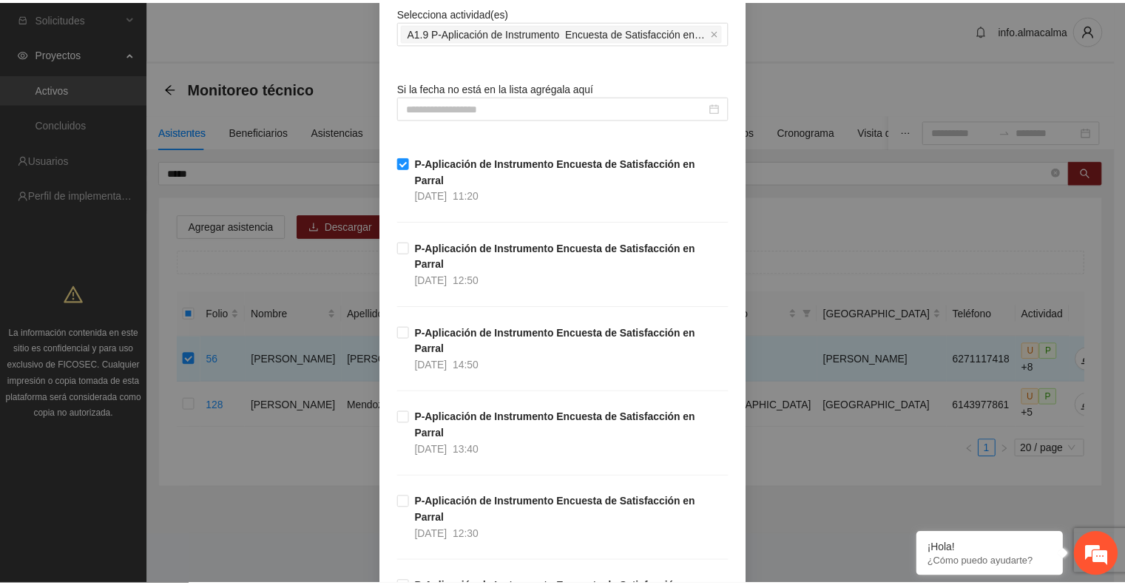
scroll to position [426, 0]
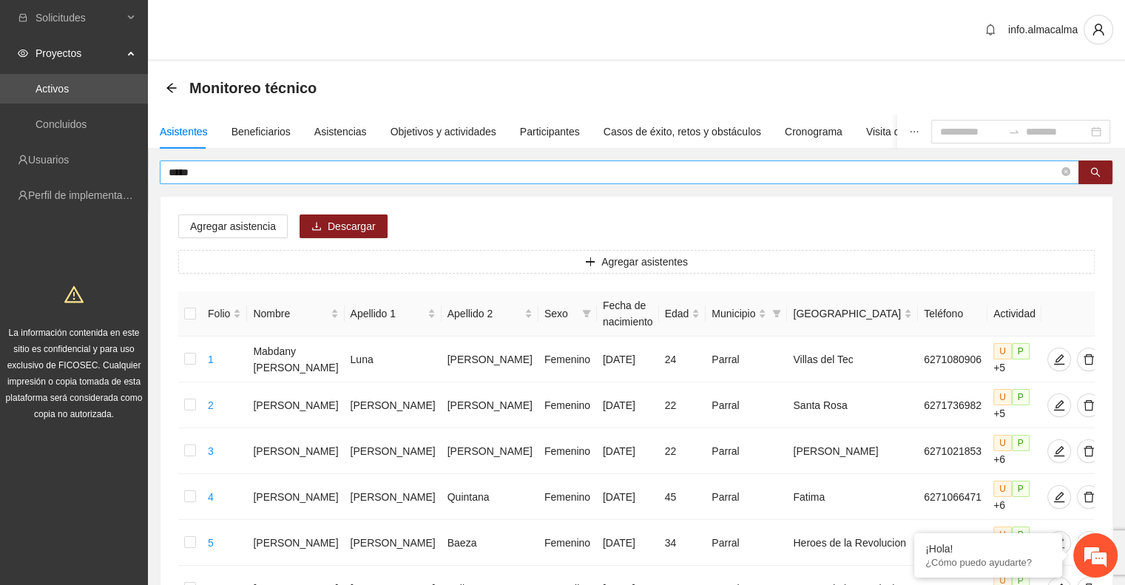
click at [228, 180] on input "*****" at bounding box center [614, 172] width 890 height 16
type input "*"
click at [1106, 169] on button "button" at bounding box center [1095, 172] width 34 height 24
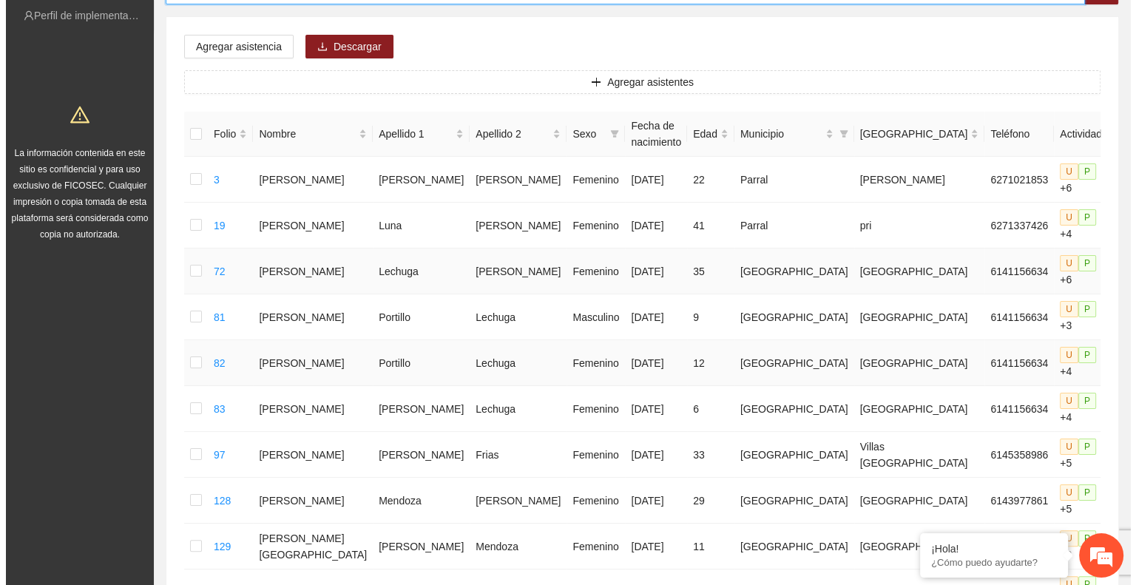
scroll to position [180, 0]
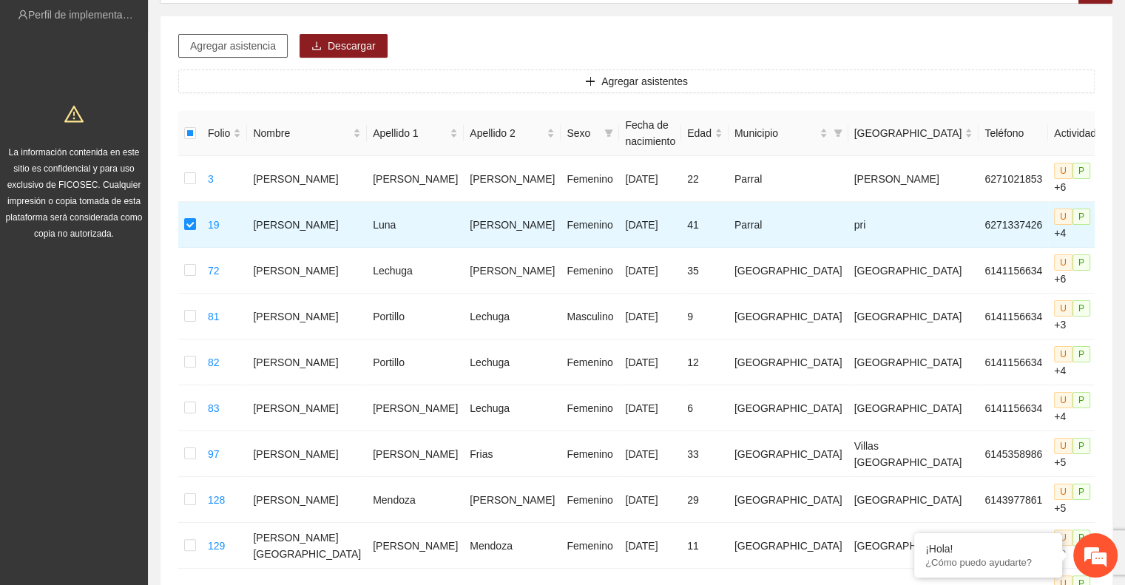
click at [239, 43] on span "Agregar asistencia" at bounding box center [233, 46] width 86 height 16
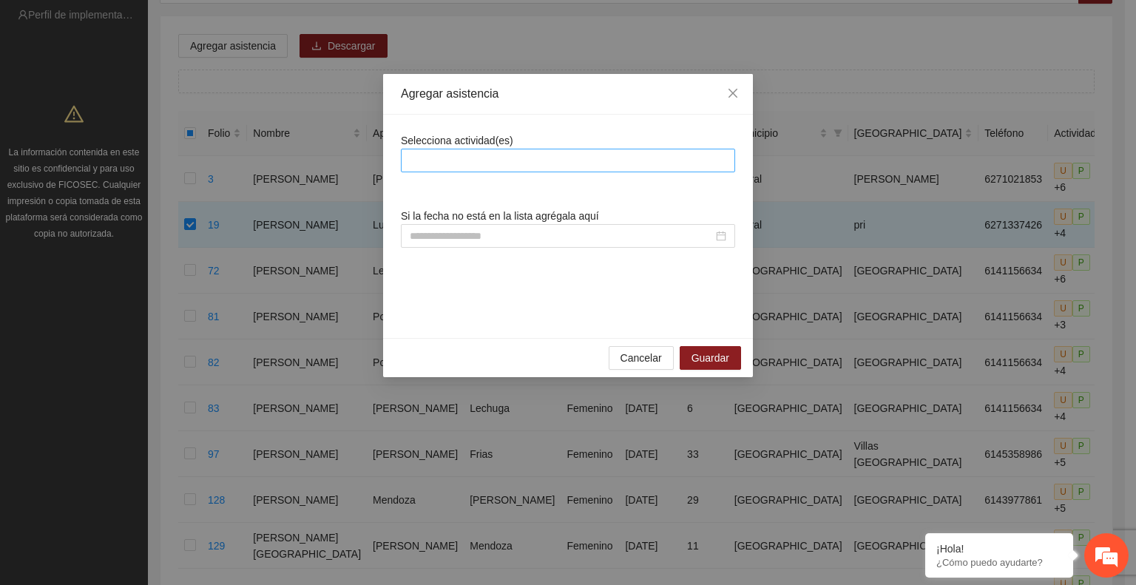
click at [425, 149] on div at bounding box center [568, 161] width 334 height 24
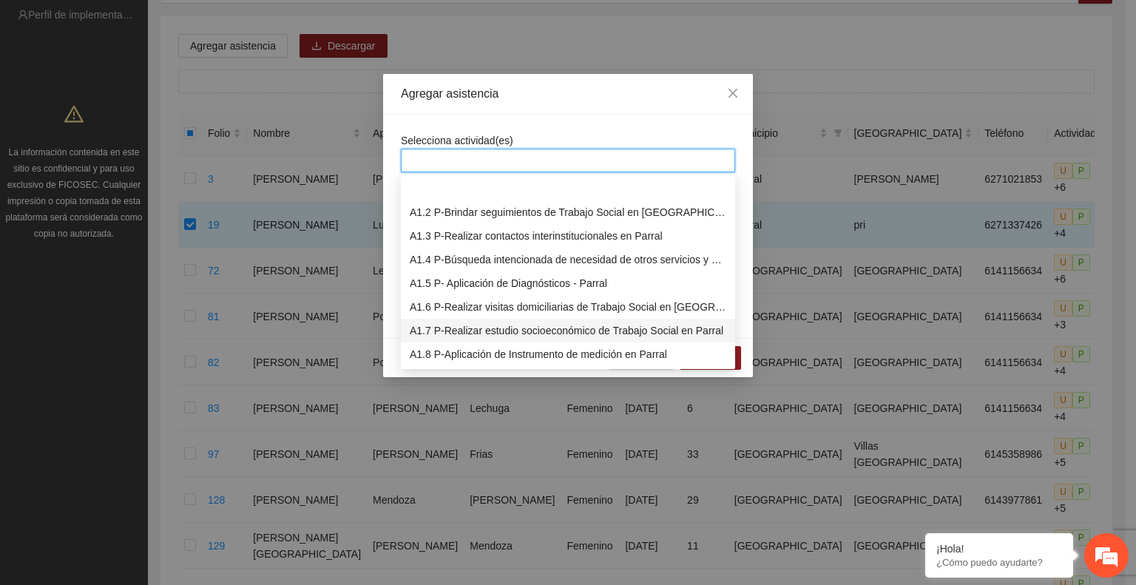
scroll to position [56, 0]
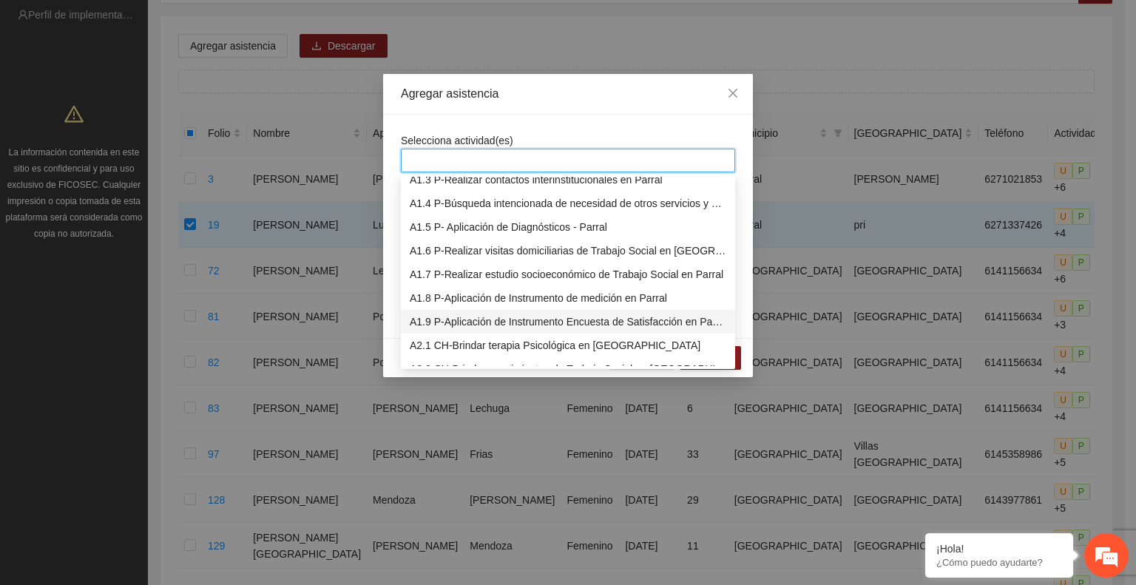
click at [468, 319] on div "A1.9 P-Aplicación de Instrumento Encuesta de Satisfacción en Parral" at bounding box center [568, 322] width 317 height 16
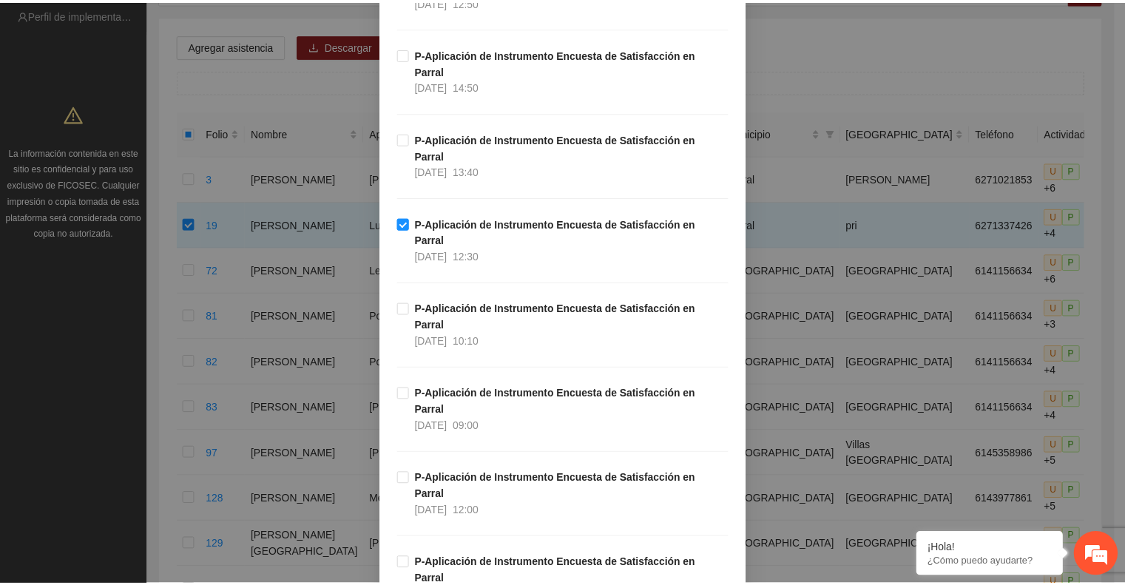
scroll to position [426, 0]
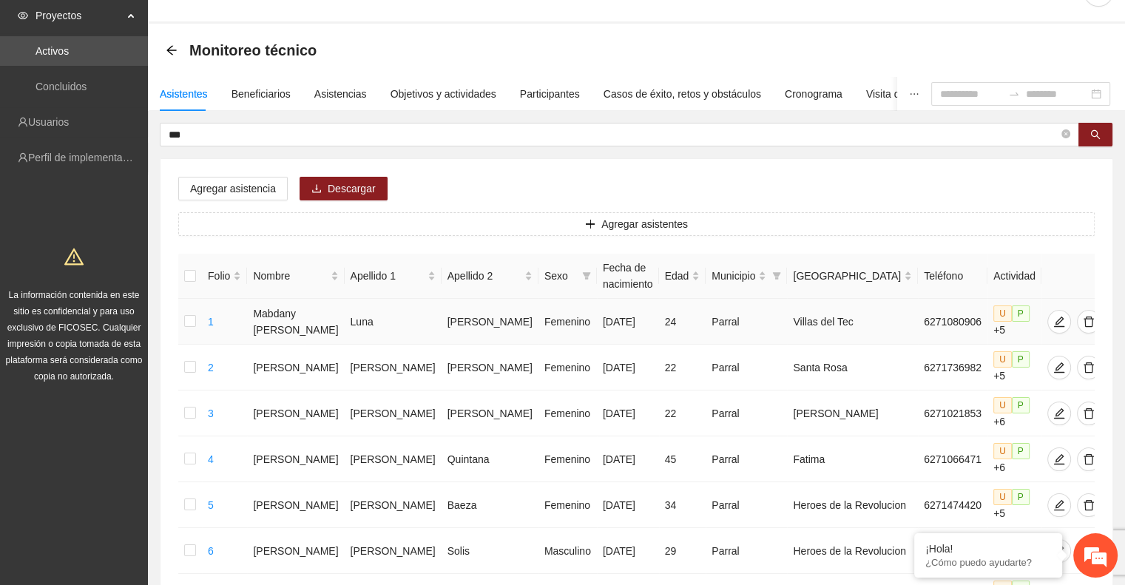
scroll to position [31, 0]
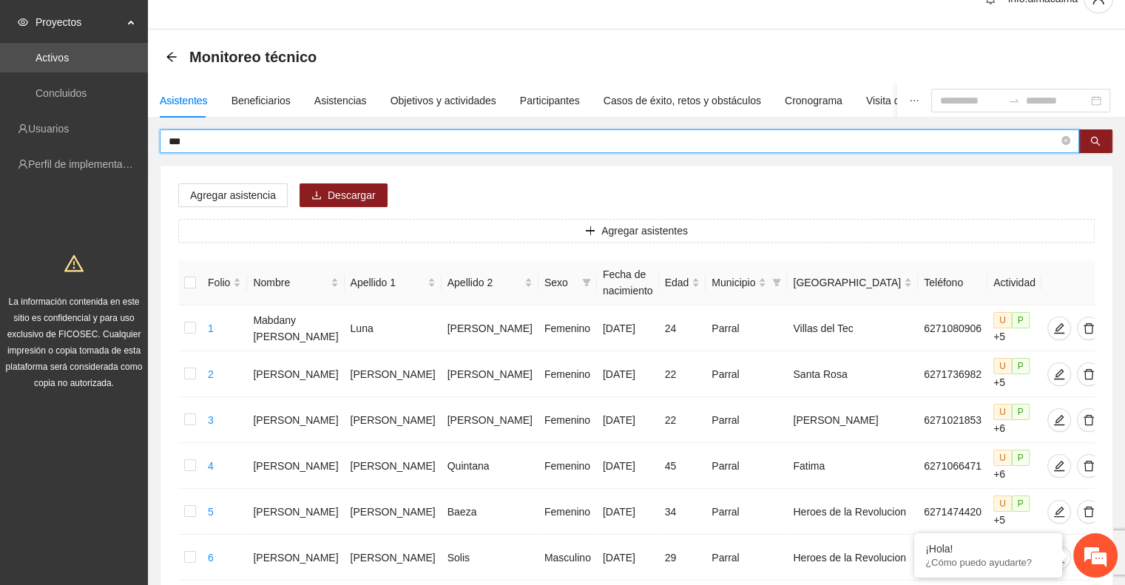
drag, startPoint x: 226, startPoint y: 141, endPoint x: 119, endPoint y: 147, distance: 107.4
click at [1102, 137] on button "button" at bounding box center [1095, 141] width 34 height 24
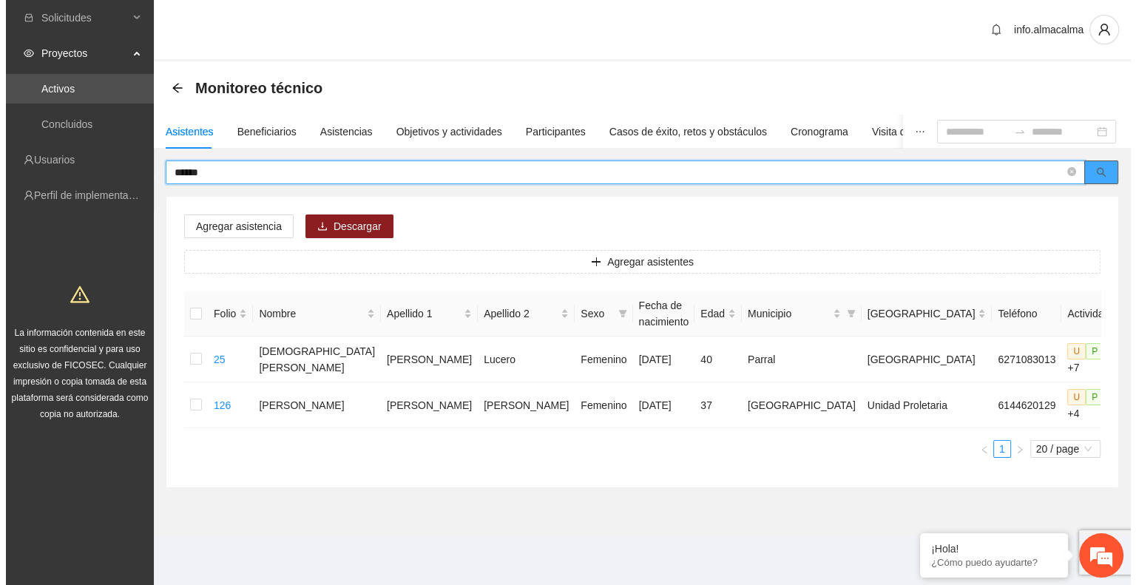
scroll to position [0, 0]
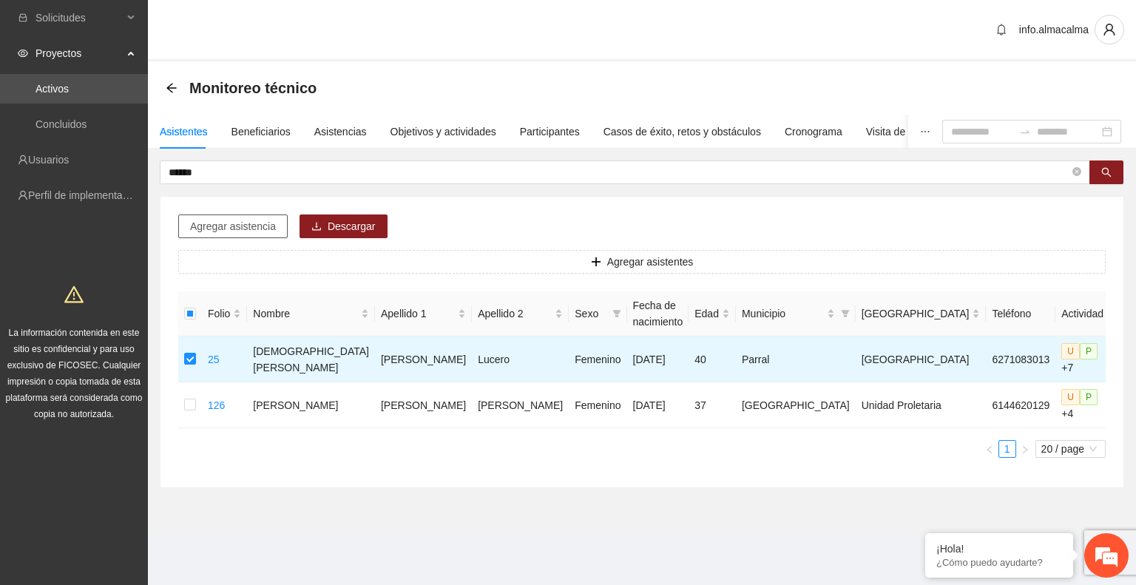
click at [240, 224] on span "Agregar asistencia" at bounding box center [233, 226] width 86 height 16
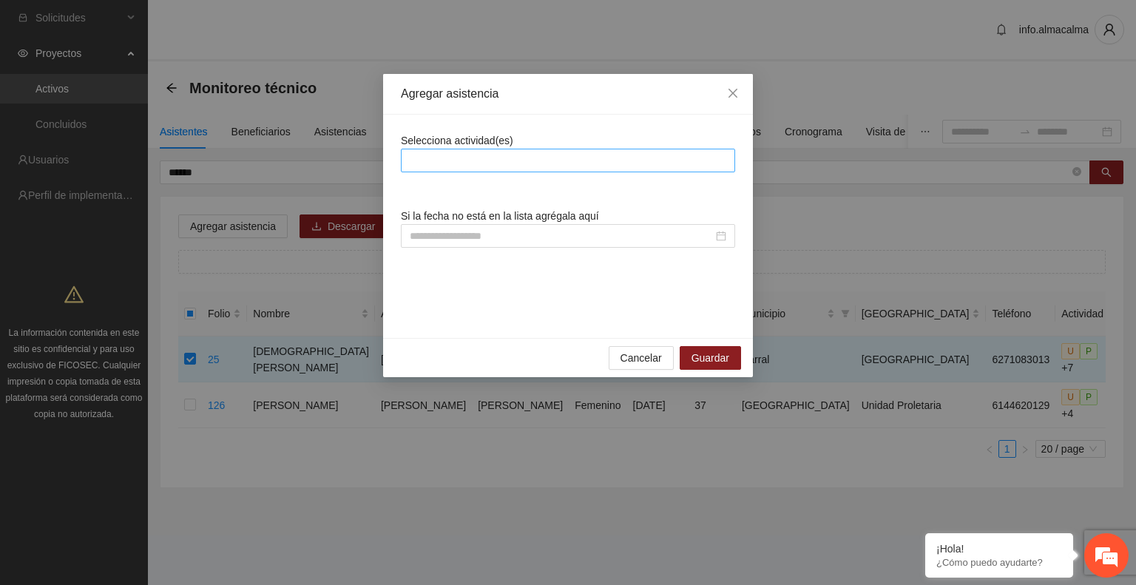
click at [527, 158] on div at bounding box center [568, 161] width 327 height 18
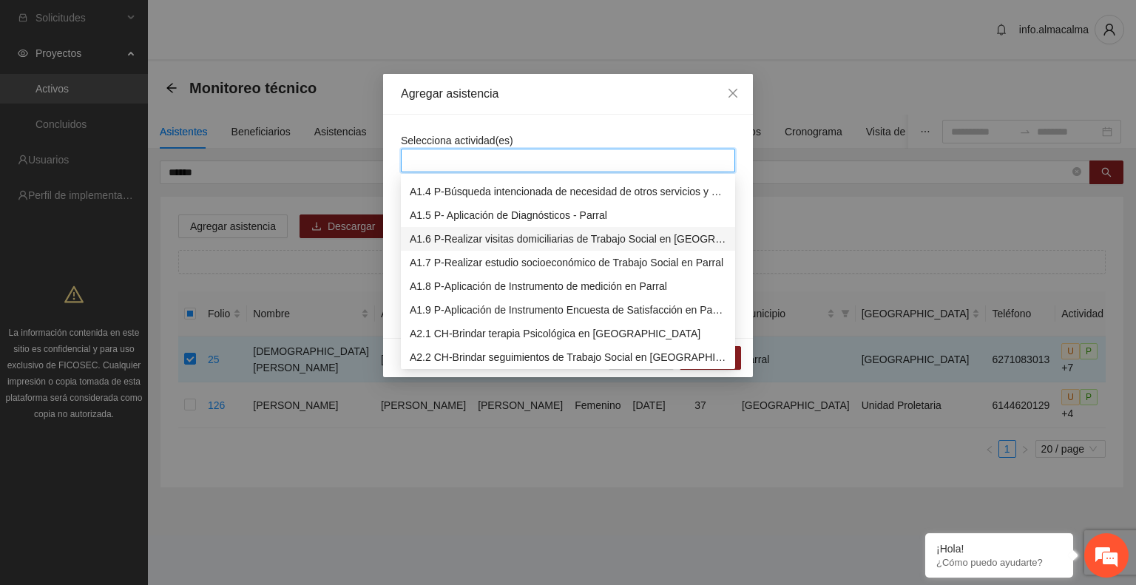
scroll to position [69, 0]
click at [501, 301] on div "A1.9 P-Aplicación de Instrumento Encuesta de Satisfacción en Parral" at bounding box center [568, 309] width 317 height 16
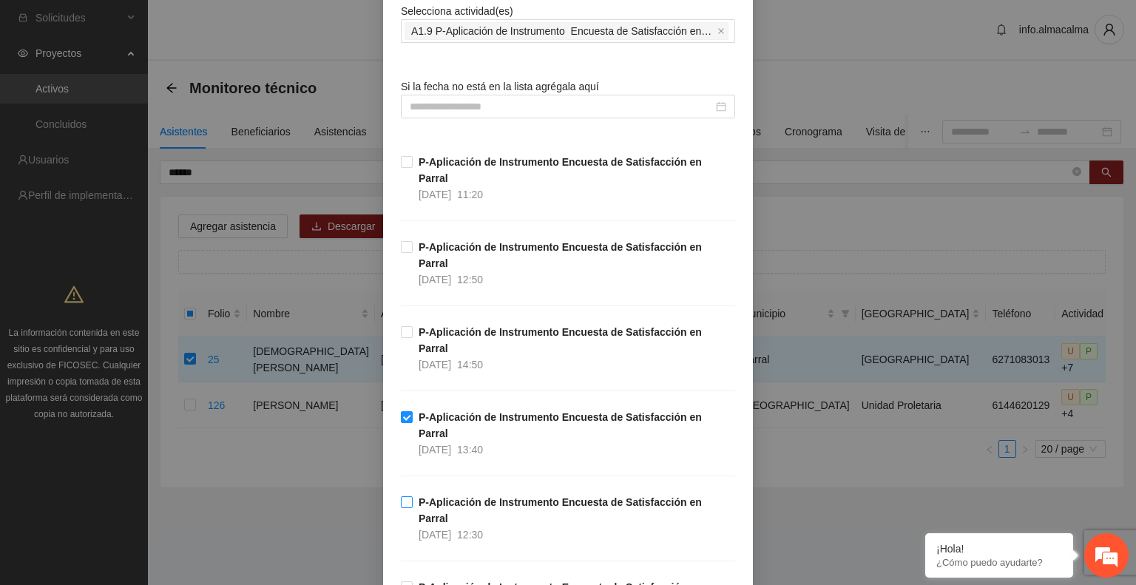
scroll to position [426, 0]
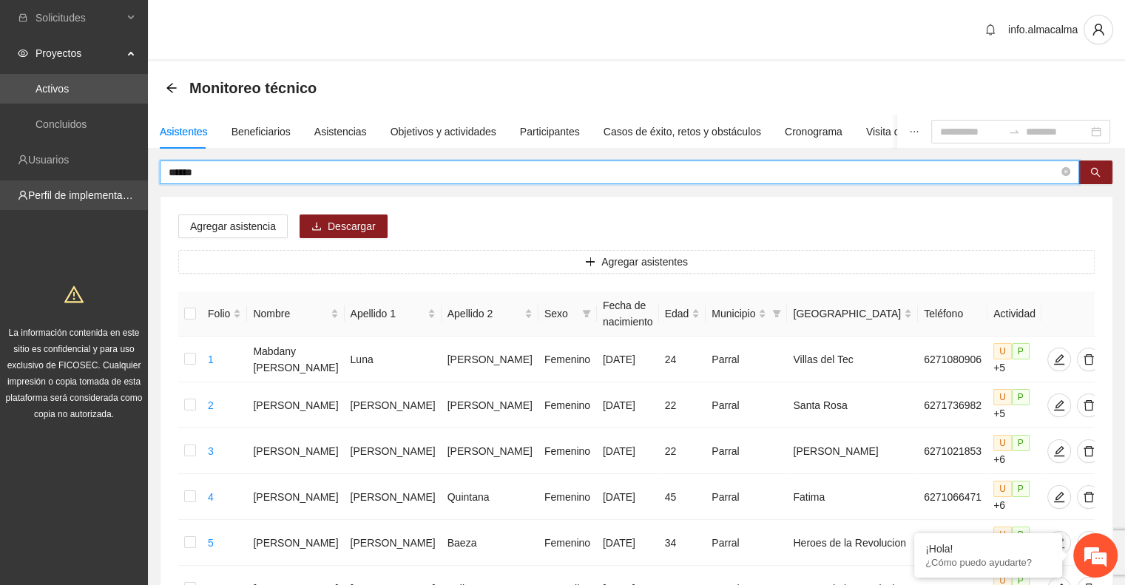
drag, startPoint x: 243, startPoint y: 171, endPoint x: 106, endPoint y: 195, distance: 138.2
click at [1092, 175] on icon "search" at bounding box center [1095, 172] width 10 height 10
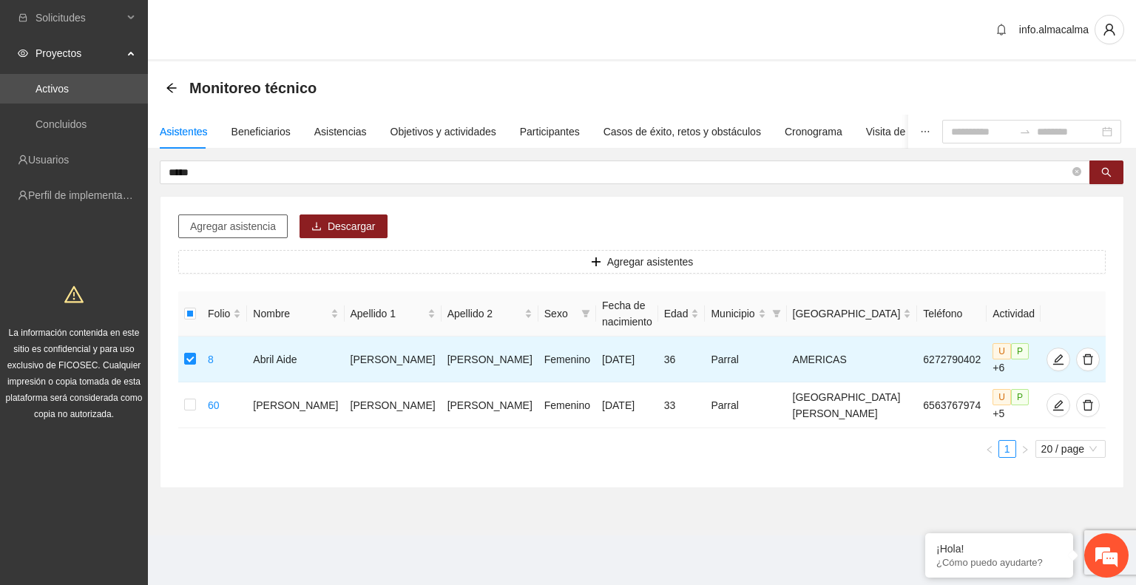
click at [211, 221] on span "Agregar asistencia" at bounding box center [233, 226] width 86 height 16
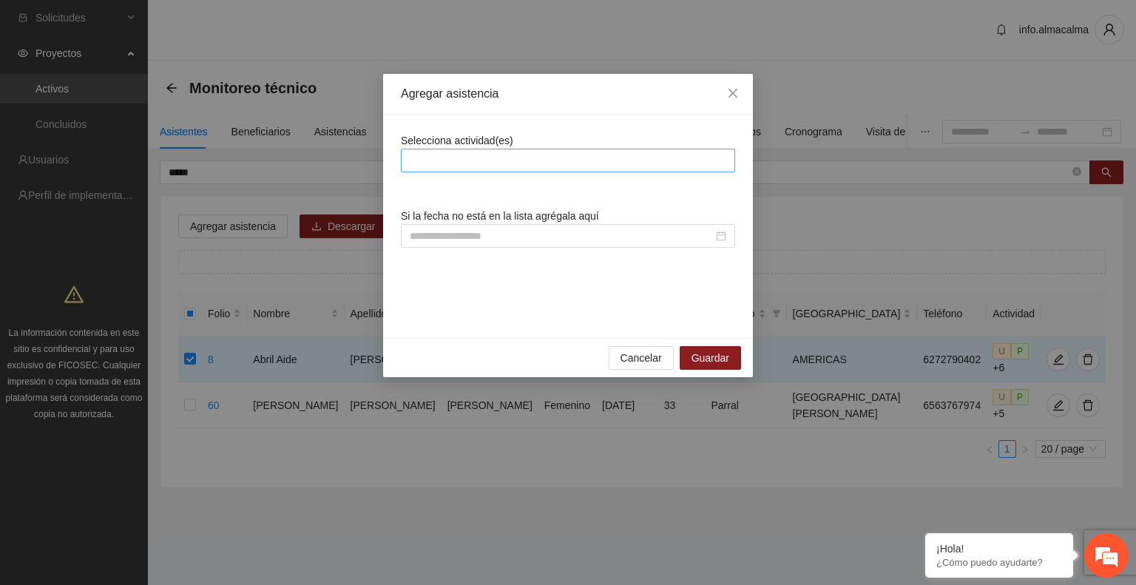
click at [453, 165] on div at bounding box center [568, 161] width 327 height 18
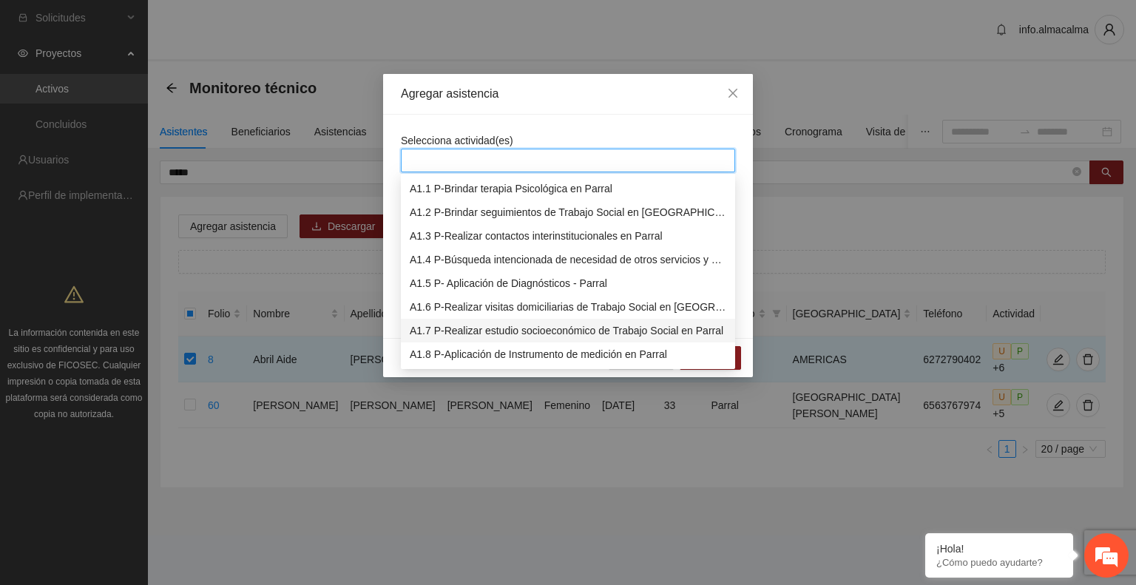
scroll to position [54, 0]
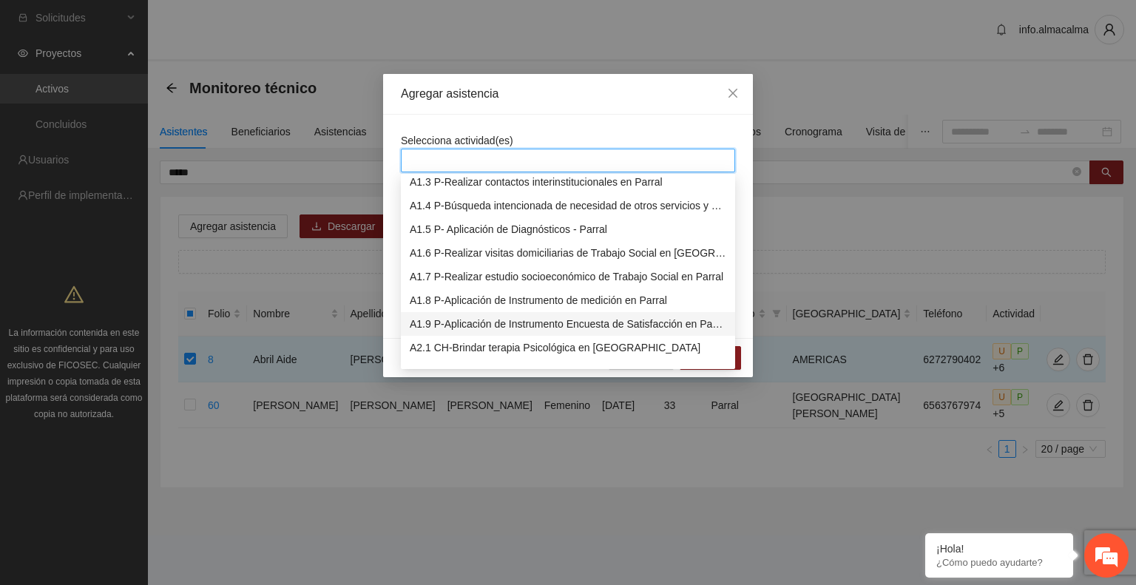
click at [473, 325] on div "A1.9 P-Aplicación de Instrumento Encuesta de Satisfacción en Parral" at bounding box center [568, 324] width 317 height 16
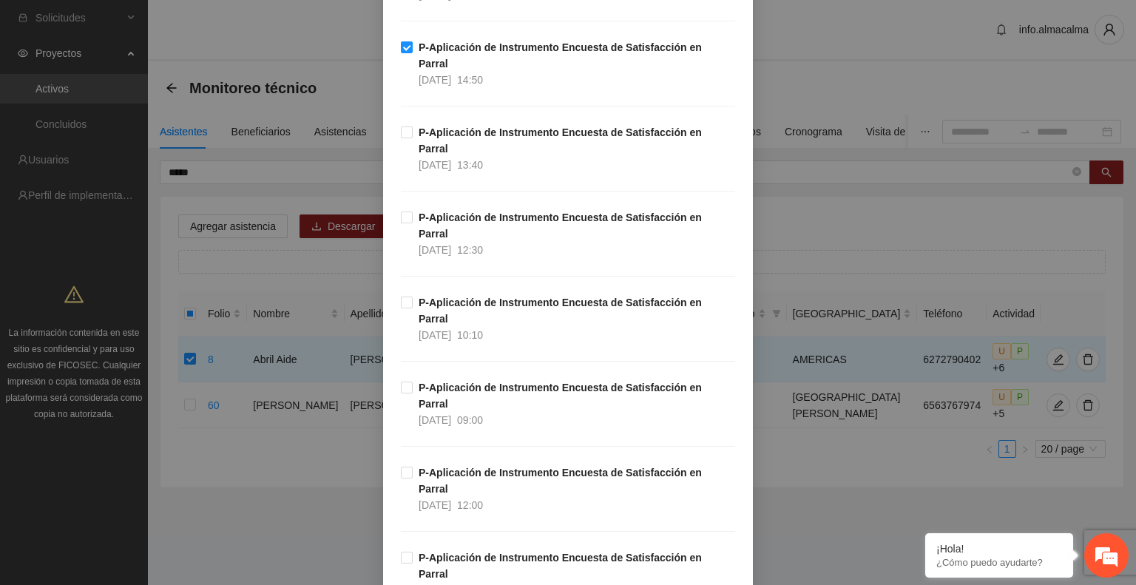
scroll to position [426, 0]
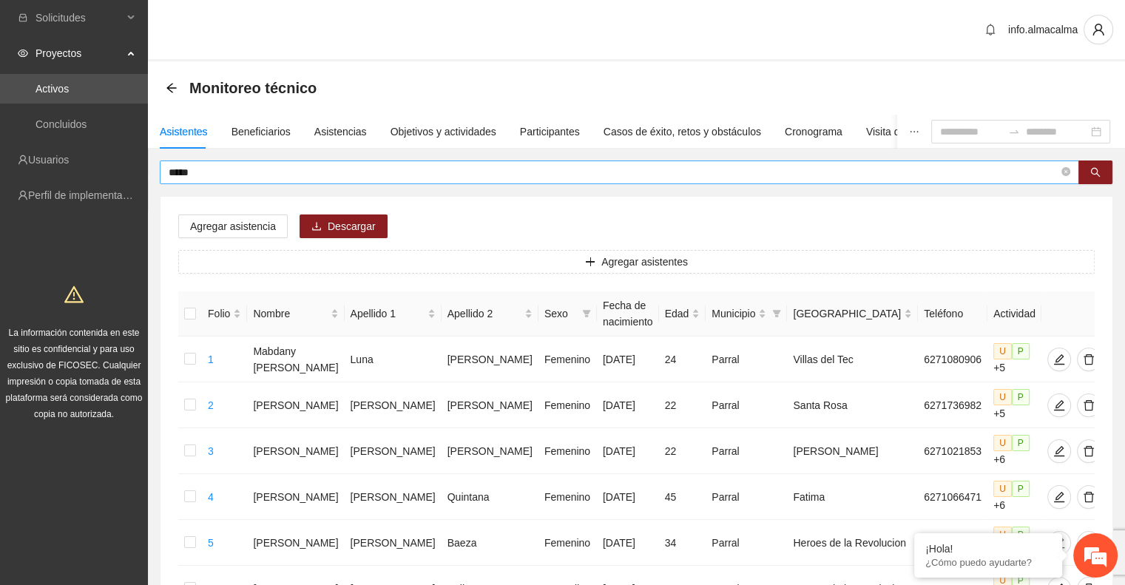
click at [221, 183] on span "*****" at bounding box center [619, 172] width 919 height 24
drag, startPoint x: 219, startPoint y: 181, endPoint x: 166, endPoint y: 176, distance: 53.5
click at [166, 176] on span "*****" at bounding box center [619, 172] width 919 height 24
drag, startPoint x: 201, startPoint y: 165, endPoint x: 83, endPoint y: 191, distance: 121.1
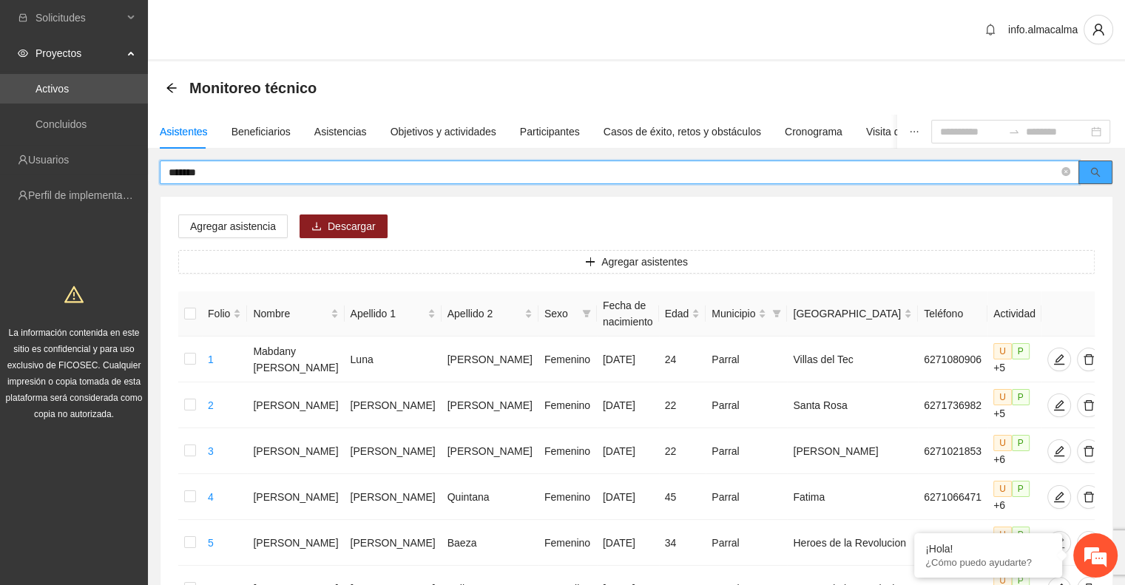
click at [1096, 165] on button "button" at bounding box center [1095, 172] width 34 height 24
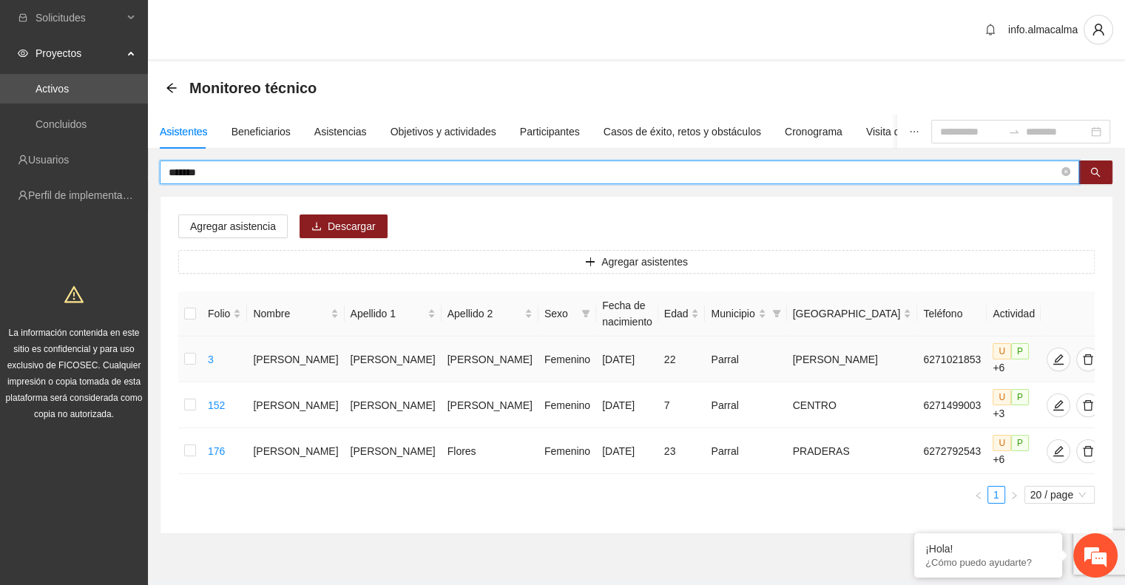
type input "*******"
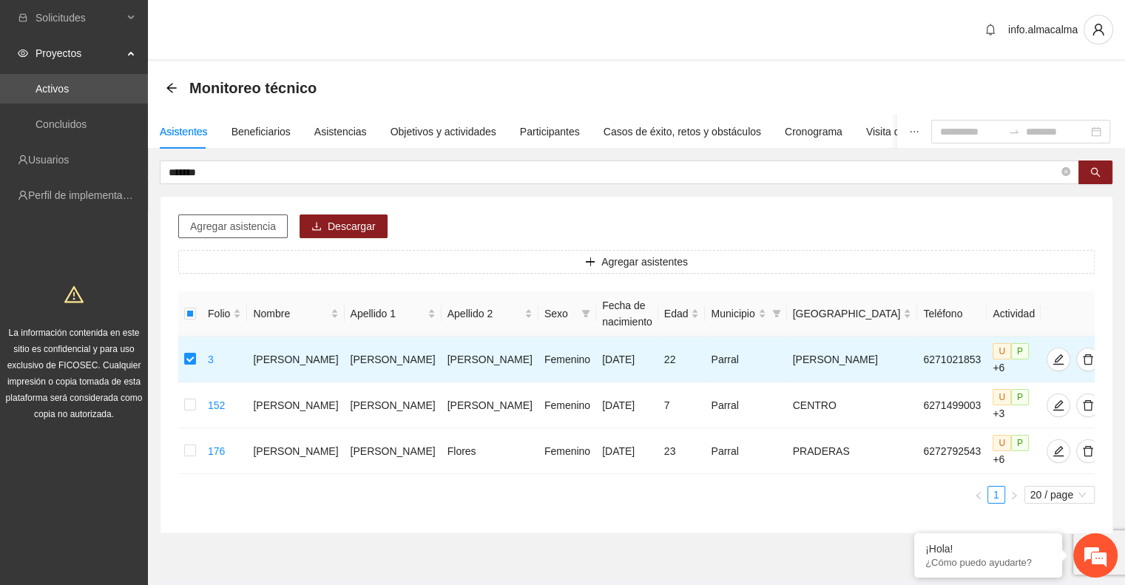
click at [254, 223] on span "Agregar asistencia" at bounding box center [233, 226] width 86 height 16
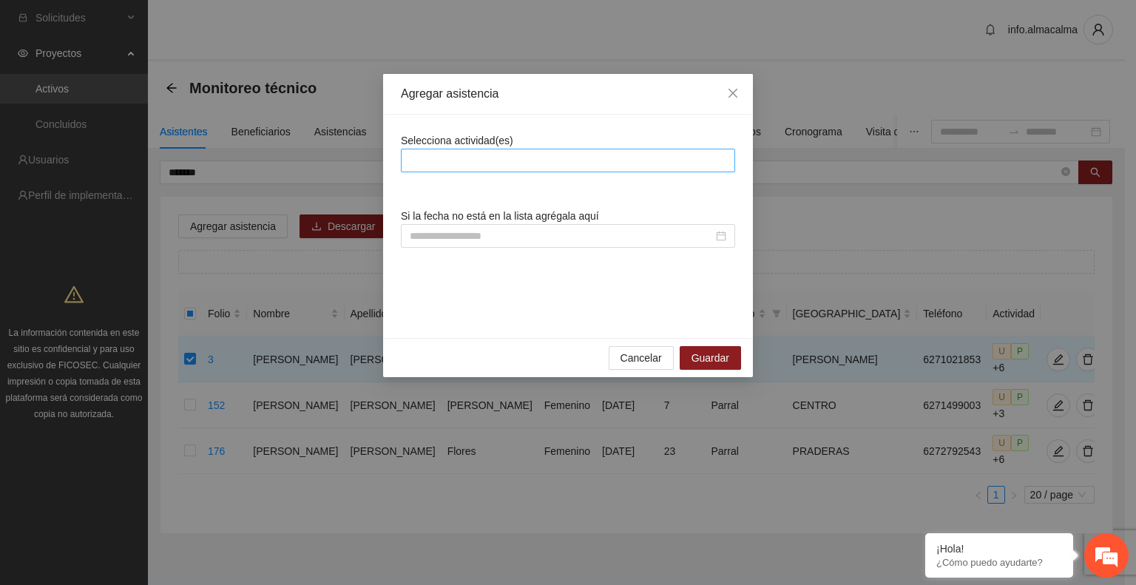
click at [428, 158] on div at bounding box center [568, 161] width 327 height 18
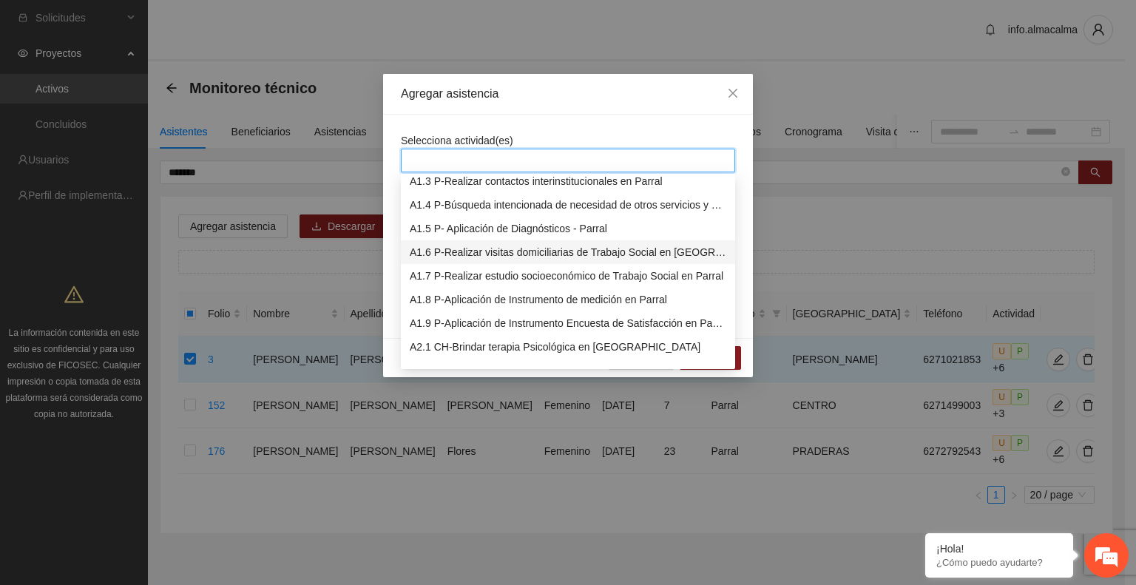
scroll to position [55, 0]
click at [502, 322] on div "A1.9 P-Aplicación de Instrumento Encuesta de Satisfacción en Parral" at bounding box center [568, 322] width 317 height 16
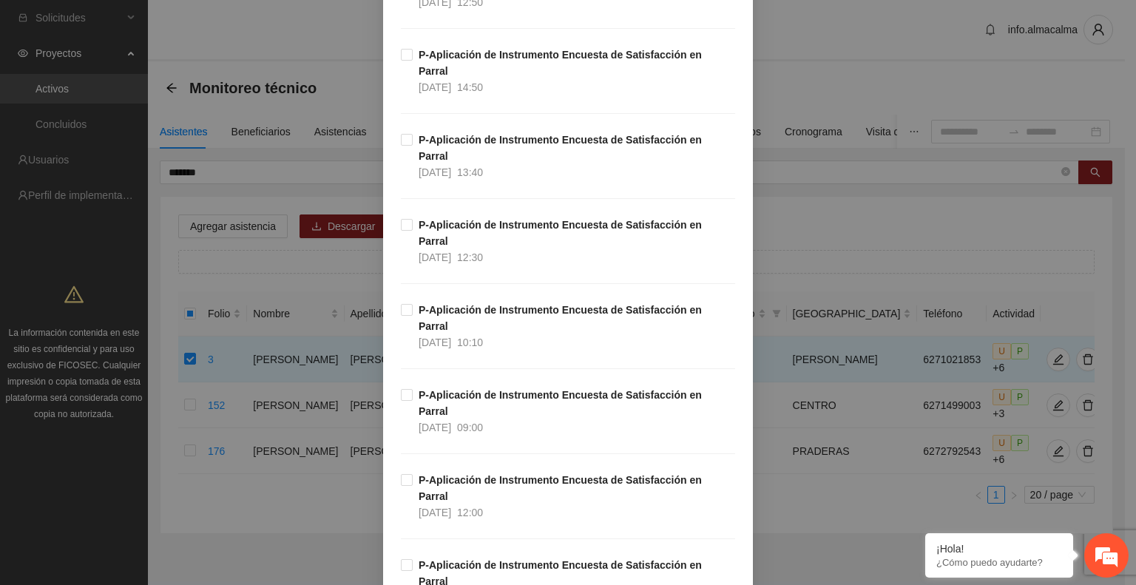
scroll to position [407, 0]
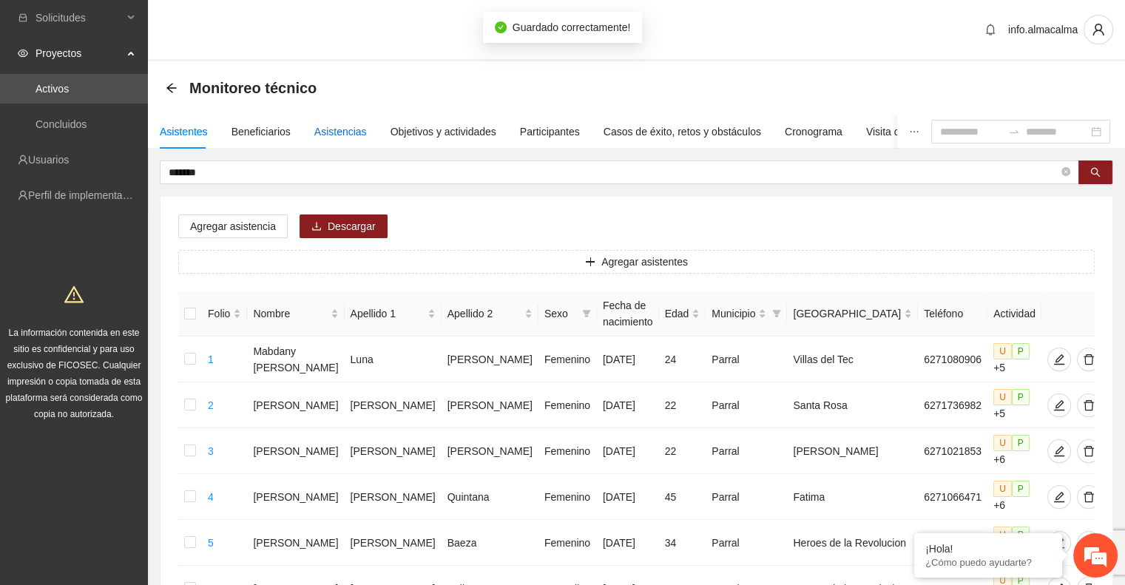
click at [334, 128] on div "Asistencias" at bounding box center [340, 132] width 53 height 16
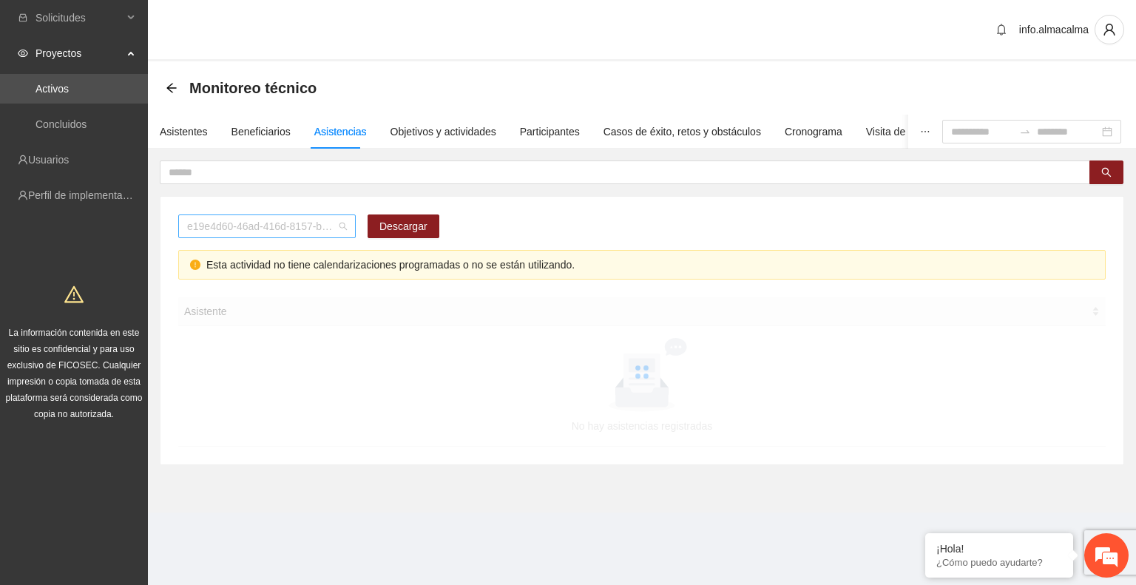
click at [281, 225] on span "e19e4d60-46ad-416d-8157-b1d80b8172e2" at bounding box center [267, 226] width 160 height 22
click at [486, 239] on div "e19e4d60-46ad-416d-8157-b1d80b8172e2 Descargar" at bounding box center [641, 231] width 927 height 35
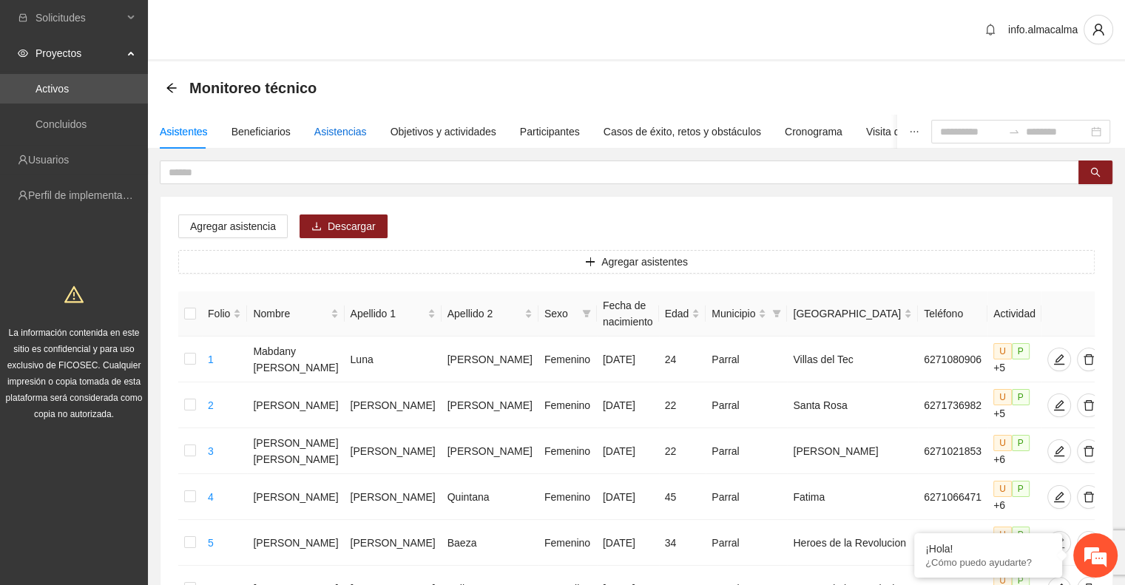
click at [337, 126] on div "Asistencias" at bounding box center [340, 132] width 53 height 16
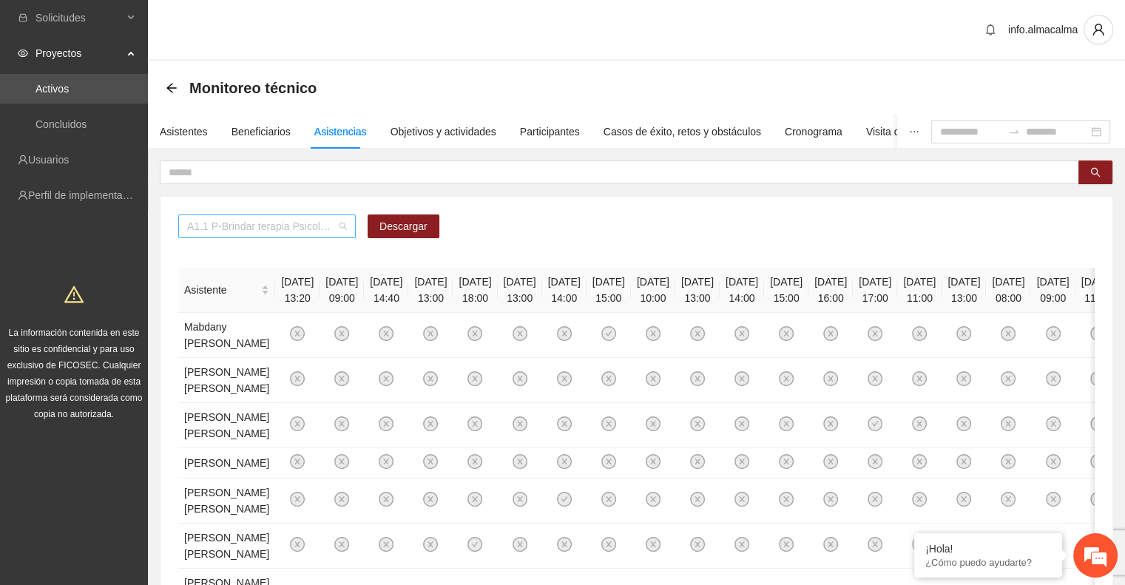
click at [270, 227] on span "A1.1 P-Brindar terapia Psicológica en Parral" at bounding box center [267, 226] width 160 height 22
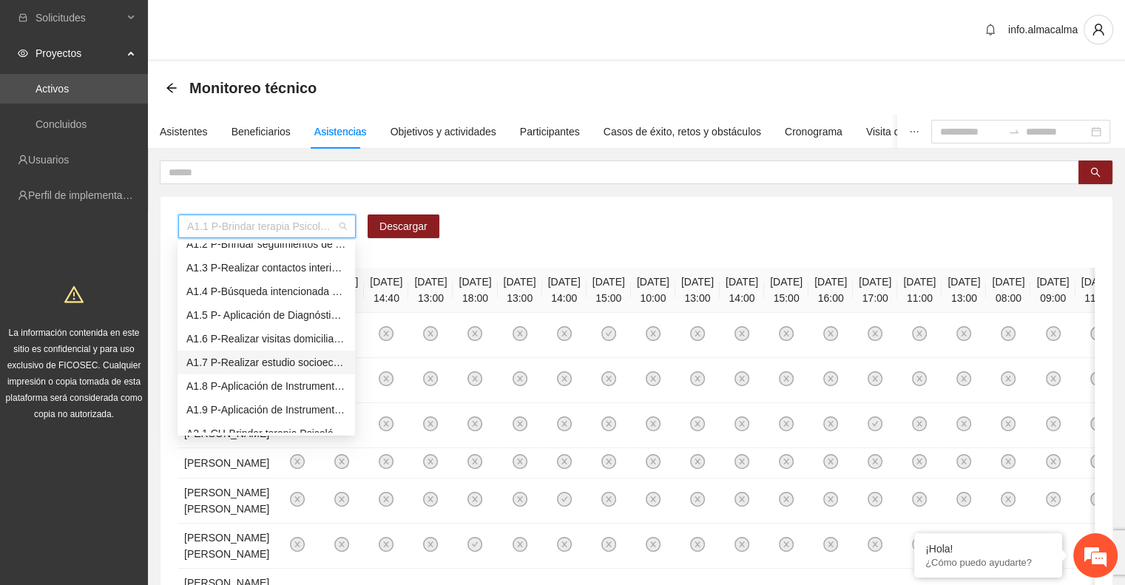
scroll to position [37, 0]
click at [263, 403] on div "A1.9 P-Aplicación de Instrumento Encuesta de Satisfacción en Parral" at bounding box center [266, 407] width 160 height 16
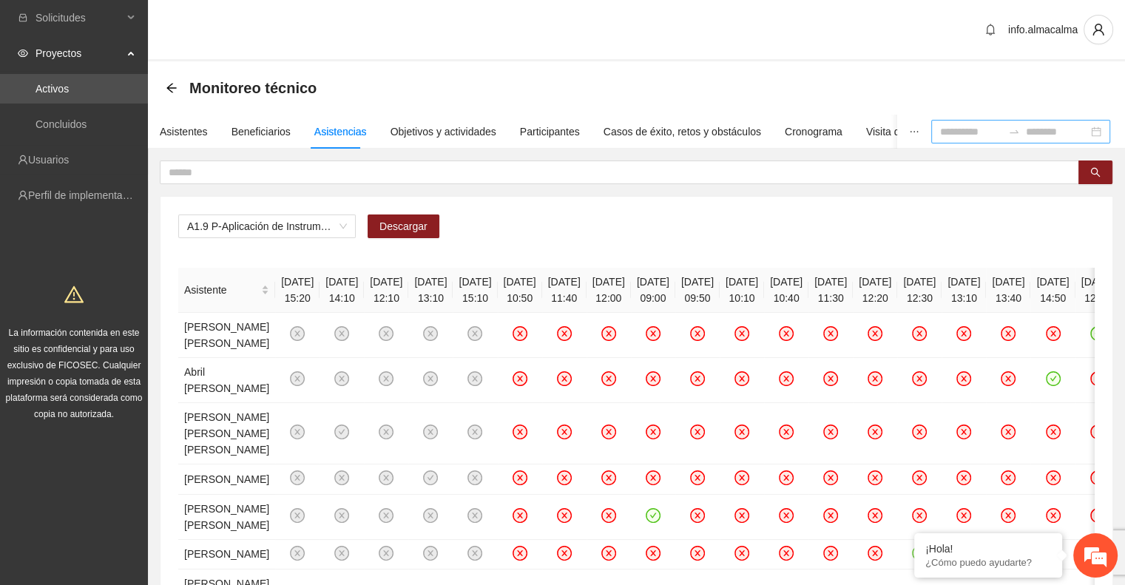
click at [1004, 130] on div at bounding box center [1014, 132] width 24 height 12
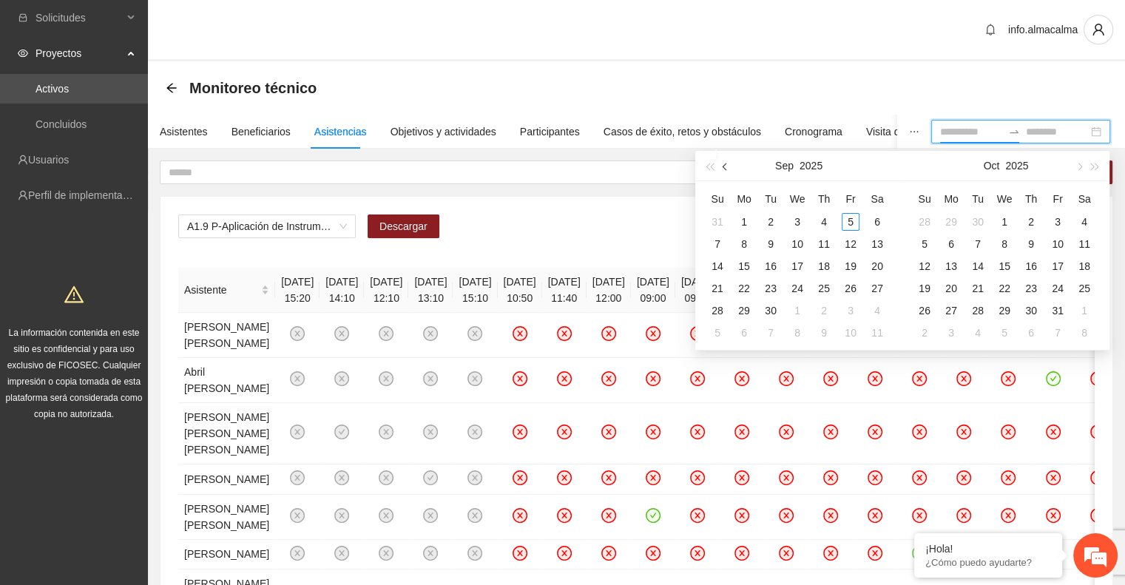
click at [731, 168] on button "button" at bounding box center [725, 166] width 16 height 30
type input "**********"
click at [850, 221] on div "1" at bounding box center [851, 222] width 18 height 18
type input "**********"
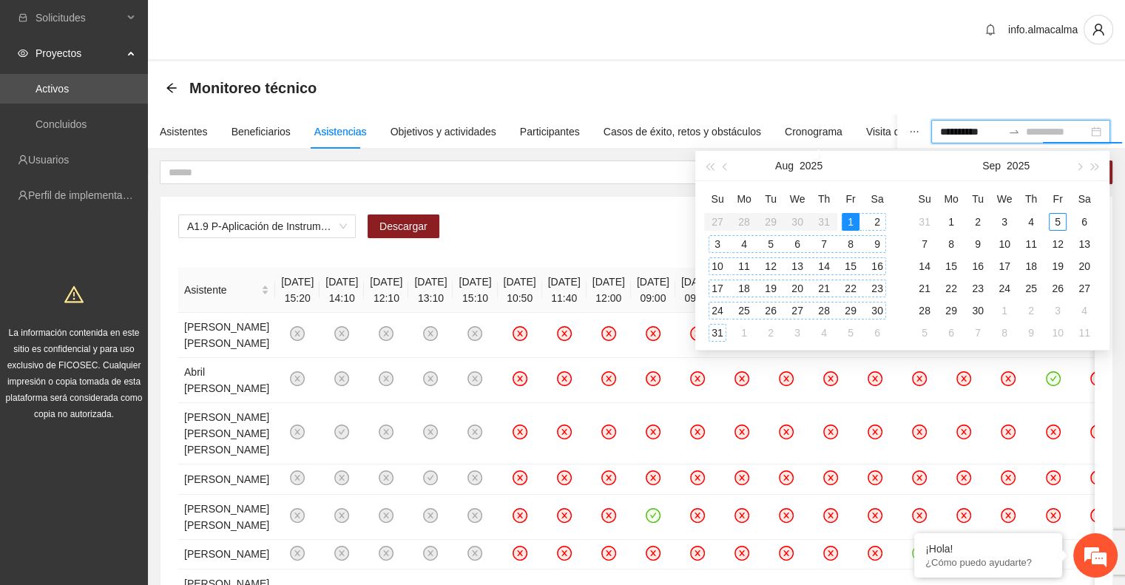
click at [716, 331] on div "31" at bounding box center [717, 333] width 18 height 18
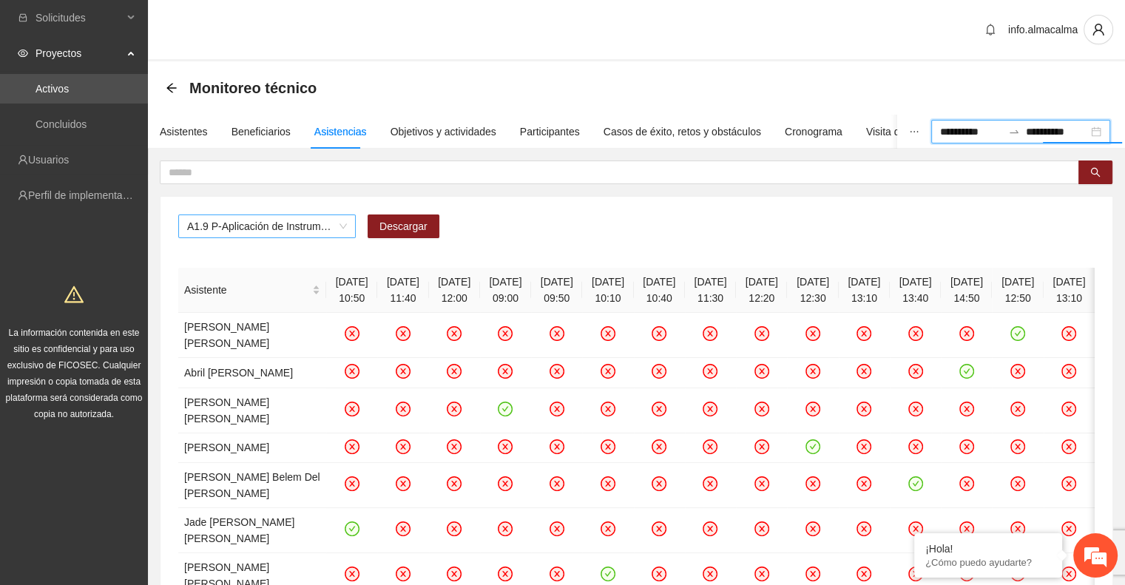
click at [319, 223] on span "A1.9 P-Aplicación de Instrumento Encuesta de Satisfacción en Parral" at bounding box center [267, 226] width 160 height 22
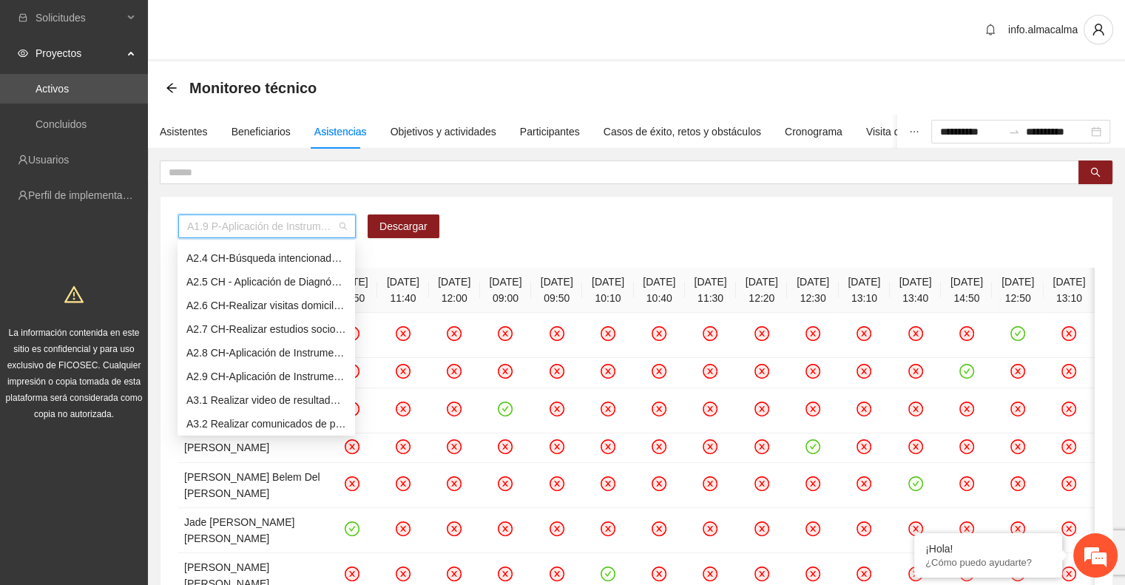
scroll to position [281, 0]
click at [265, 354] on div "A2.8 CH-Aplicación de Instrumentos de medición en [GEOGRAPHIC_DATA]" at bounding box center [266, 353] width 160 height 16
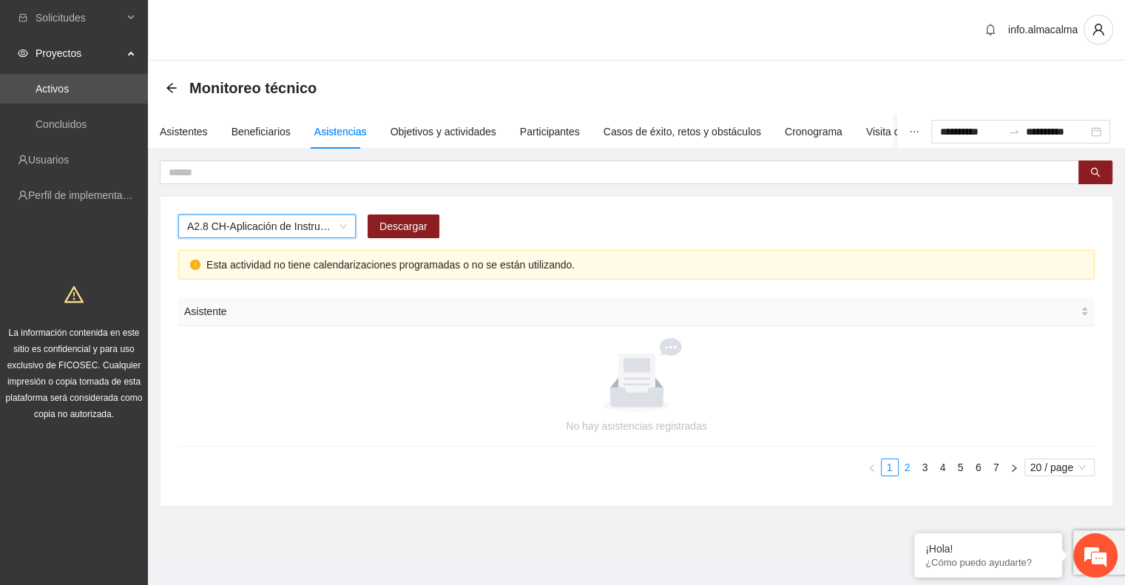
click at [908, 462] on link "2" at bounding box center [907, 467] width 16 height 16
click at [923, 462] on link "3" at bounding box center [925, 467] width 16 height 16
click at [941, 464] on link "4" at bounding box center [943, 467] width 16 height 16
click at [958, 464] on link "5" at bounding box center [961, 467] width 16 height 16
click at [978, 467] on link "6" at bounding box center [978, 467] width 16 height 16
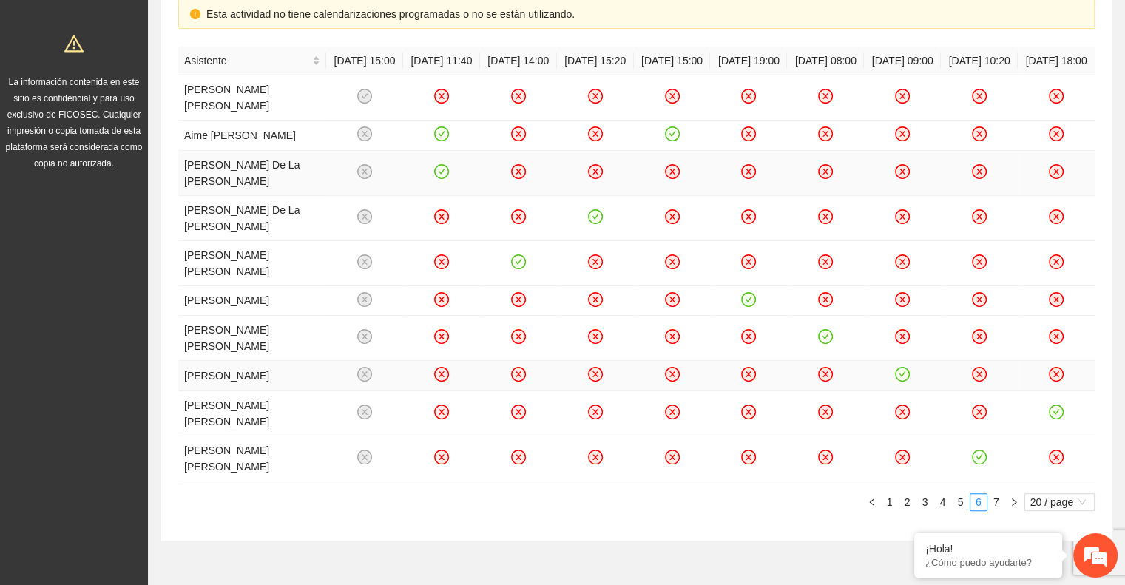
scroll to position [248, 0]
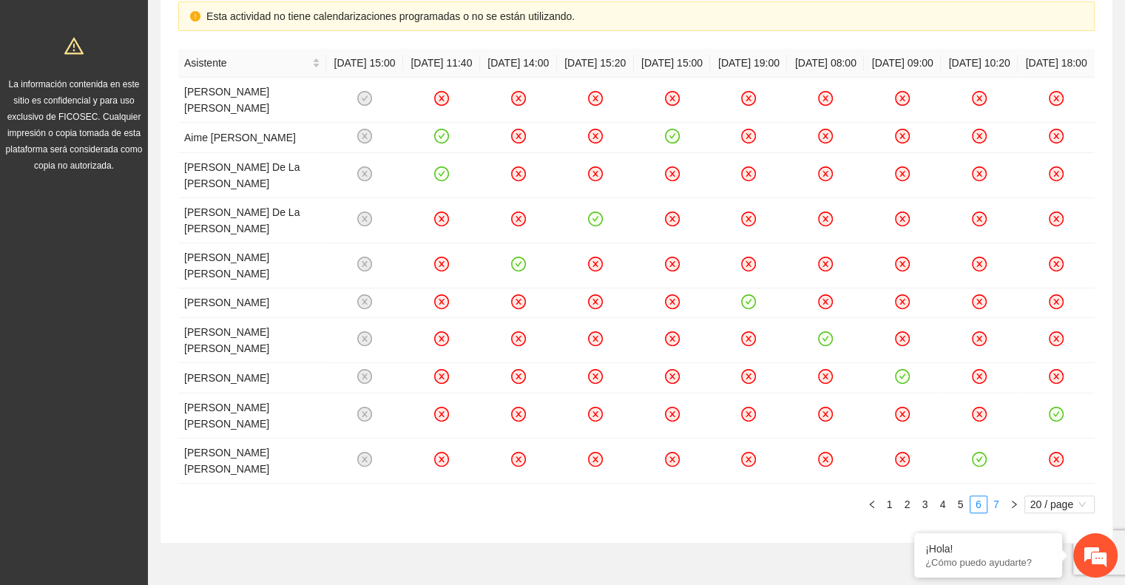
click at [997, 496] on link "7" at bounding box center [996, 504] width 16 height 16
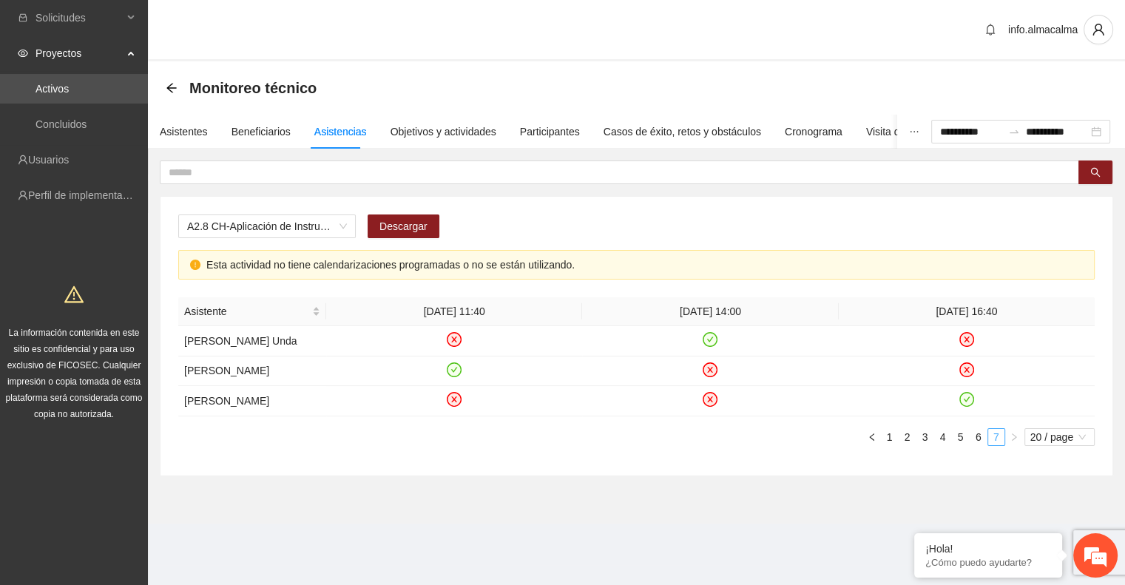
scroll to position [7, 0]
